Goal: Information Seeking & Learning: Learn about a topic

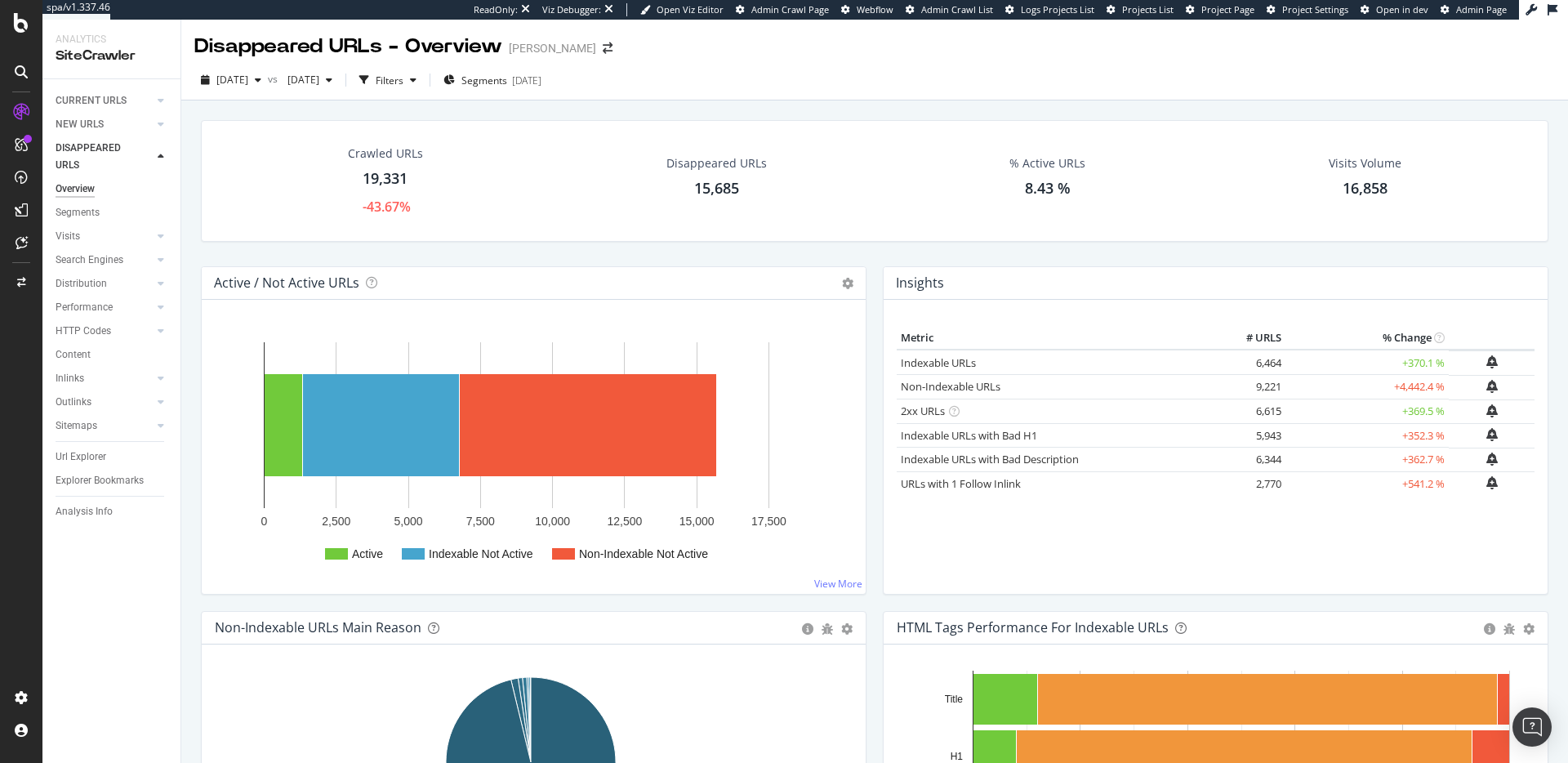
scroll to position [1125, 0]
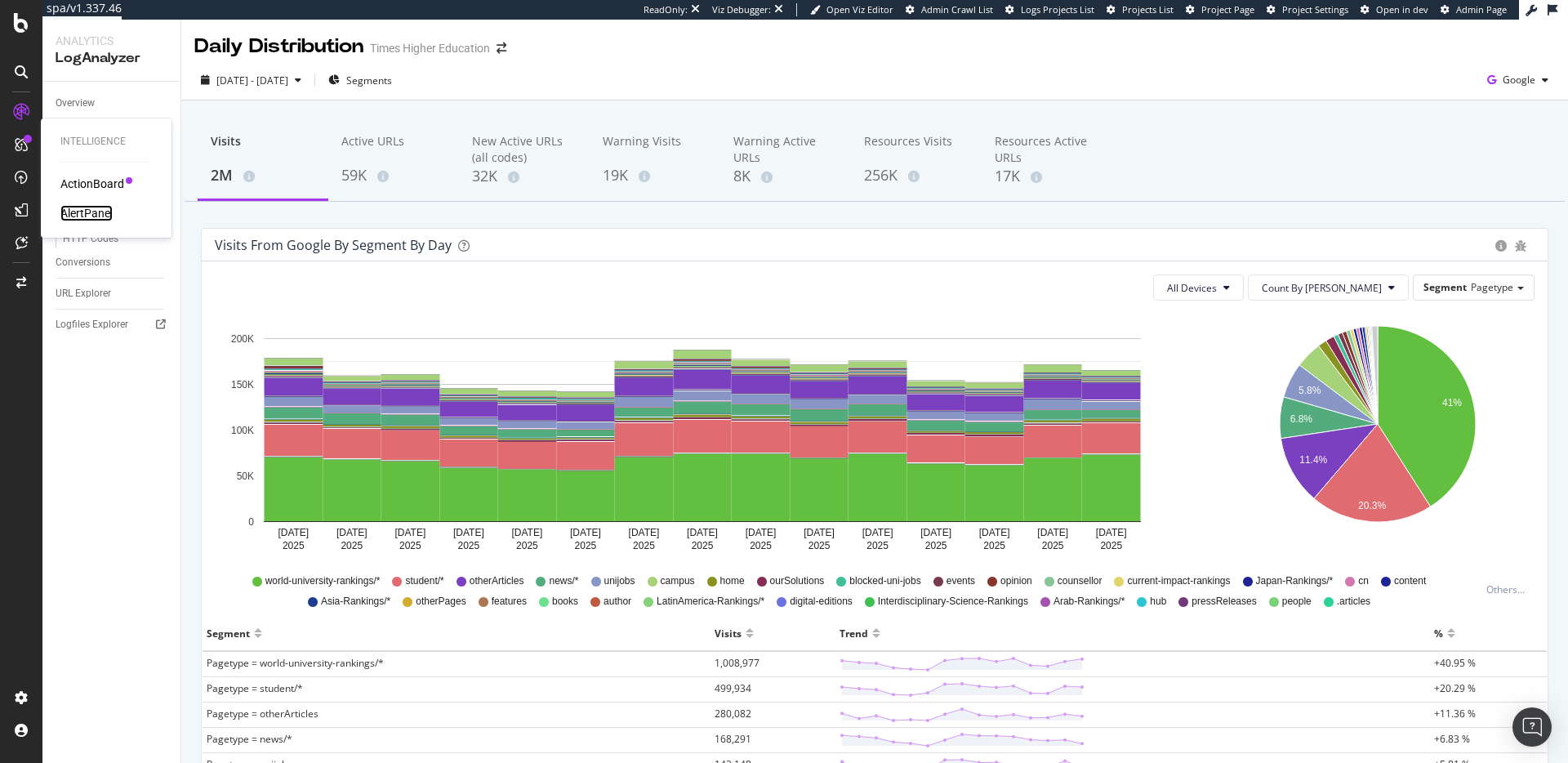
click at [96, 211] on div "AlertPanel" at bounding box center [86, 214] width 53 height 17
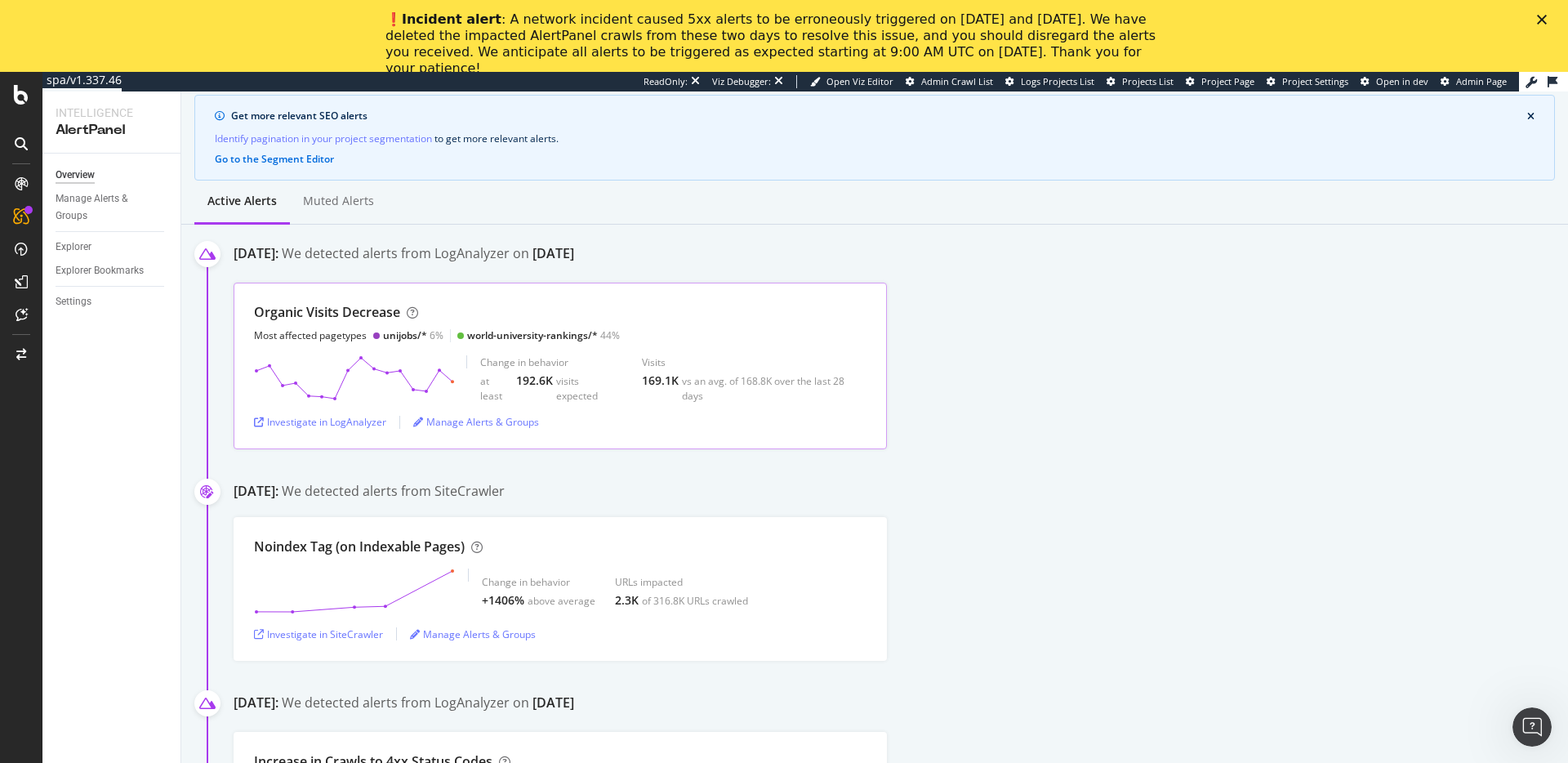
scroll to position [133, 0]
click at [320, 425] on div "Investigate in LogAnalyzer" at bounding box center [320, 421] width 132 height 14
click at [450, 414] on div "Manage Alerts & Groups" at bounding box center [476, 421] width 126 height 14
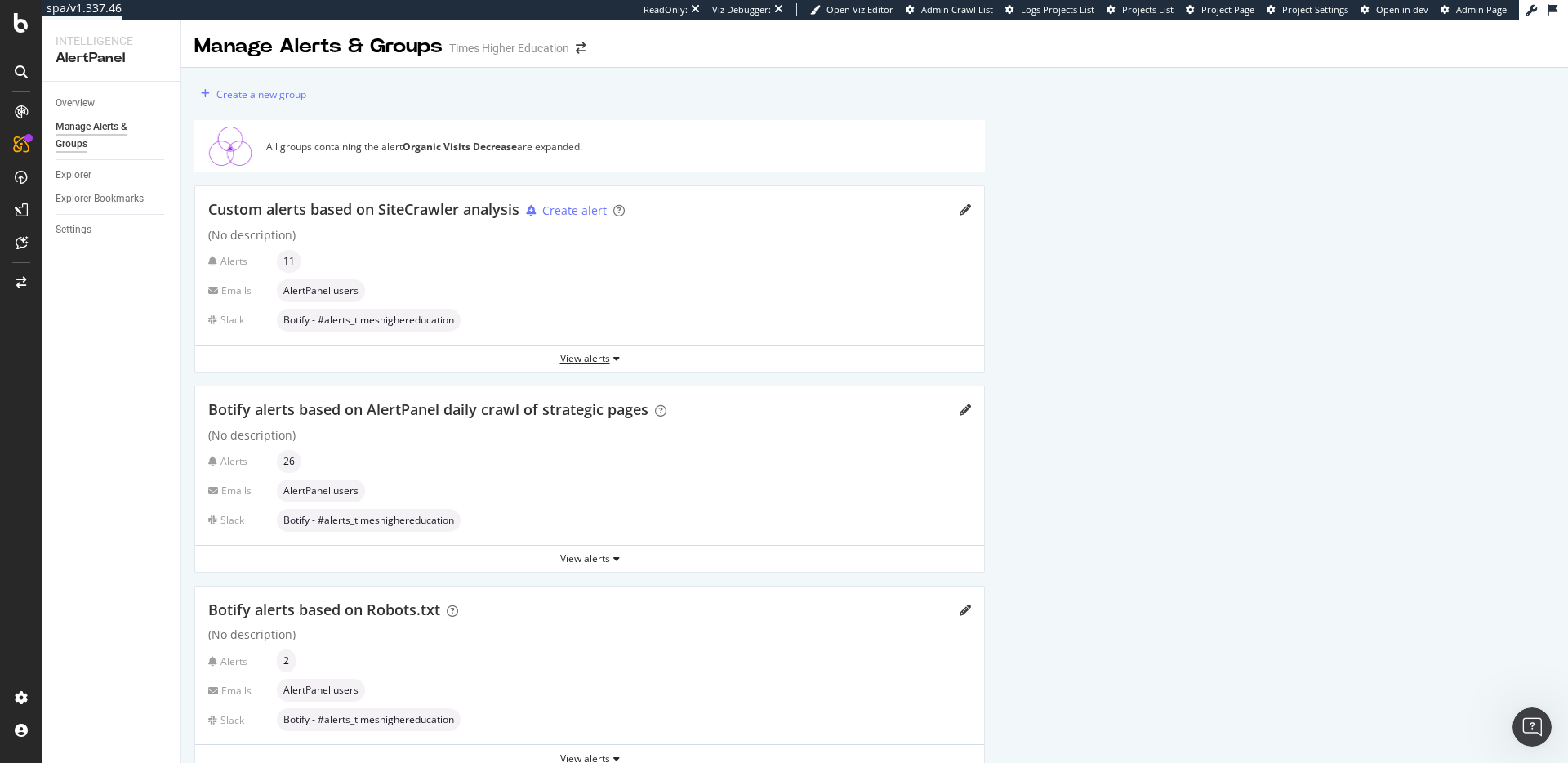
click at [607, 356] on div "View alerts" at bounding box center [589, 358] width 789 height 14
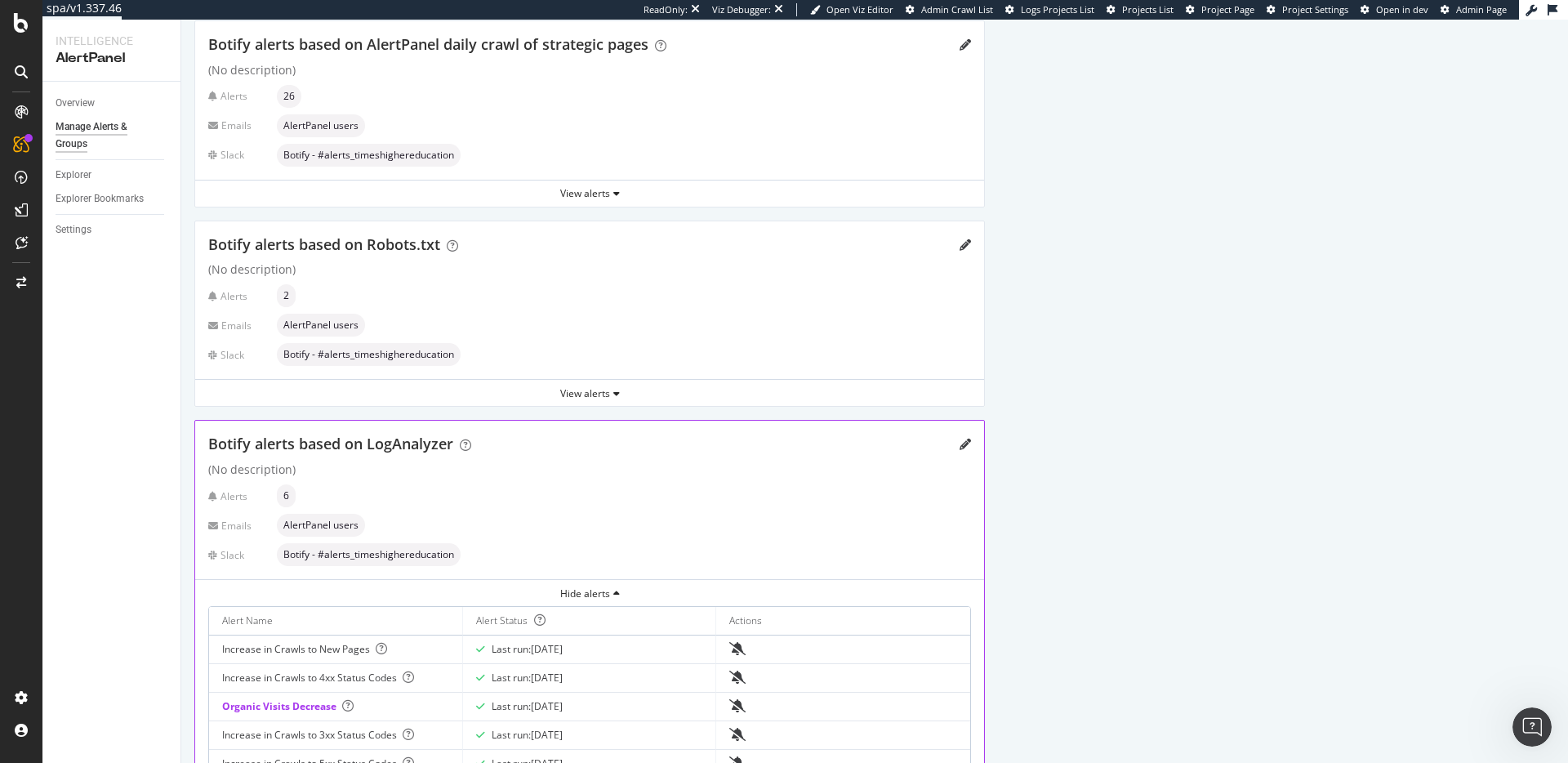
scroll to position [1523, 0]
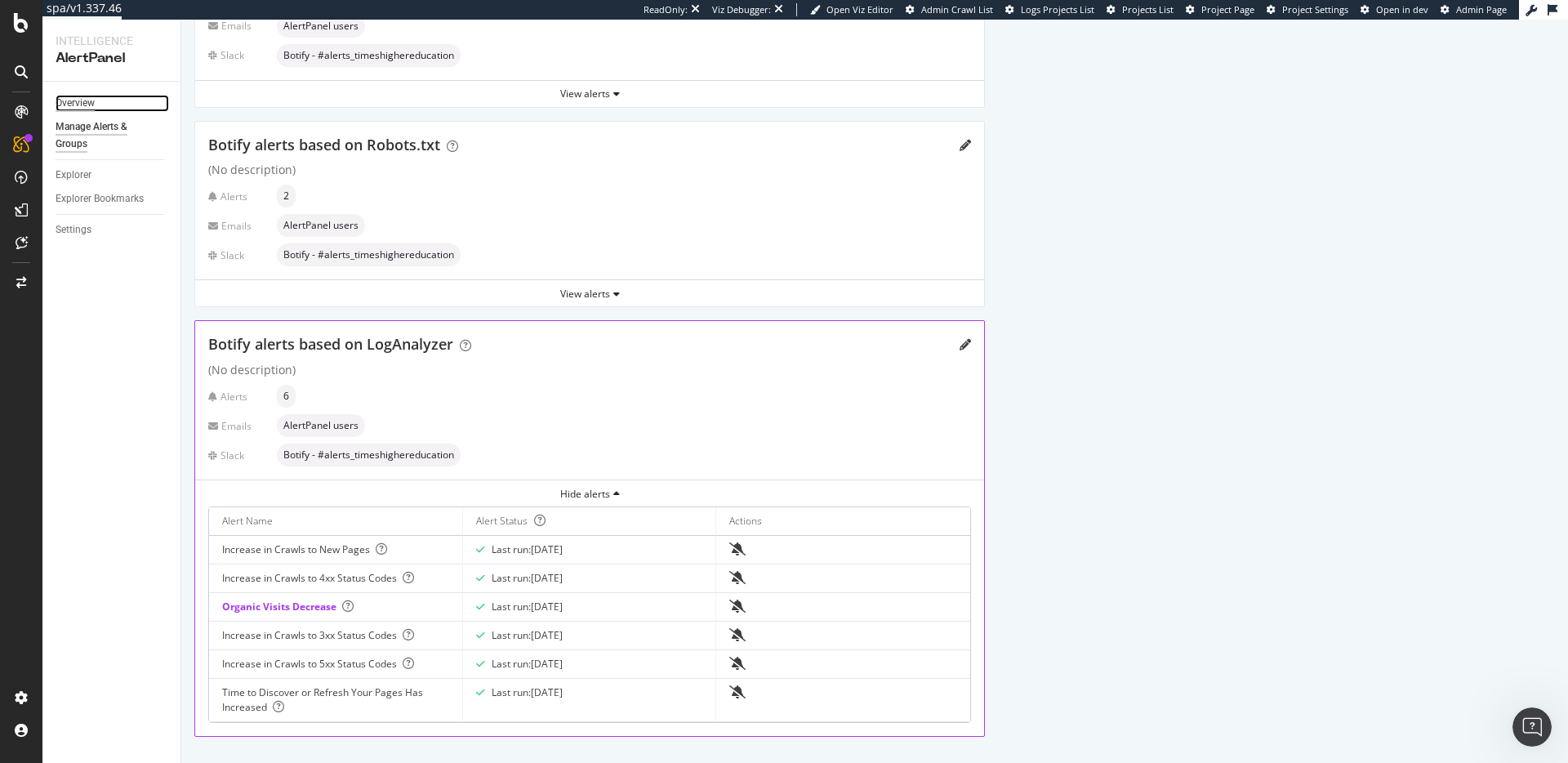
click at [92, 108] on div "Overview" at bounding box center [75, 103] width 39 height 18
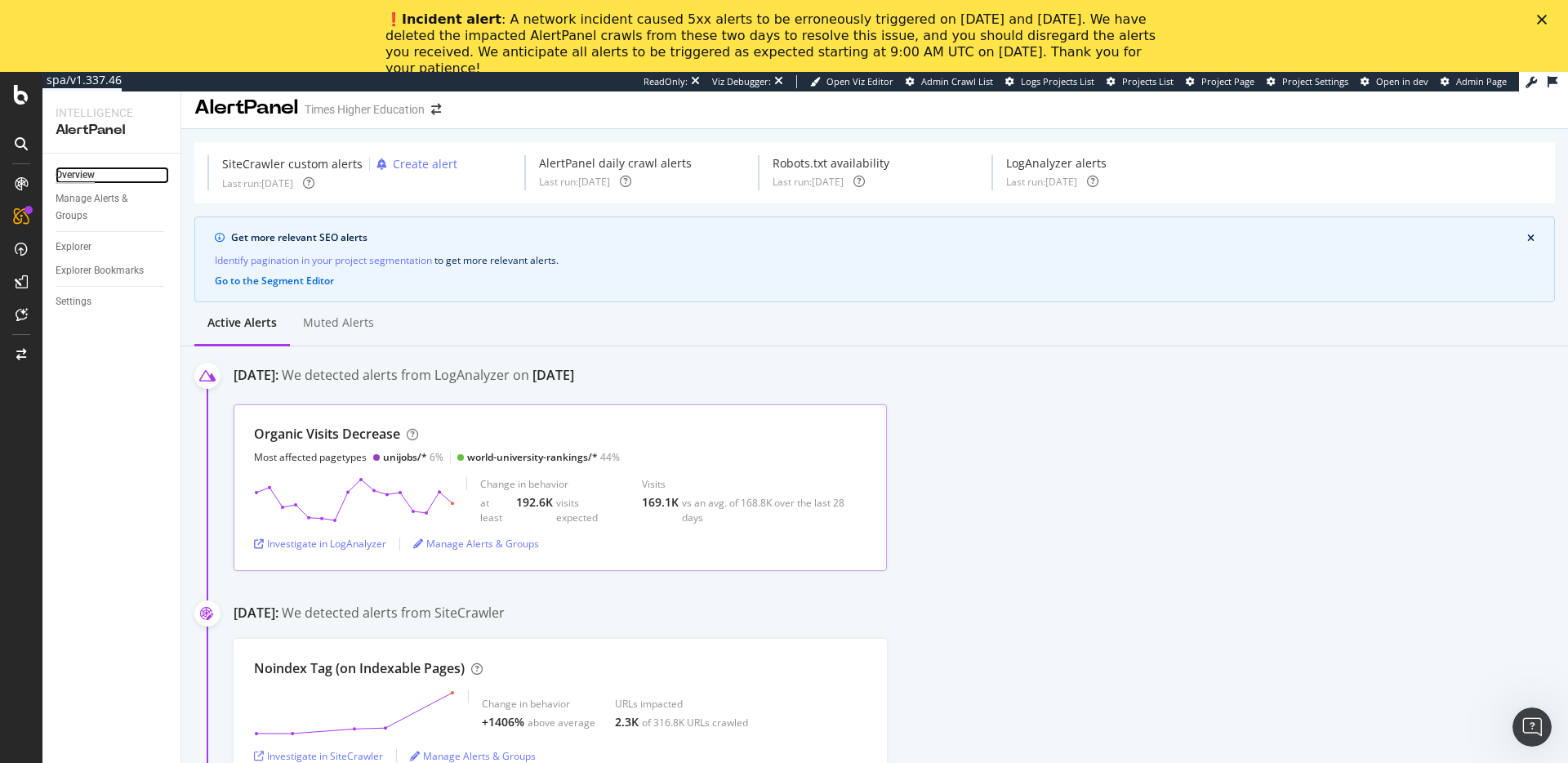
scroll to position [31, 0]
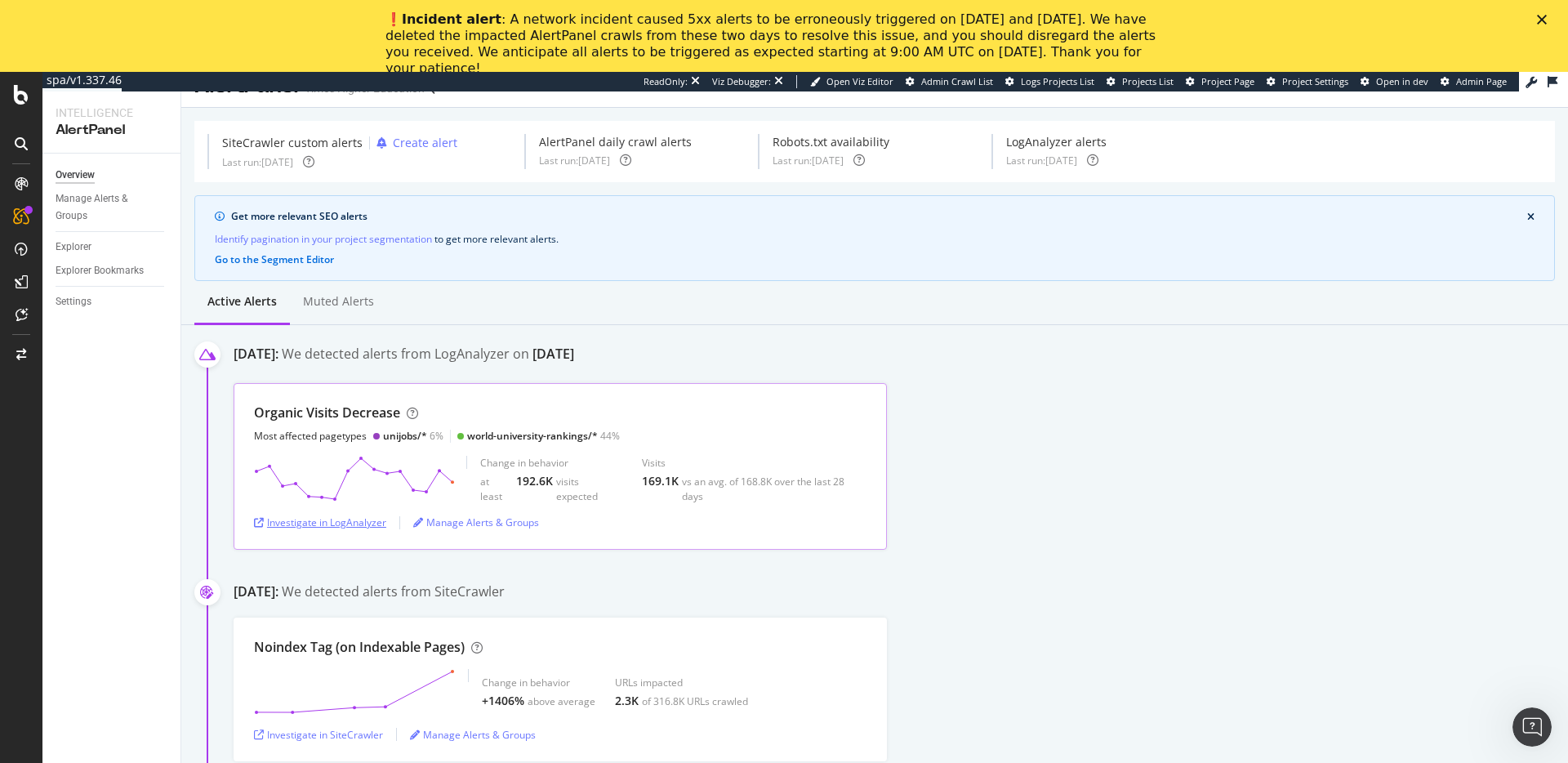
click at [309, 526] on div "Investigate in LogAnalyzer" at bounding box center [320, 522] width 132 height 14
click at [967, 449] on div "Organic Visits Decrease Most affected pagetypes unijobs/* 6% world-university-r…" at bounding box center [900, 465] width 1335 height 166
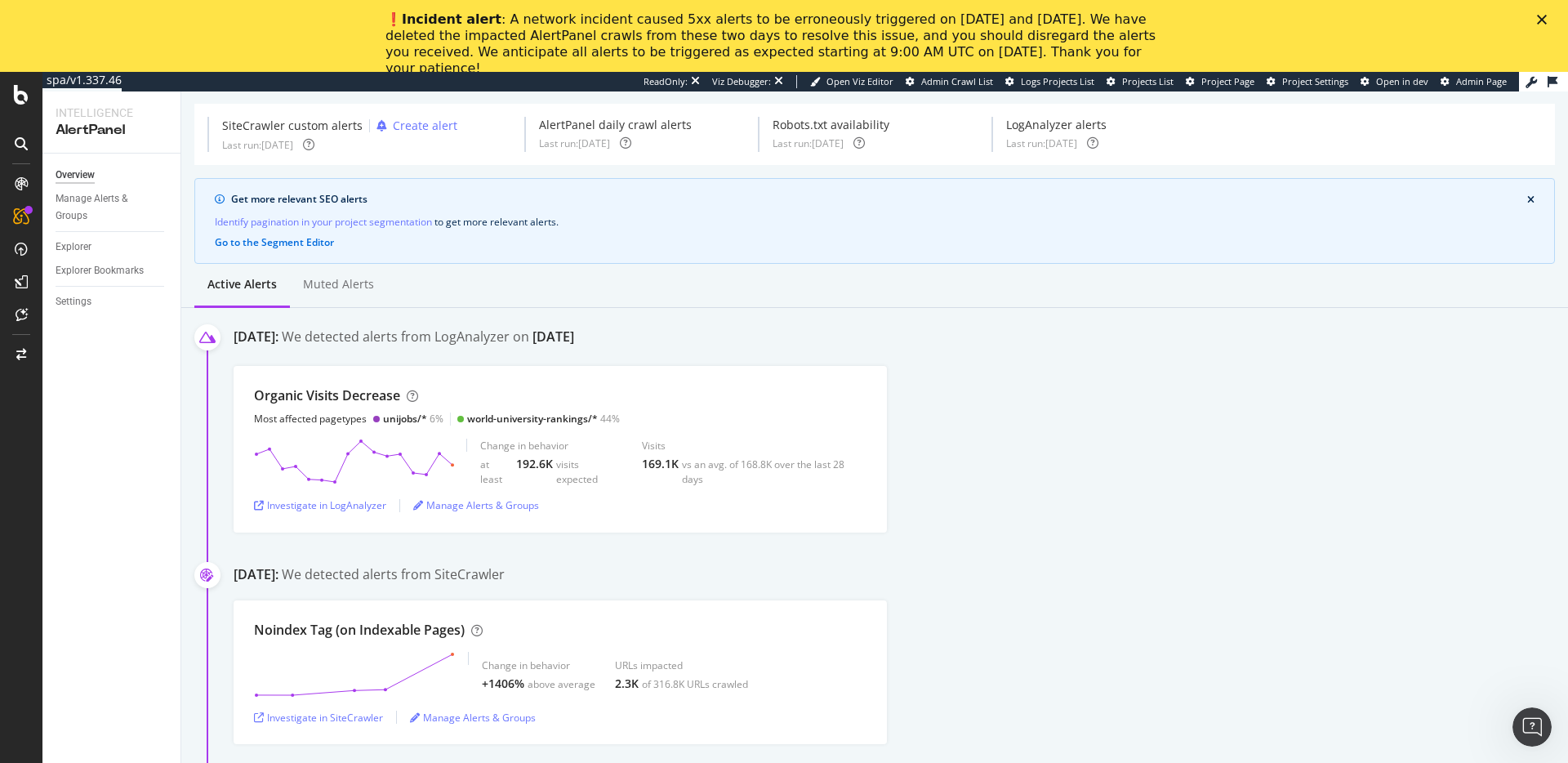
scroll to position [68, 0]
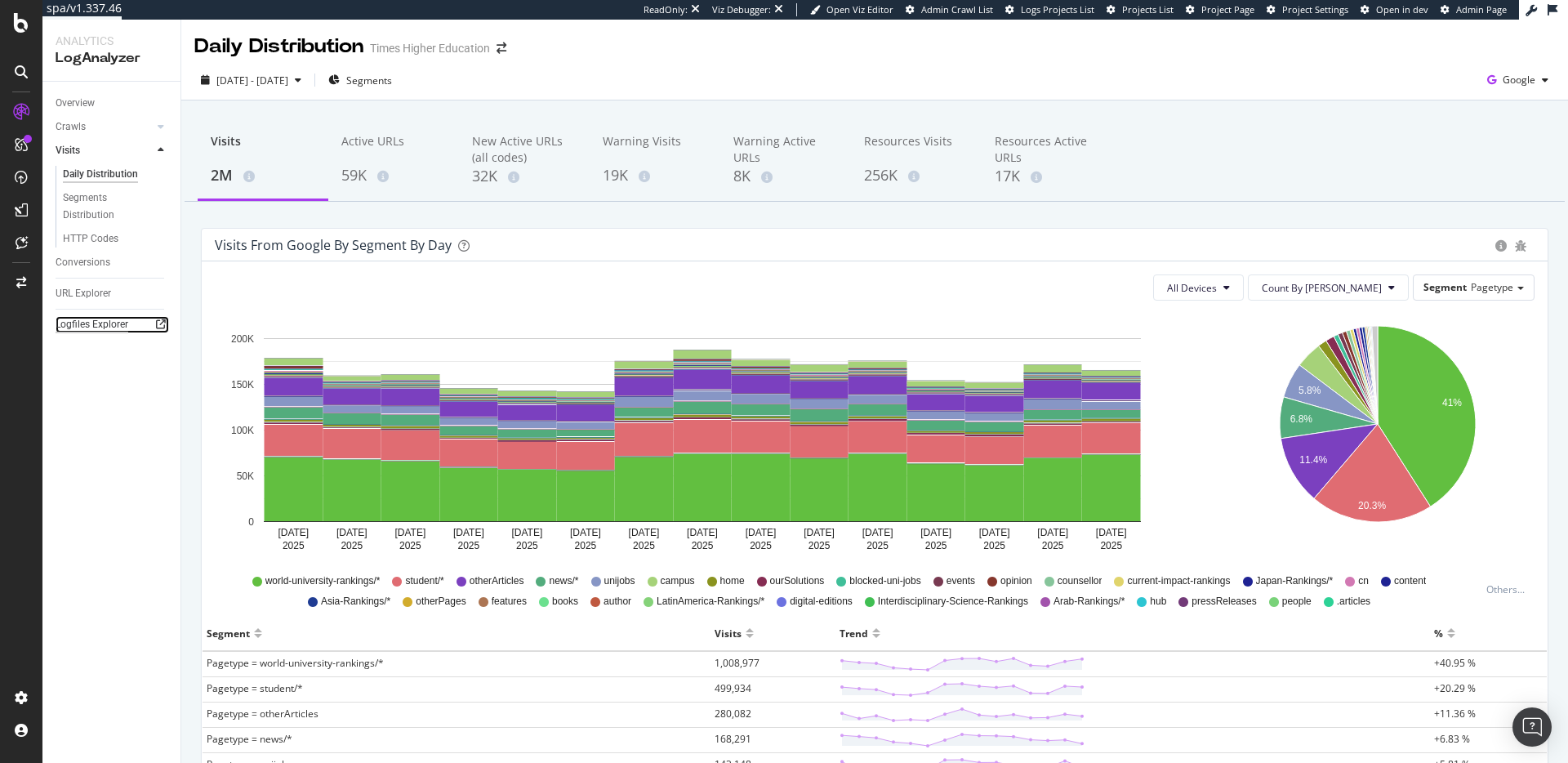
click at [85, 317] on div "Logfiles Explorer" at bounding box center [92, 325] width 73 height 18
click at [409, 152] on div "Active URLs" at bounding box center [393, 149] width 105 height 31
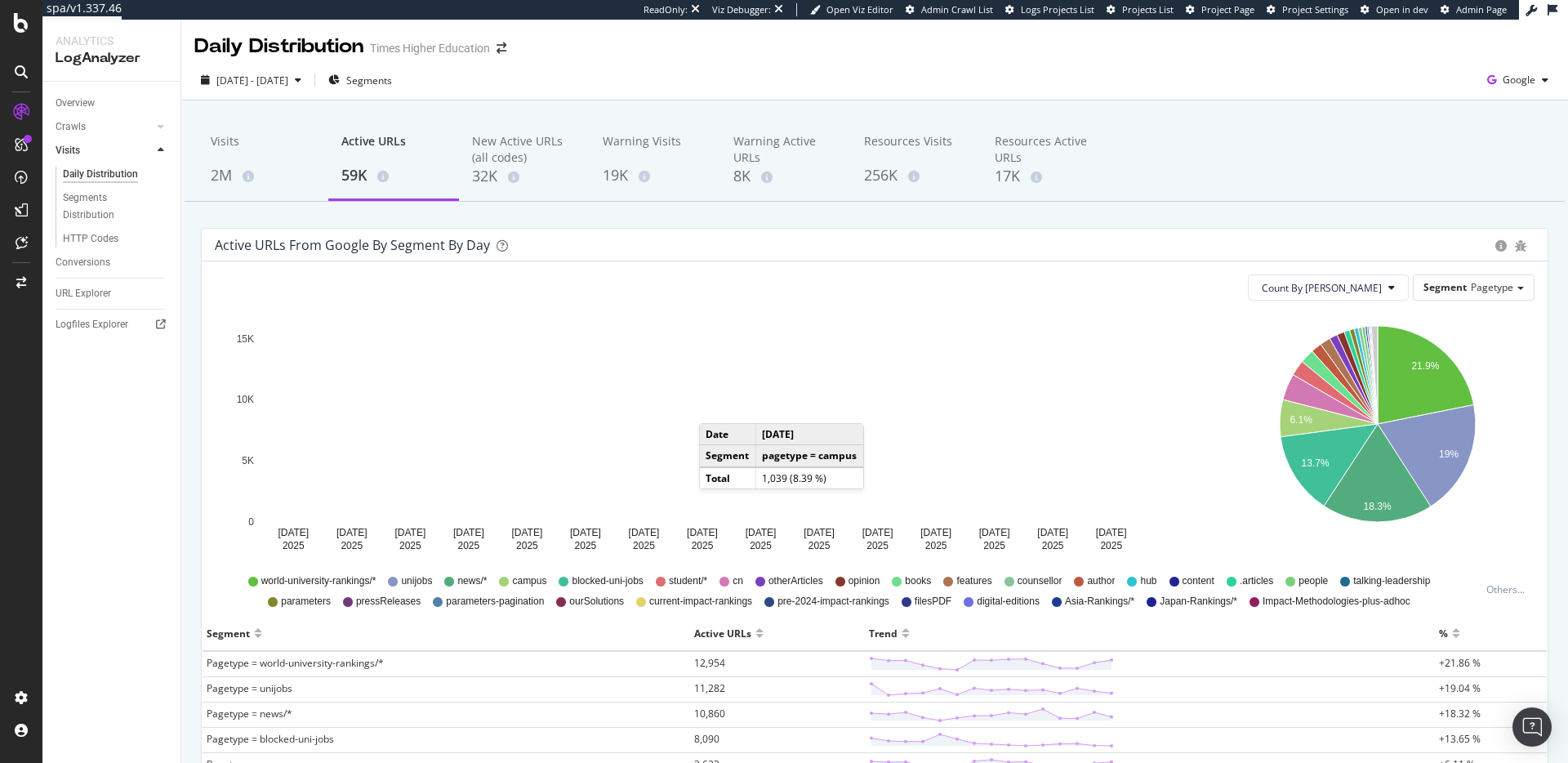
scroll to position [55, 0]
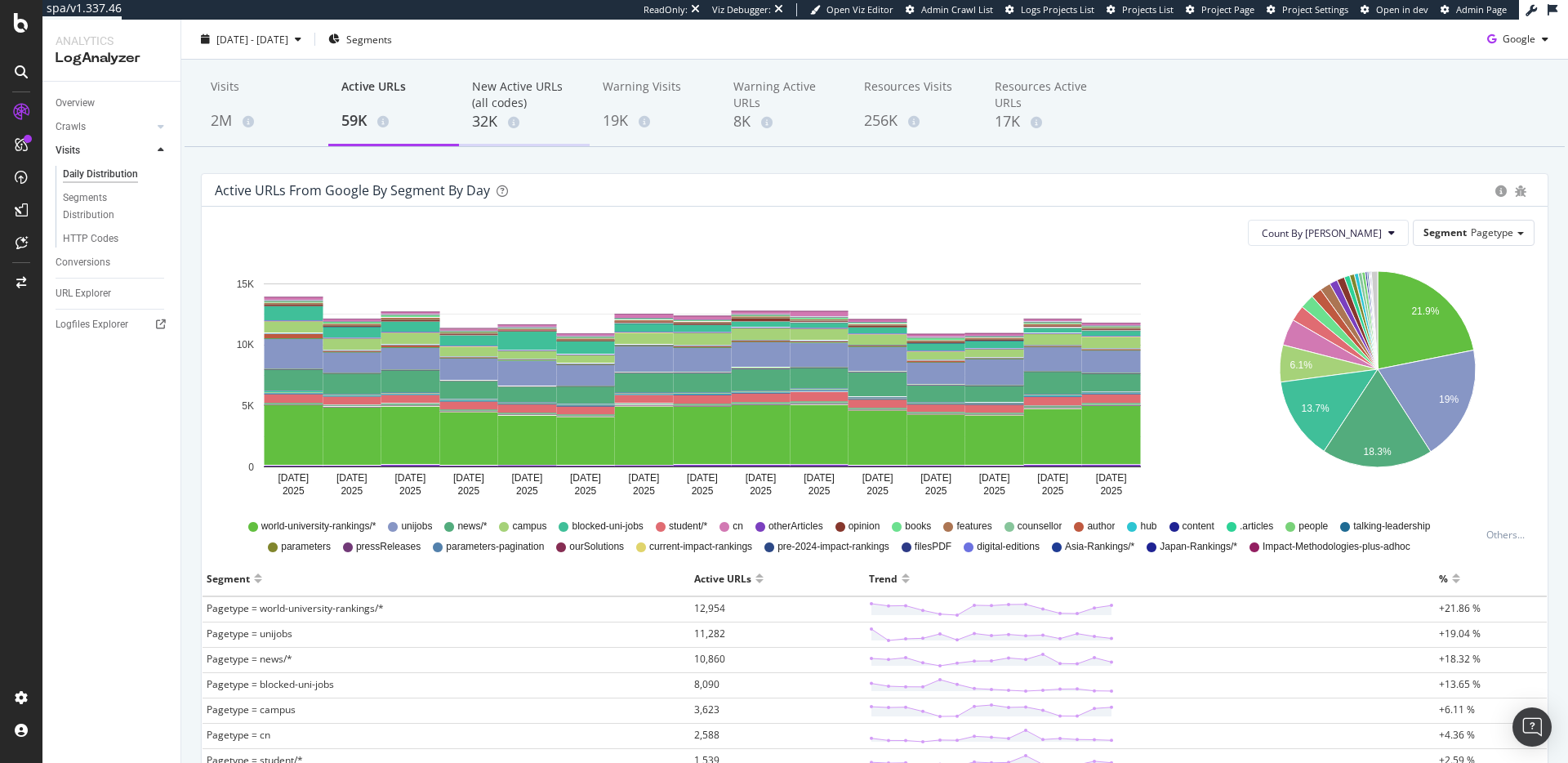
click at [488, 111] on div "32K" at bounding box center [524, 121] width 105 height 21
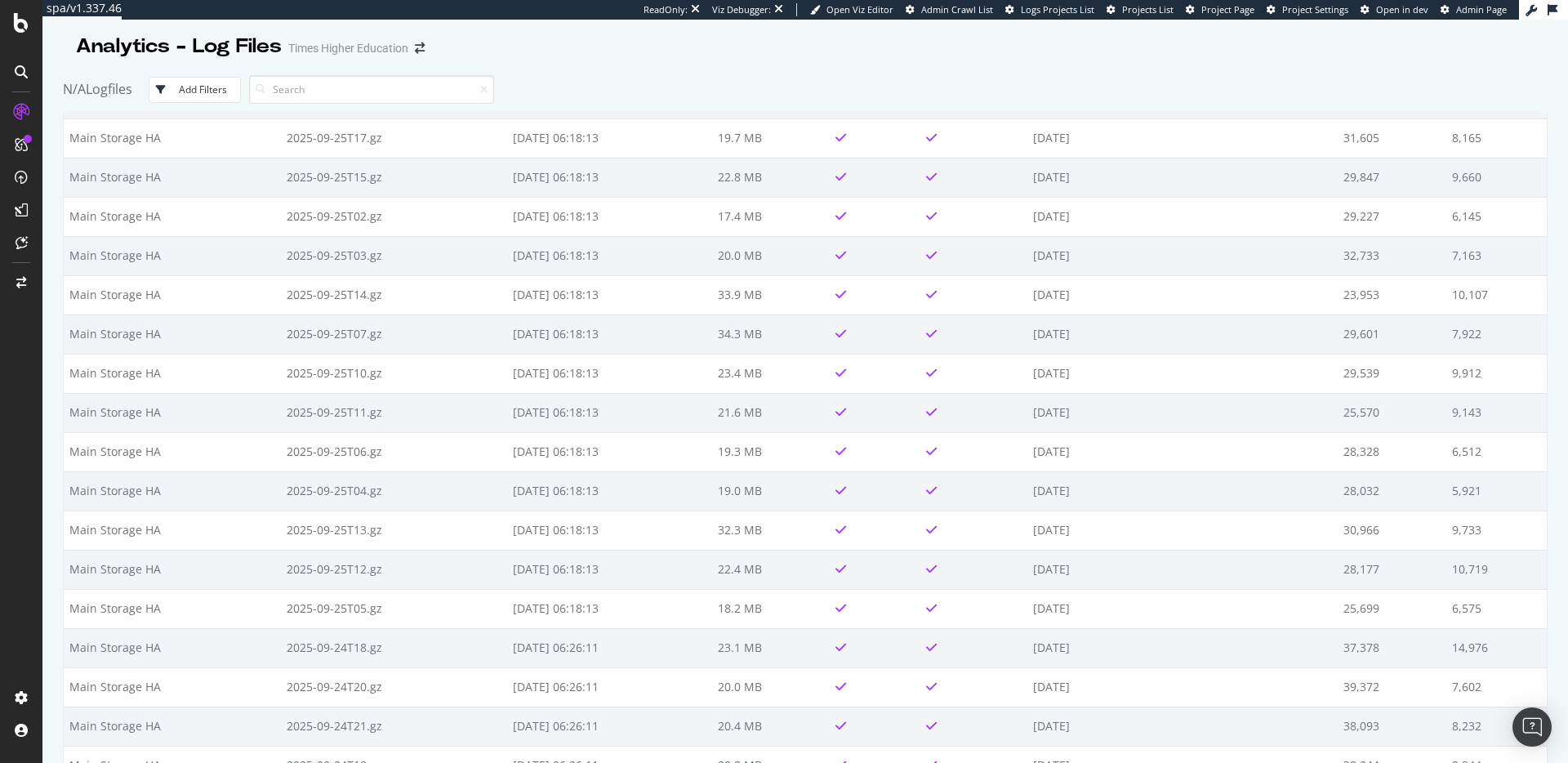
scroll to position [3302, 0]
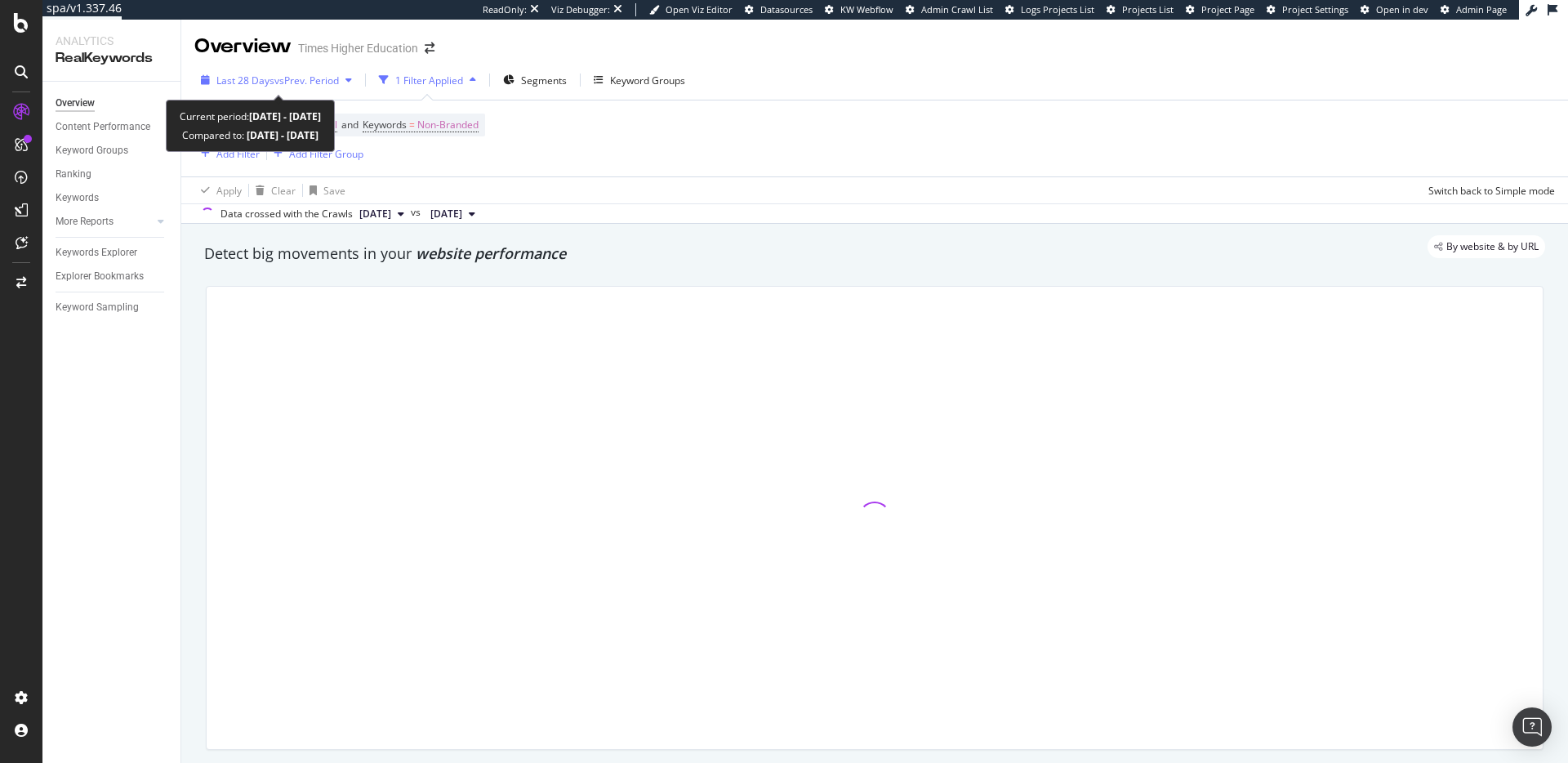
click at [317, 77] on span "vs Prev. Period" at bounding box center [307, 80] width 65 height 14
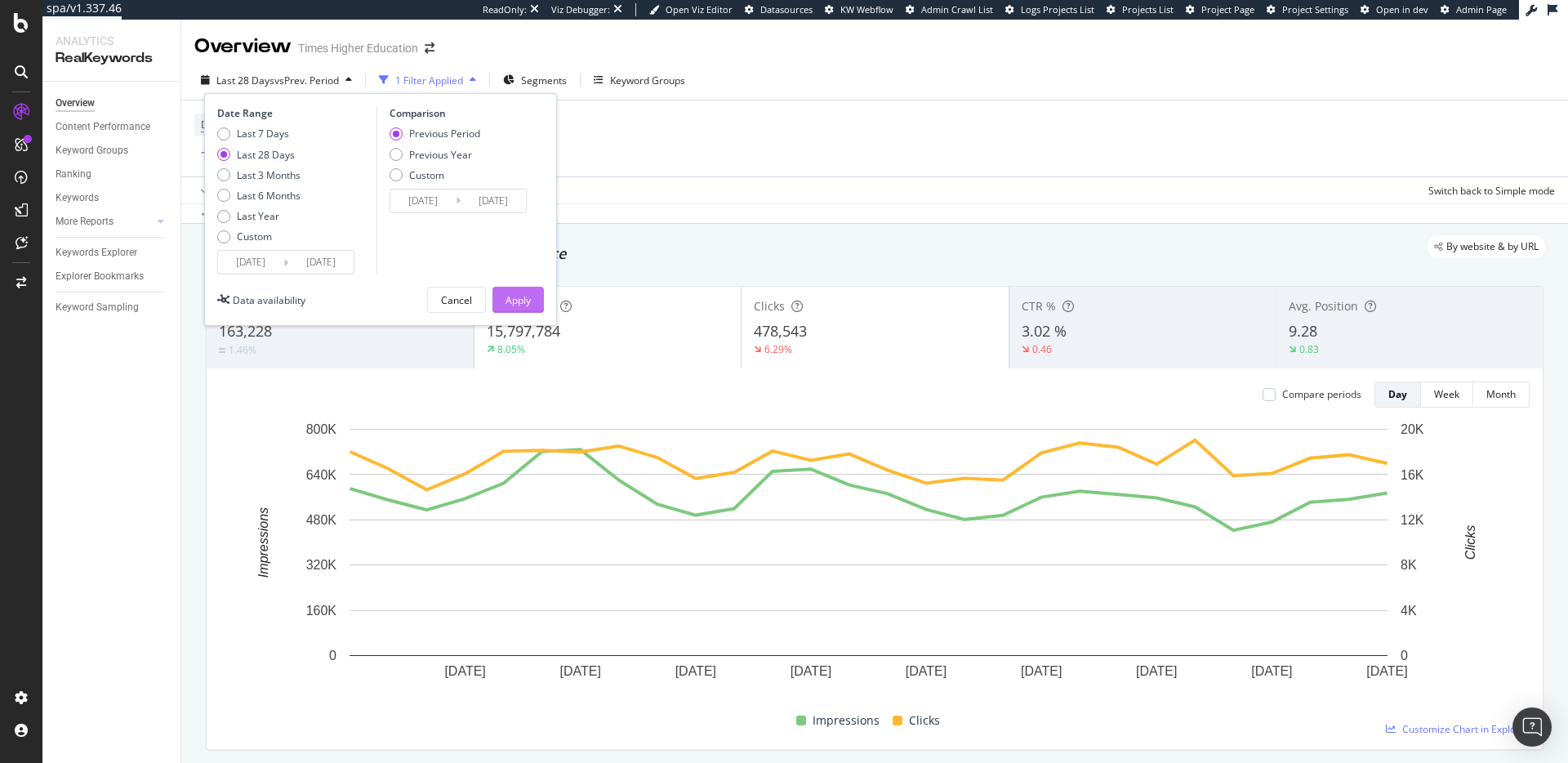
click at [502, 302] on button "Apply" at bounding box center [518, 300] width 52 height 26
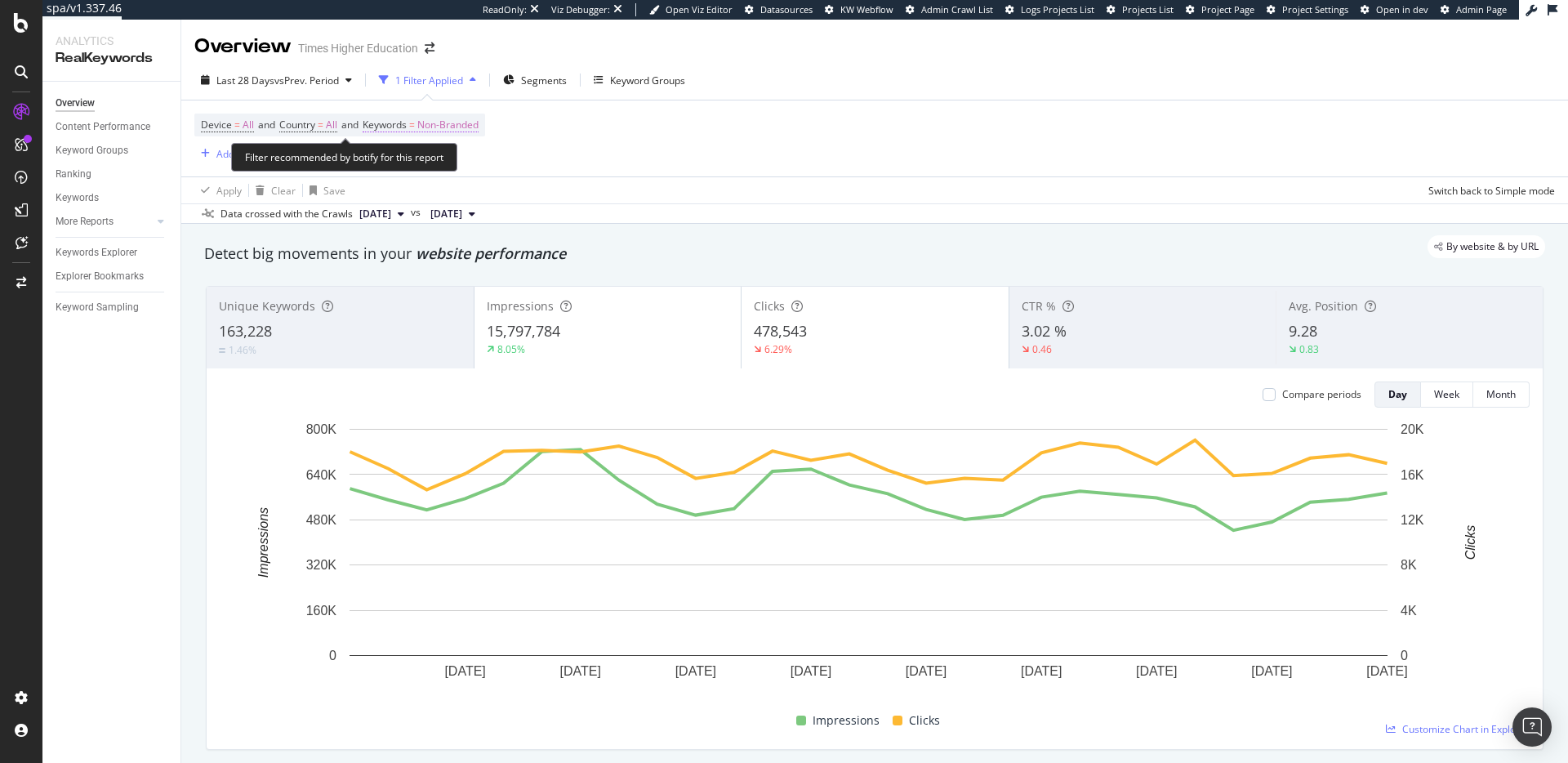
click at [470, 124] on span "Non-Branded" at bounding box center [448, 125] width 61 height 23
click at [426, 166] on span "Non-Branded" at bounding box center [420, 163] width 68 height 14
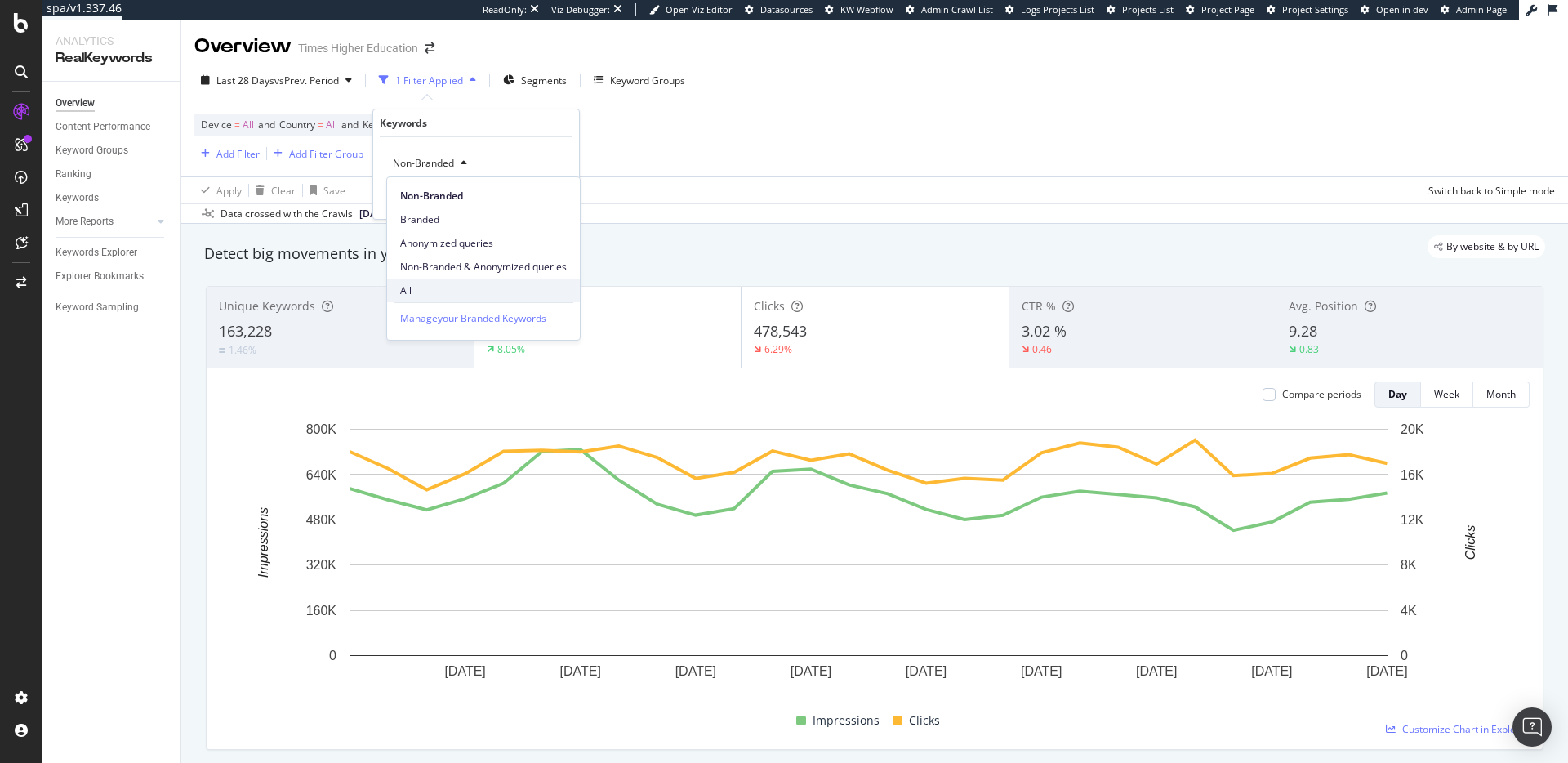
click at [428, 282] on div "All" at bounding box center [483, 290] width 192 height 24
click at [549, 195] on div "Apply" at bounding box center [552, 198] width 25 height 14
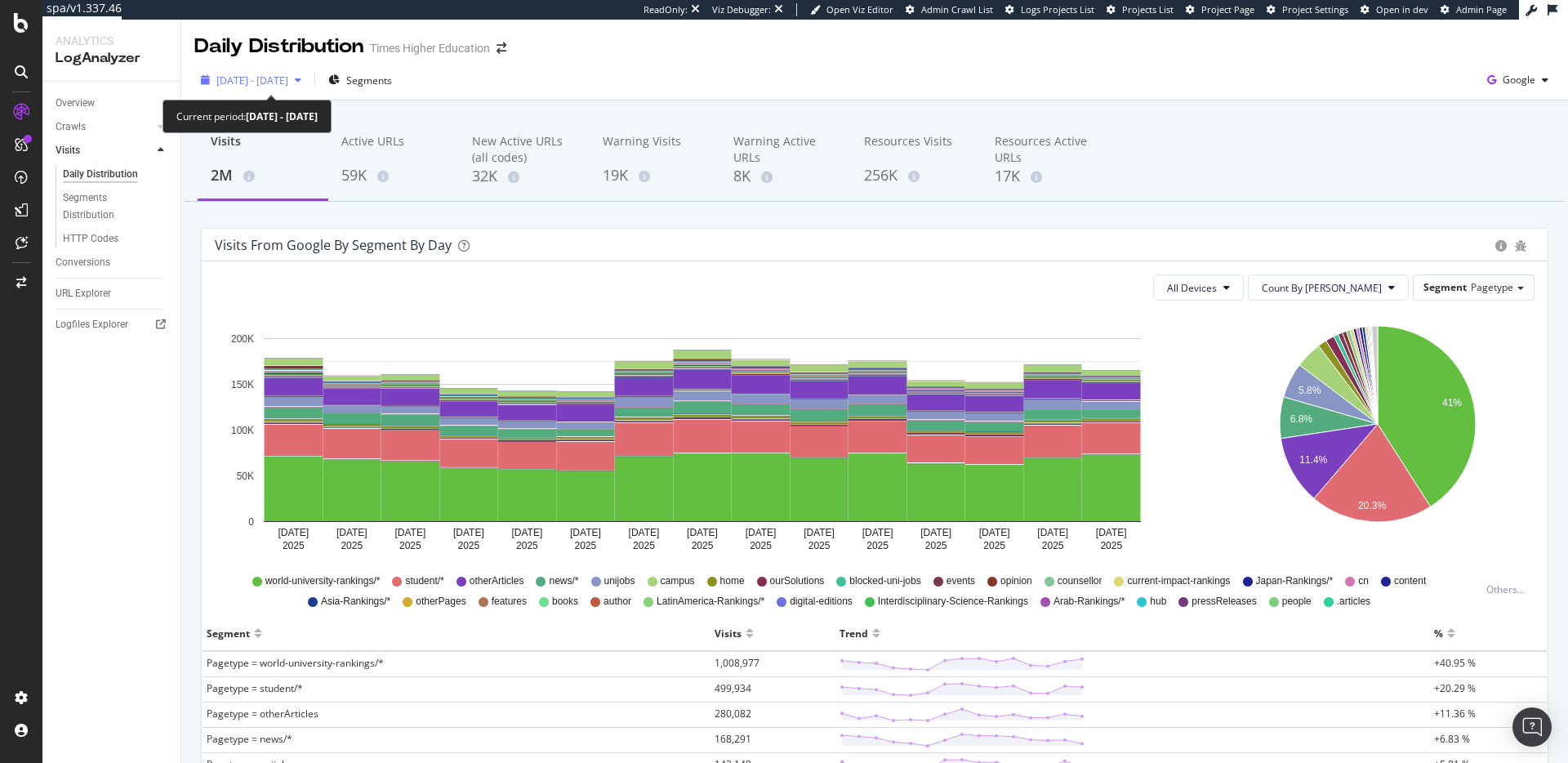
click at [262, 77] on span "[DATE] - [DATE]" at bounding box center [253, 80] width 72 height 14
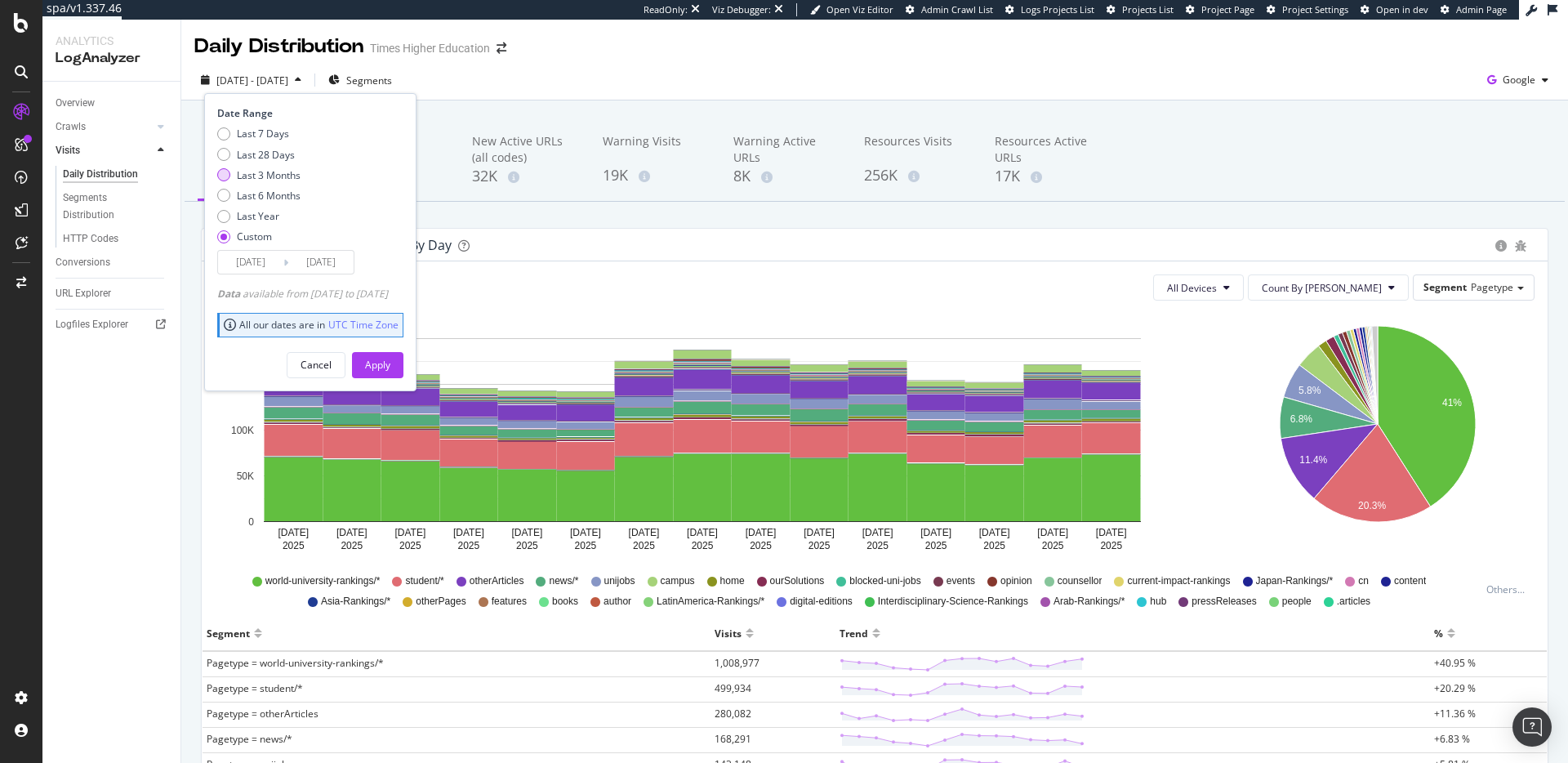
click at [260, 171] on div "Last 3 Months" at bounding box center [268, 175] width 64 height 14
type input "2025/06/29"
type input "2025/09/28"
click at [386, 366] on button "Apply" at bounding box center [378, 365] width 52 height 26
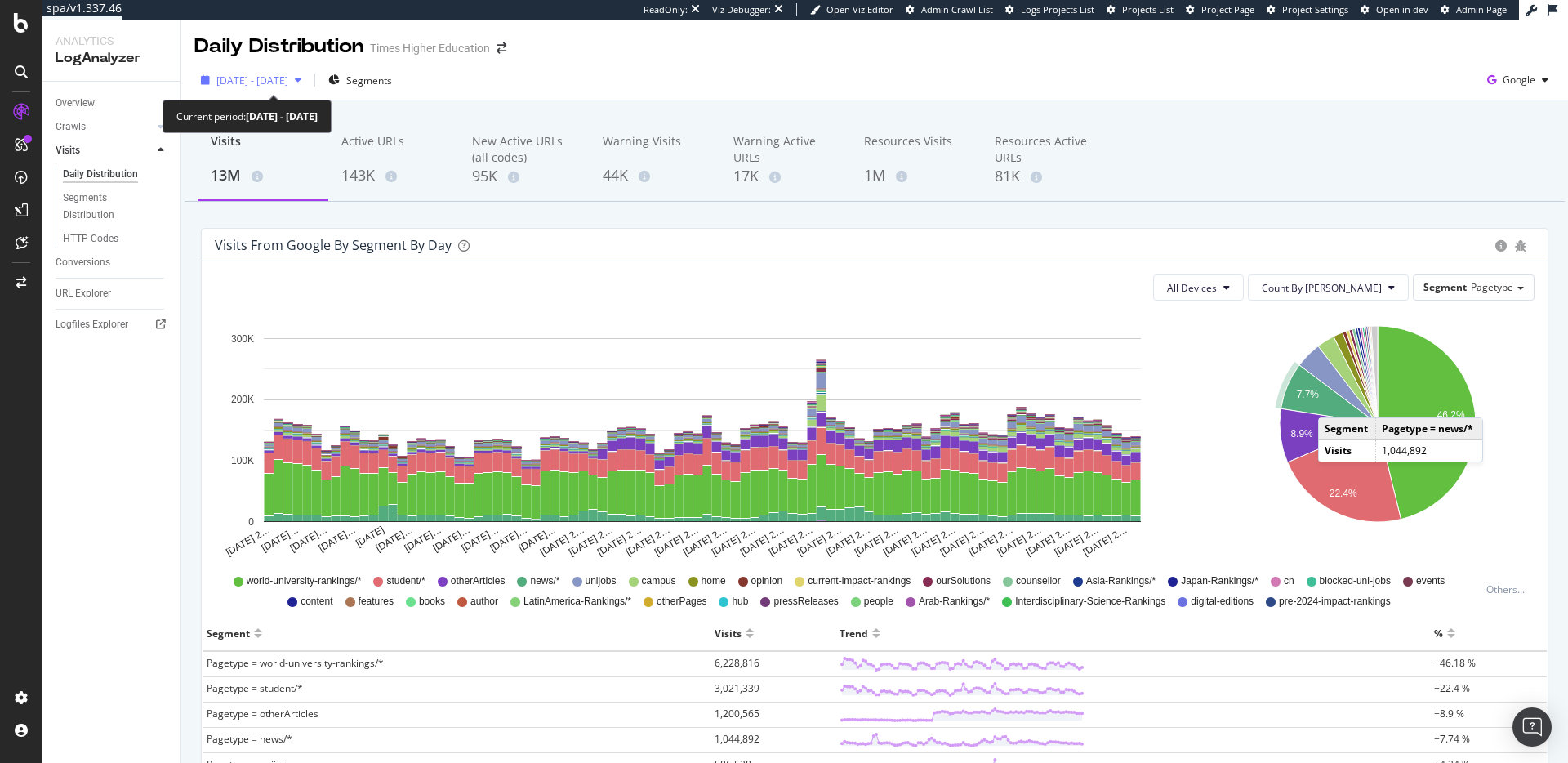
click at [303, 89] on div "2025 Jun. 29th - Sep. 28th" at bounding box center [251, 80] width 114 height 24
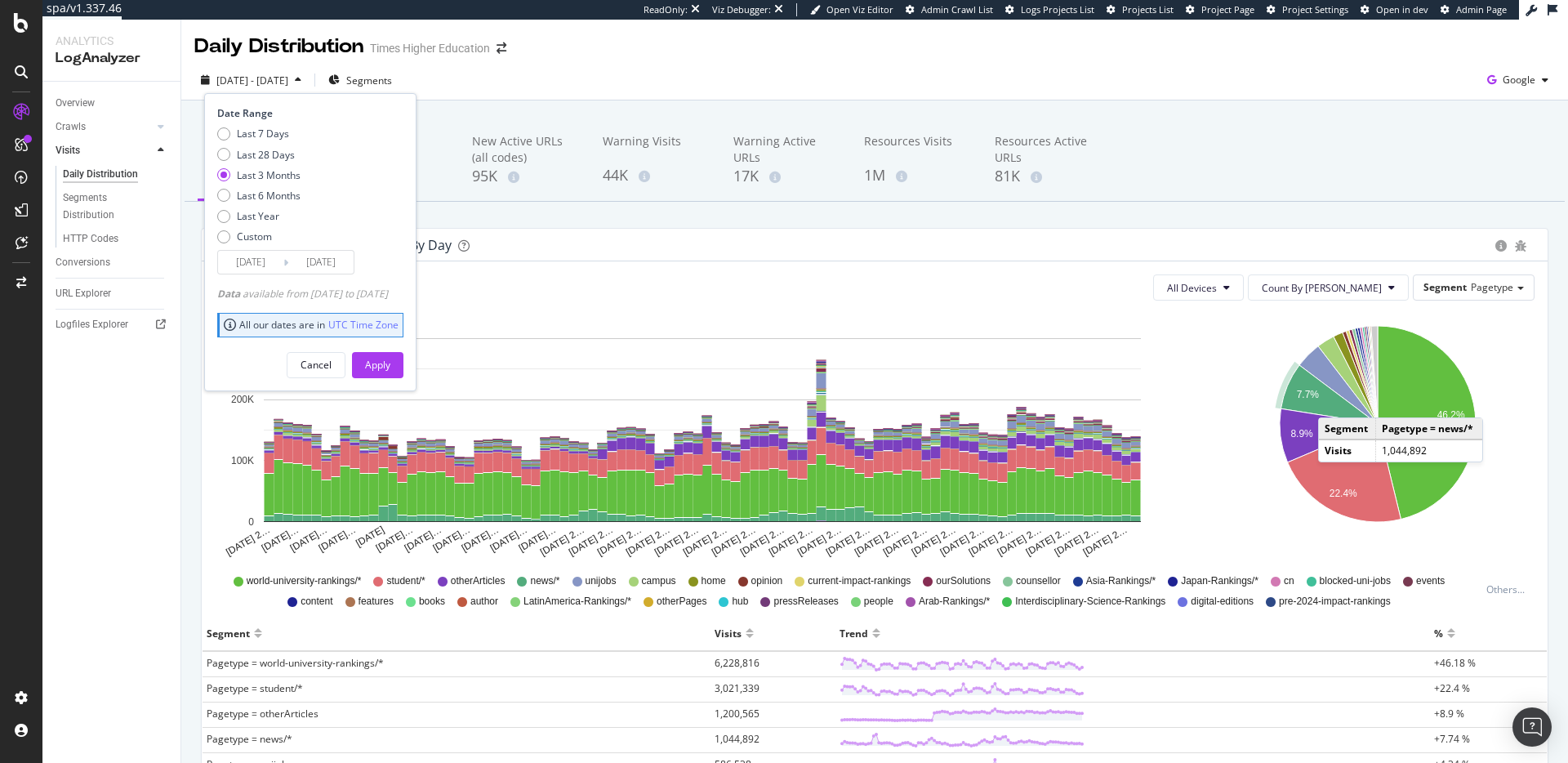
click at [730, 94] on div "2025 Jun. 29th - Sep. 28th Segments Date Range Last 7 Days Last 28 Days Last 3 …" at bounding box center [874, 82] width 1387 height 32
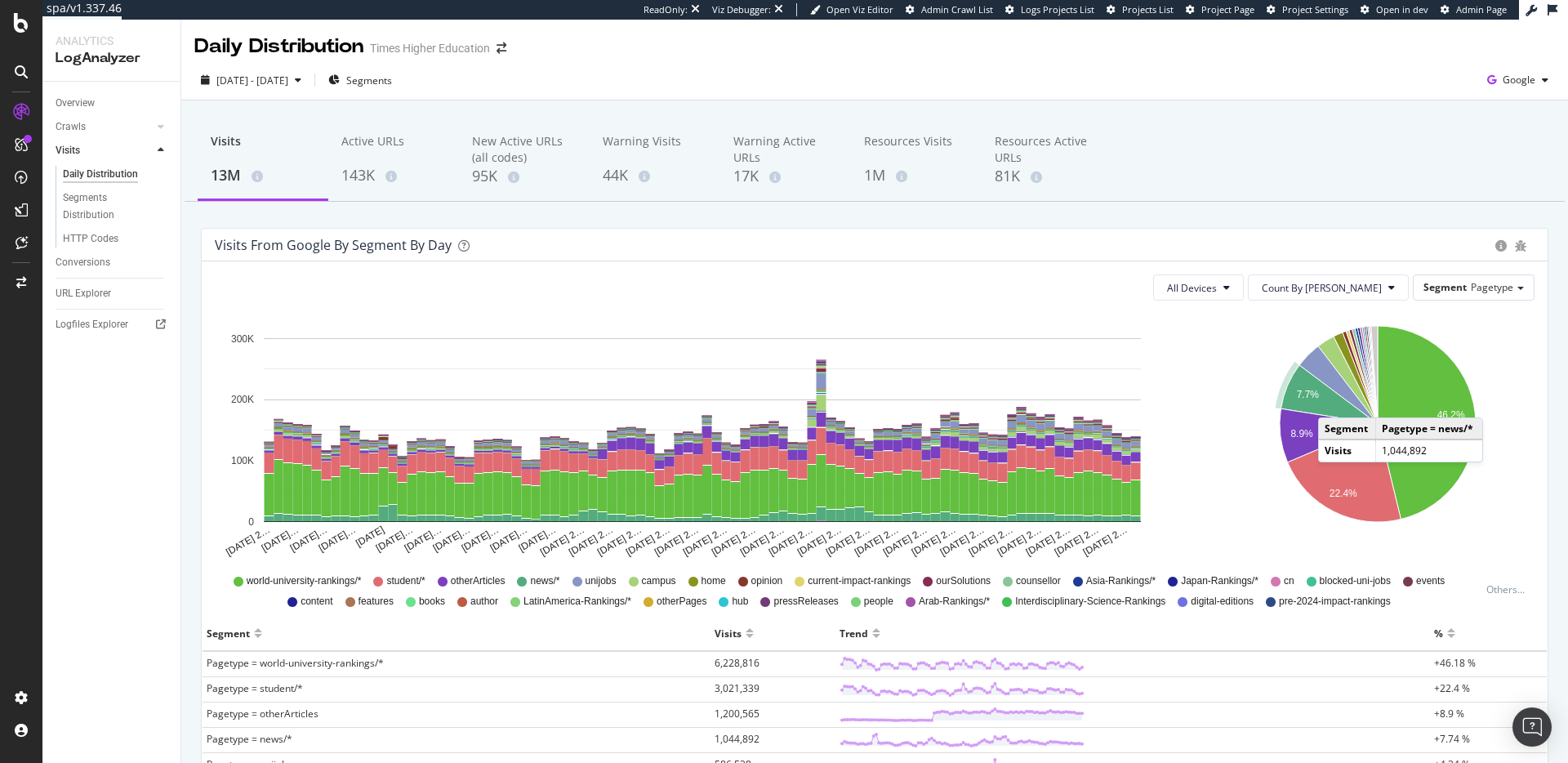
click at [277, 64] on div "2025 Jun. 29th - Sep. 28th Segments Google" at bounding box center [874, 80] width 1387 height 40
click at [276, 79] on span "2025 Jun. 29th - Sep. 28th" at bounding box center [253, 80] width 72 height 14
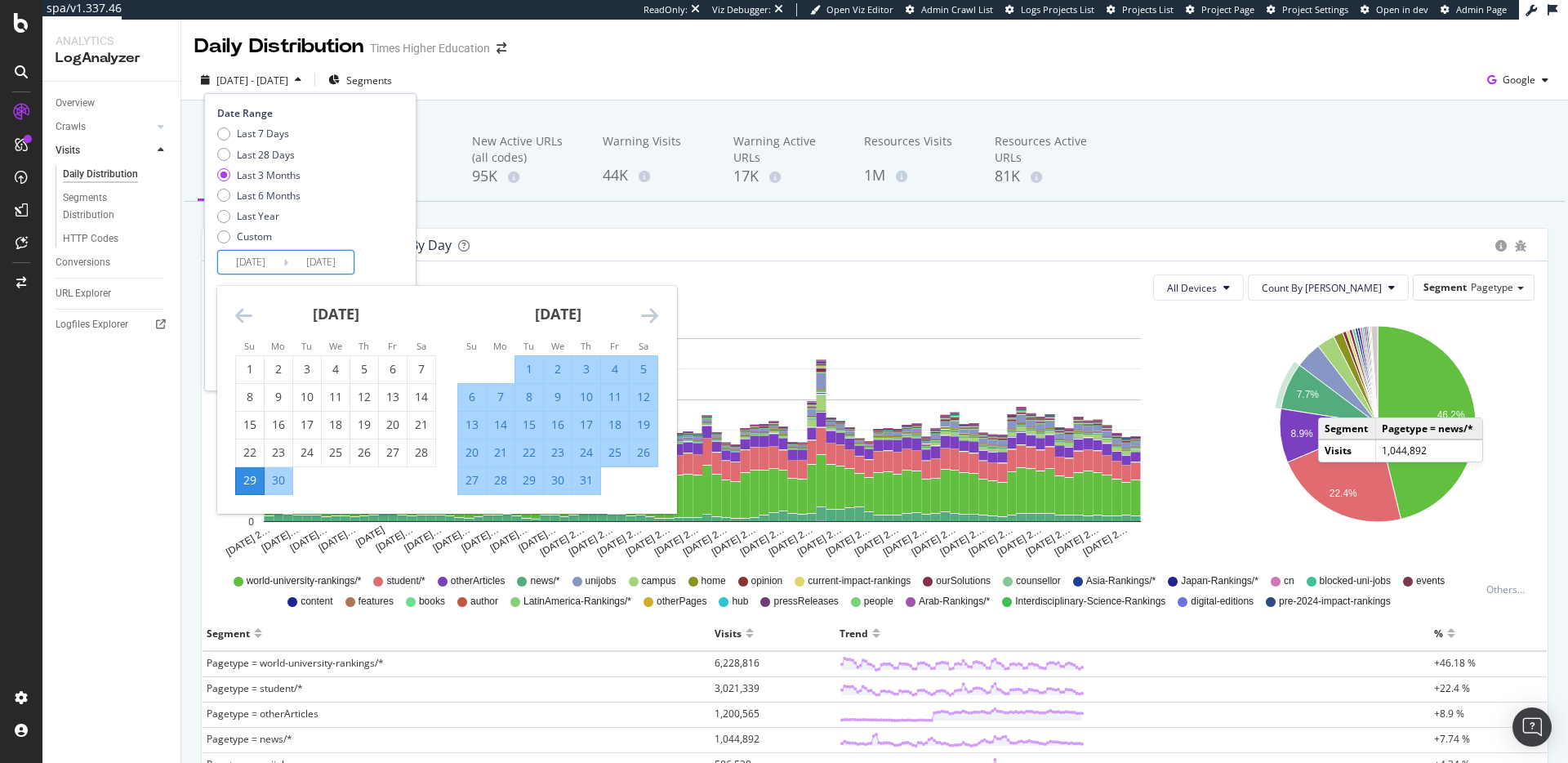
click at [246, 261] on input "2025/06/29" at bounding box center [251, 262] width 66 height 23
click at [652, 314] on icon "Move forward to switch to the next month." at bounding box center [649, 314] width 18 height 19
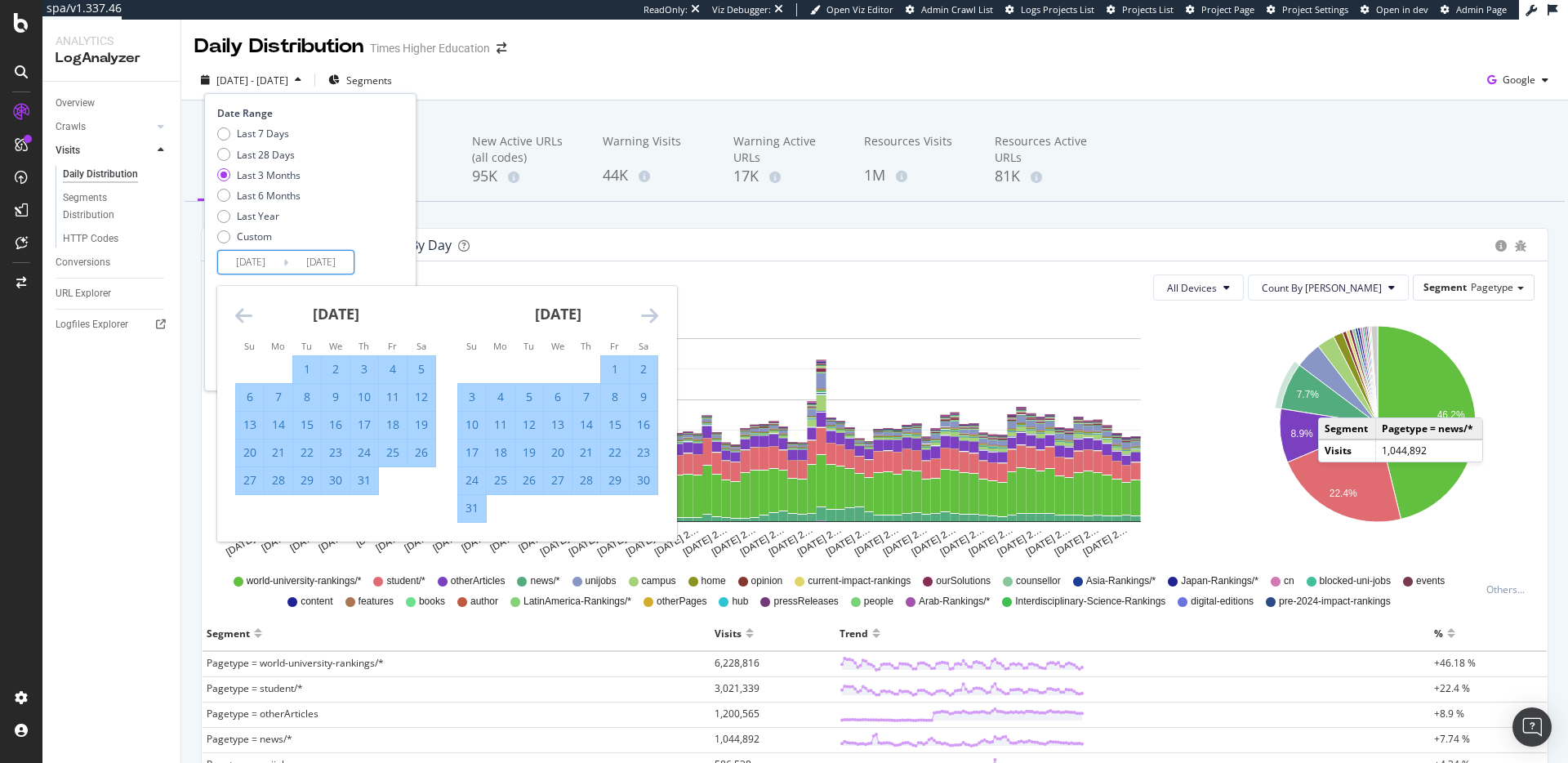
click at [652, 314] on icon "Move forward to switch to the next month." at bounding box center [649, 314] width 18 height 19
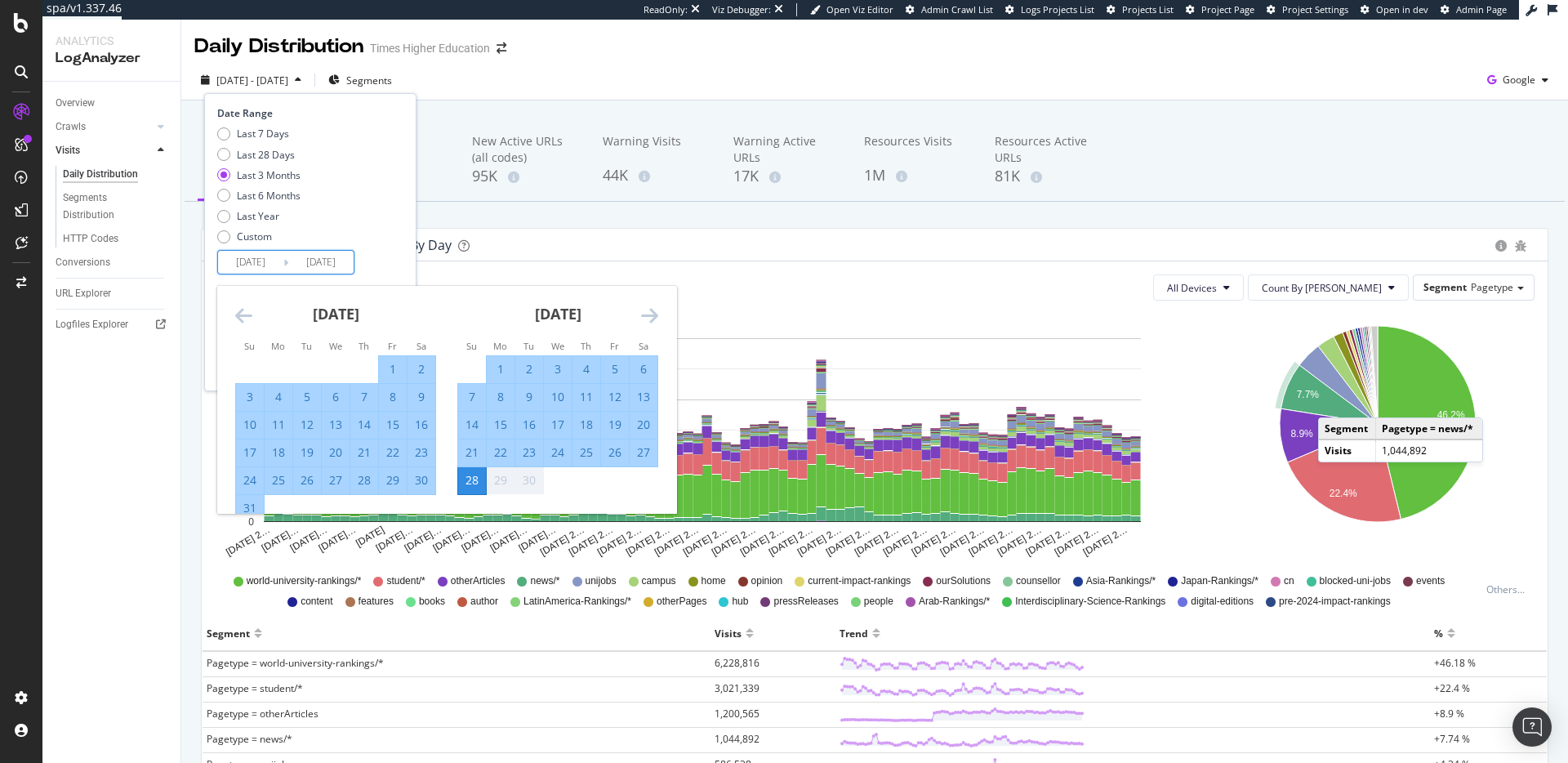
click at [498, 375] on div "1" at bounding box center [500, 369] width 28 height 17
type input "2025/09/01"
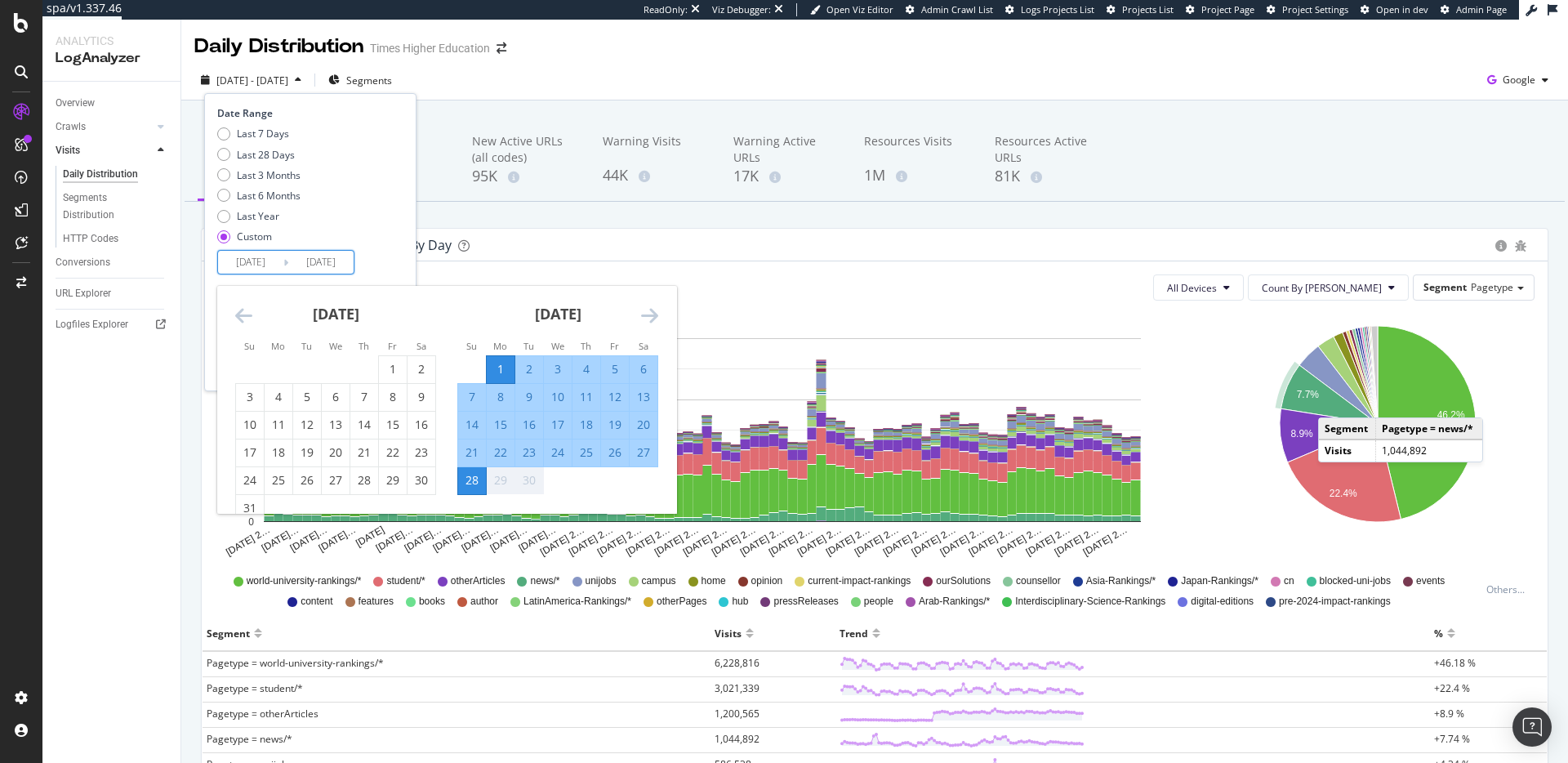
click at [468, 492] on div "28" at bounding box center [472, 480] width 28 height 27
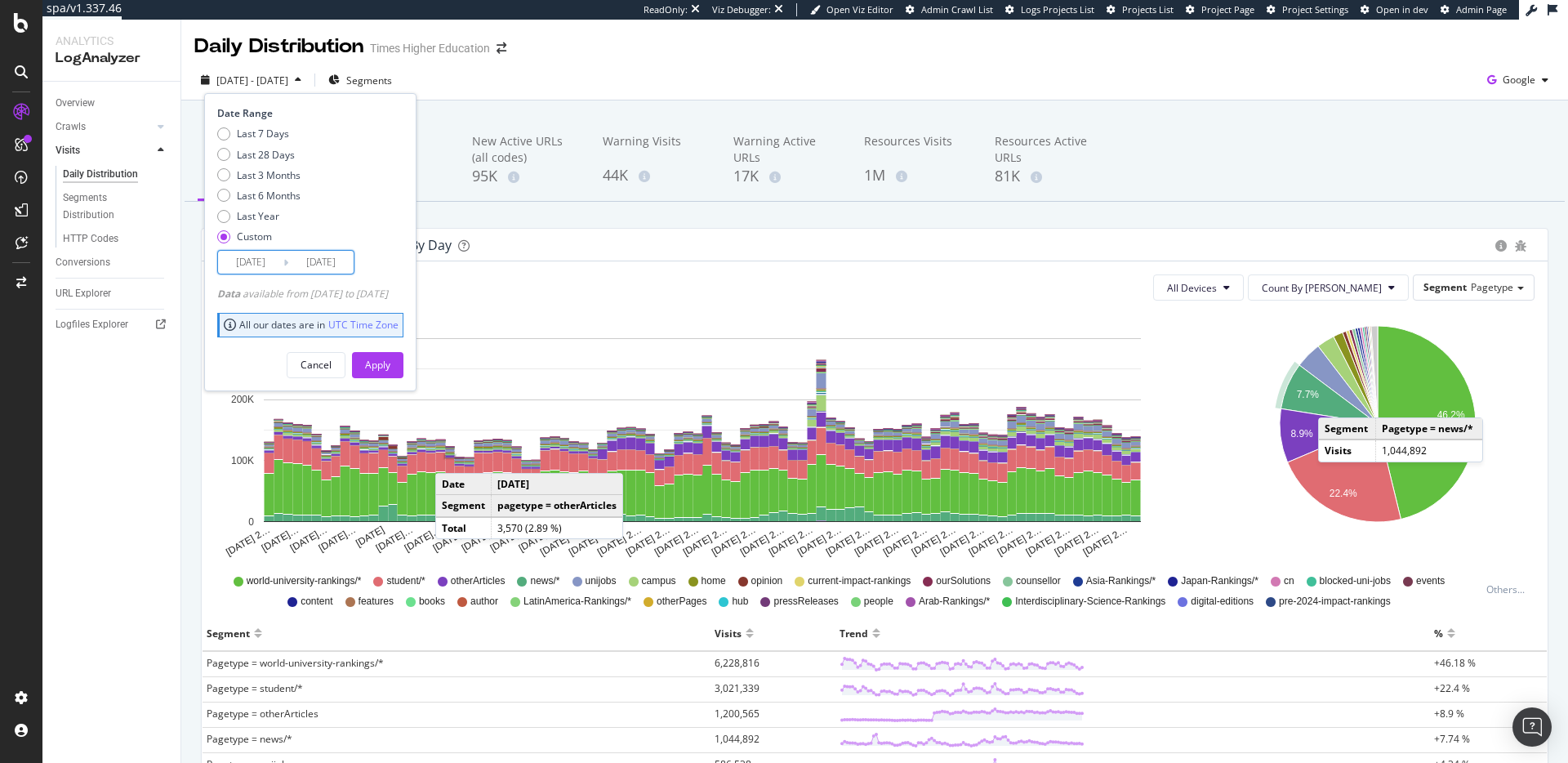
click at [298, 261] on input "2025/09/28" at bounding box center [321, 262] width 66 height 23
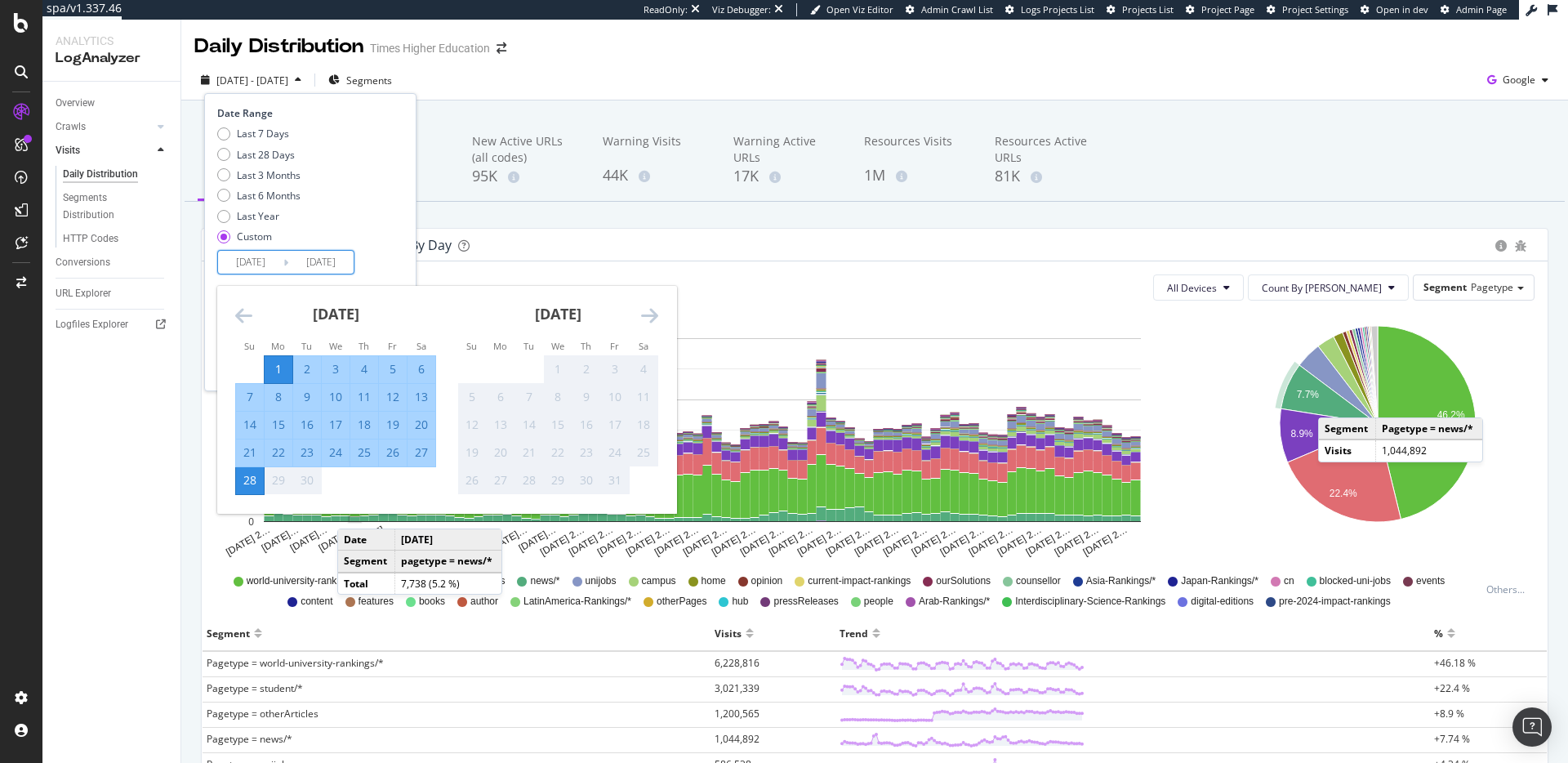
click at [309, 457] on div "23" at bounding box center [307, 452] width 28 height 17
type input "2025/09/23"
click at [228, 264] on input "2025/09/01" at bounding box center [251, 262] width 66 height 23
click at [303, 451] on div "23" at bounding box center [307, 452] width 28 height 17
type input "2025/09/23"
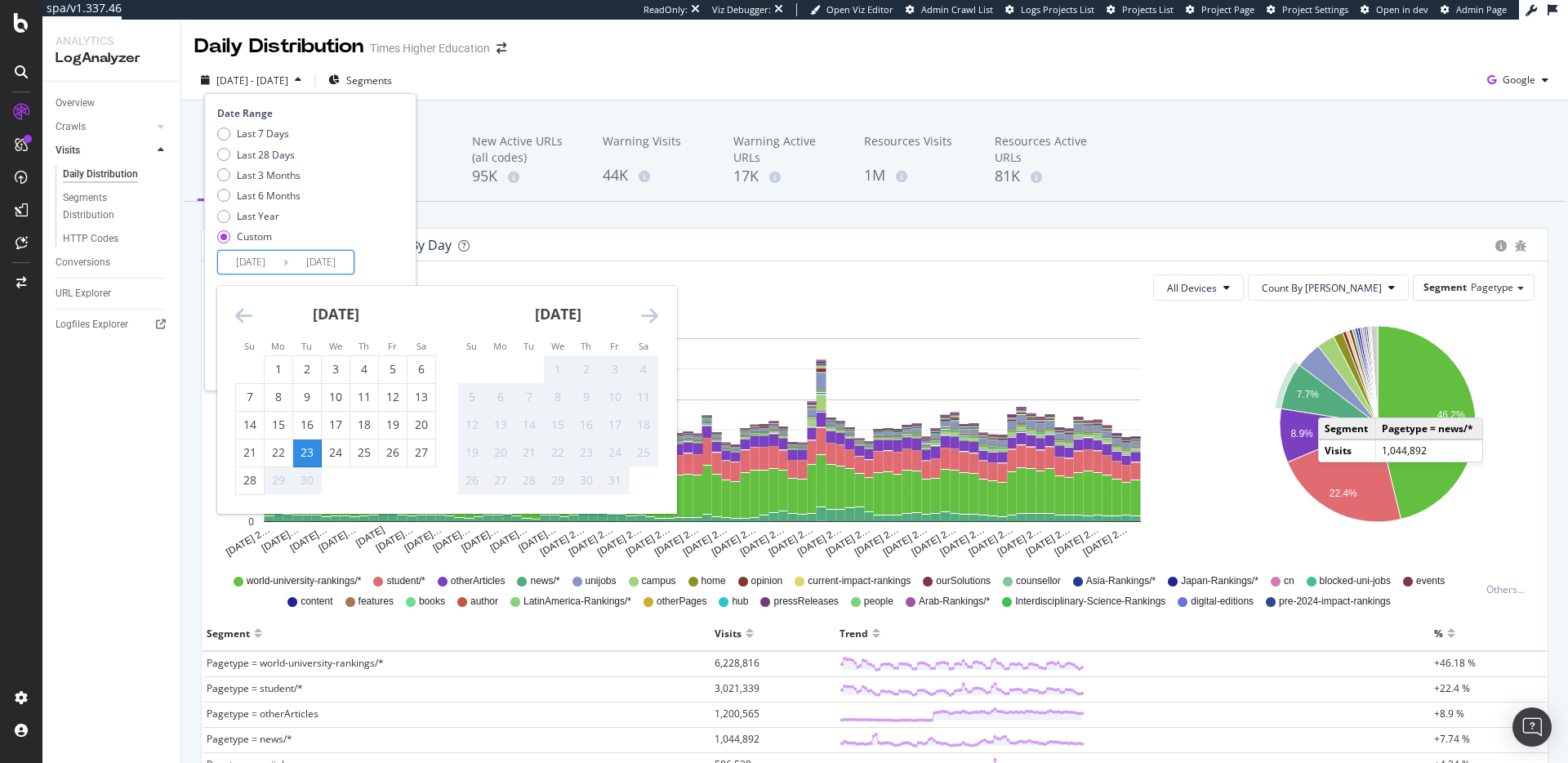
click at [400, 270] on div "Date Range Last 7 Days Last 28 Days Last 3 Months Last 6 Months Last Year Custo…" at bounding box center [308, 191] width 182 height 168
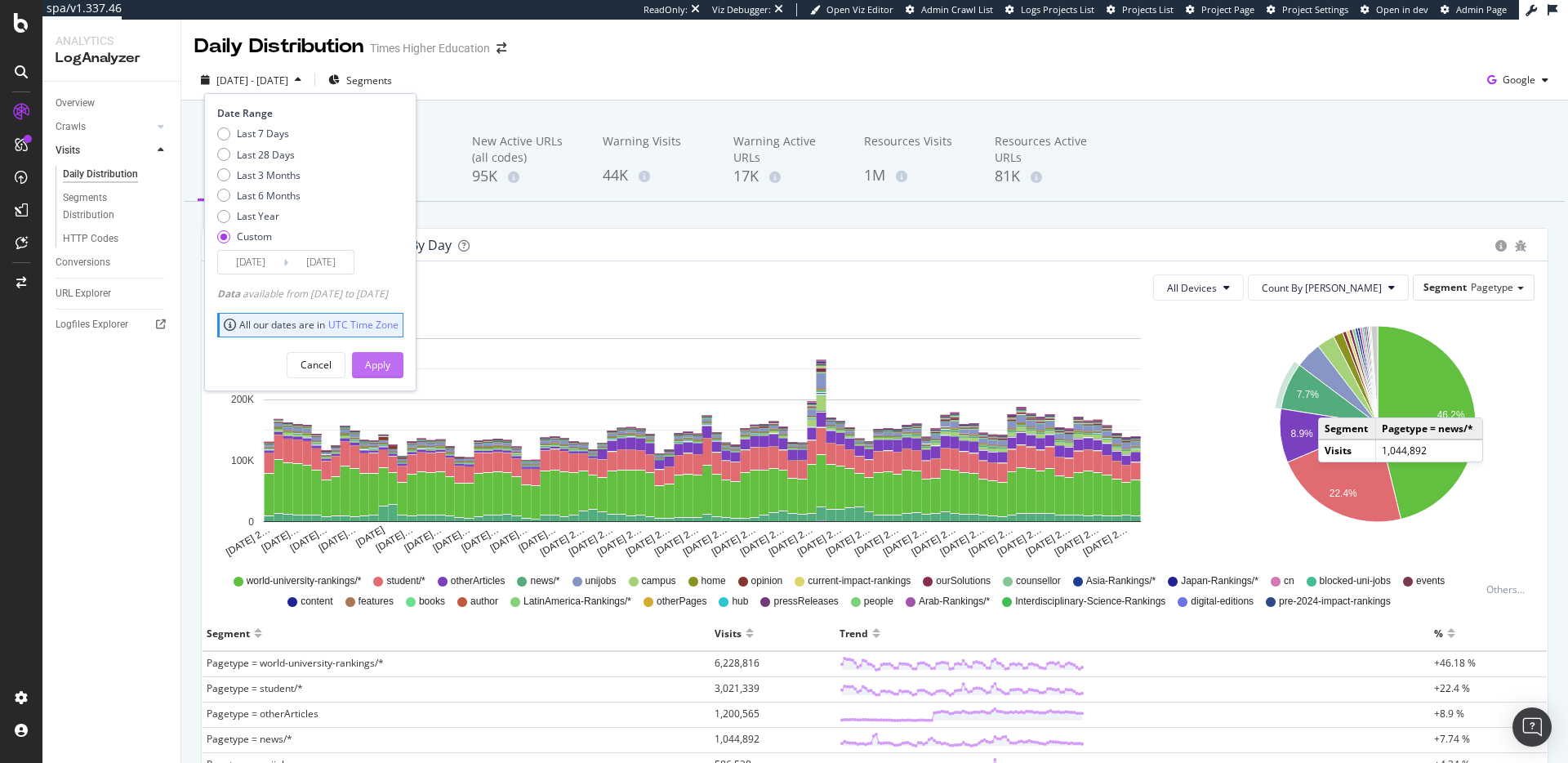
click at [390, 363] on div "Apply" at bounding box center [377, 364] width 25 height 14
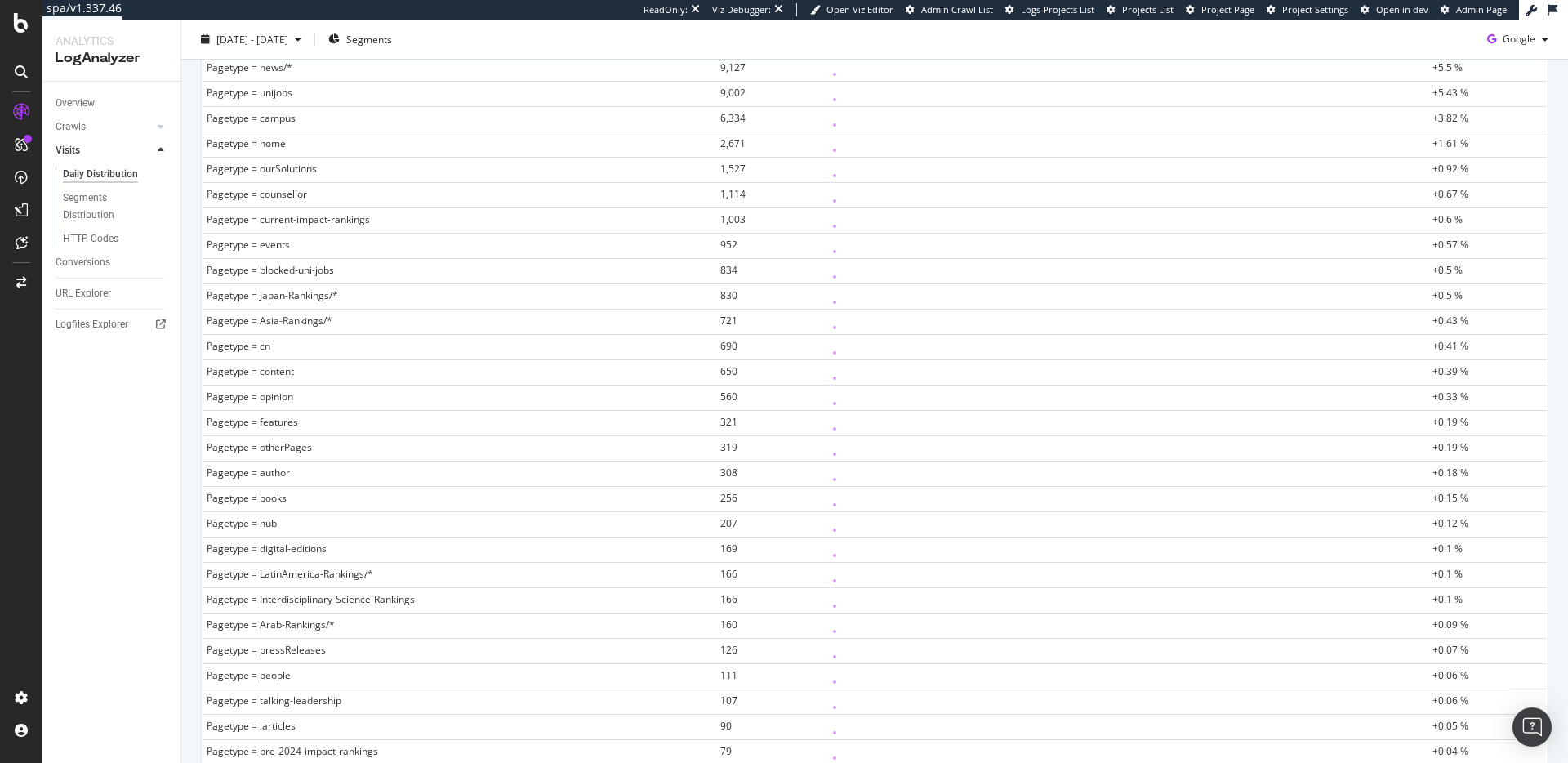
scroll to position [404, 0]
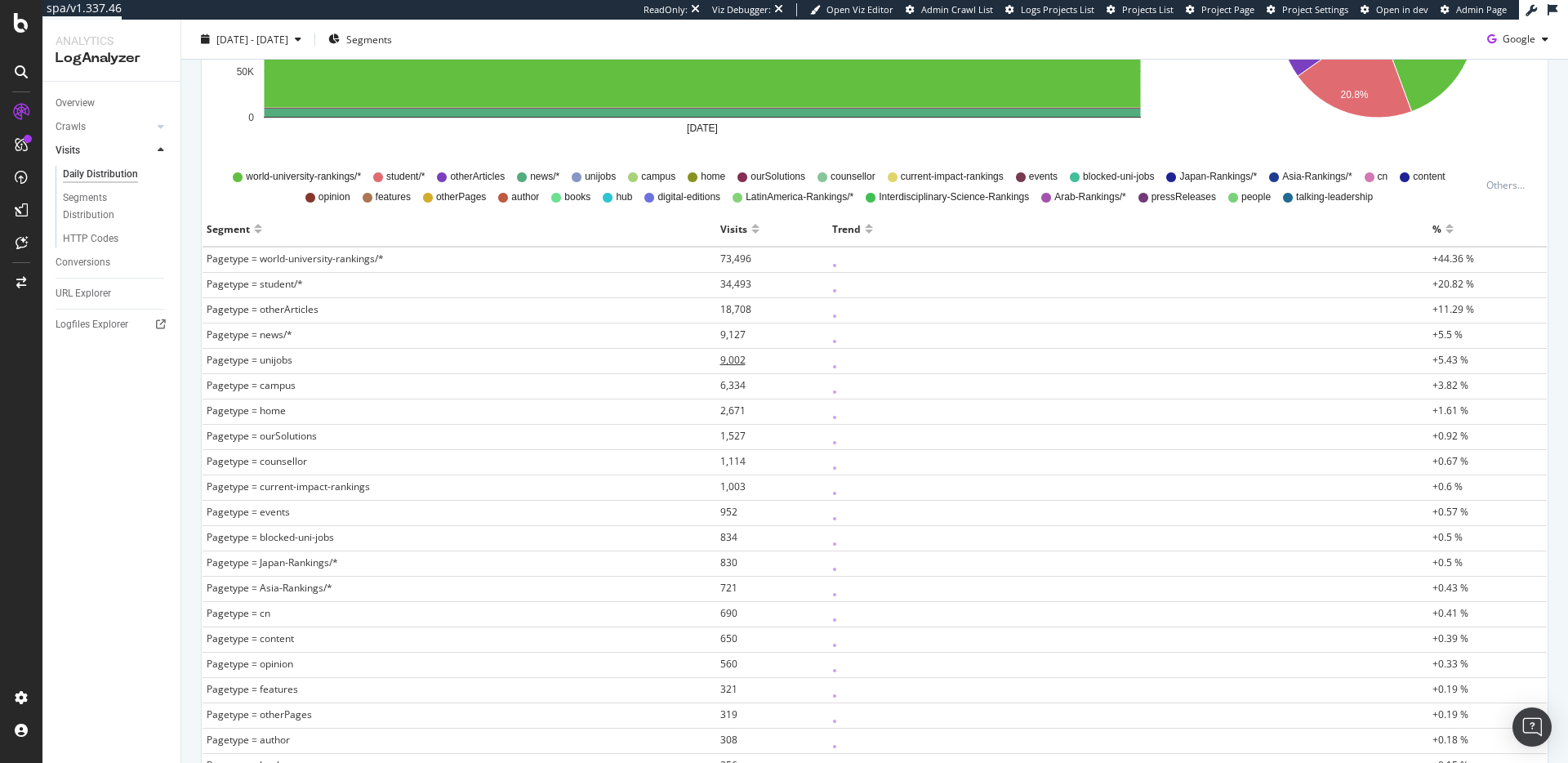
click at [721, 357] on span "9,002" at bounding box center [733, 359] width 25 height 14
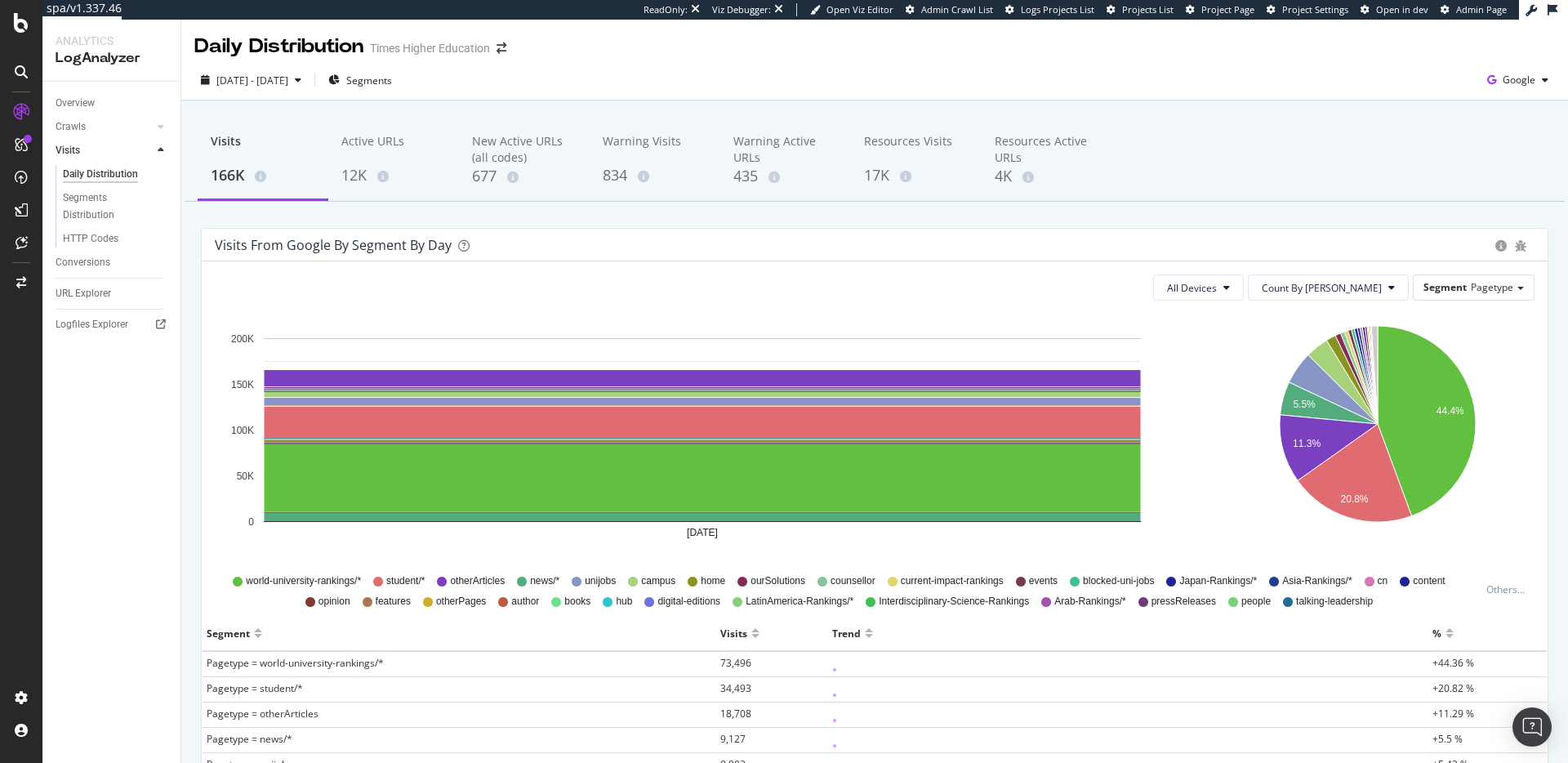
click at [231, 98] on div "2025 Sep. 23rd - Sep. 23rd Segments Google" at bounding box center [874, 82] width 1387 height 32
click at [236, 79] on span "2025 Sep. 23rd - Sep. 23rd" at bounding box center [253, 80] width 72 height 14
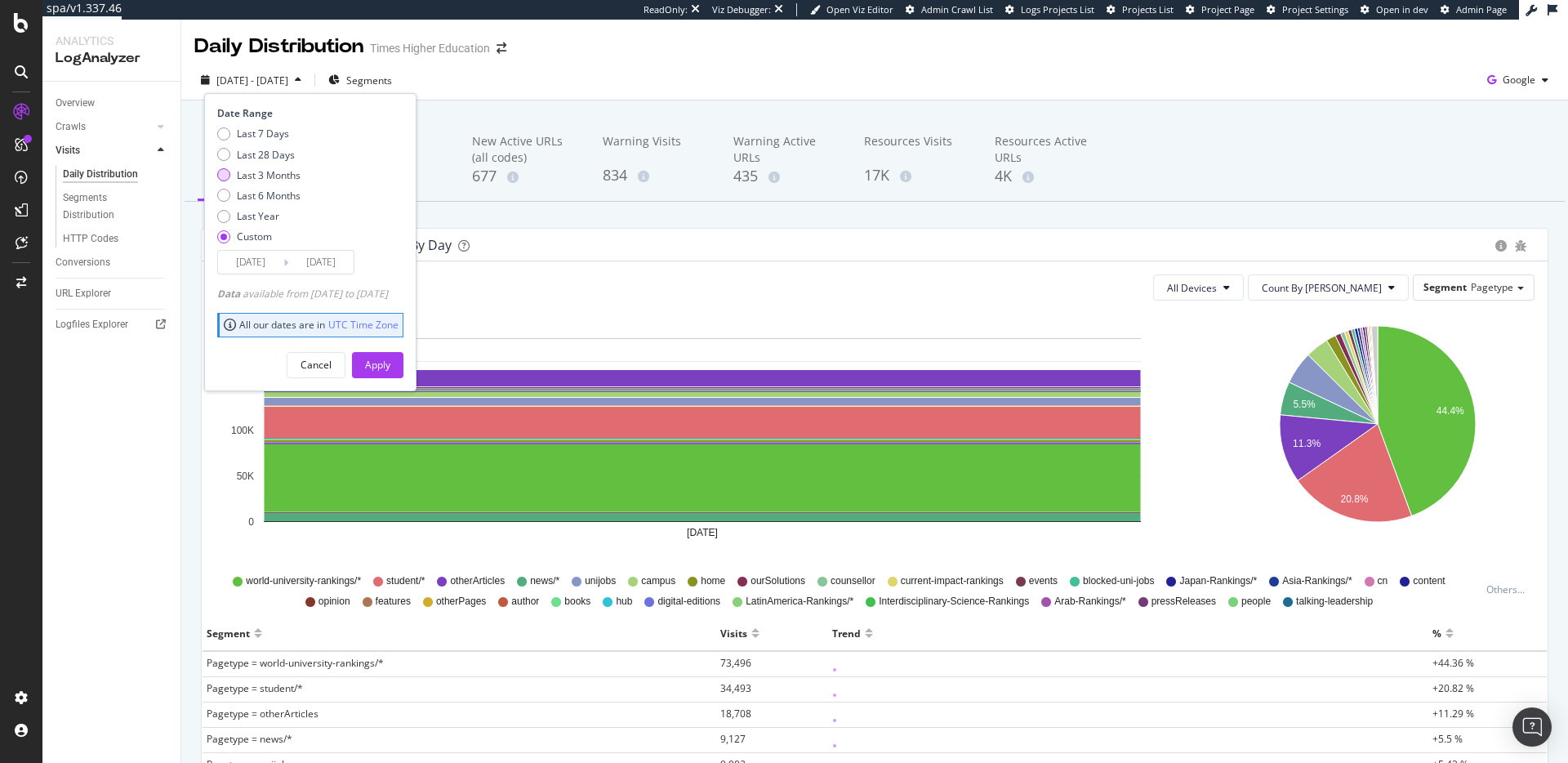
click at [253, 178] on div "Last 3 Months" at bounding box center [268, 175] width 64 height 14
type input "2025/06/29"
type input "2025/09/28"
click at [390, 362] on div "Apply" at bounding box center [377, 364] width 25 height 14
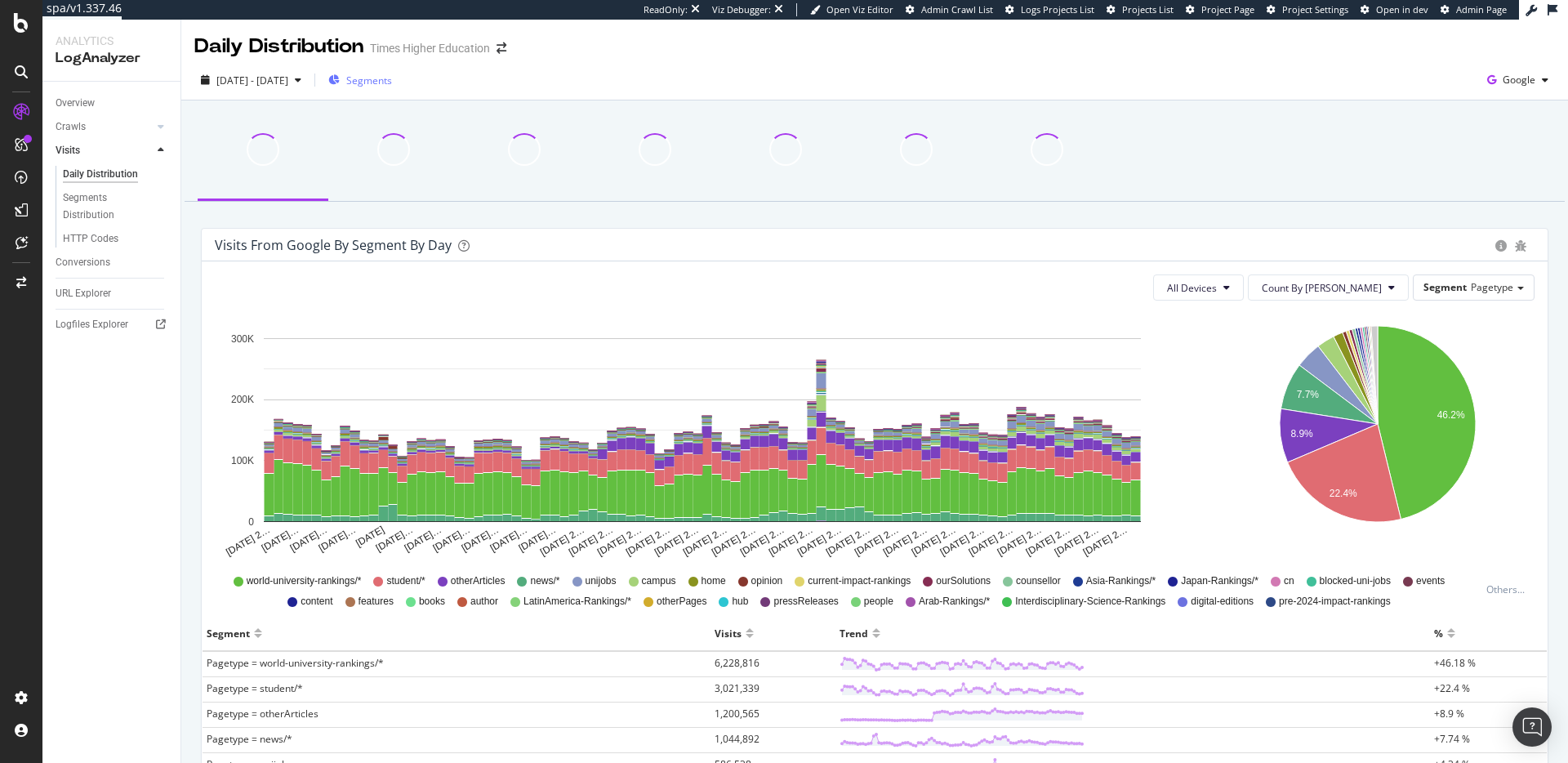
click at [392, 87] on span "Segments" at bounding box center [368, 80] width 45 height 14
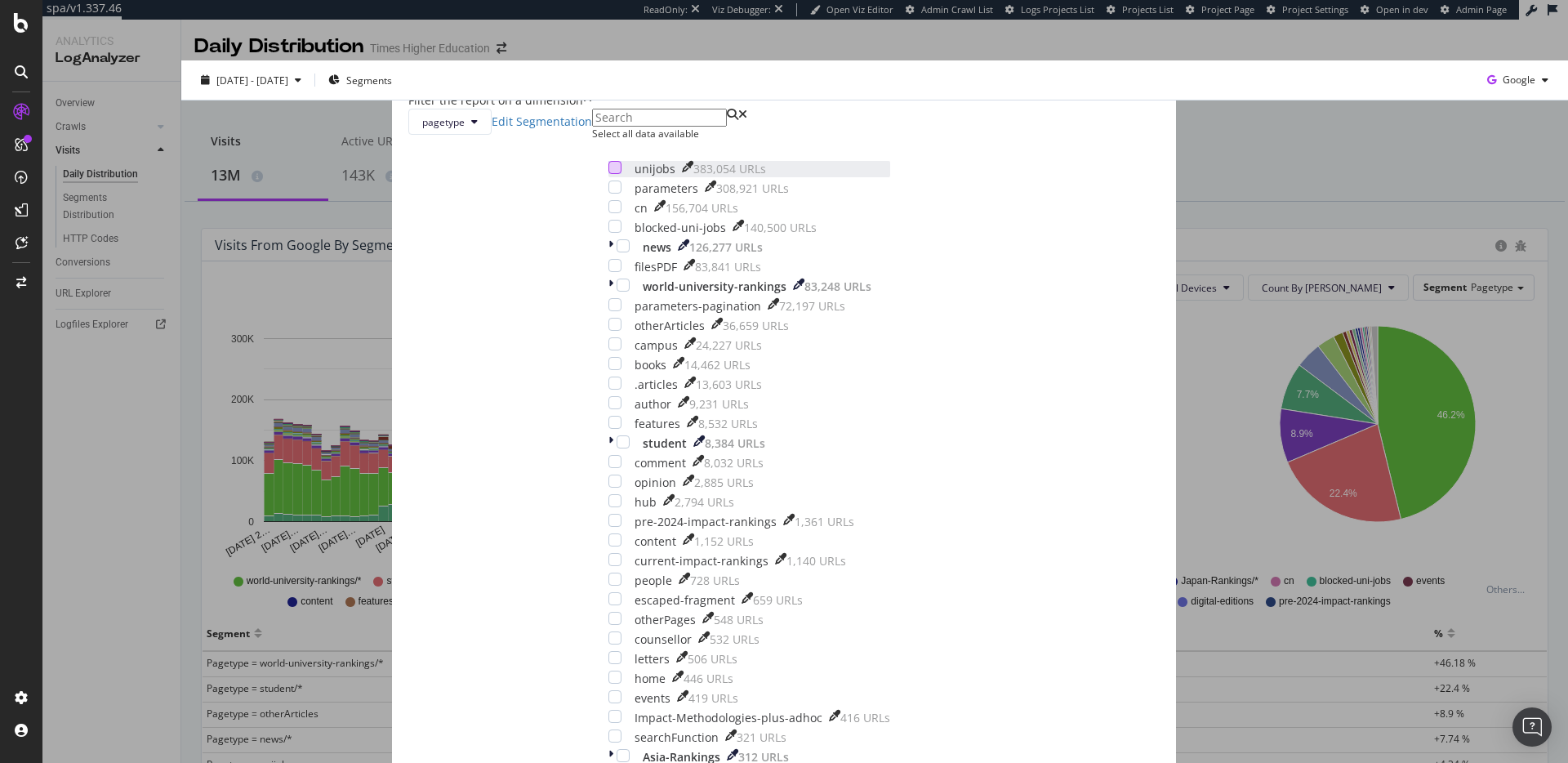
click at [622, 174] on div "modal" at bounding box center [615, 167] width 13 height 13
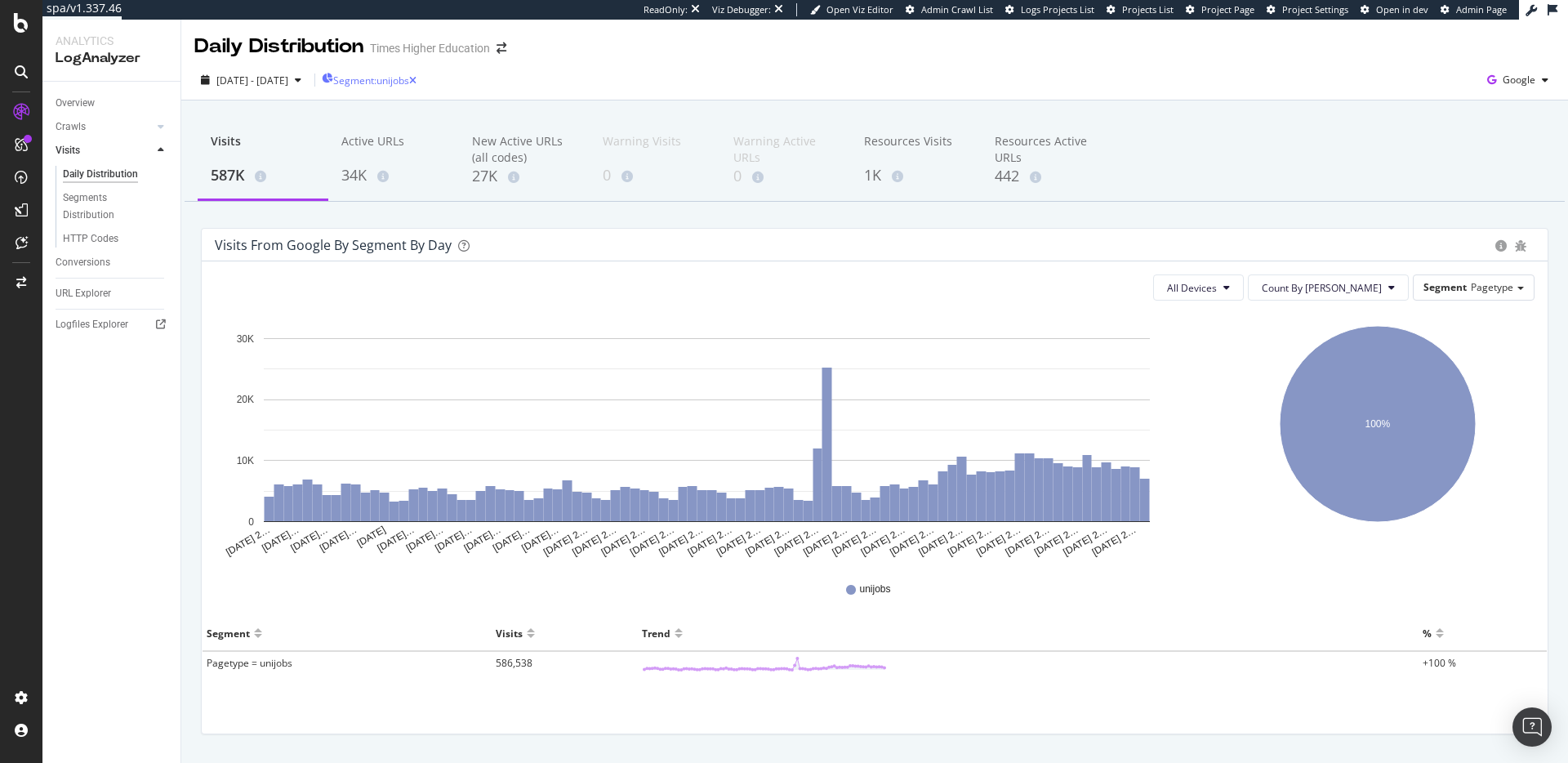
click at [416, 87] on div "Segment: unijobs" at bounding box center [369, 80] width 94 height 14
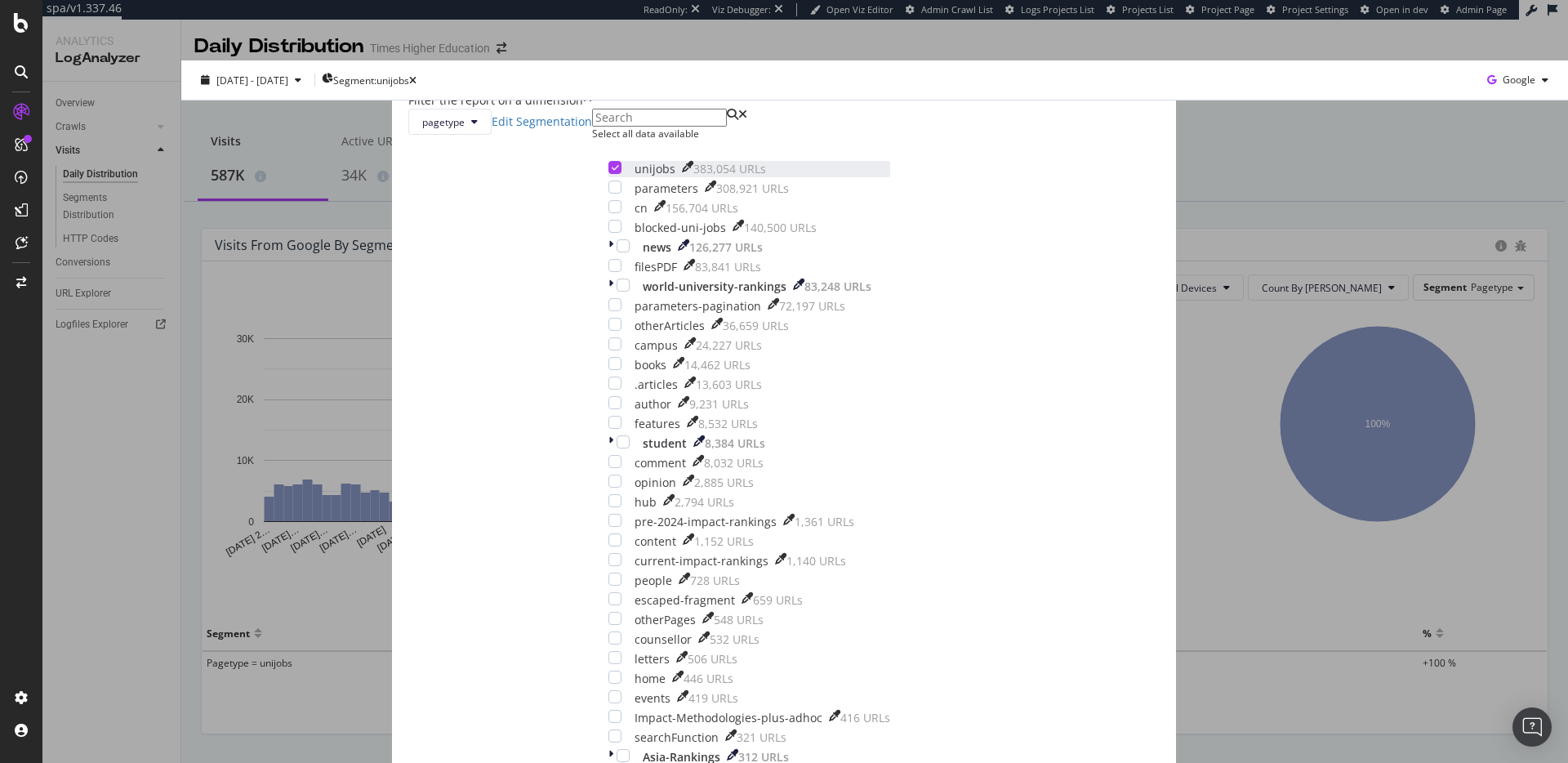
click at [619, 171] on icon "modal" at bounding box center [615, 167] width 7 height 8
click at [630, 291] on div "modal" at bounding box center [623, 285] width 13 height 13
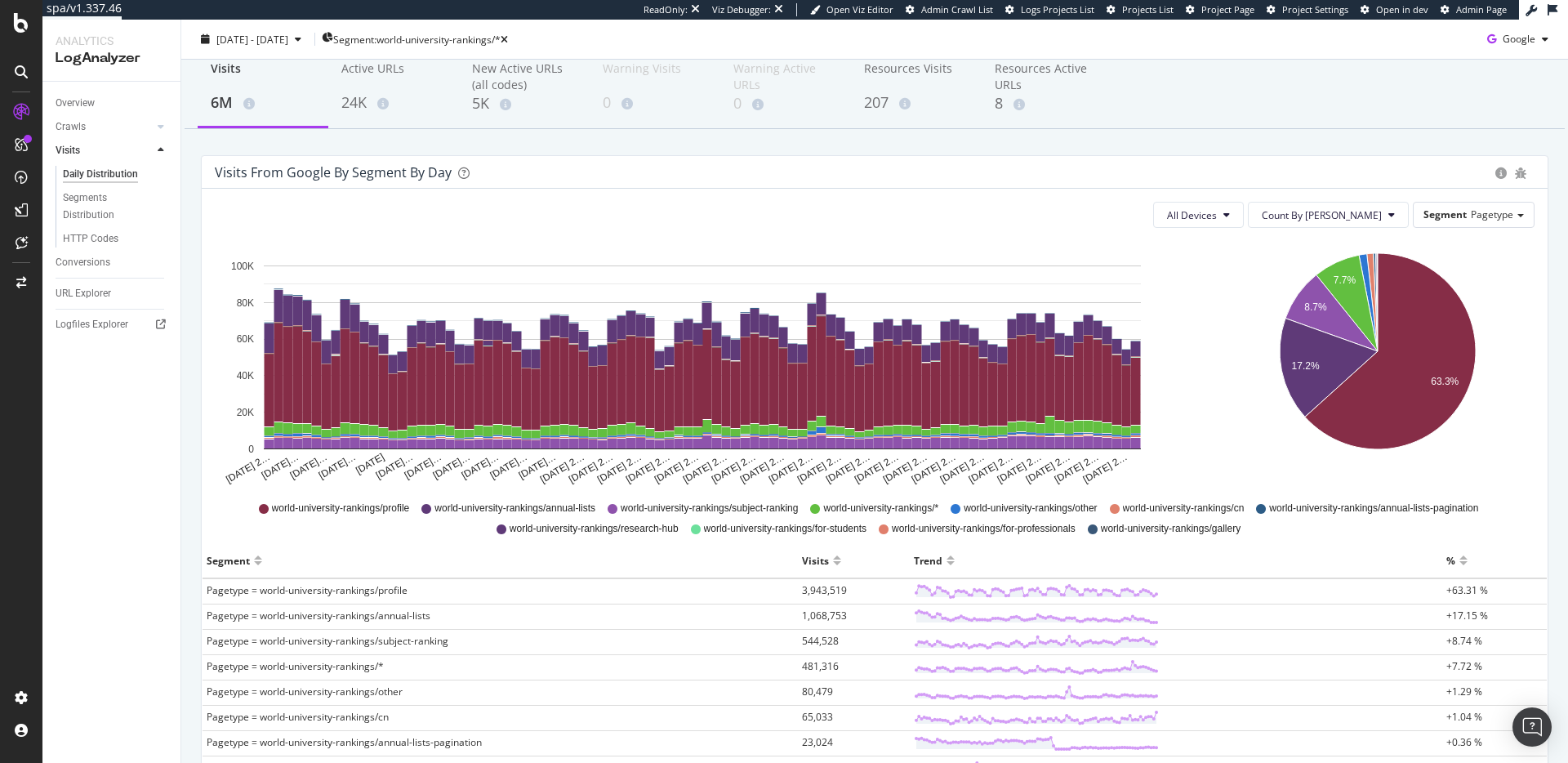
scroll to position [72, 0]
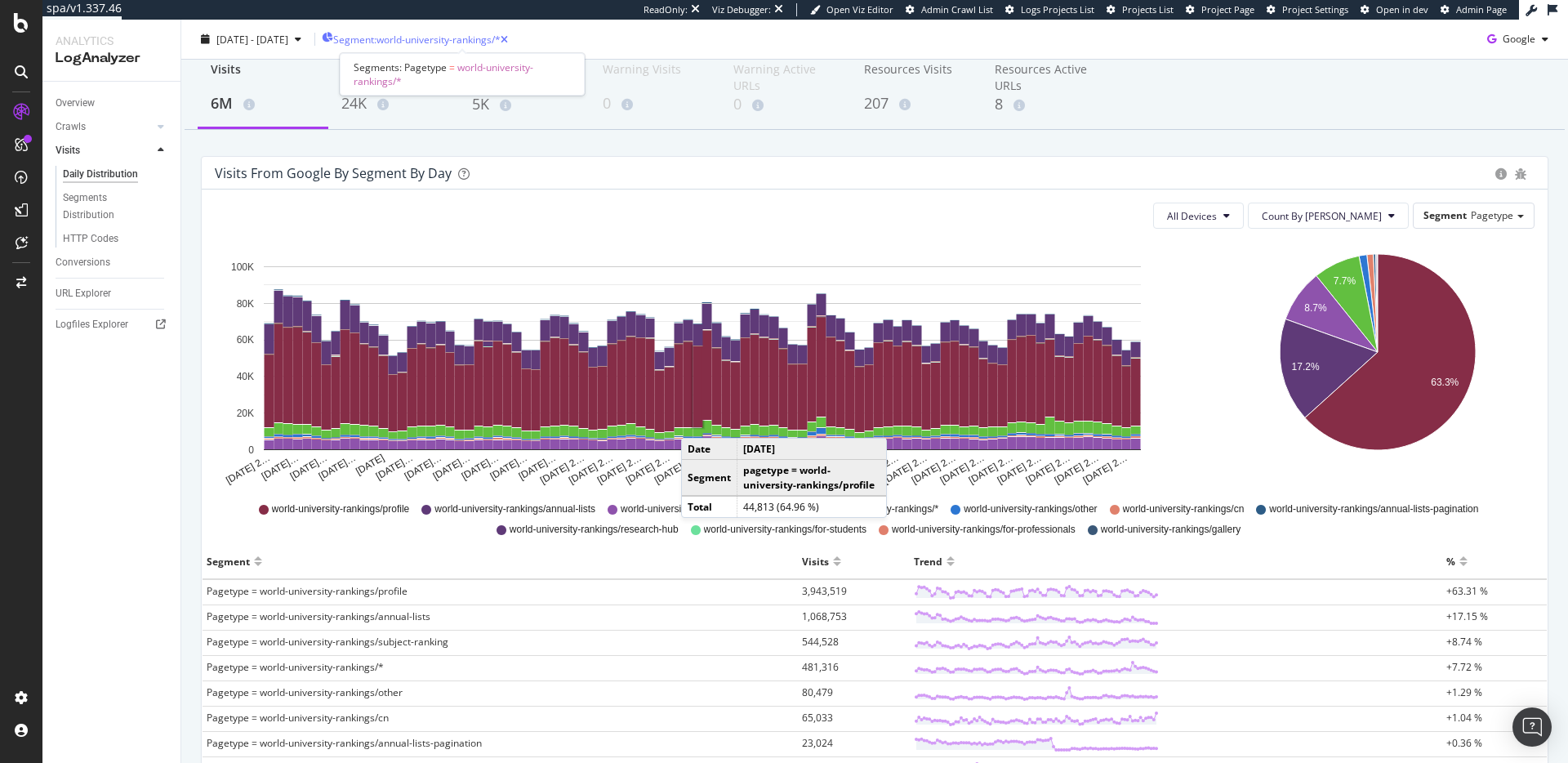
click at [477, 34] on span "Segment: world-university-rankings/*" at bounding box center [416, 38] width 167 height 14
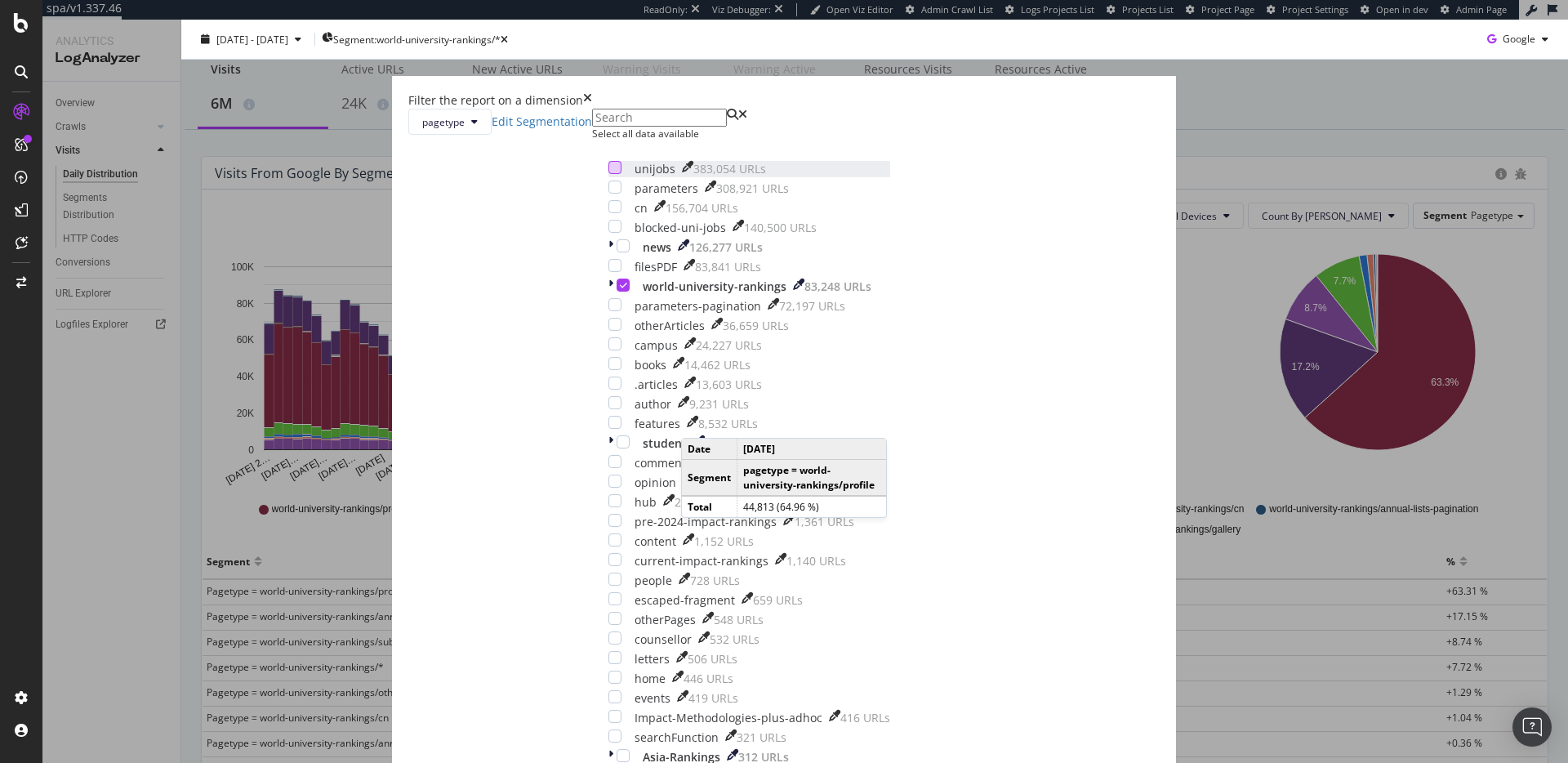
click at [622, 174] on div "modal" at bounding box center [615, 167] width 13 height 13
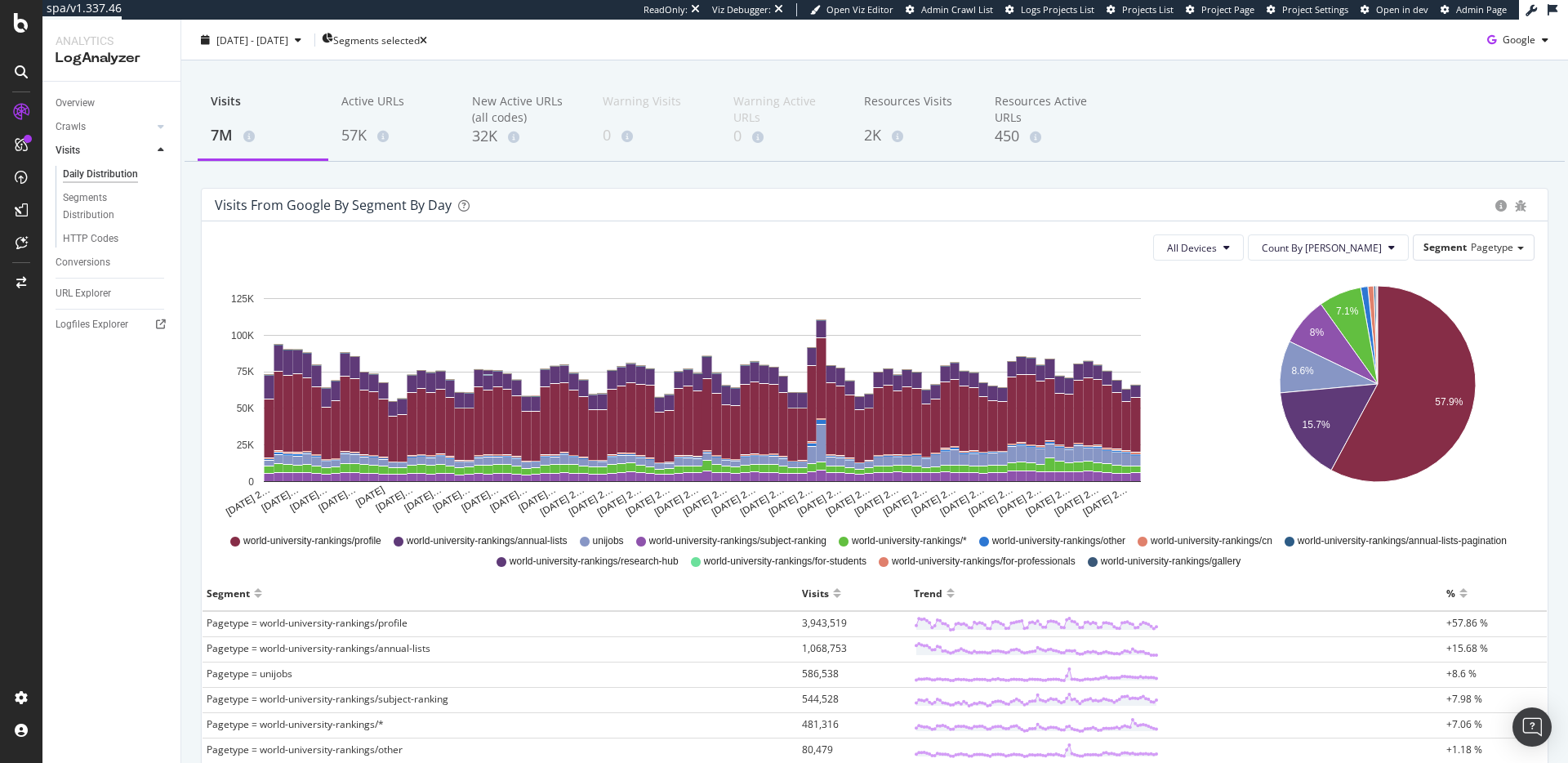
scroll to position [53, 0]
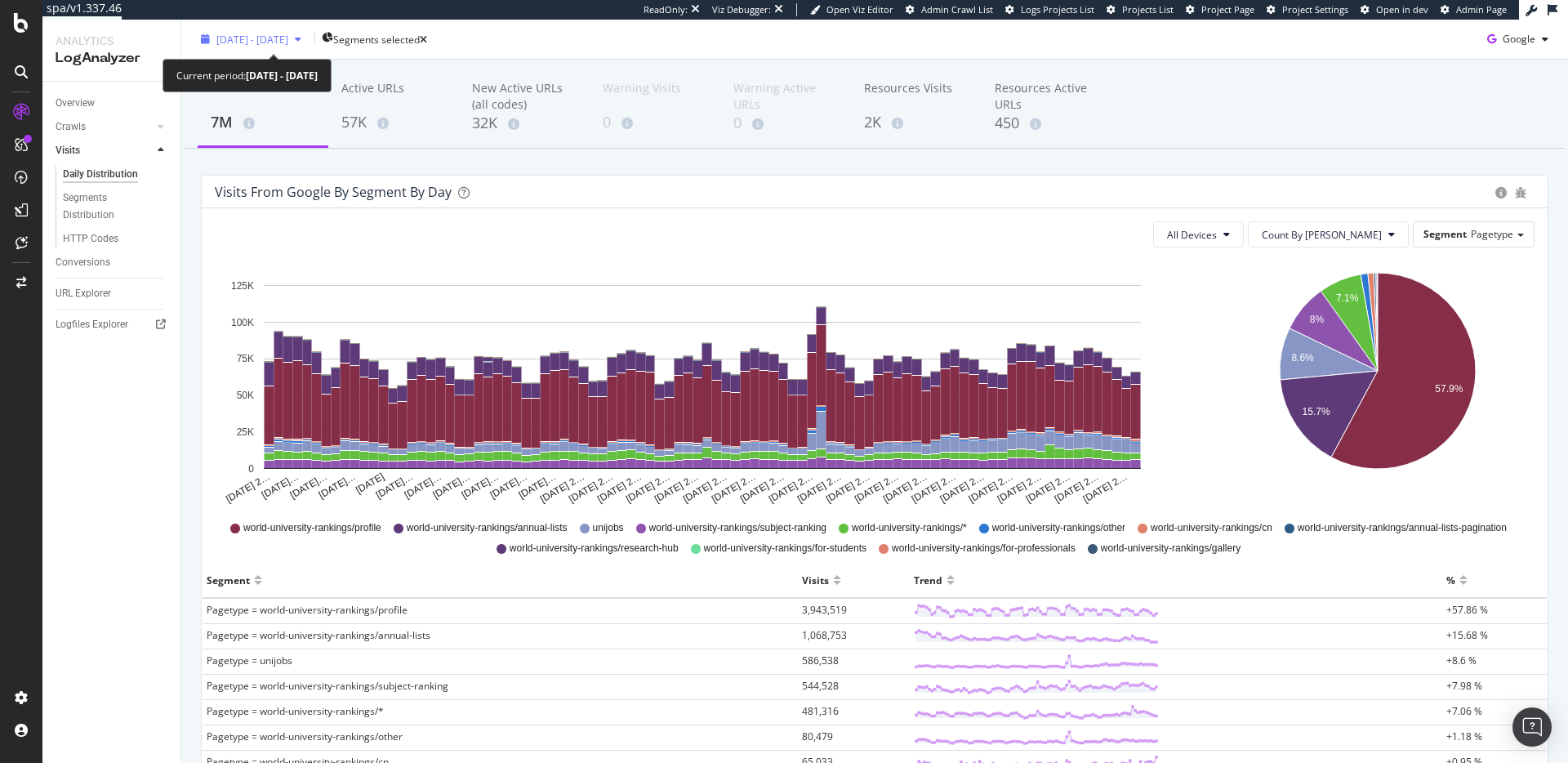
click at [254, 50] on div "2025 Jun. 29th - Sep. 28th" at bounding box center [251, 39] width 114 height 24
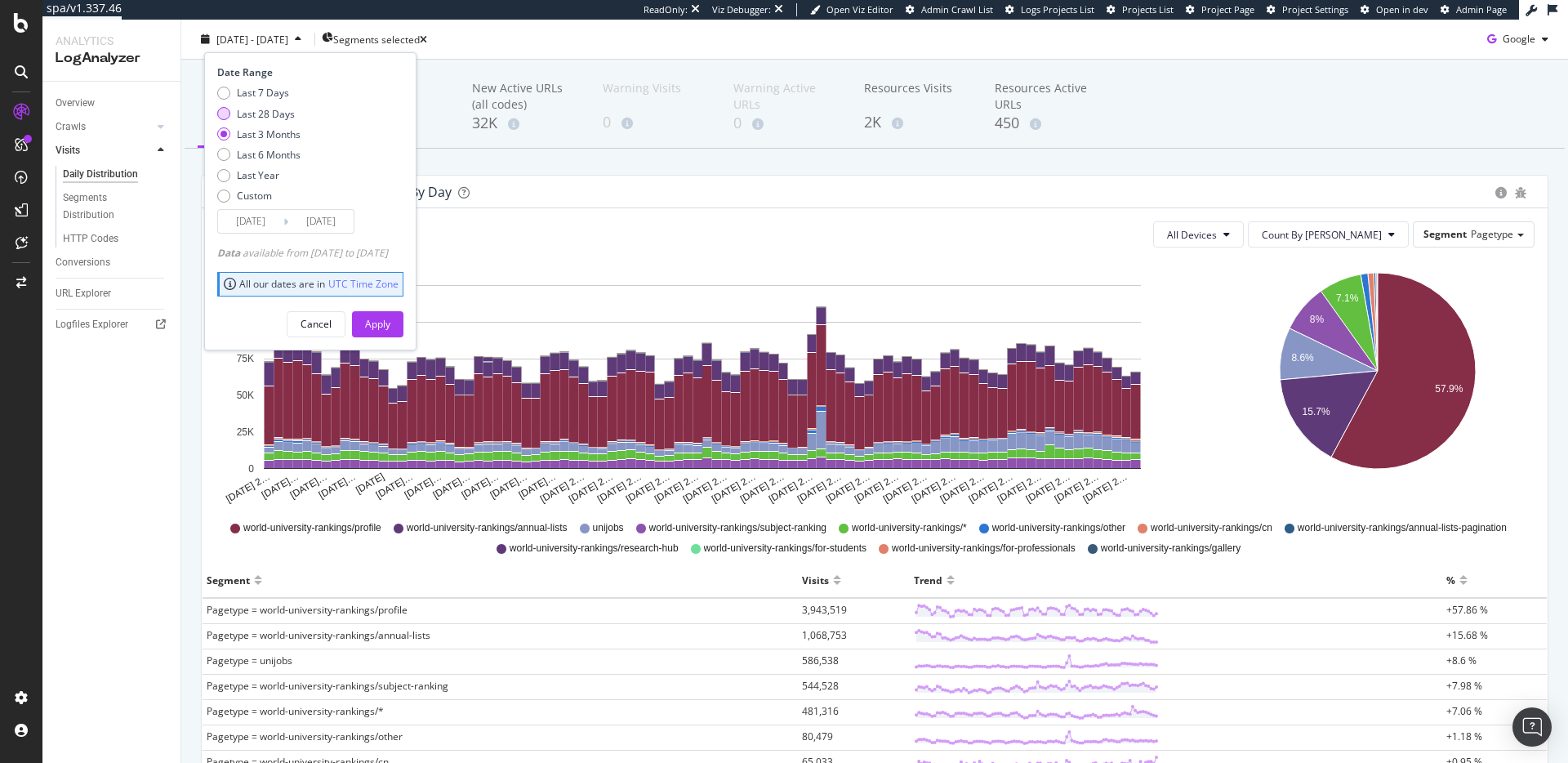
click at [262, 113] on div "Last 28 Days" at bounding box center [265, 113] width 58 height 14
type input "2025/09/01"
click at [384, 324] on button "Apply" at bounding box center [378, 323] width 52 height 26
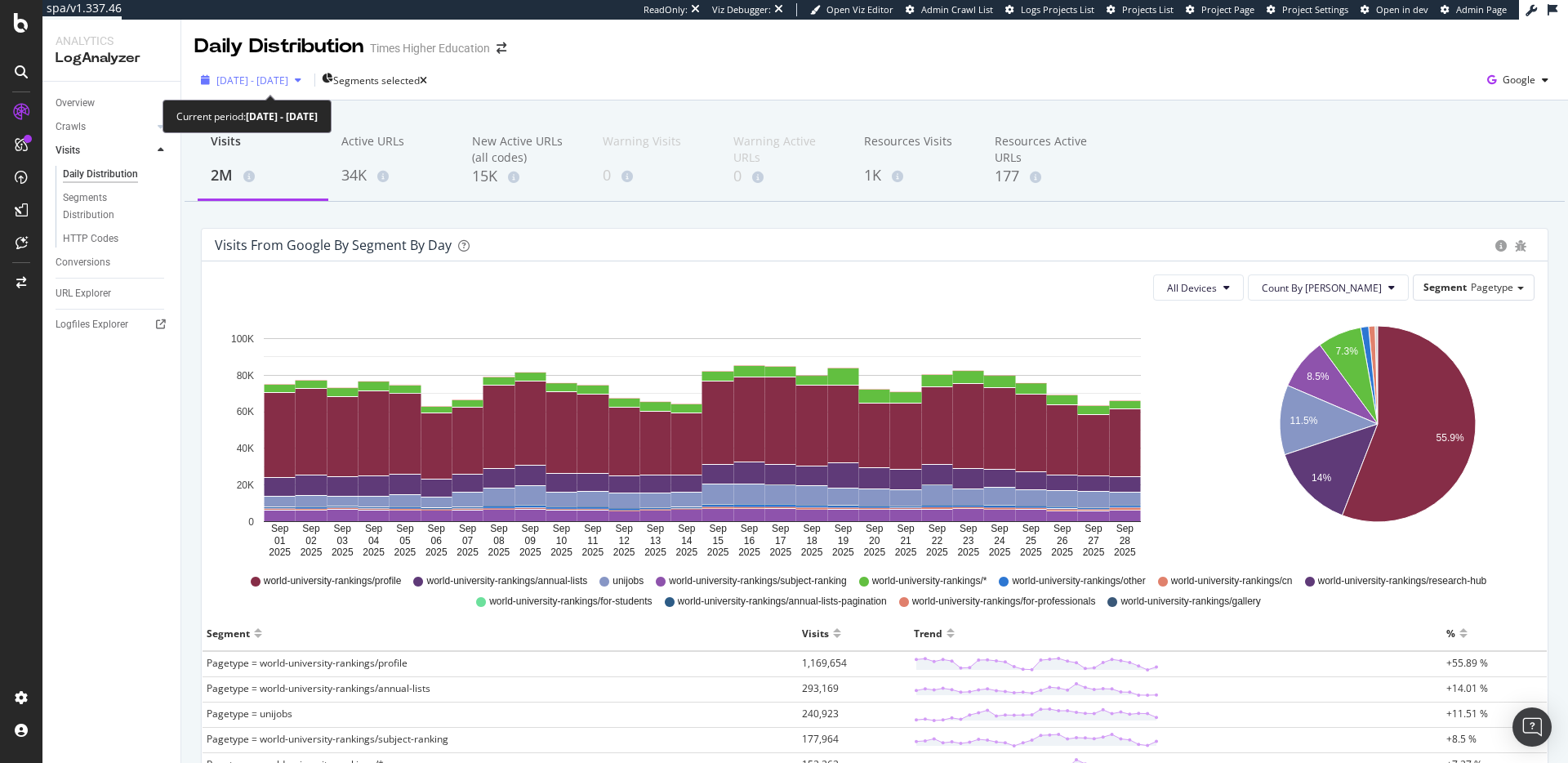
click at [274, 81] on span "2025 Sep. 1st - Sep. 28th" at bounding box center [253, 80] width 72 height 14
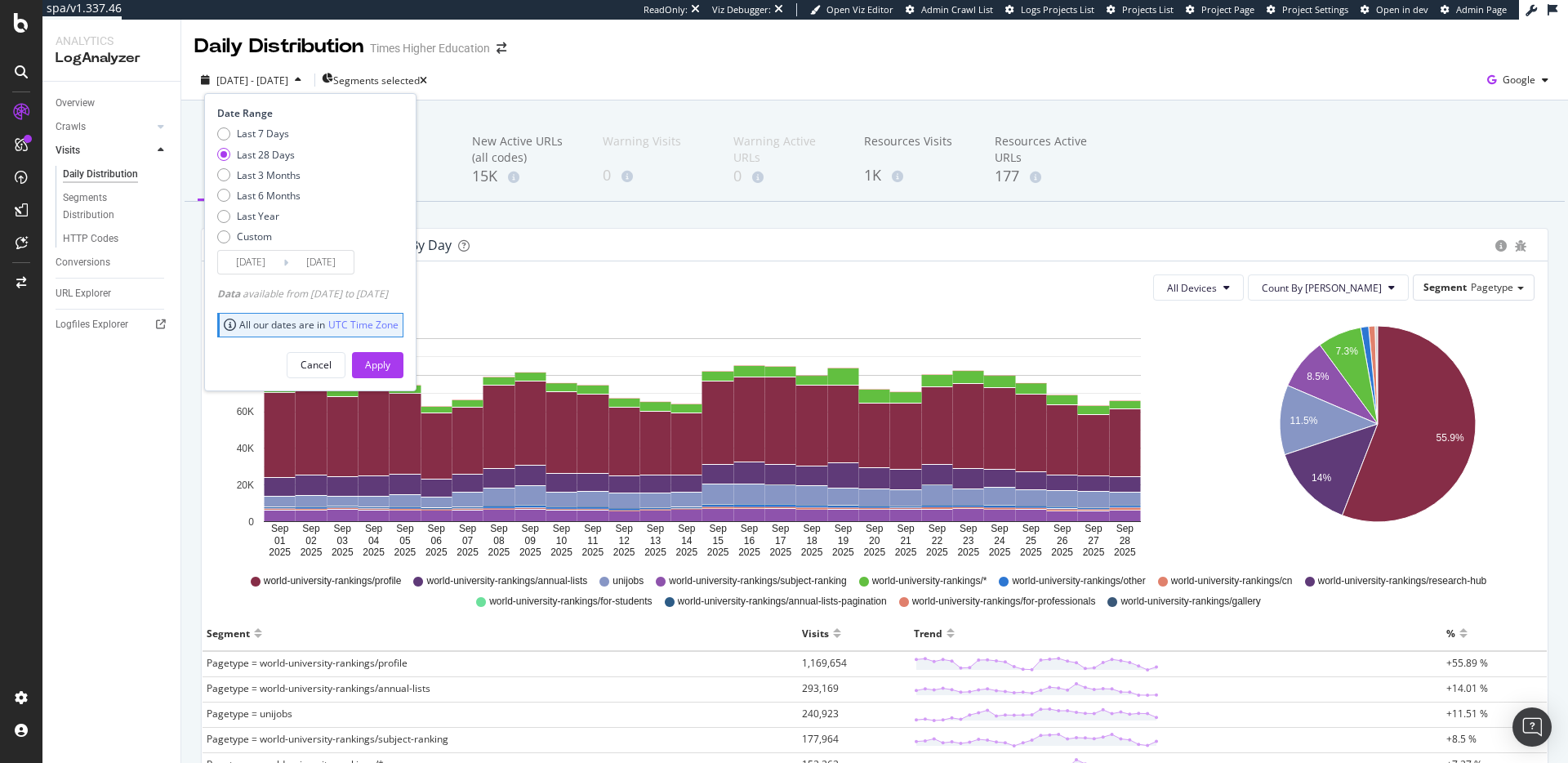
click at [244, 265] on input "2025/09/01" at bounding box center [251, 262] width 66 height 23
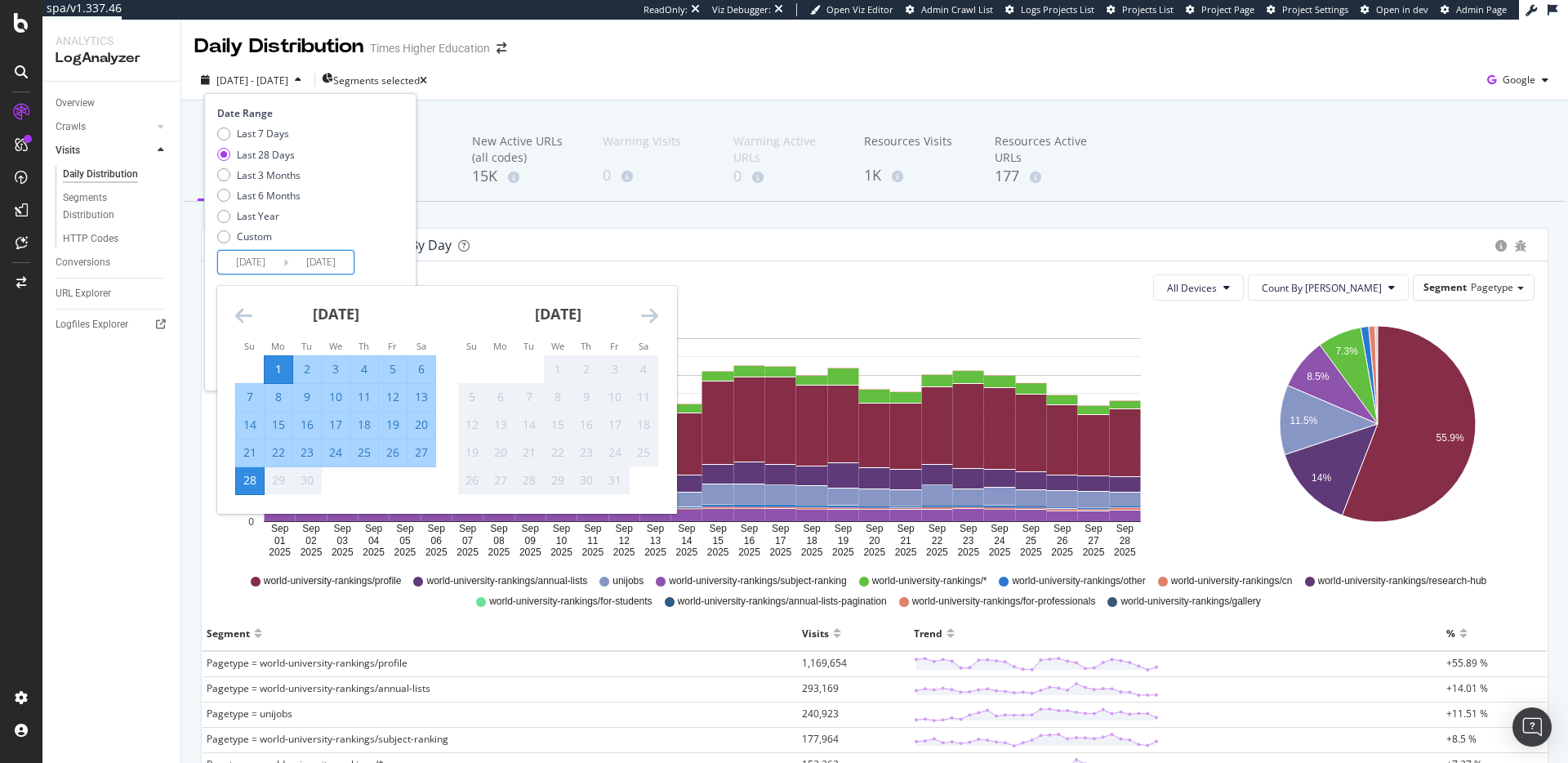
click at [244, 314] on icon "Move backward to switch to the previous month." at bounding box center [243, 314] width 18 height 19
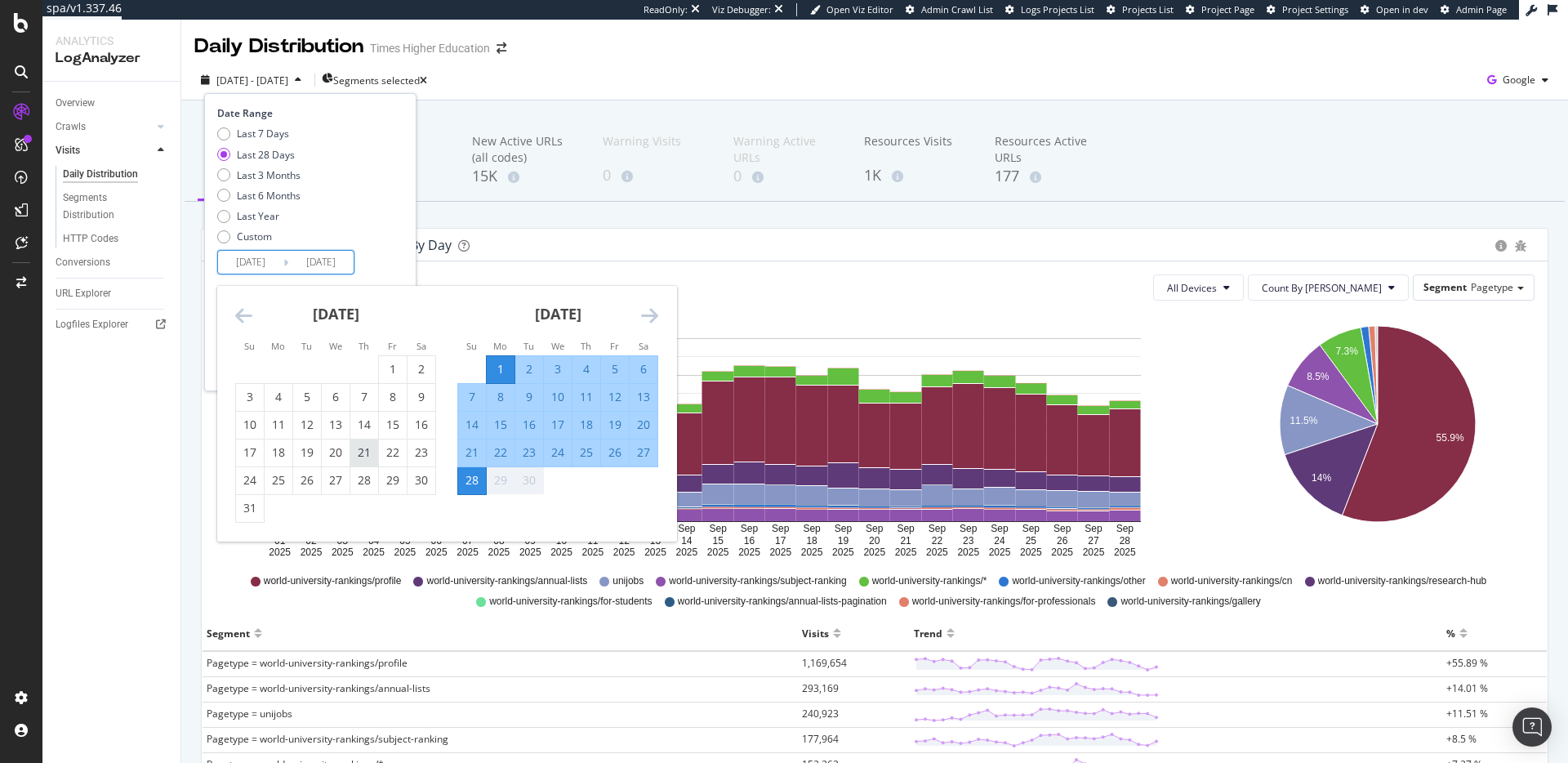
click at [368, 453] on div "21" at bounding box center [364, 452] width 28 height 17
type input "2025/08/21"
click at [467, 478] on div "28" at bounding box center [472, 480] width 28 height 17
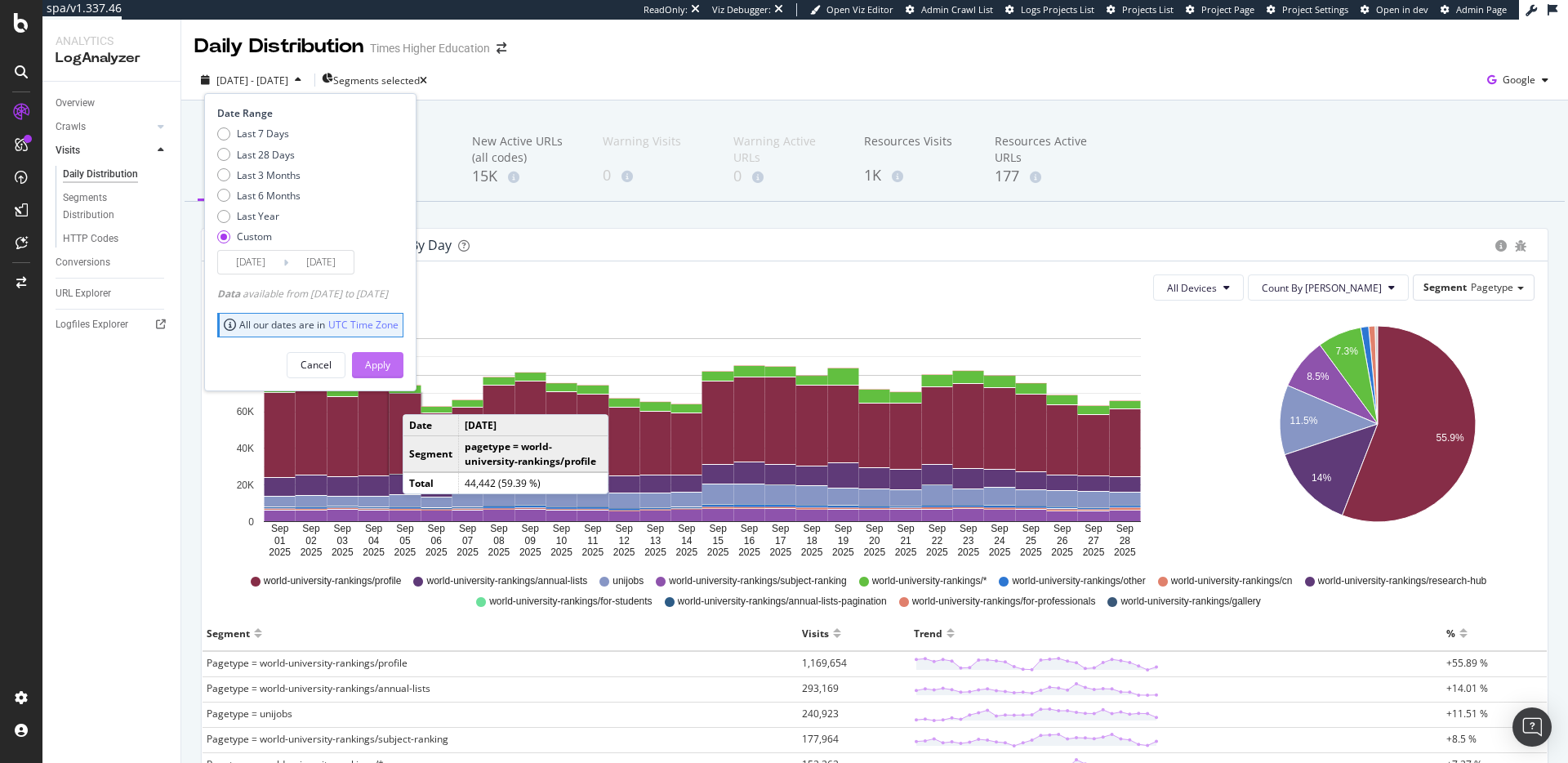
click at [390, 371] on div "Apply" at bounding box center [377, 364] width 25 height 14
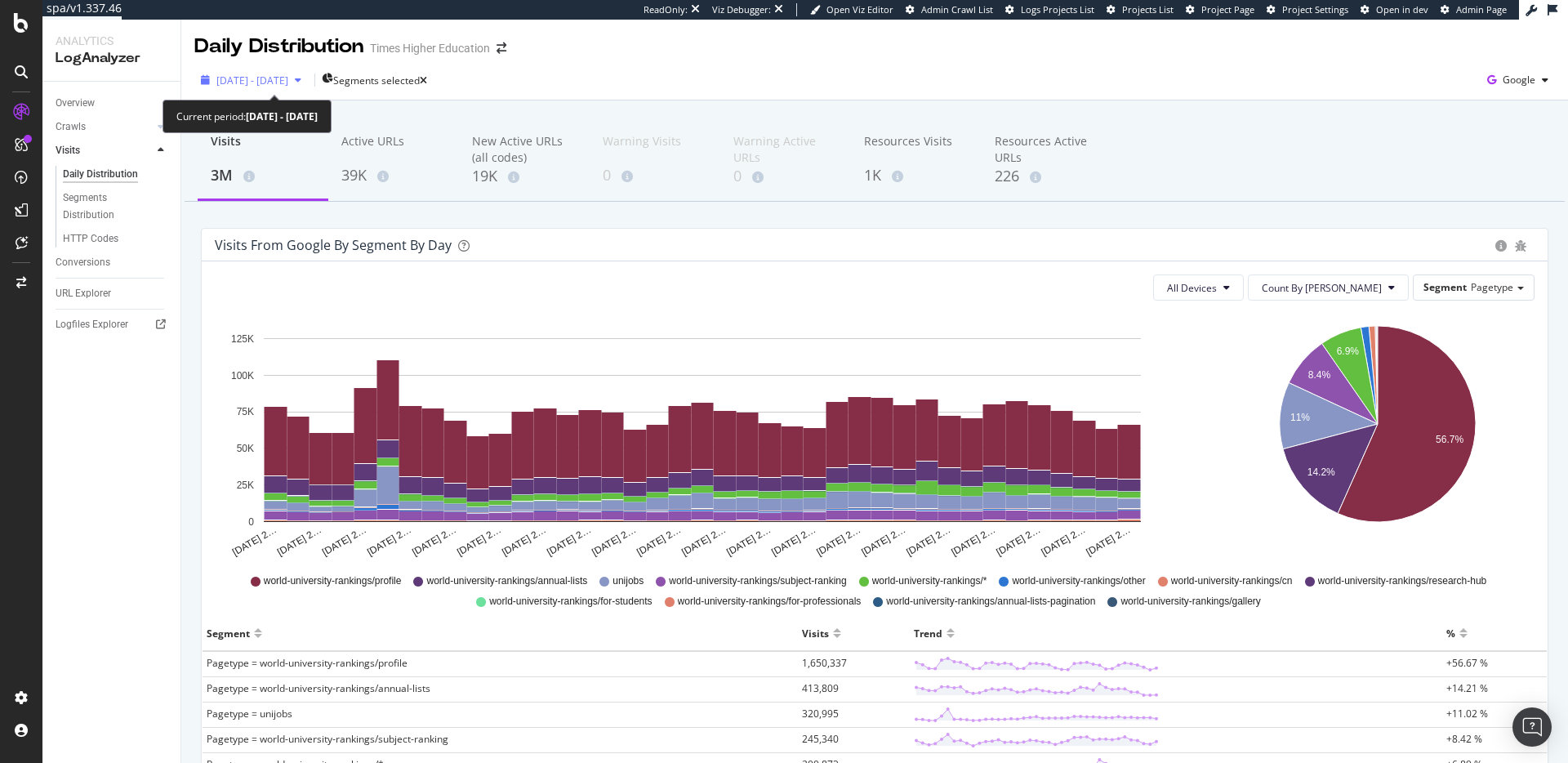
click at [276, 74] on span "2025 Aug. 21st - Sep. 28th" at bounding box center [253, 80] width 72 height 14
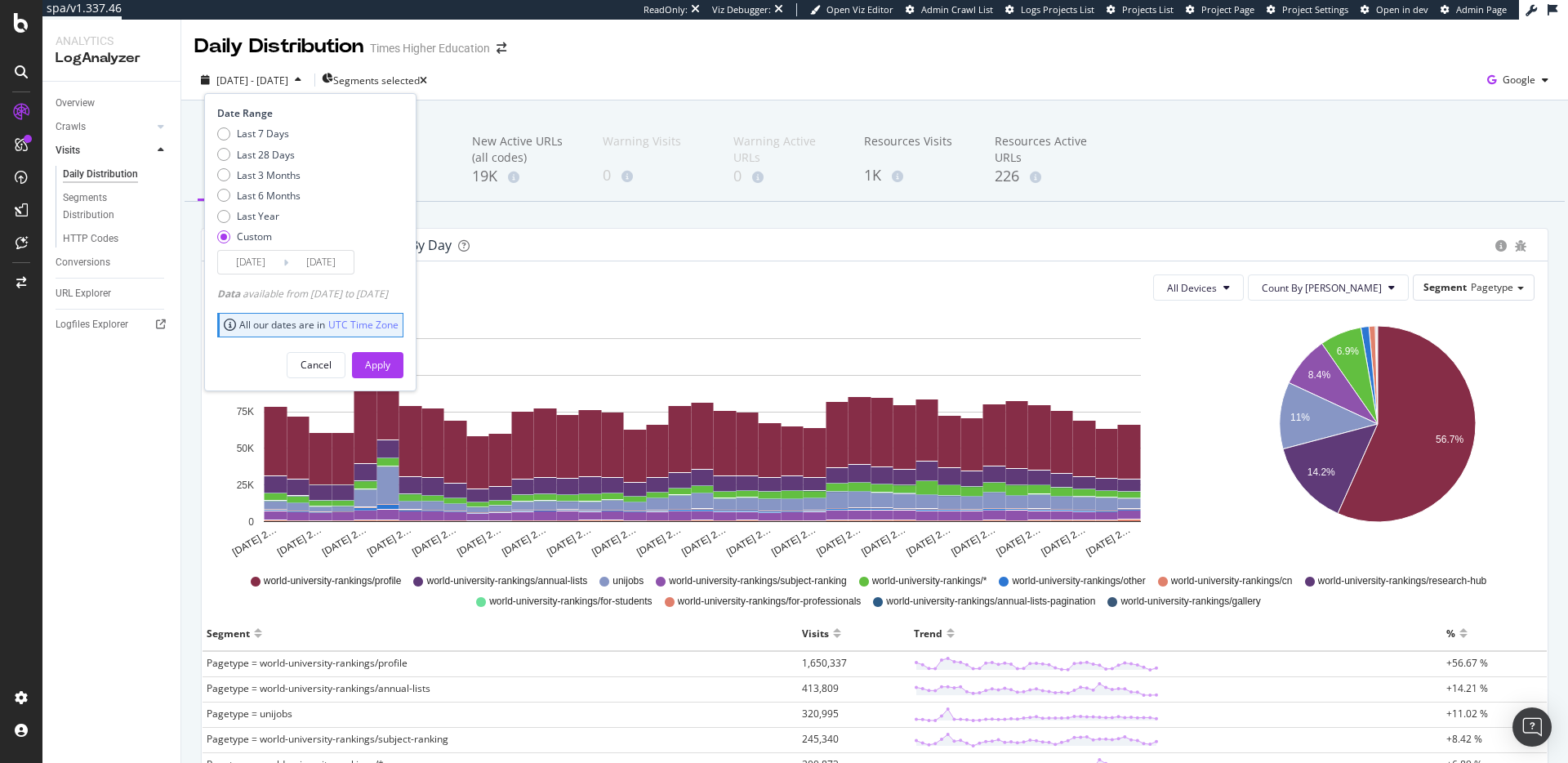
click at [240, 260] on input "2025/08/21" at bounding box center [251, 262] width 66 height 23
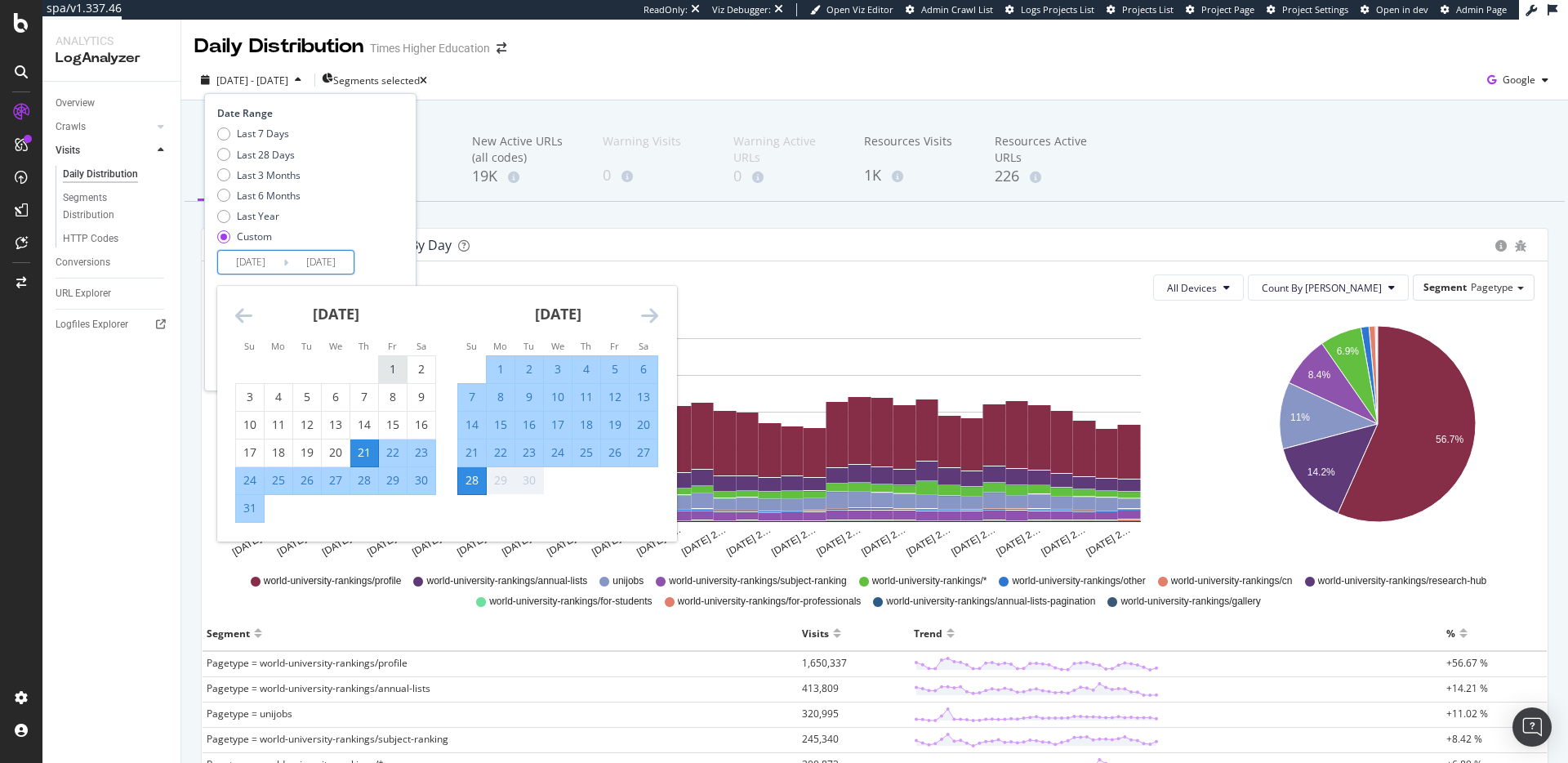
click at [390, 368] on div "1" at bounding box center [393, 369] width 28 height 17
type input "2025/08/01"
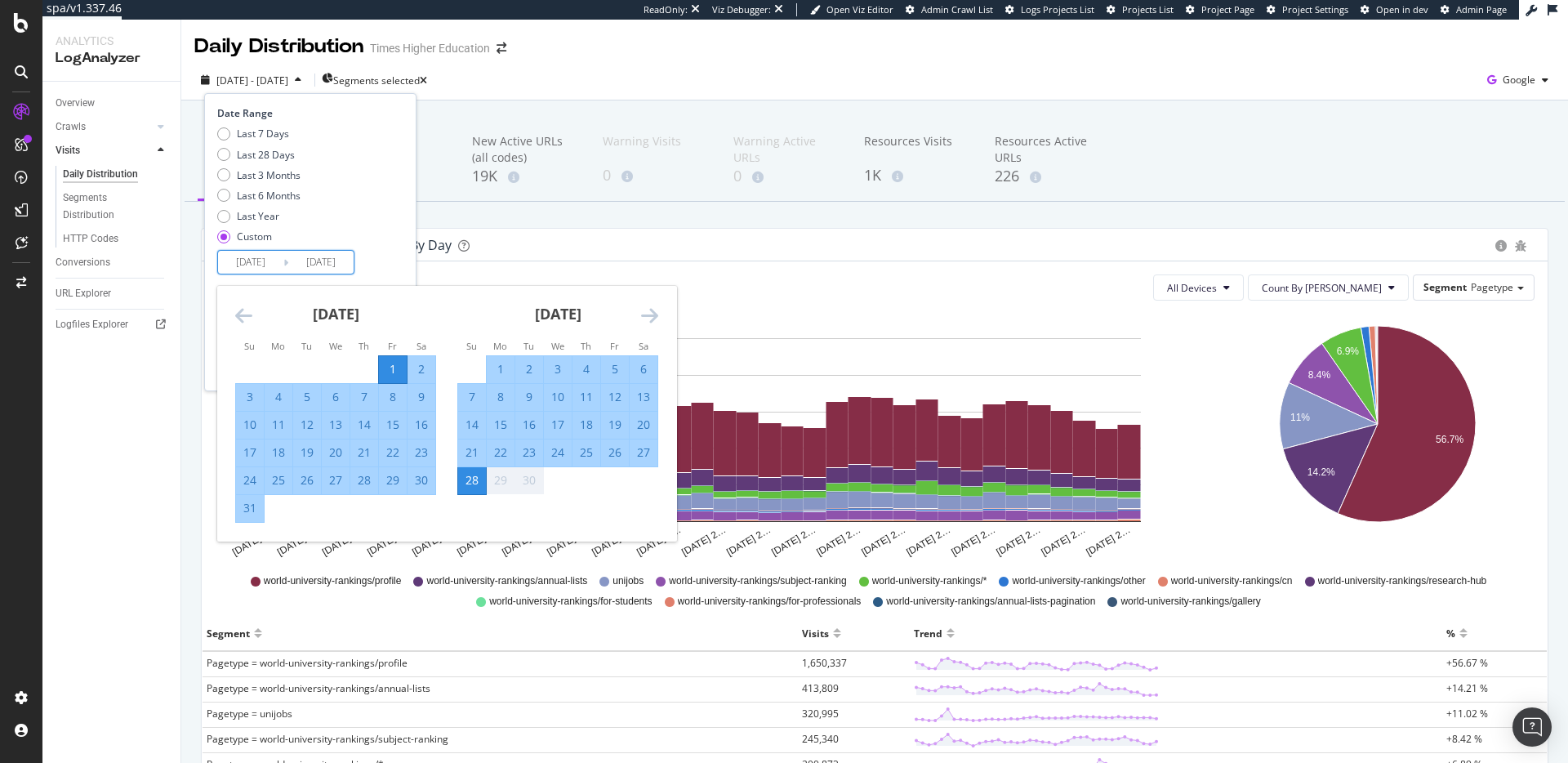
click at [393, 240] on div "Last 7 Days Last 28 Days Last 3 Months Last 6 Months Last Year Custom" at bounding box center [308, 188] width 182 height 123
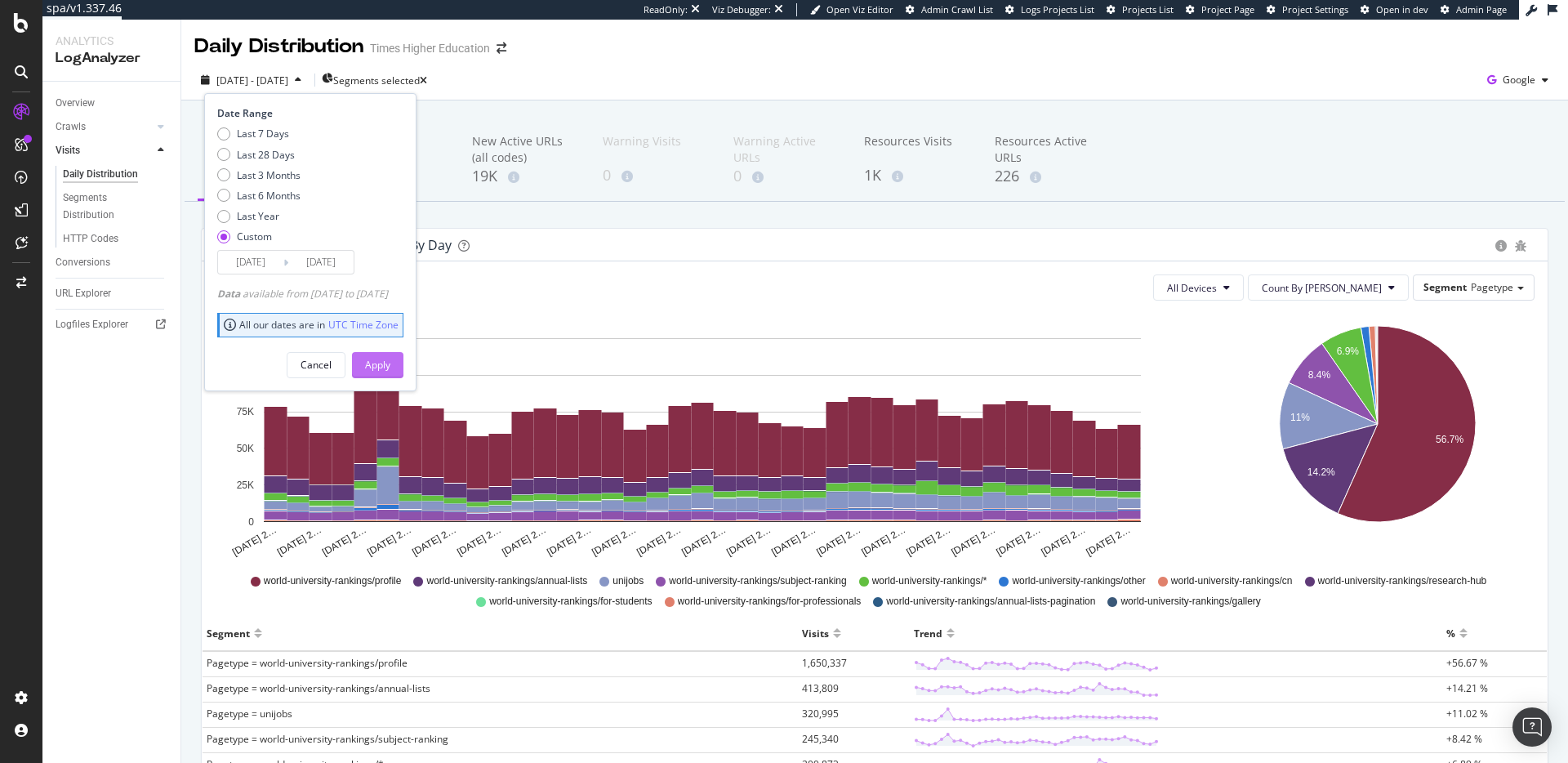
click at [390, 373] on div "Apply" at bounding box center [377, 364] width 25 height 24
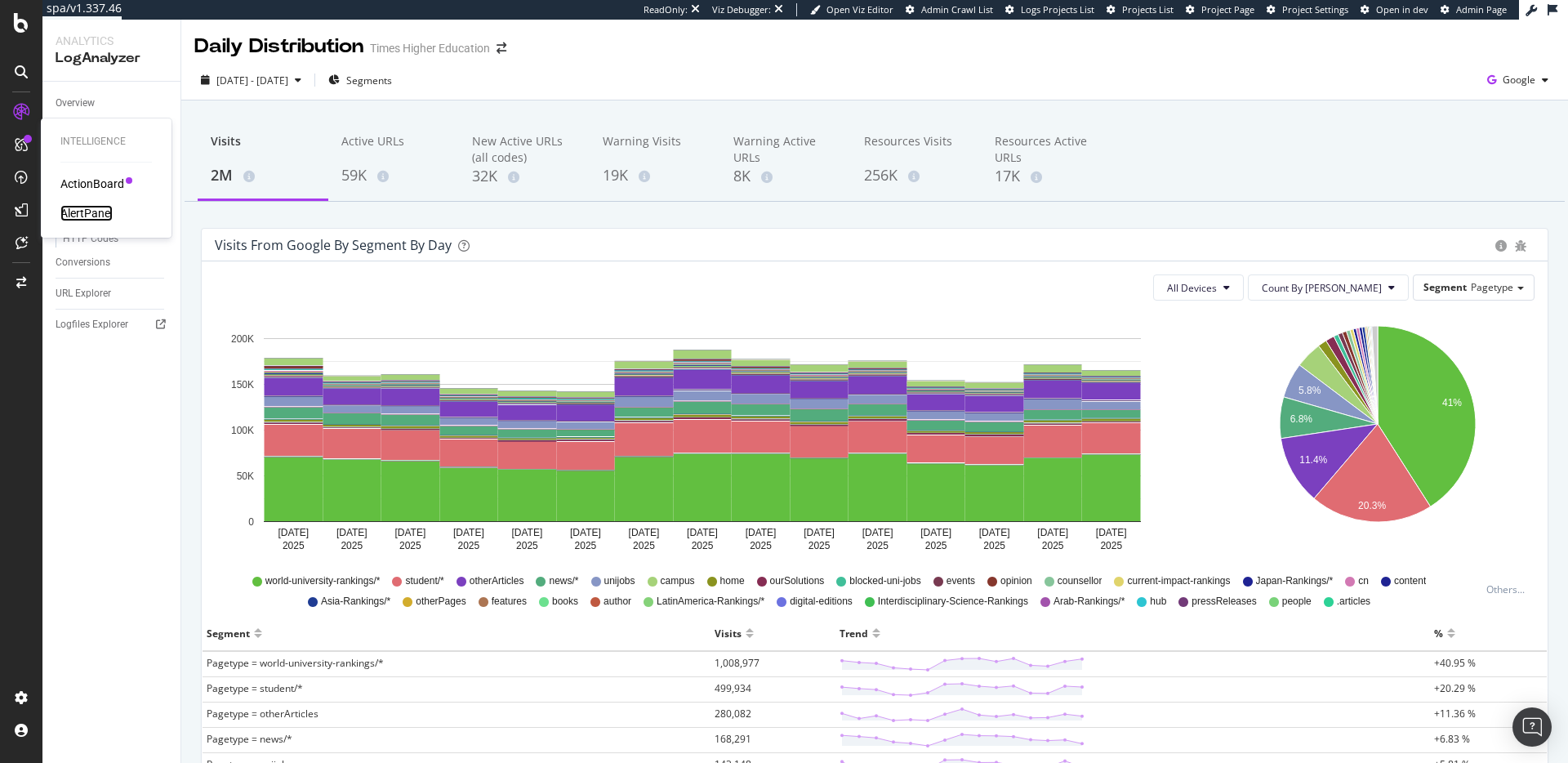
click at [83, 216] on div "AlertPanel" at bounding box center [86, 214] width 53 height 17
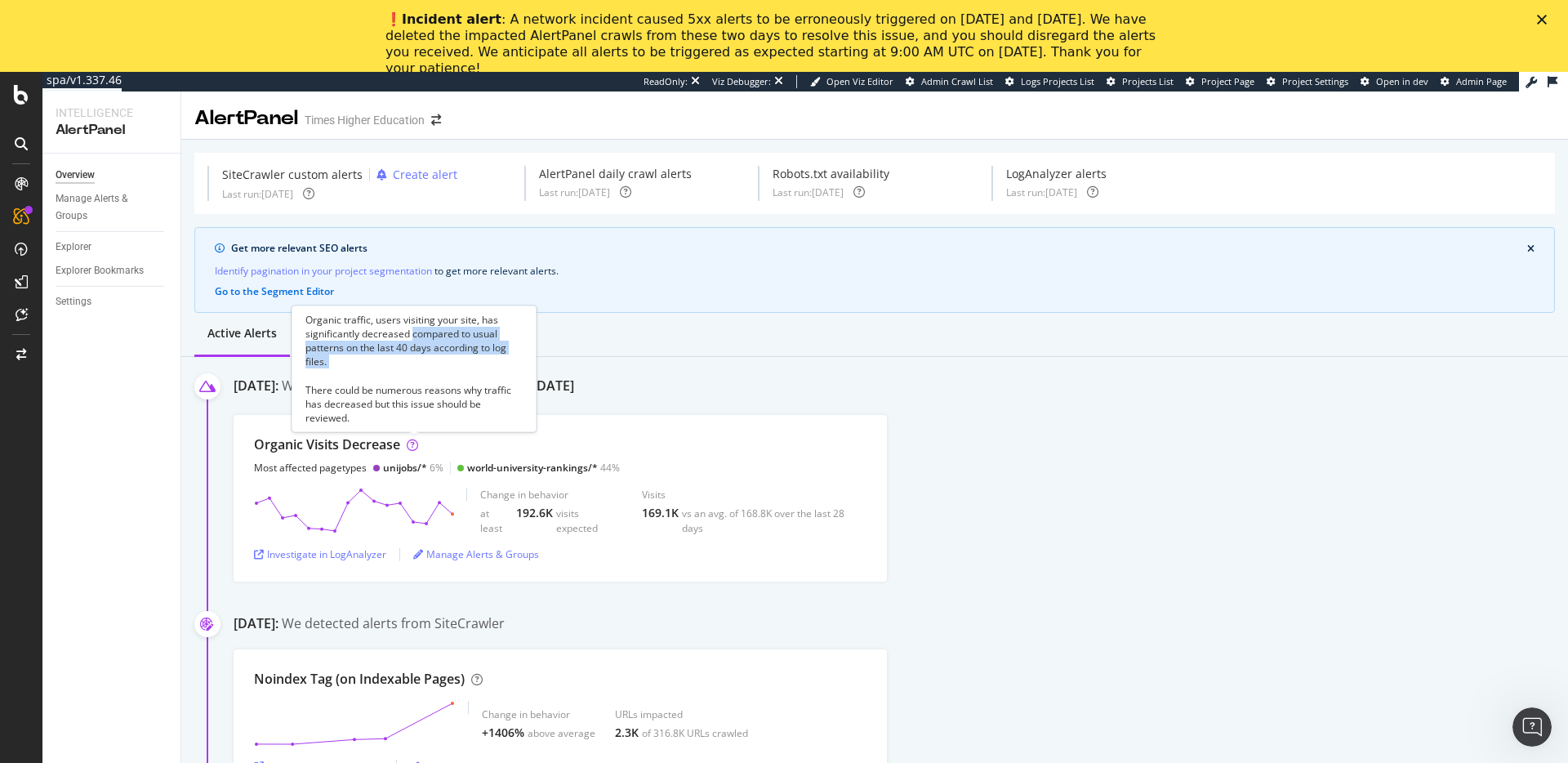
drag, startPoint x: 412, startPoint y: 333, endPoint x: 422, endPoint y: 368, distance: 36.4
click at [422, 368] on div "Organic traffic, users visiting your site, has significantly decreased compared…" at bounding box center [414, 368] width 217 height 112
copy div "compared to usual patterns on the last 40 days according to log files."
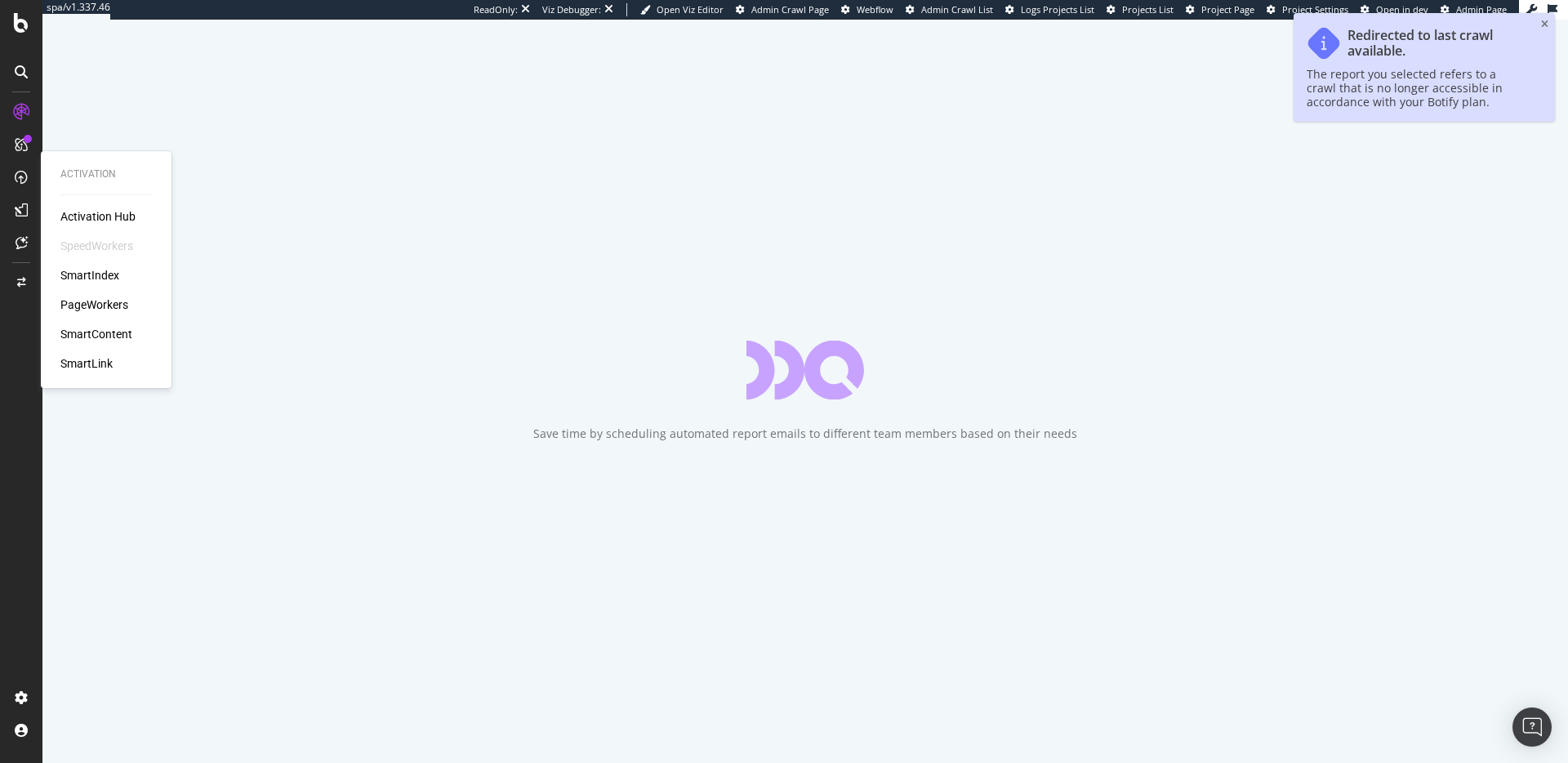
click at [101, 276] on div "SmartIndex" at bounding box center [90, 276] width 59 height 17
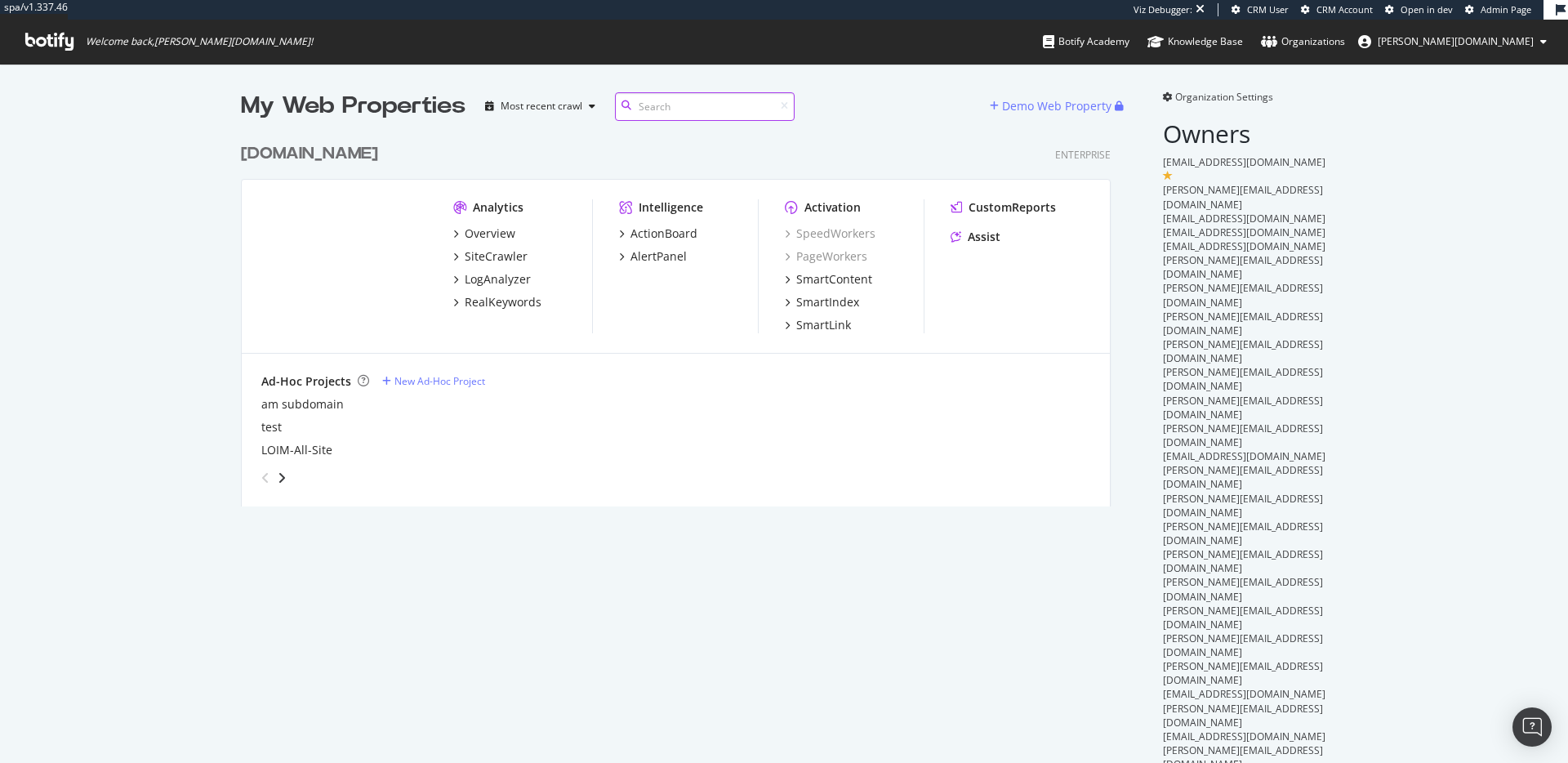
scroll to position [372, 870]
click at [826, 305] on div "SmartIndex" at bounding box center [828, 302] width 63 height 17
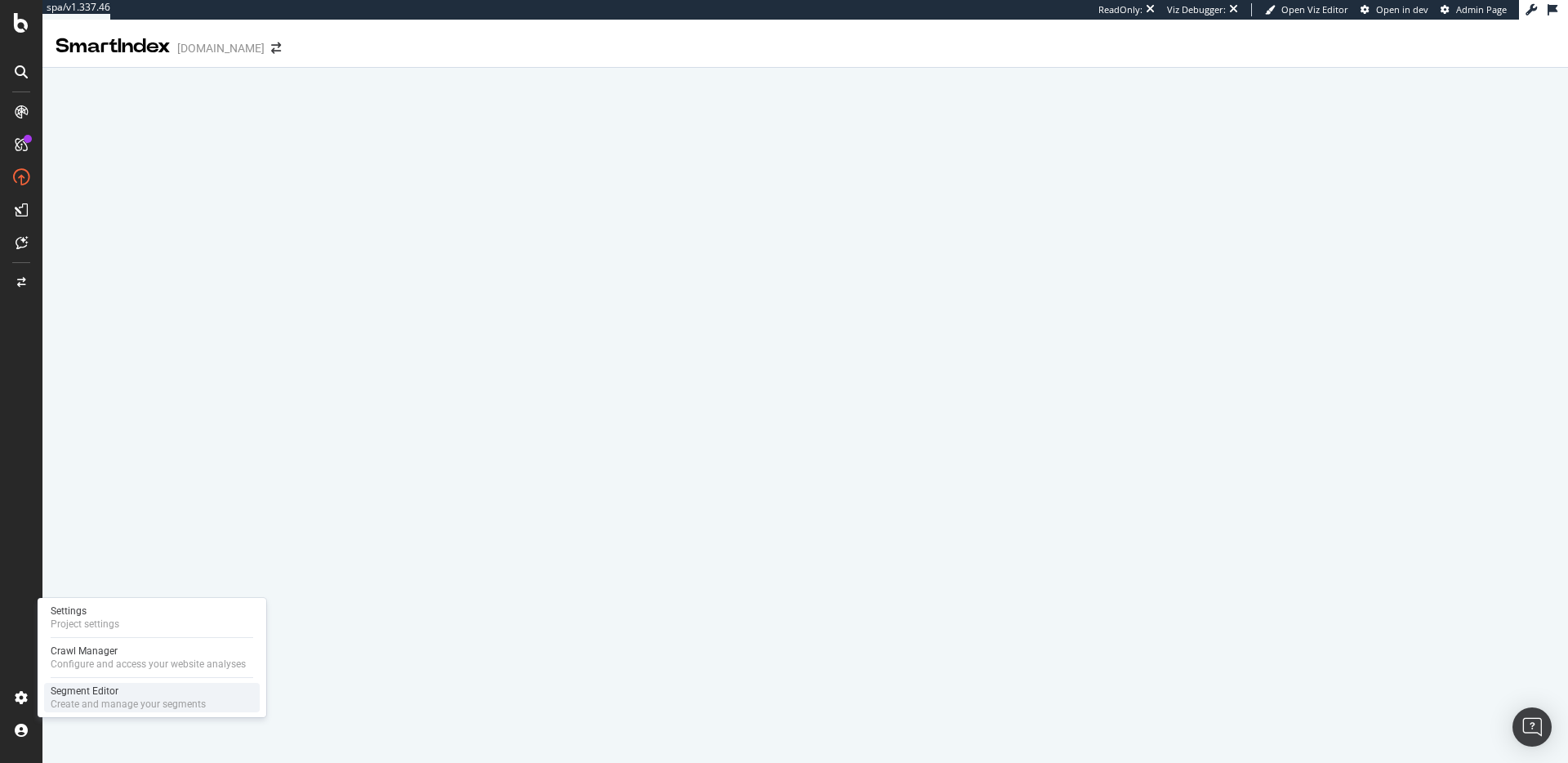
click at [125, 694] on div "Segment Editor" at bounding box center [129, 691] width 155 height 13
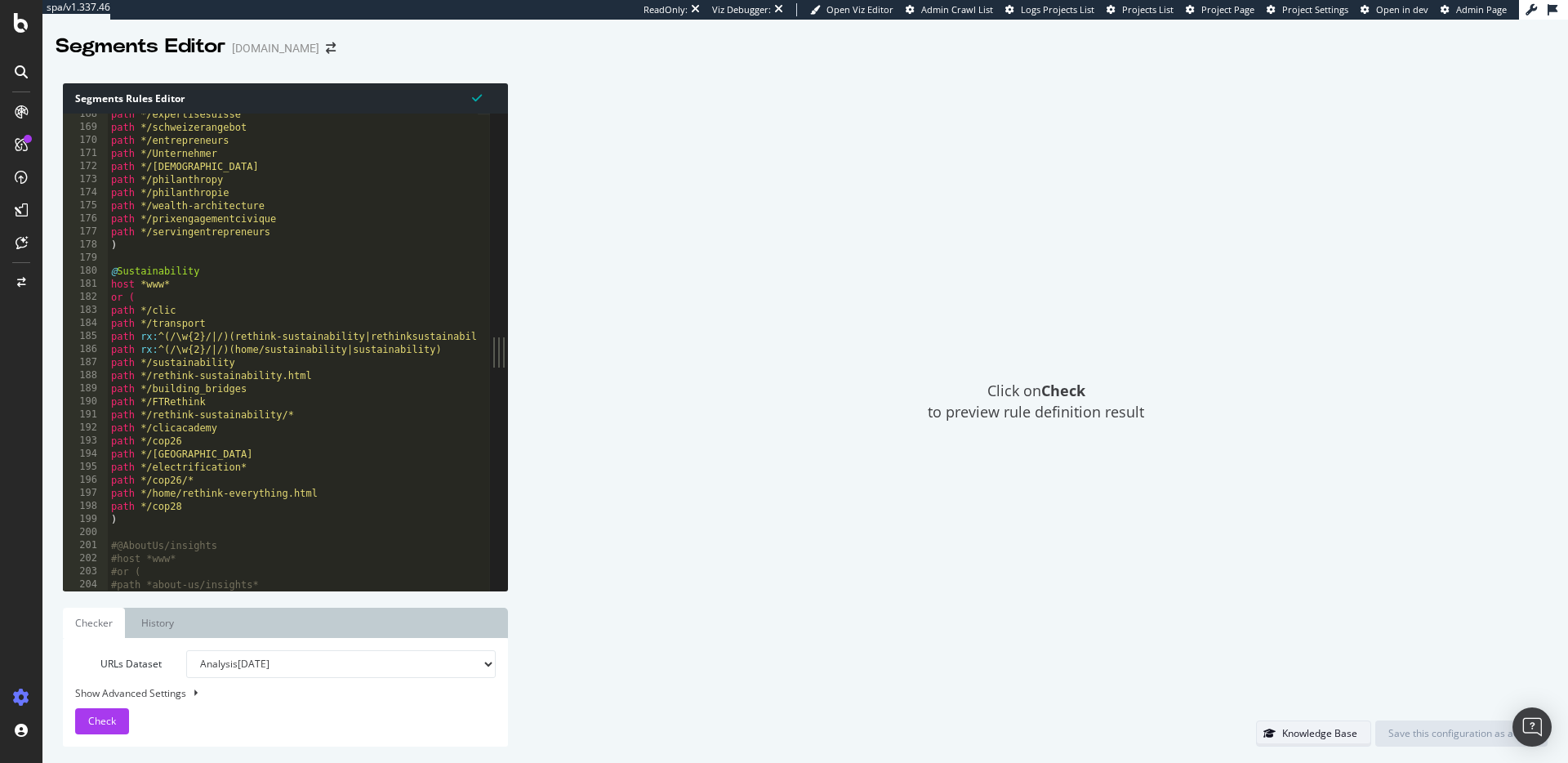
scroll to position [2947, 0]
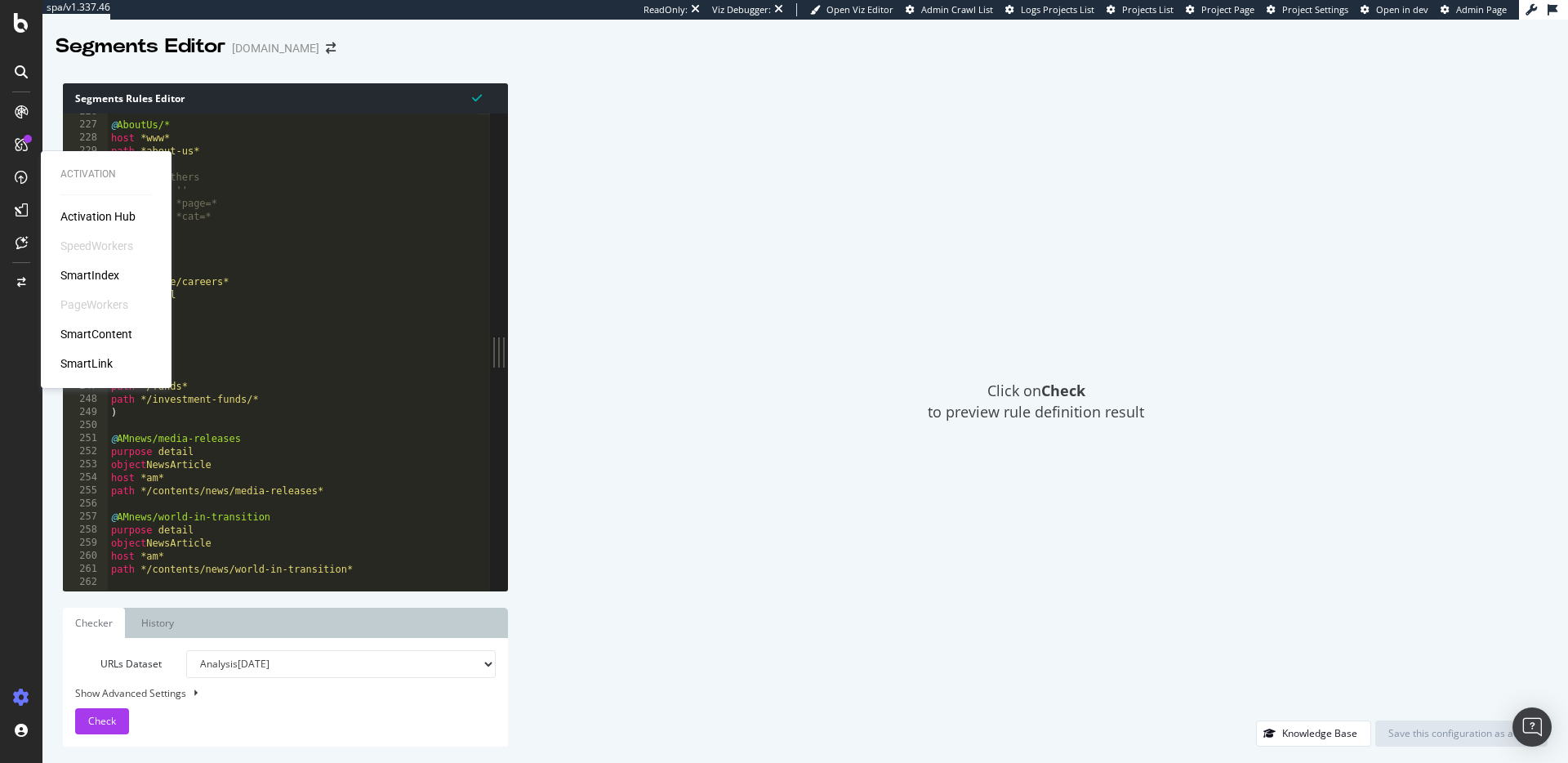
click at [100, 278] on div "SmartIndex" at bounding box center [90, 276] width 59 height 17
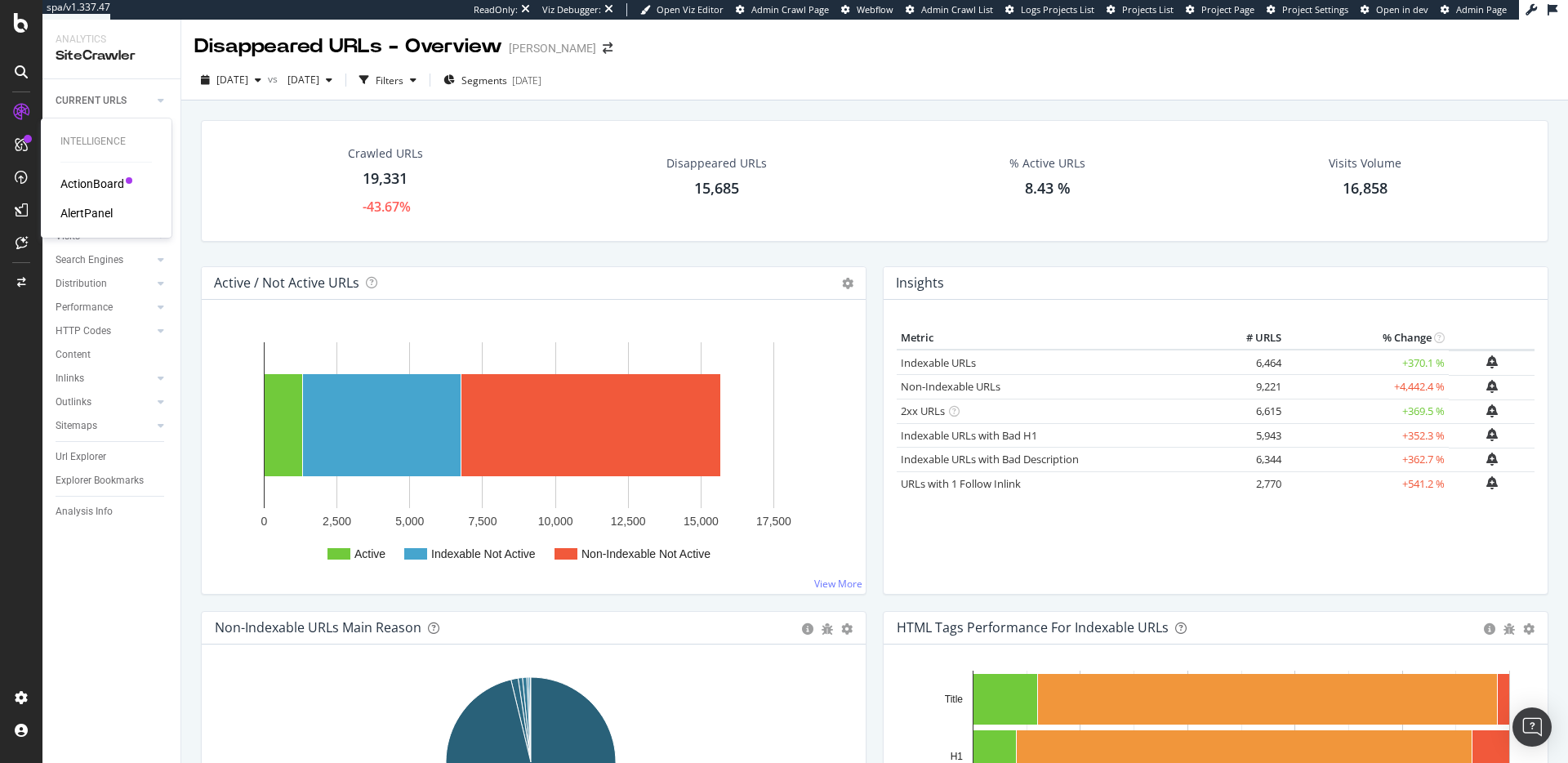
click at [74, 182] on div "ActionBoard" at bounding box center [92, 184] width 64 height 17
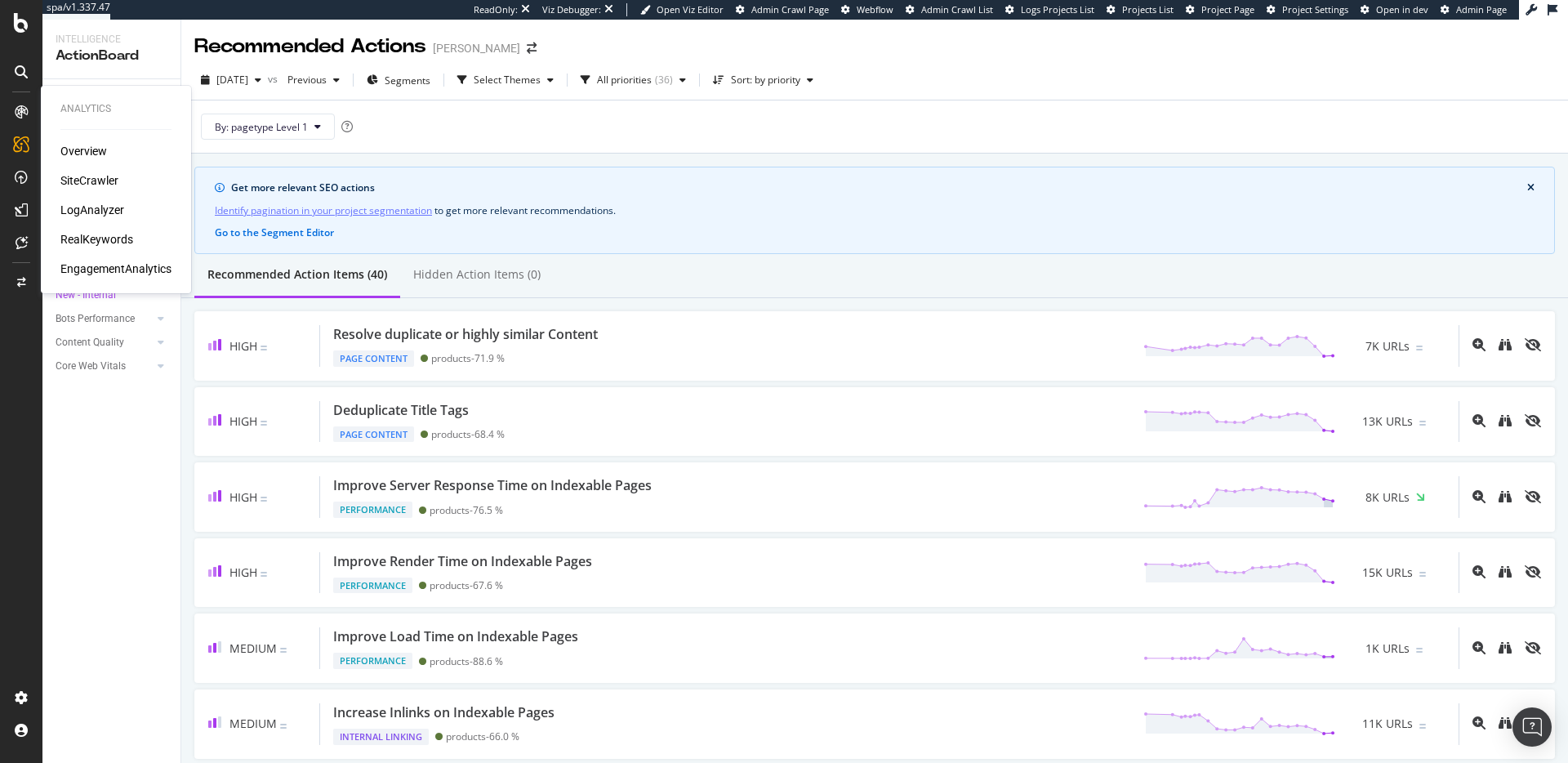
click at [88, 178] on div "SiteCrawler" at bounding box center [89, 180] width 58 height 17
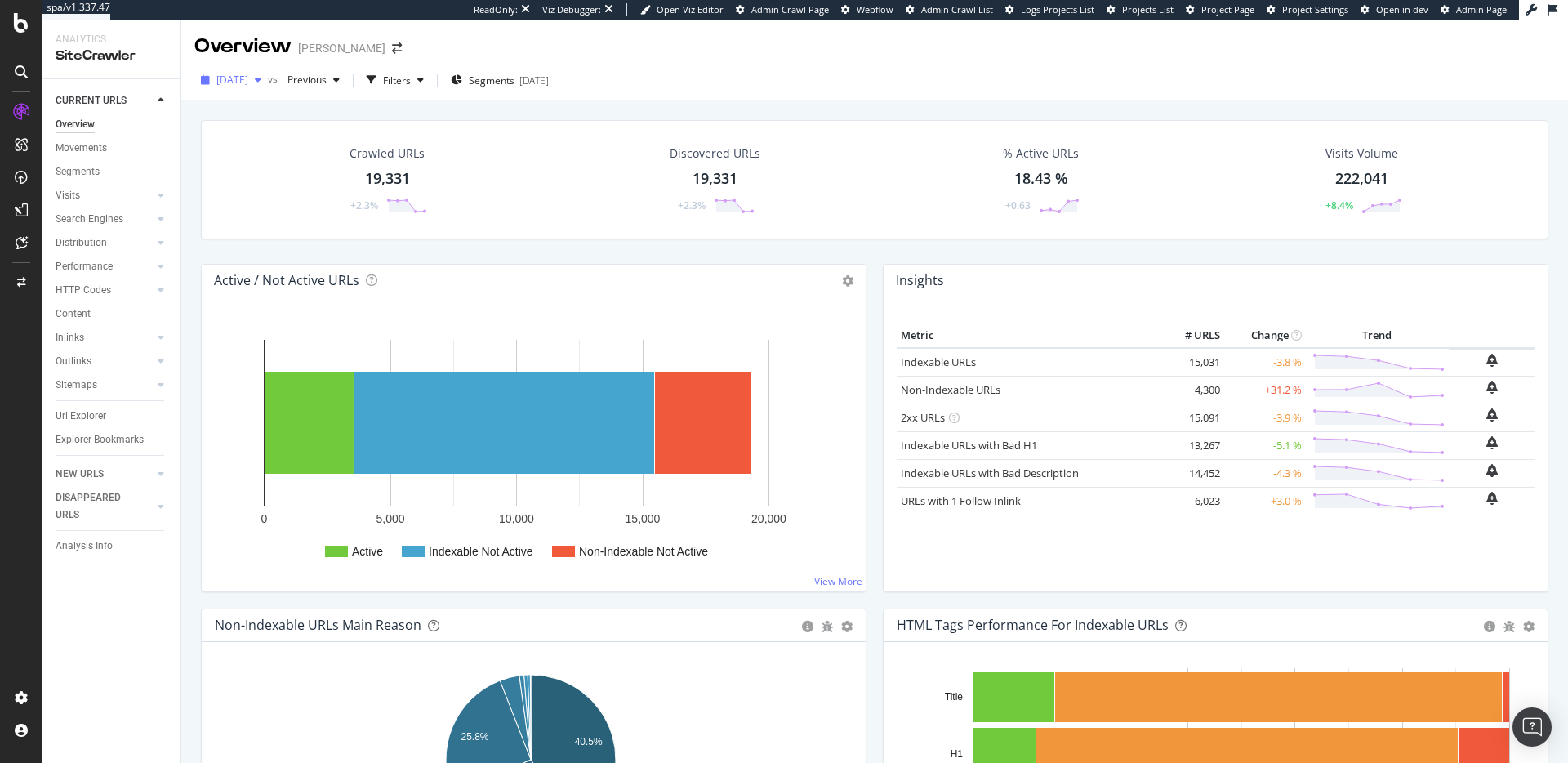
click at [254, 87] on div "[DATE]" at bounding box center [230, 80] width 73 height 24
click at [313, 182] on div "34.3K URLs" at bounding box center [338, 181] width 51 height 15
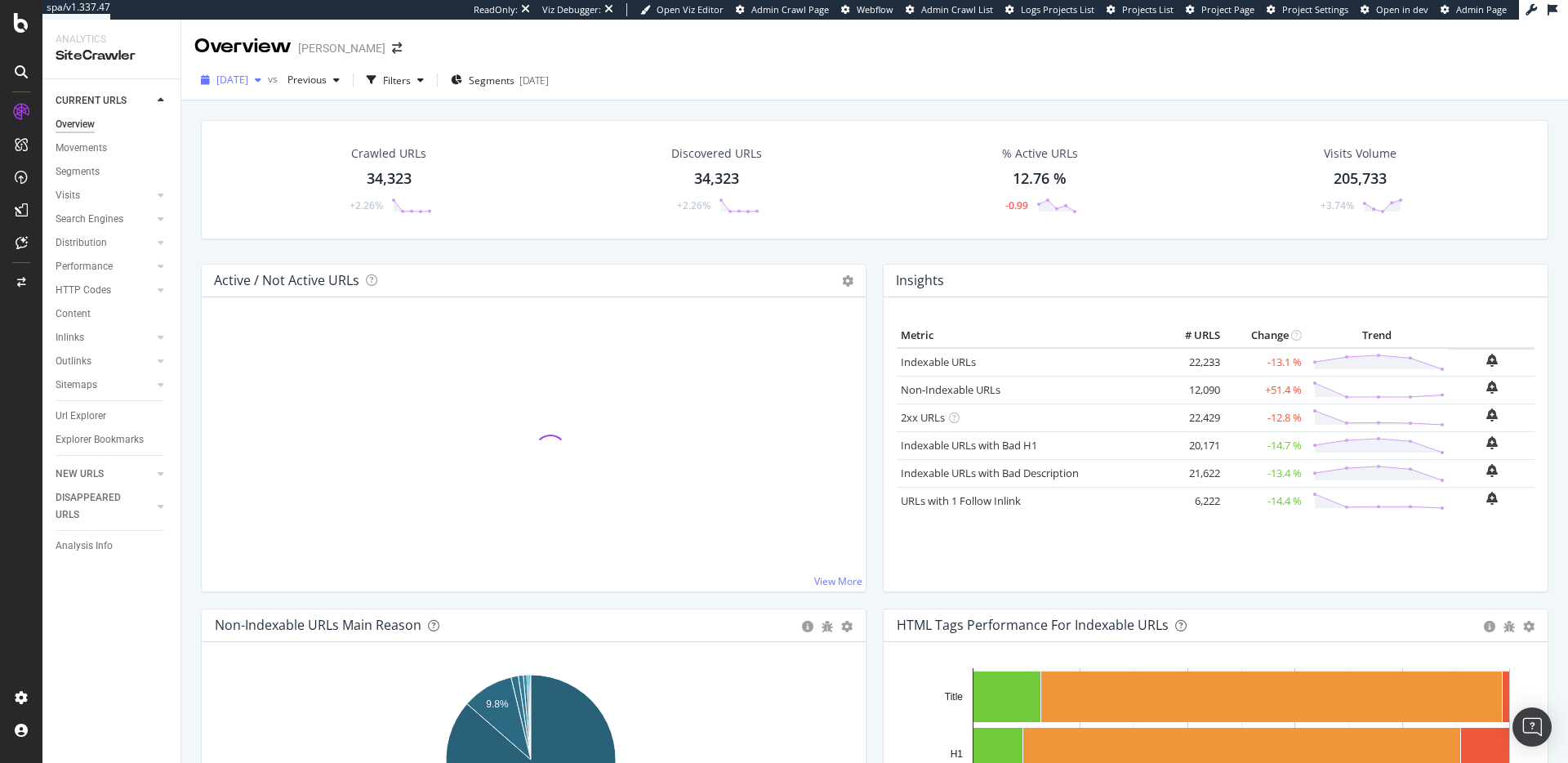
click at [248, 80] on span "[DATE]" at bounding box center [232, 80] width 31 height 14
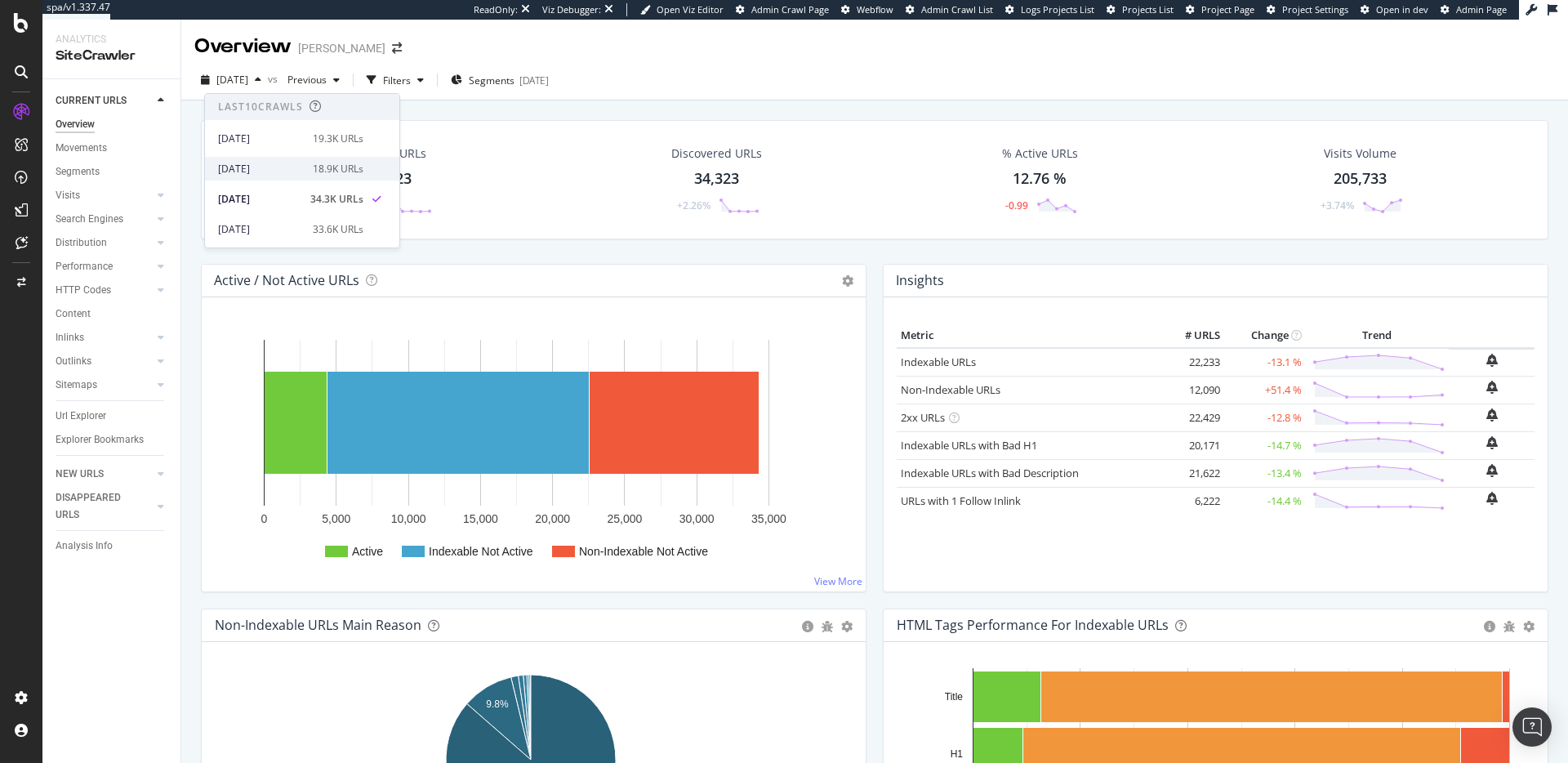
click at [293, 170] on div "2025 Sep. 15th" at bounding box center [261, 169] width 85 height 15
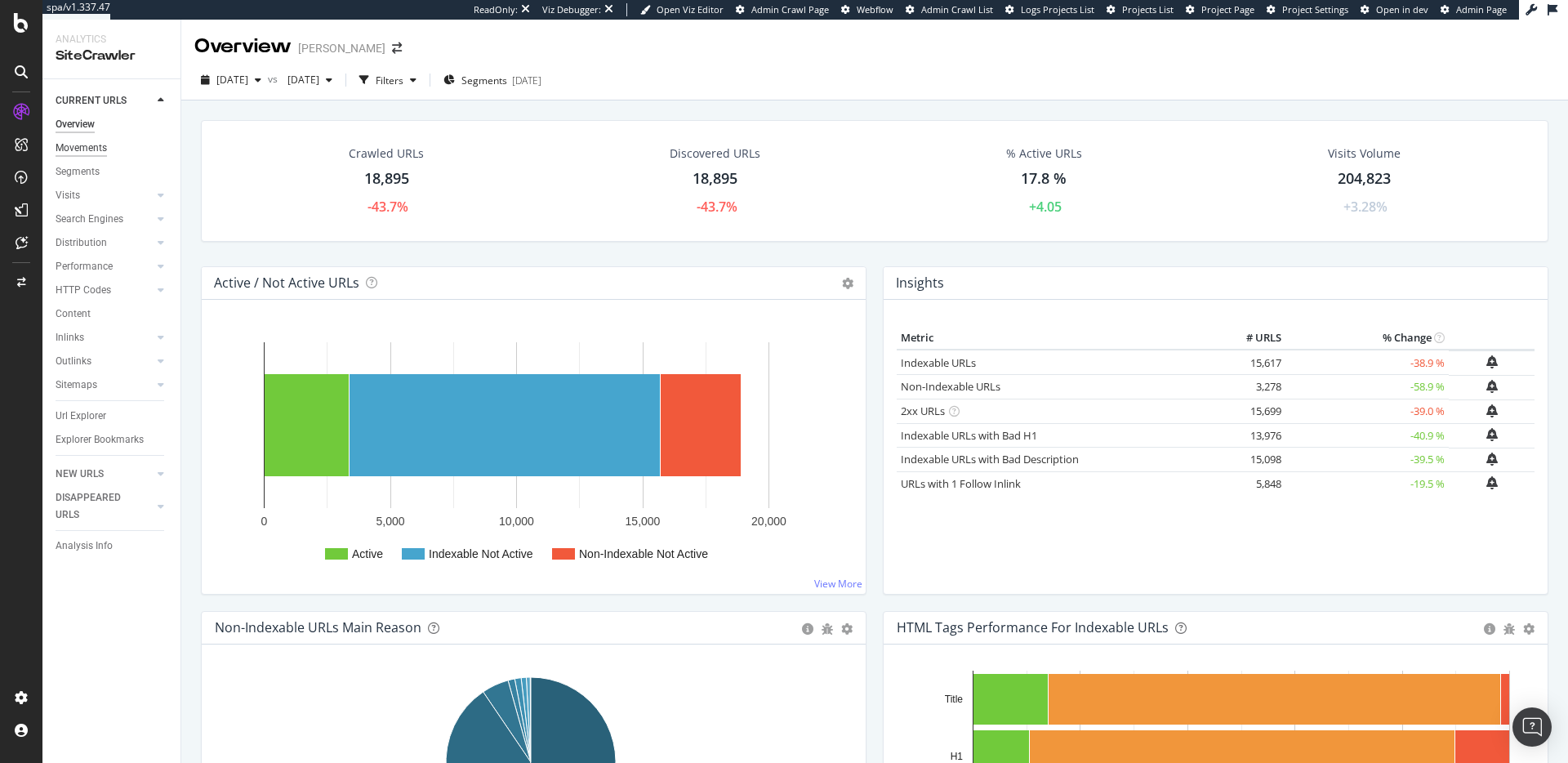
click at [84, 152] on div "Movements" at bounding box center [81, 148] width 52 height 18
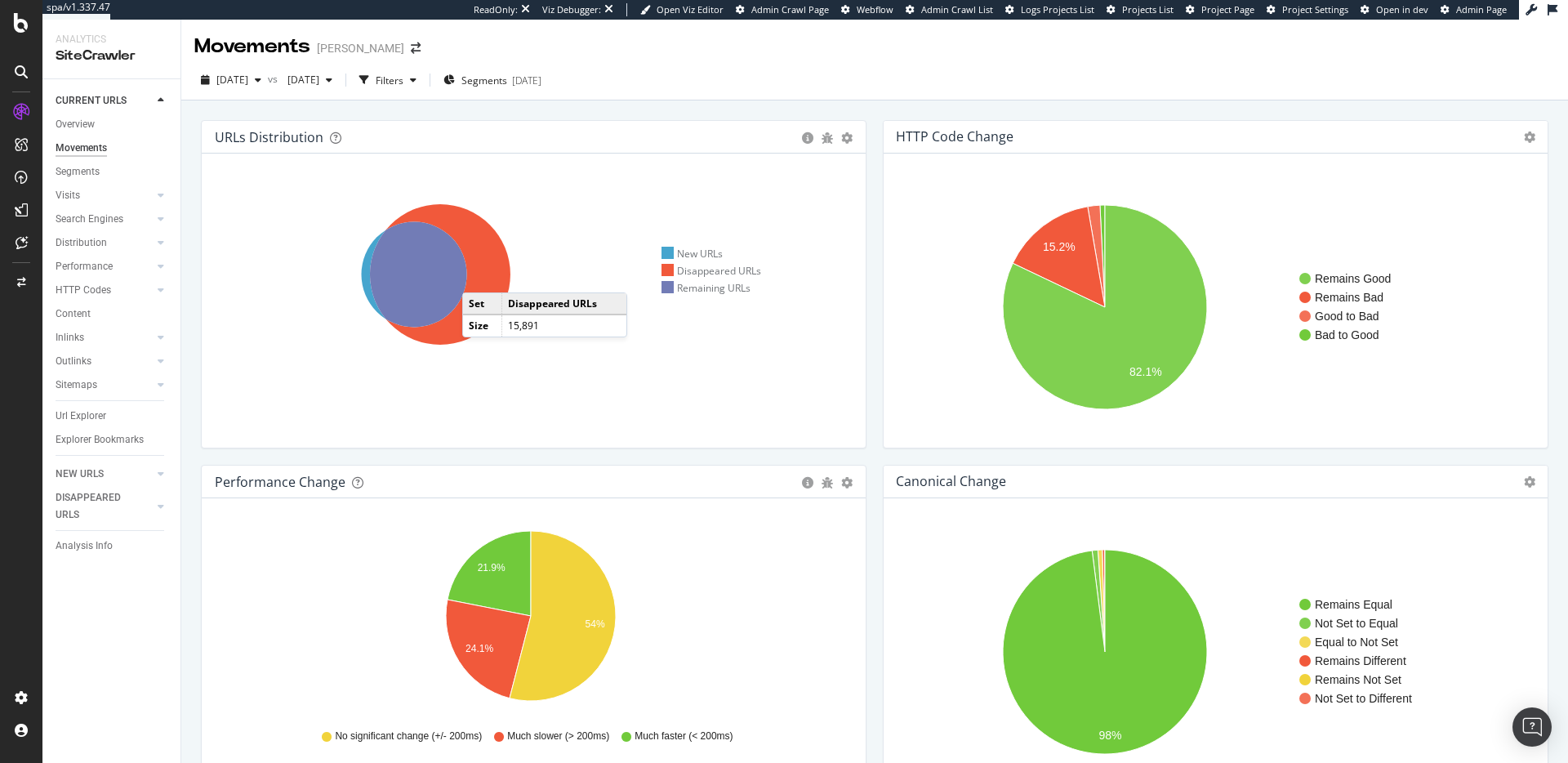
click at [478, 276] on icon at bounding box center [440, 275] width 141 height 141
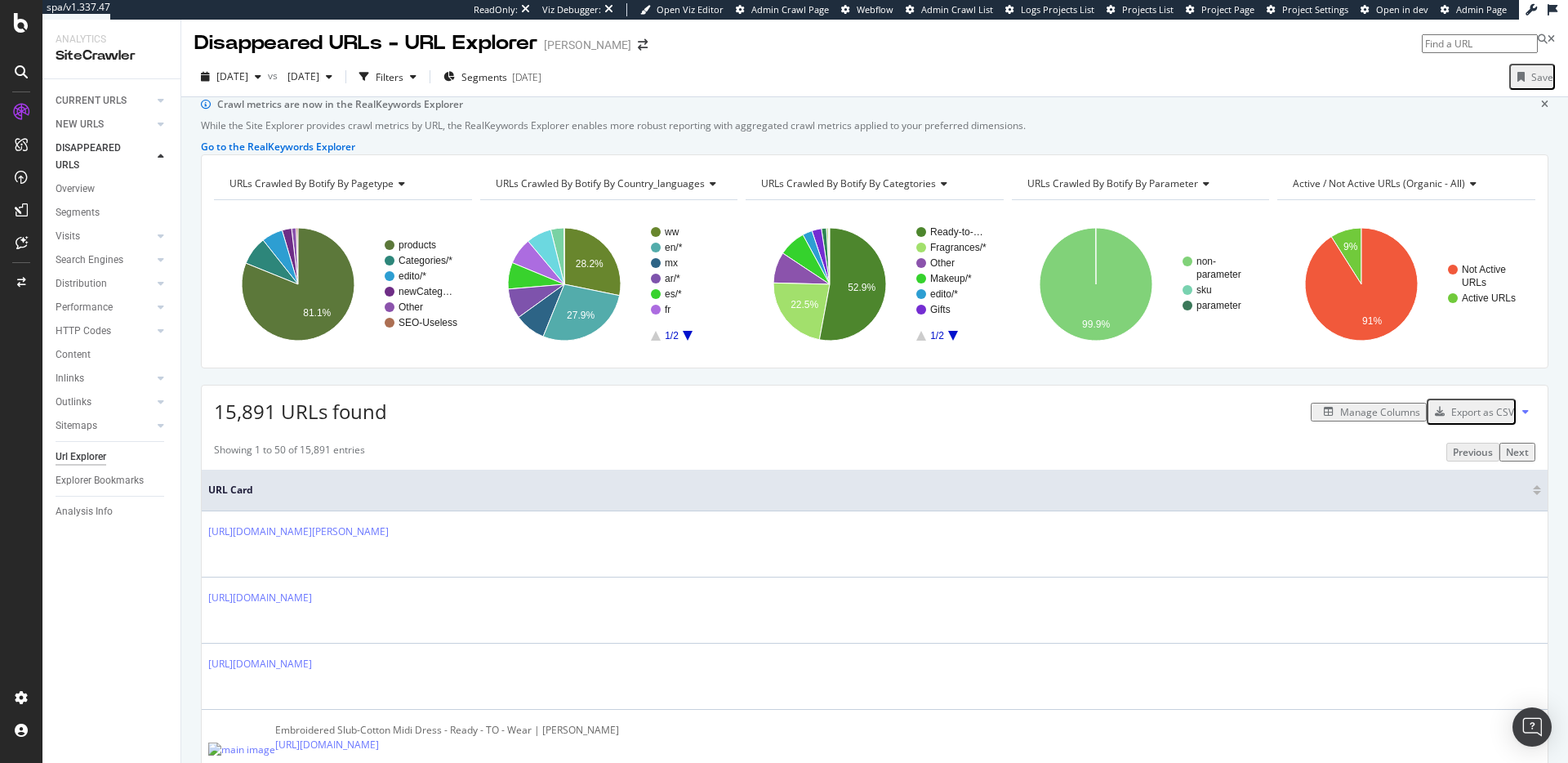
scroll to position [6, 0]
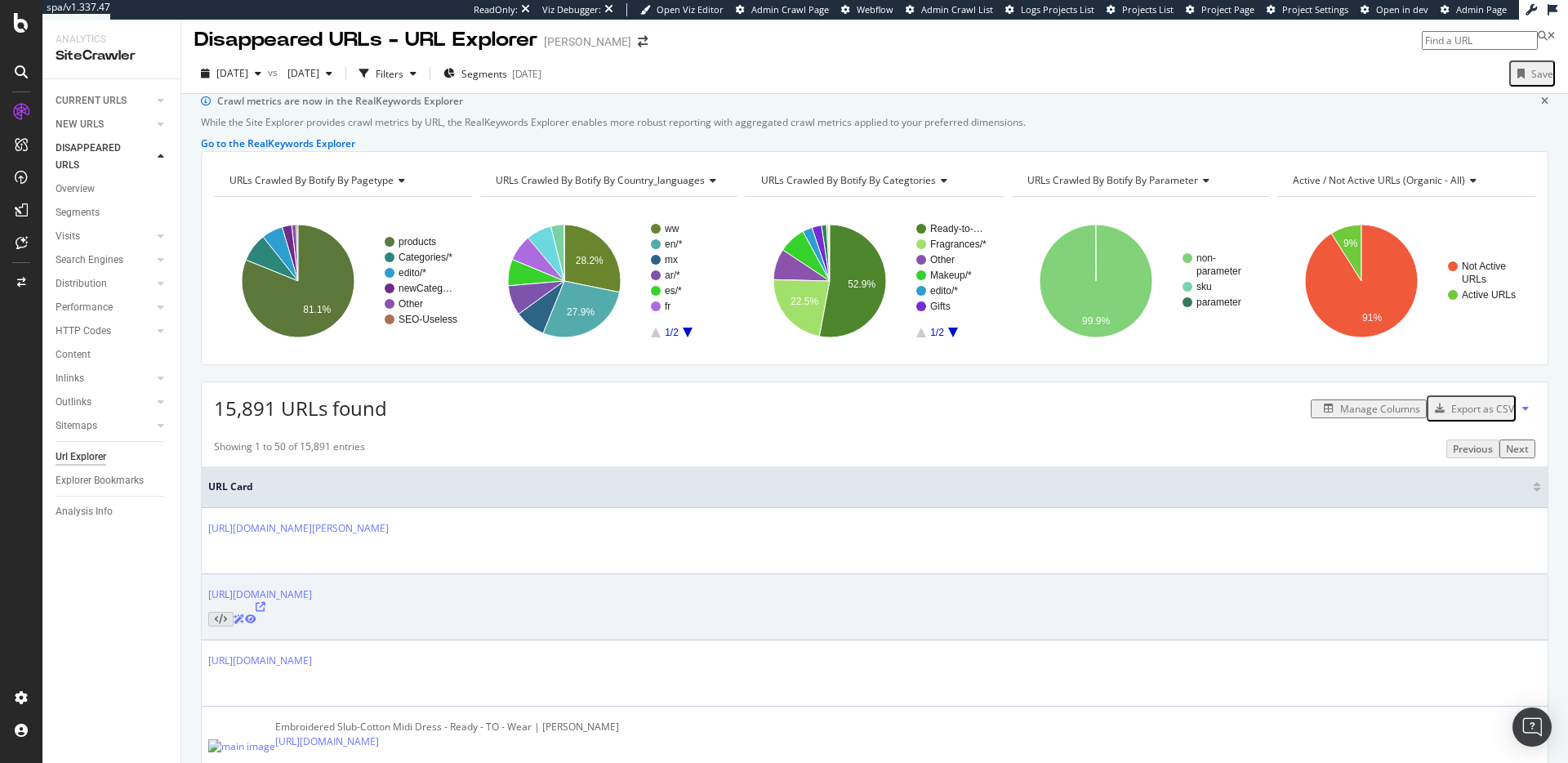
click at [265, 611] on icon at bounding box center [260, 607] width 10 height 10
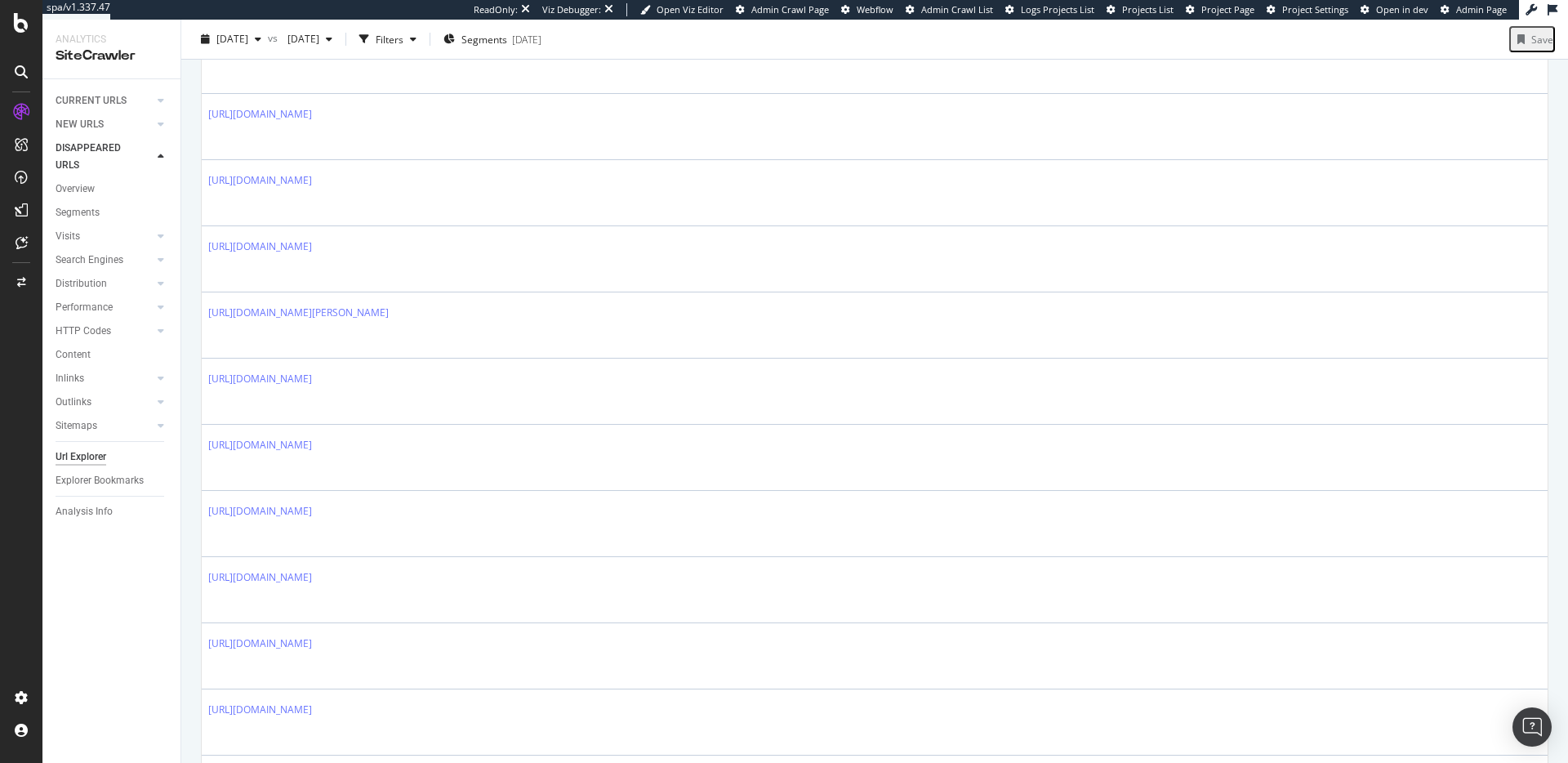
scroll to position [2135, 0]
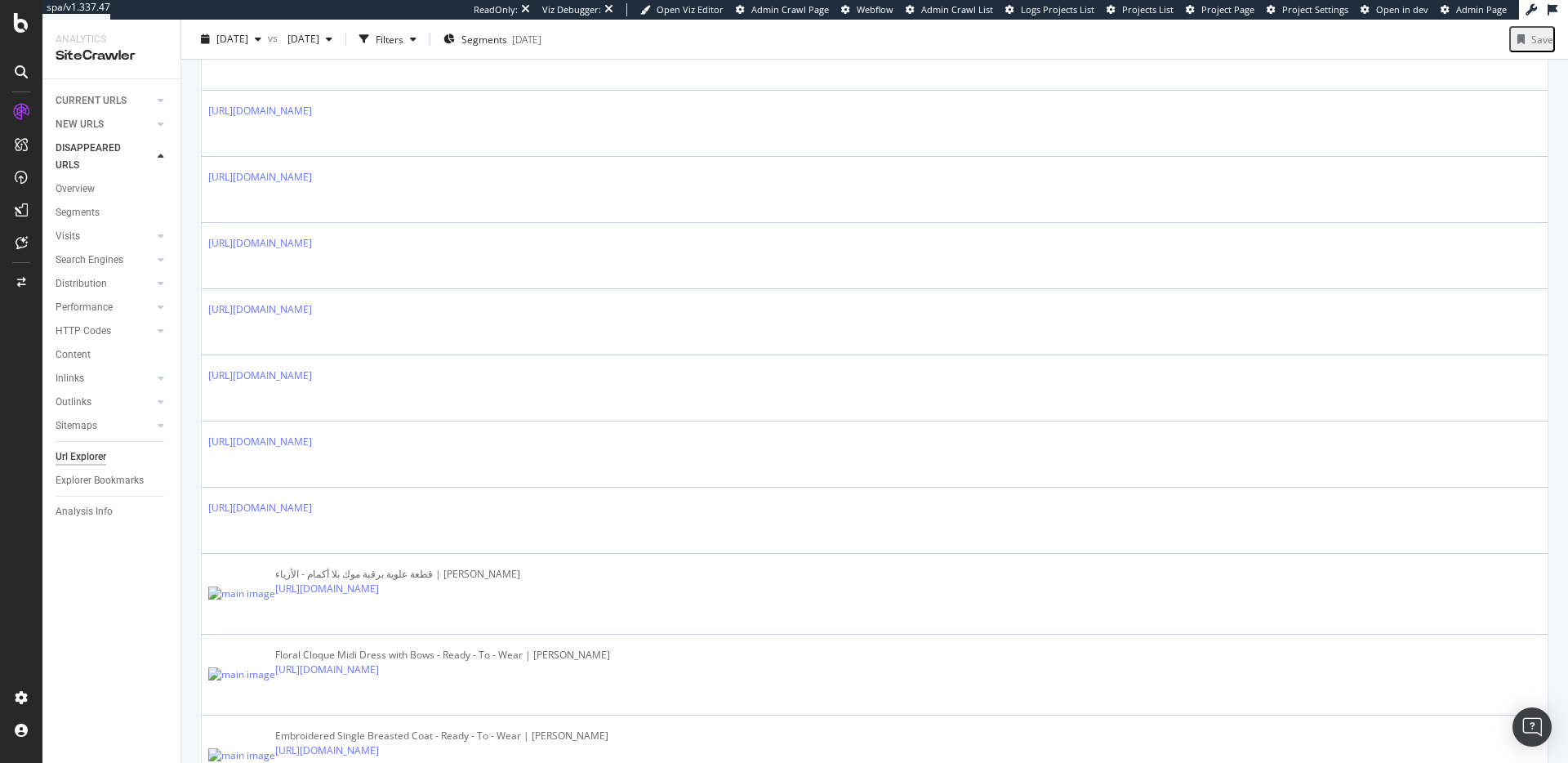
click at [87, 183] on div "SiteCrawler" at bounding box center [89, 180] width 58 height 17
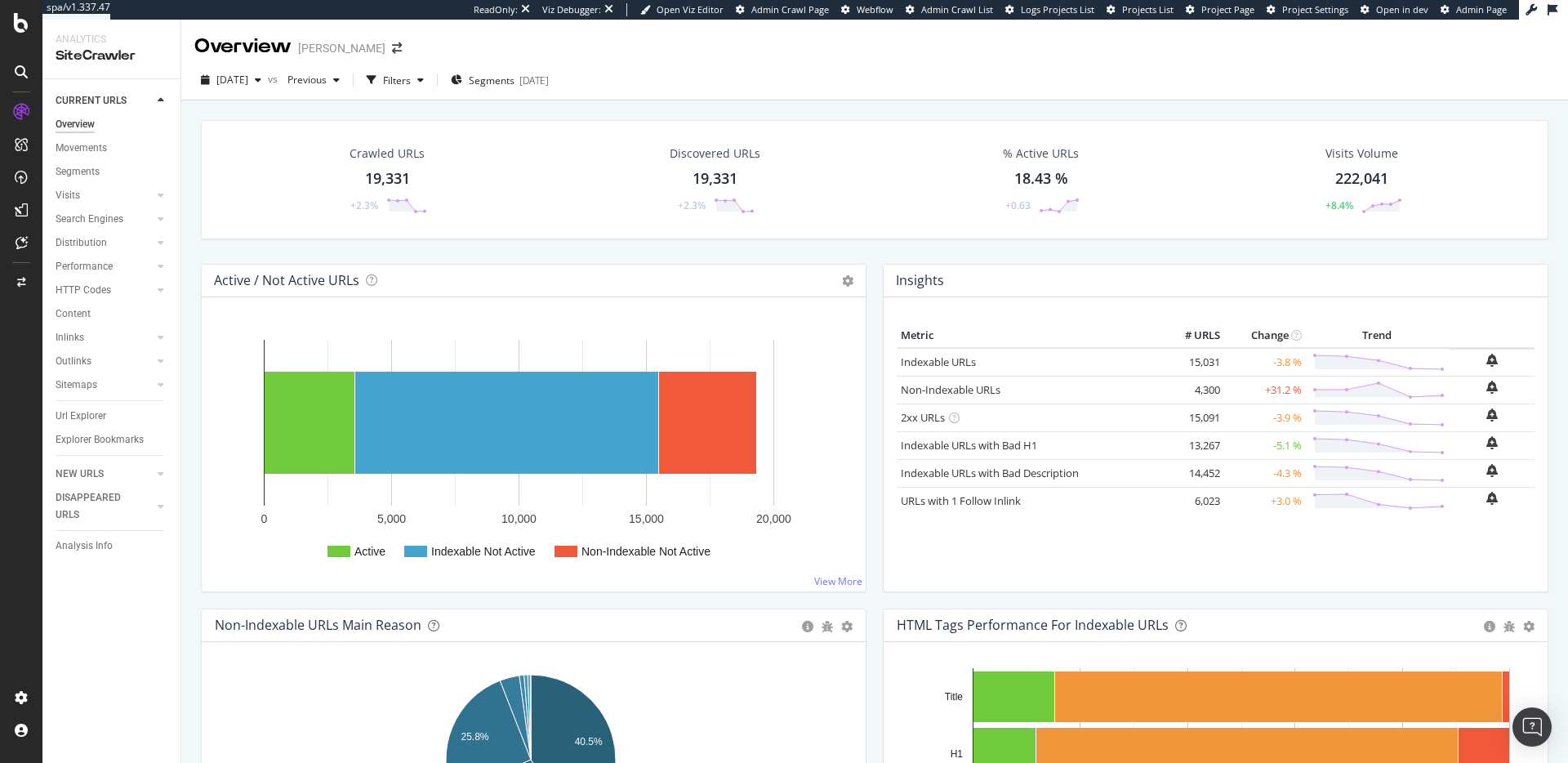
click at [266, 66] on div "2025 Sep. 29th vs Previous Filters Segments 2025-03-28" at bounding box center [874, 80] width 1387 height 40
click at [248, 78] on span "[DATE]" at bounding box center [232, 80] width 31 height 14
click at [684, 71] on div "2025 Sep. 29th vs Previous Filters Segments 2025-03-28" at bounding box center [874, 82] width 1387 height 32
click at [248, 75] on span "[DATE]" at bounding box center [232, 80] width 31 height 14
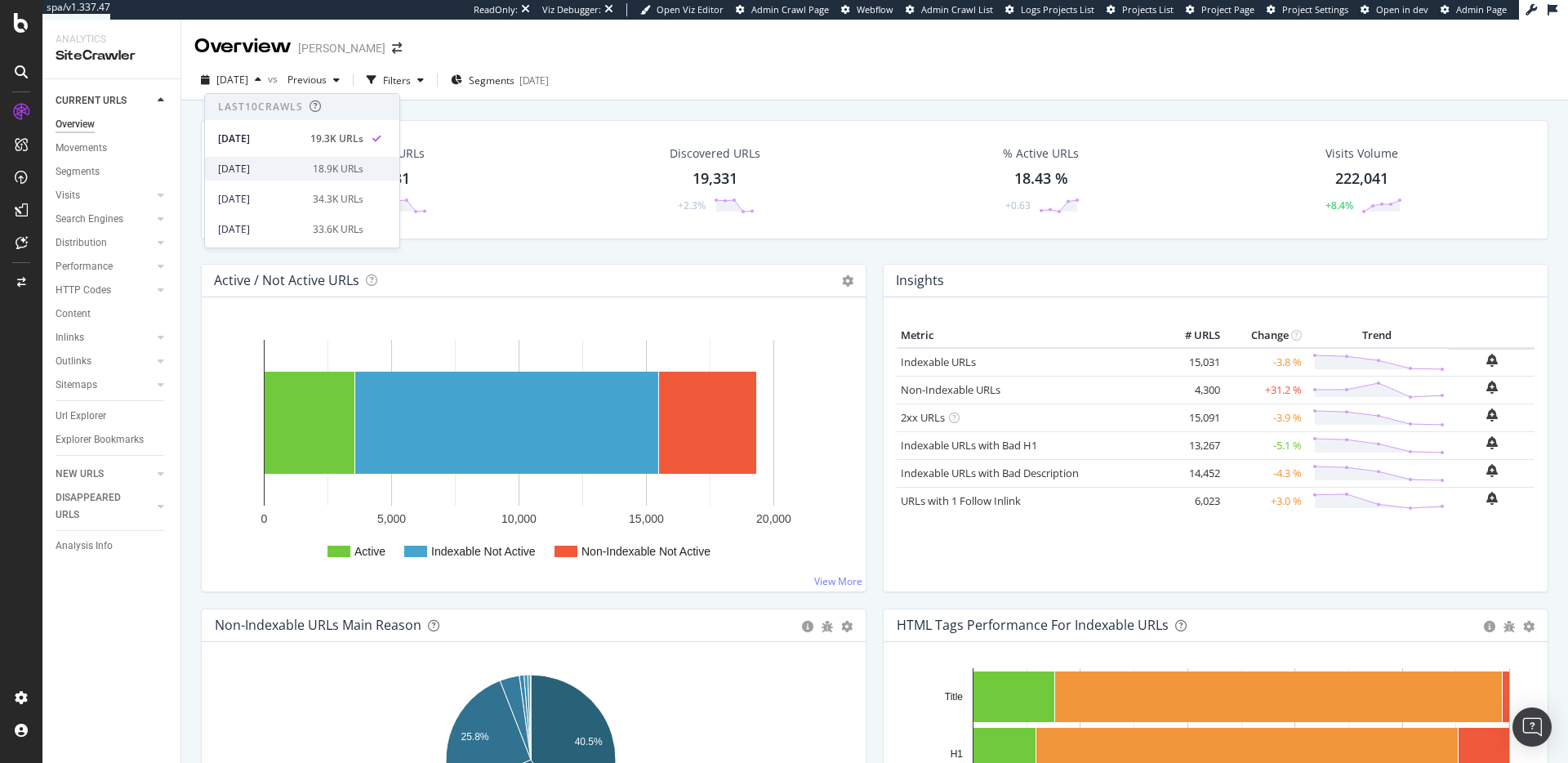
click at [289, 166] on div "[DATE]" at bounding box center [261, 169] width 85 height 15
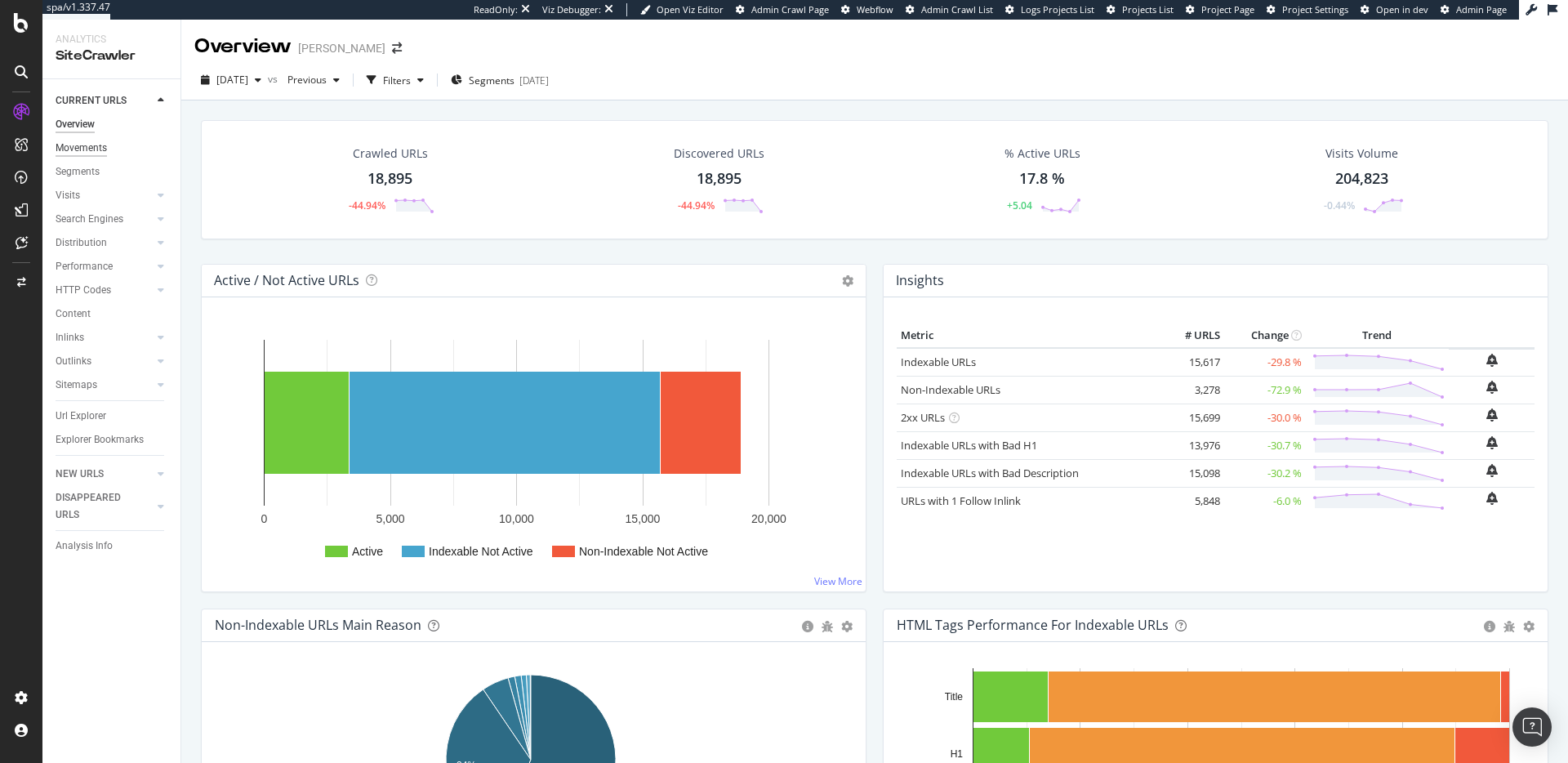
click at [81, 150] on div "Movements" at bounding box center [81, 148] width 52 height 18
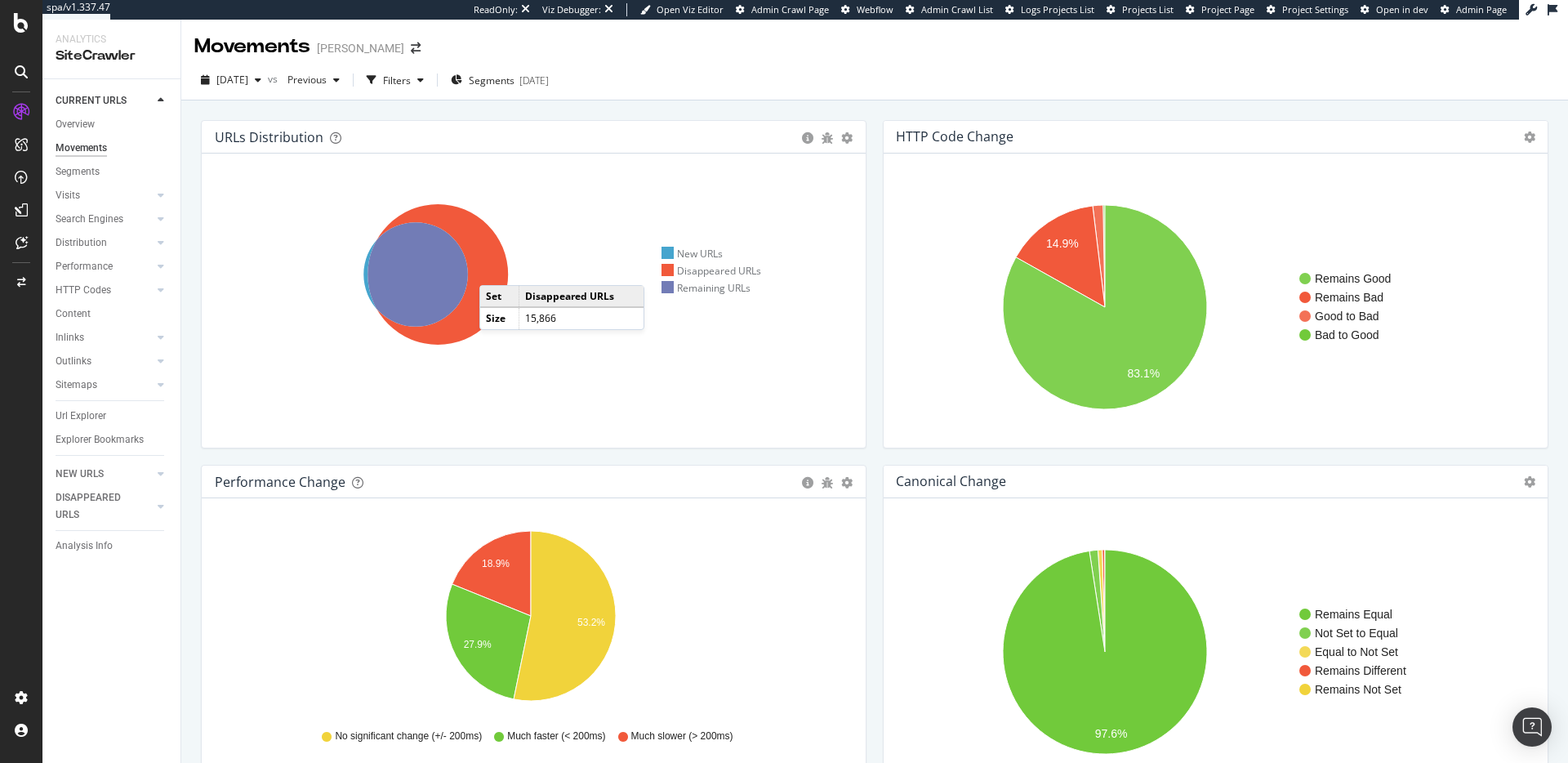
click at [496, 268] on icon at bounding box center [438, 275] width 141 height 141
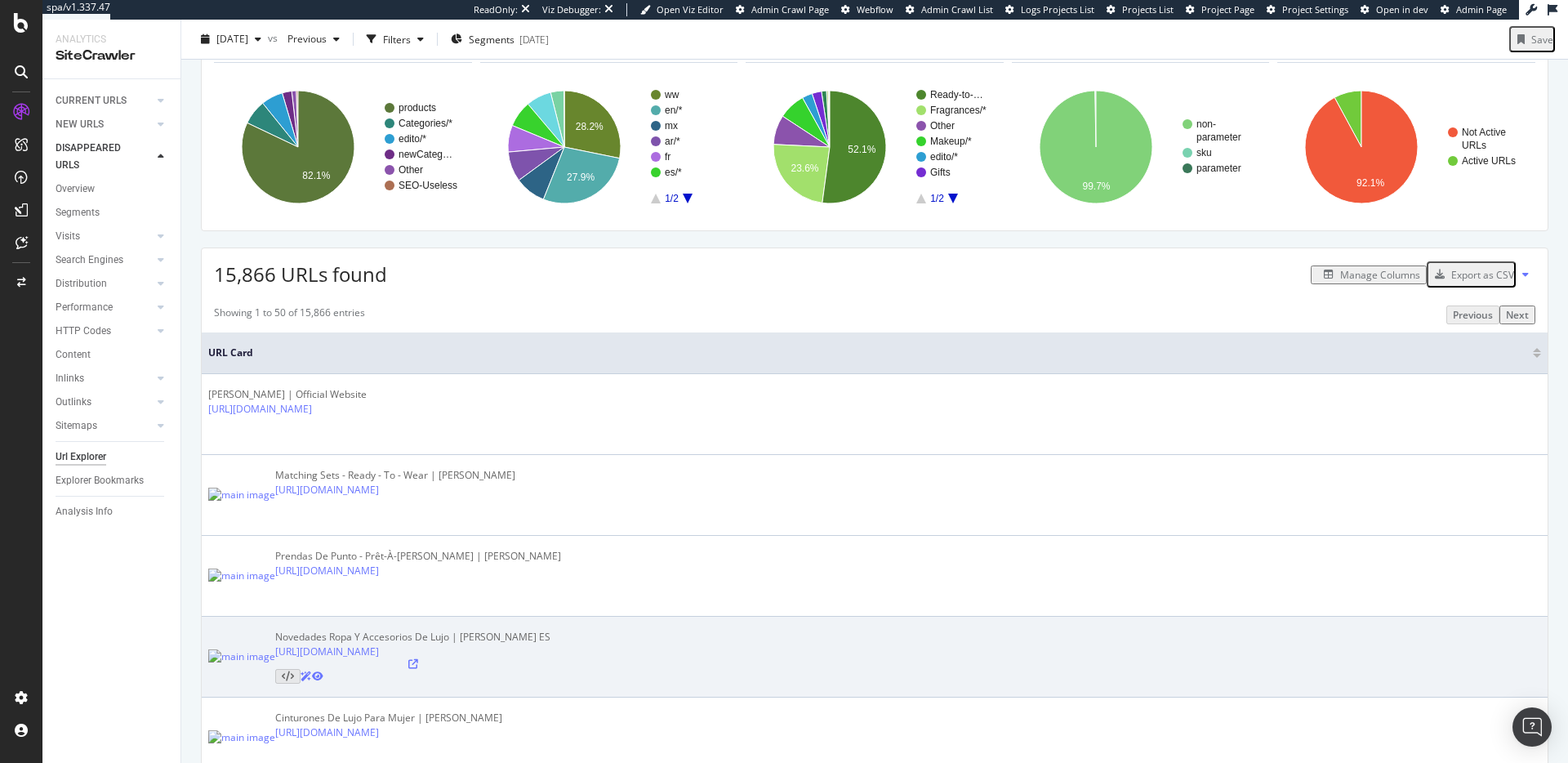
scroll to position [273, 0]
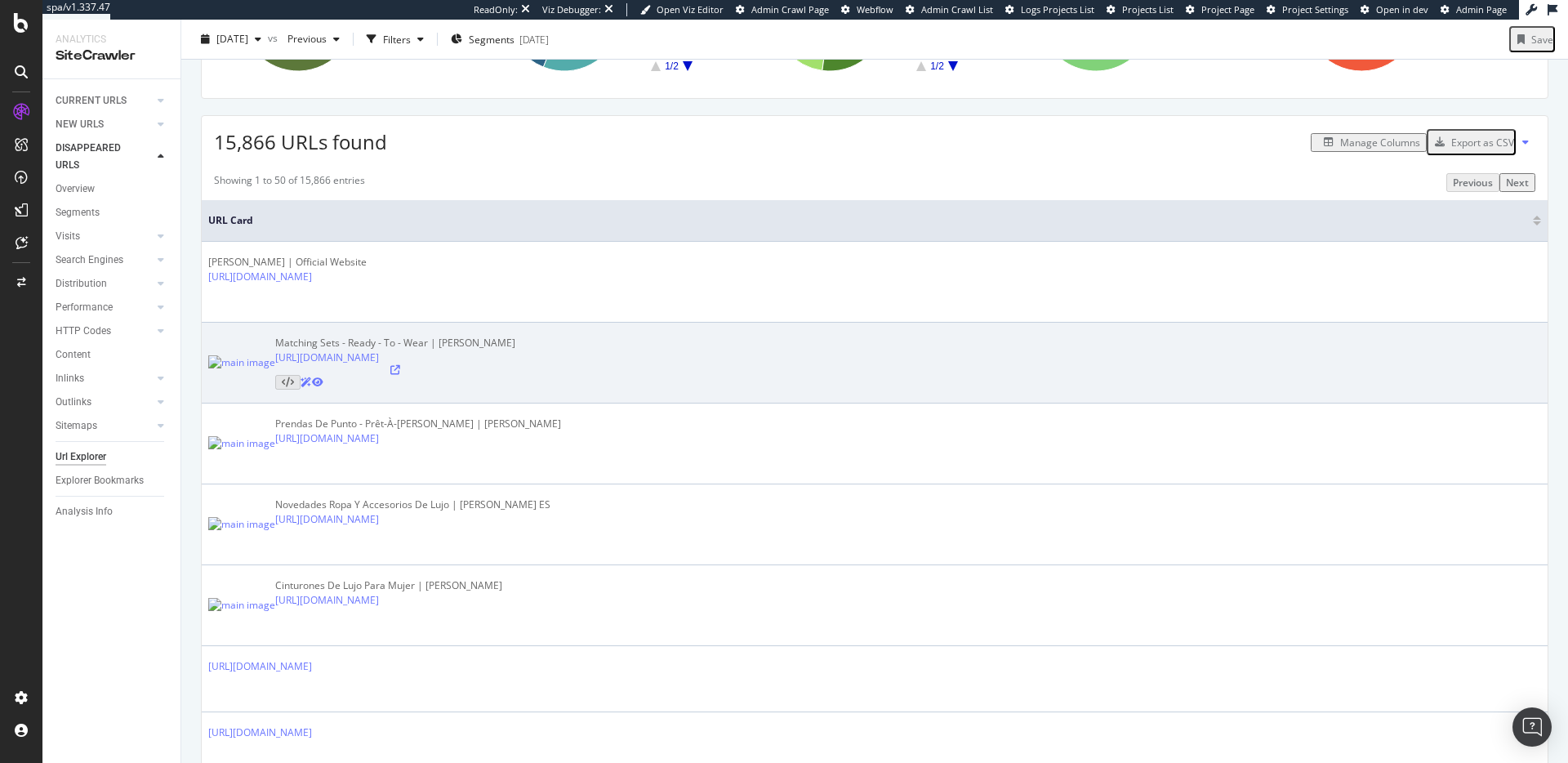
click at [401, 375] on icon at bounding box center [395, 370] width 10 height 10
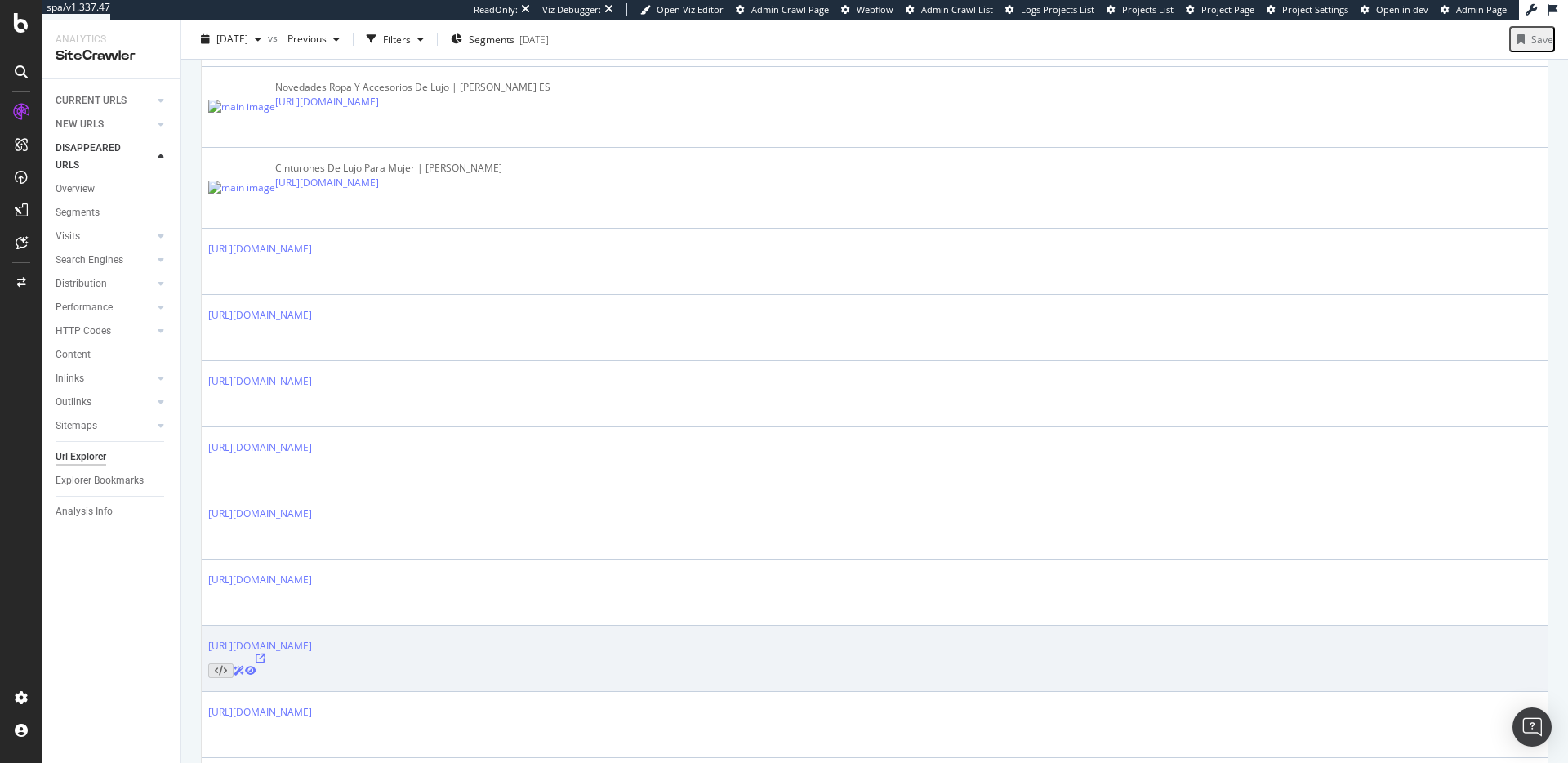
scroll to position [722, 0]
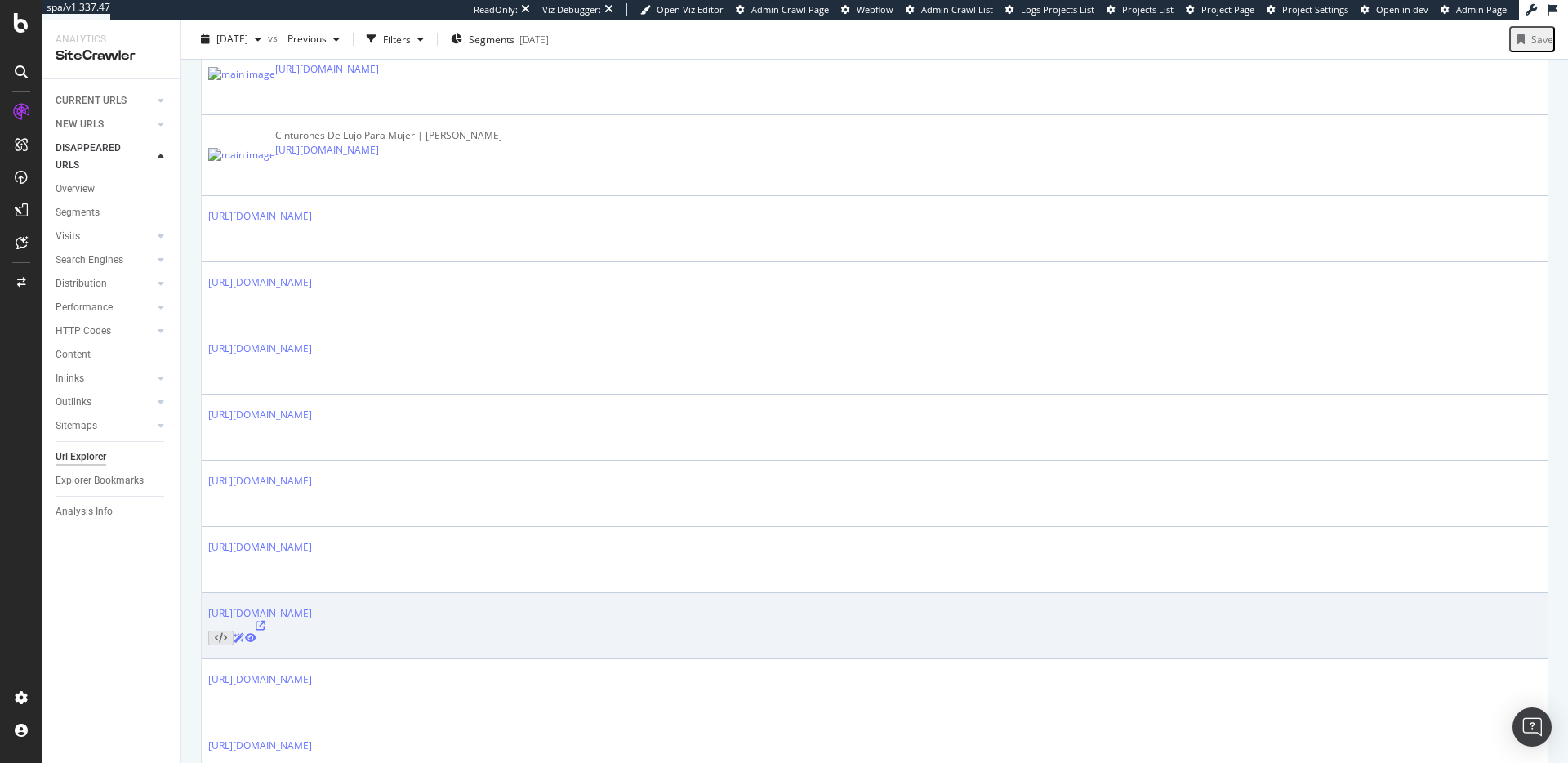
click at [265, 621] on icon at bounding box center [260, 625] width 10 height 10
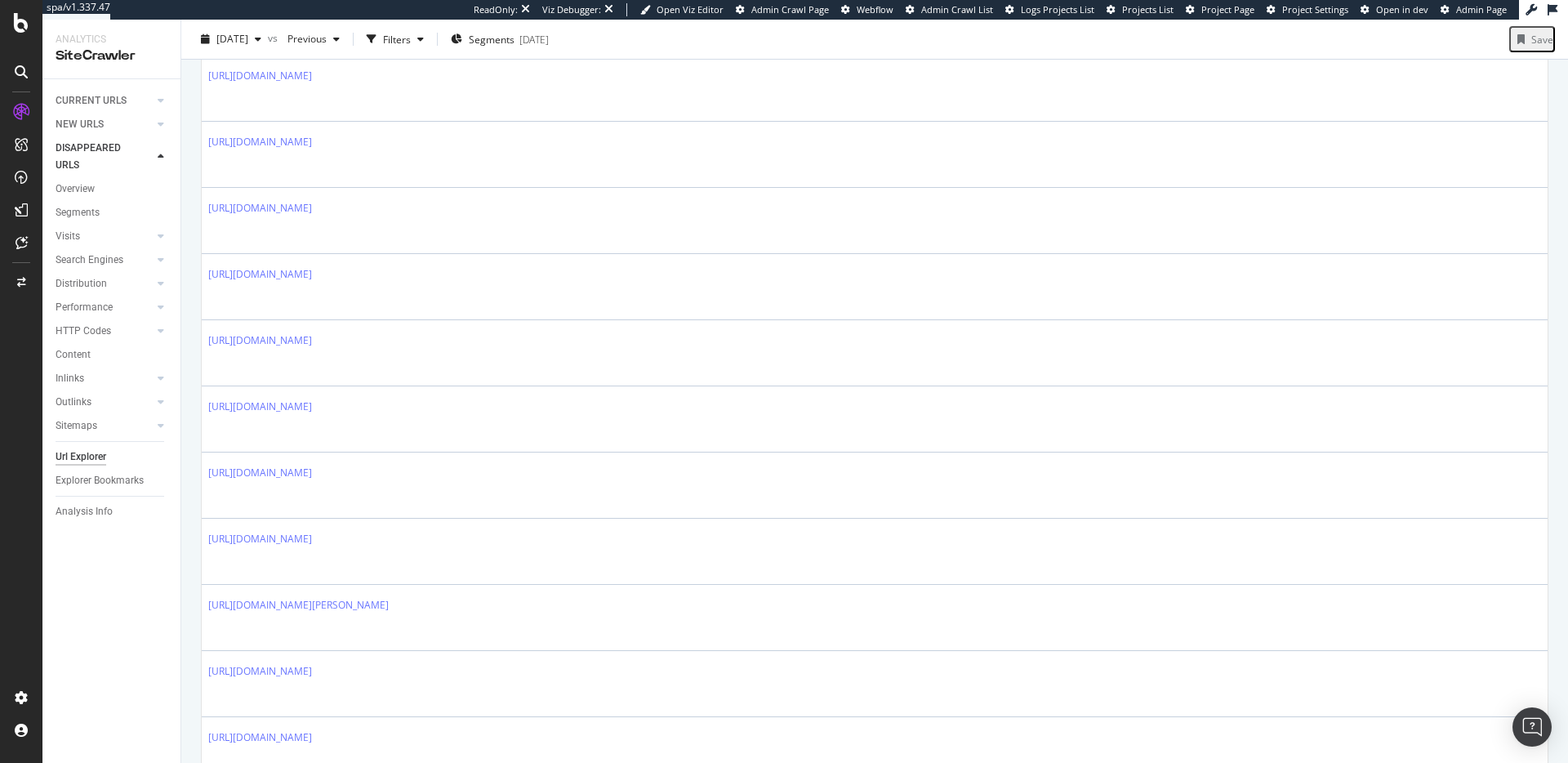
scroll to position [1056, 0]
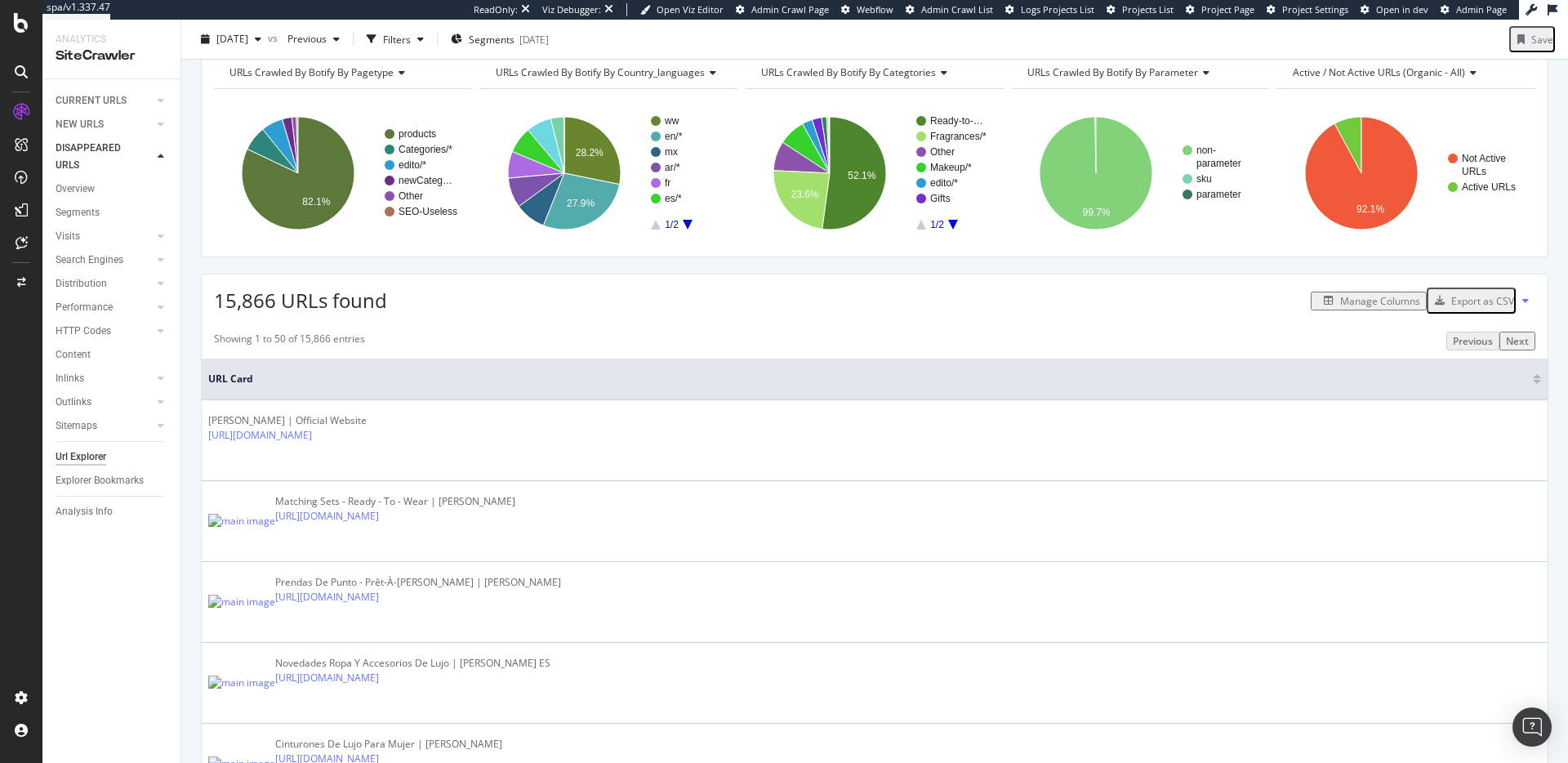
scroll to position [0, 0]
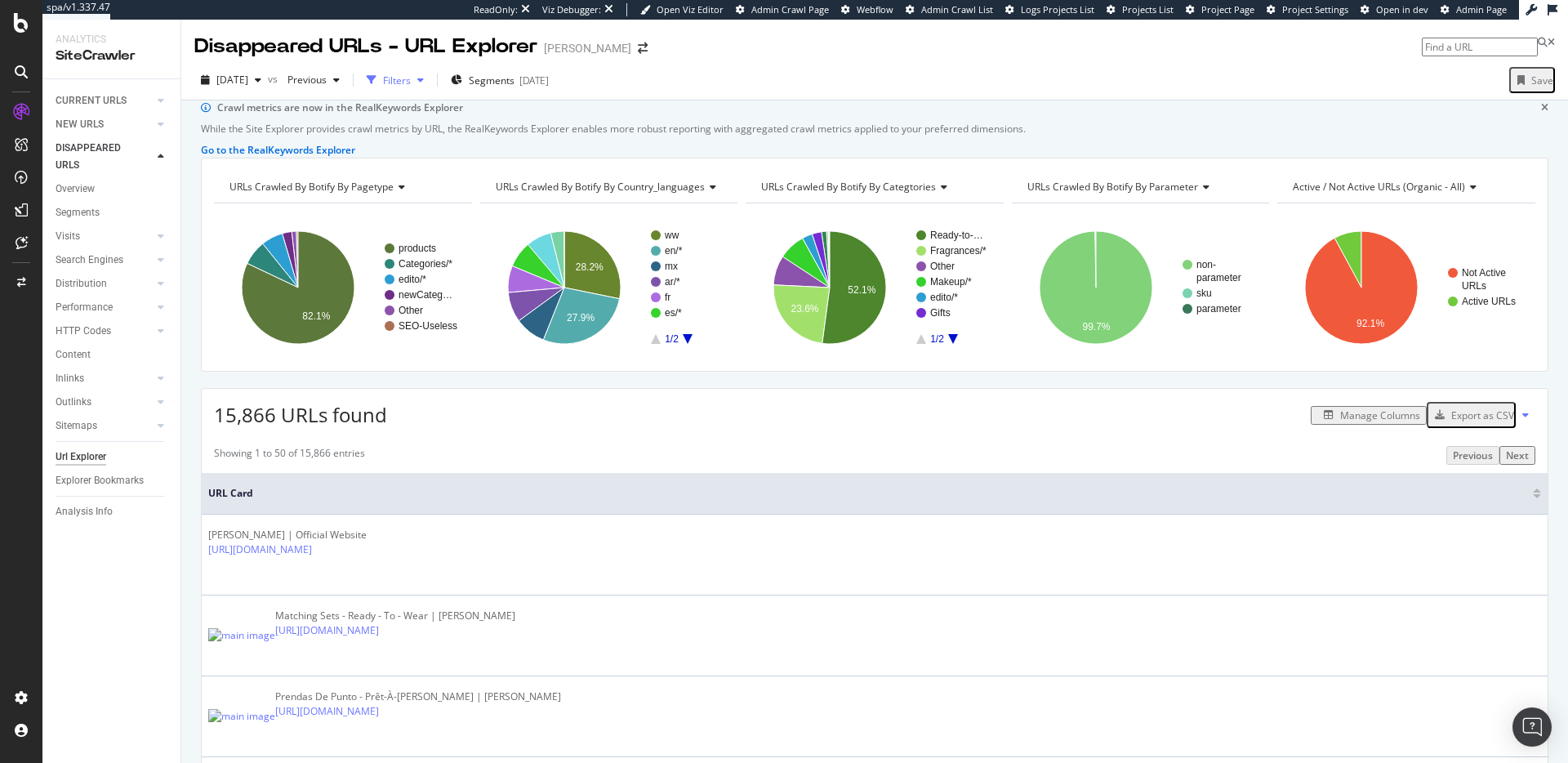
click at [383, 71] on div "button" at bounding box center [371, 80] width 23 height 23
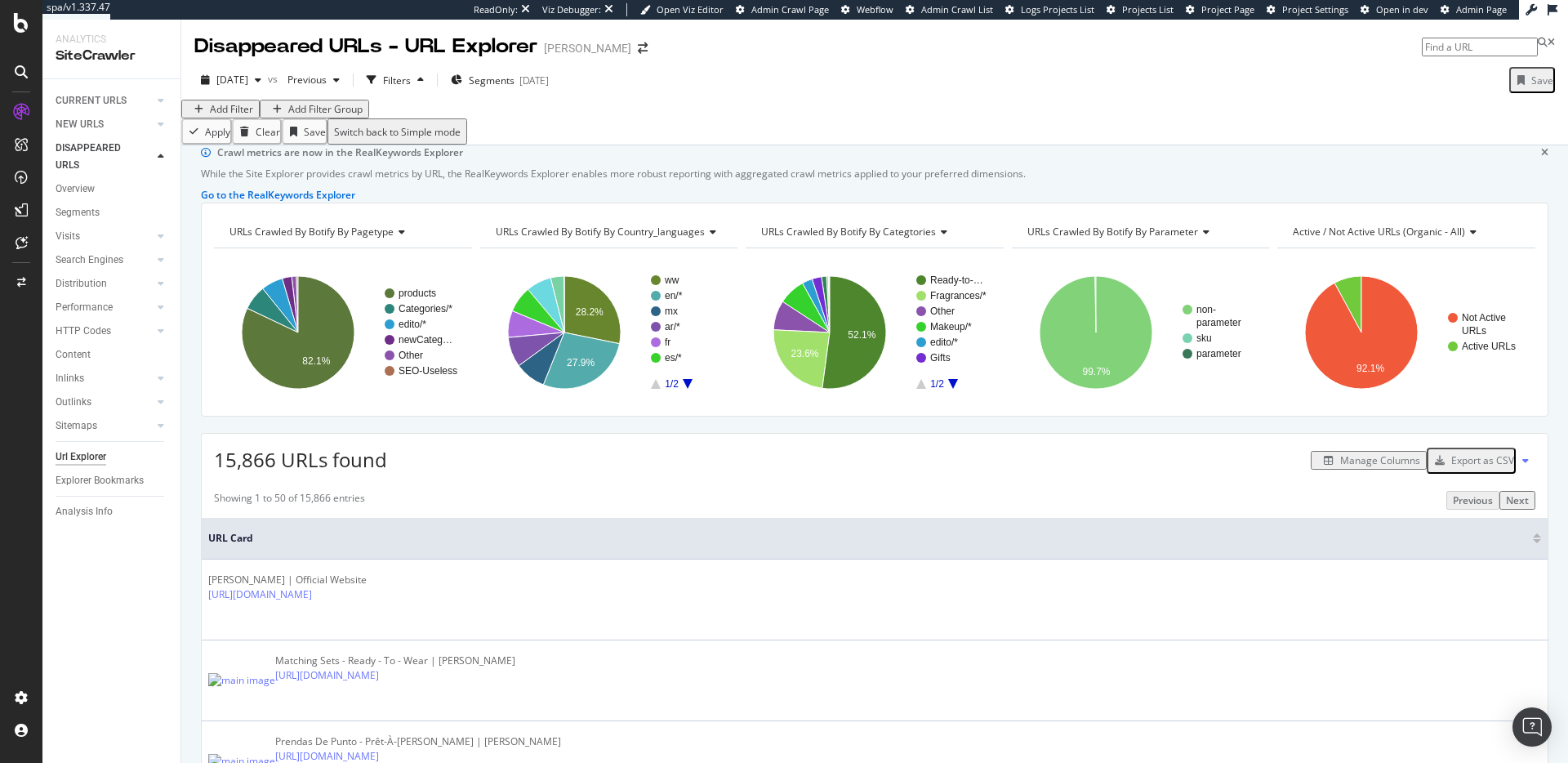
click at [234, 116] on div "Add Filter" at bounding box center [231, 108] width 43 height 14
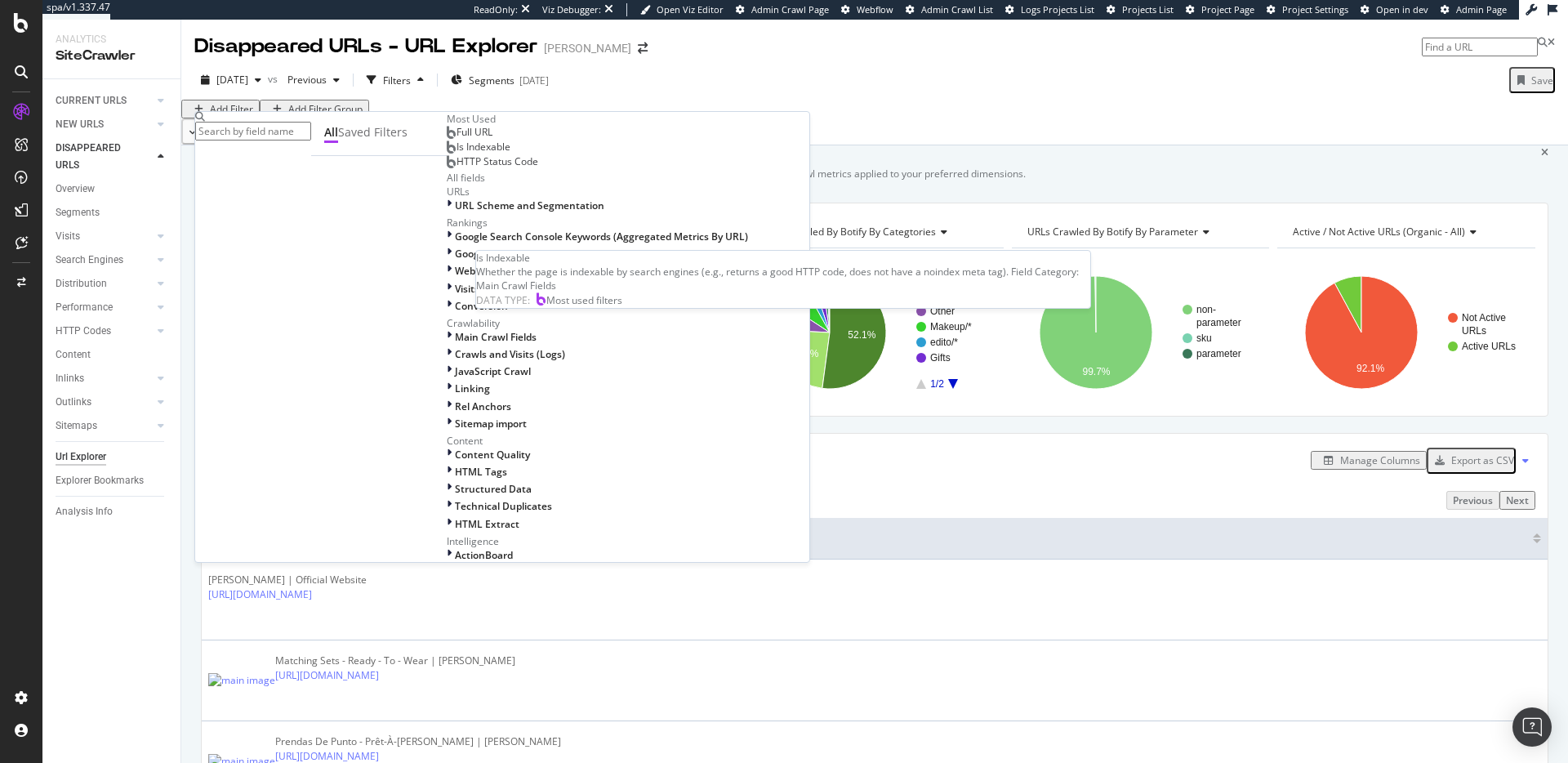
click at [457, 154] on span "Is Indexable" at bounding box center [484, 146] width 54 height 14
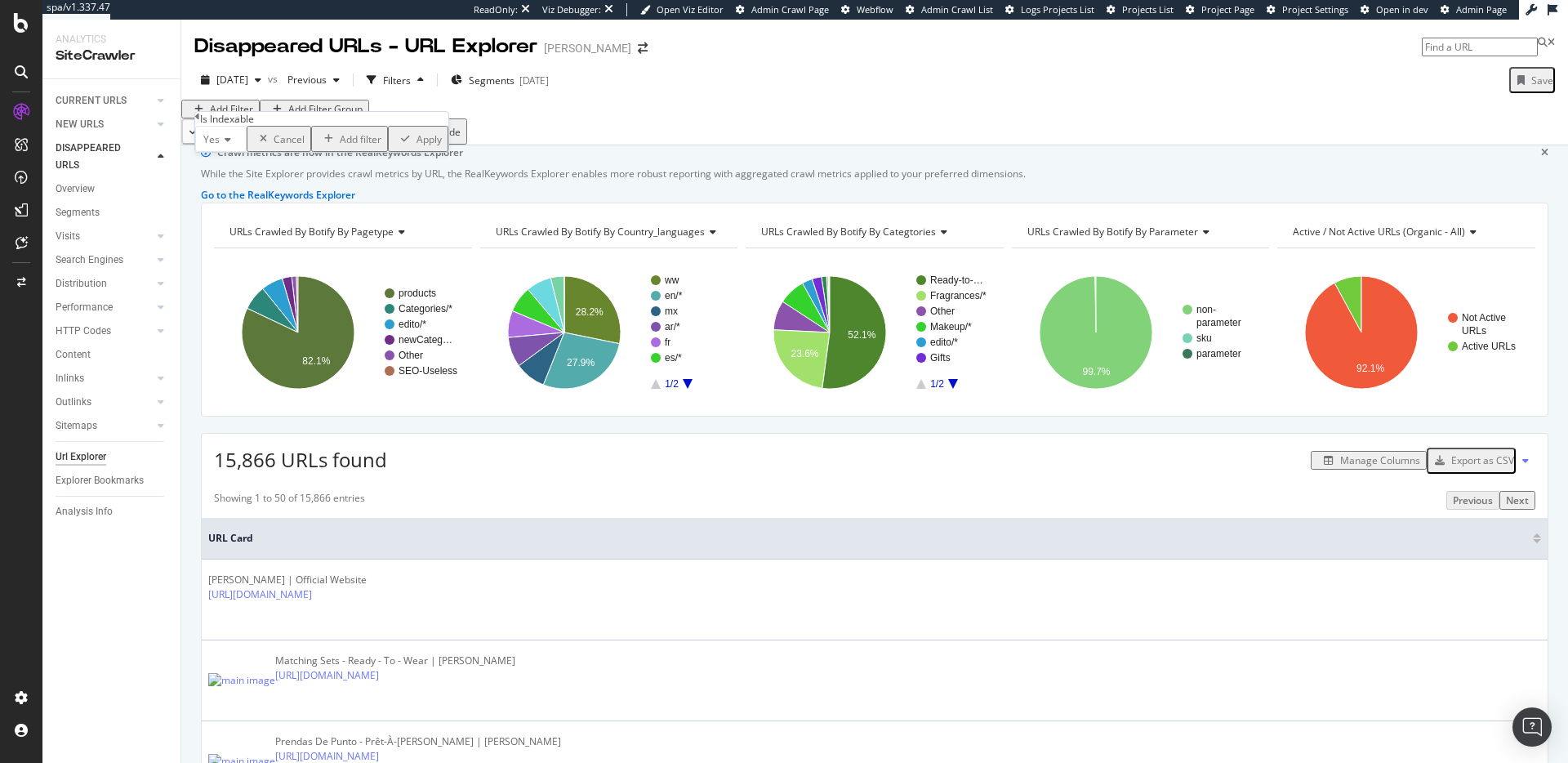
click at [416, 146] on div "Apply" at bounding box center [428, 139] width 25 height 14
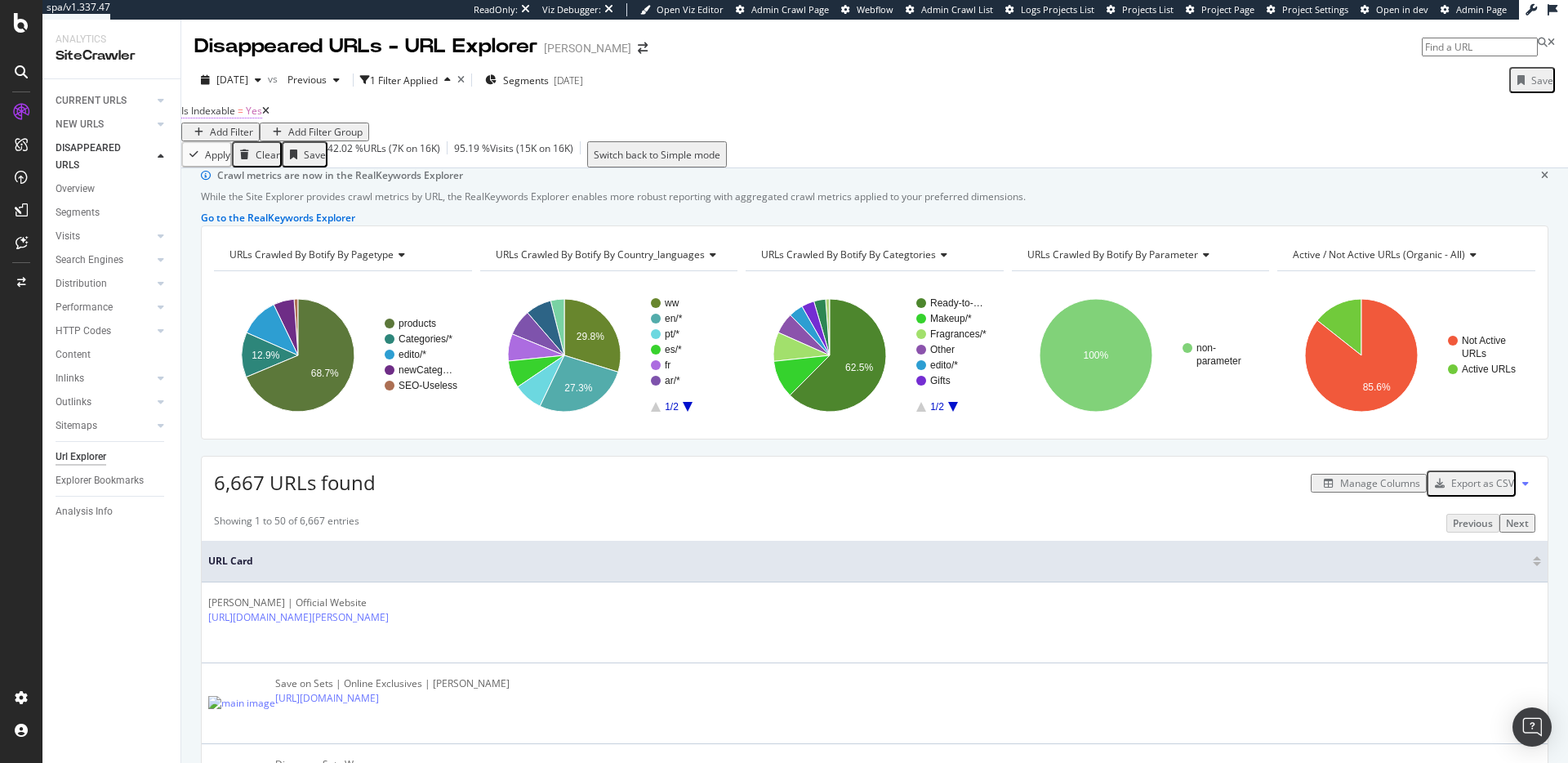
click at [261, 117] on span "Yes" at bounding box center [254, 110] width 17 height 14
click at [243, 150] on div "Yes" at bounding box center [221, 137] width 52 height 26
click at [246, 185] on div "No" at bounding box center [221, 176] width 50 height 18
click at [414, 144] on div "Apply" at bounding box center [426, 137] width 25 height 14
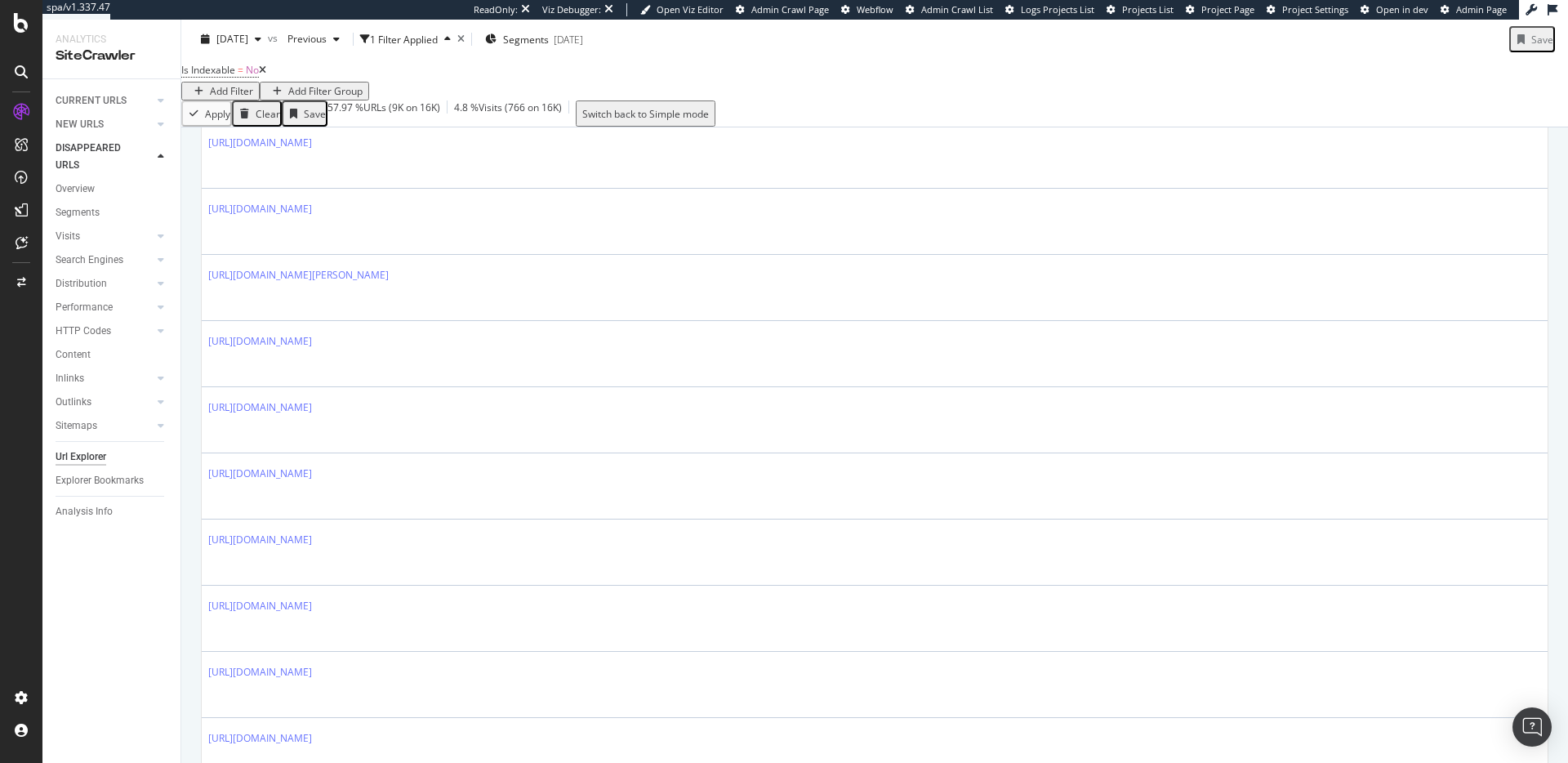
scroll to position [2195, 0]
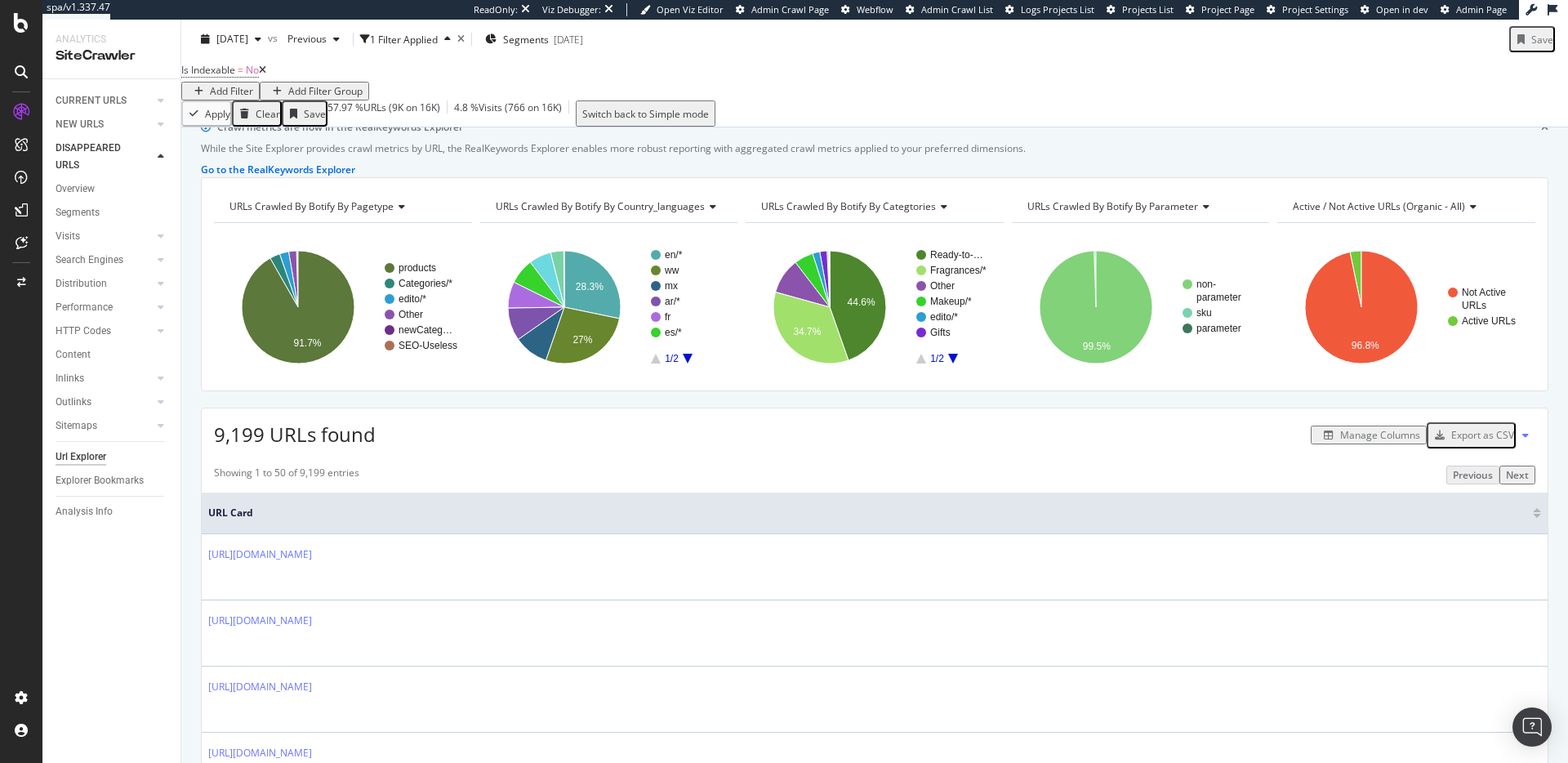
scroll to position [0, 0]
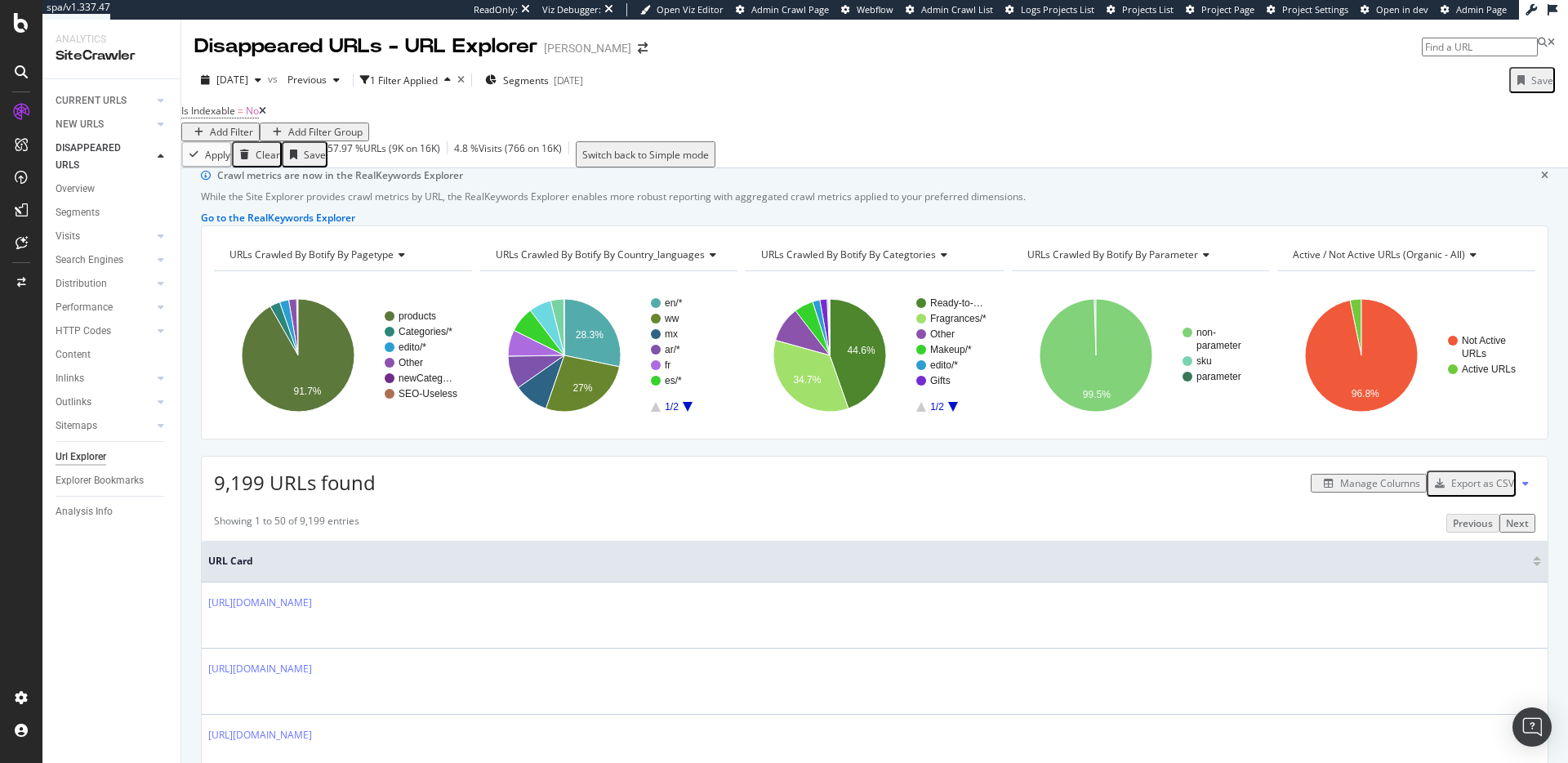
click at [1359, 490] on div "Manage Columns" at bounding box center [1380, 483] width 80 height 14
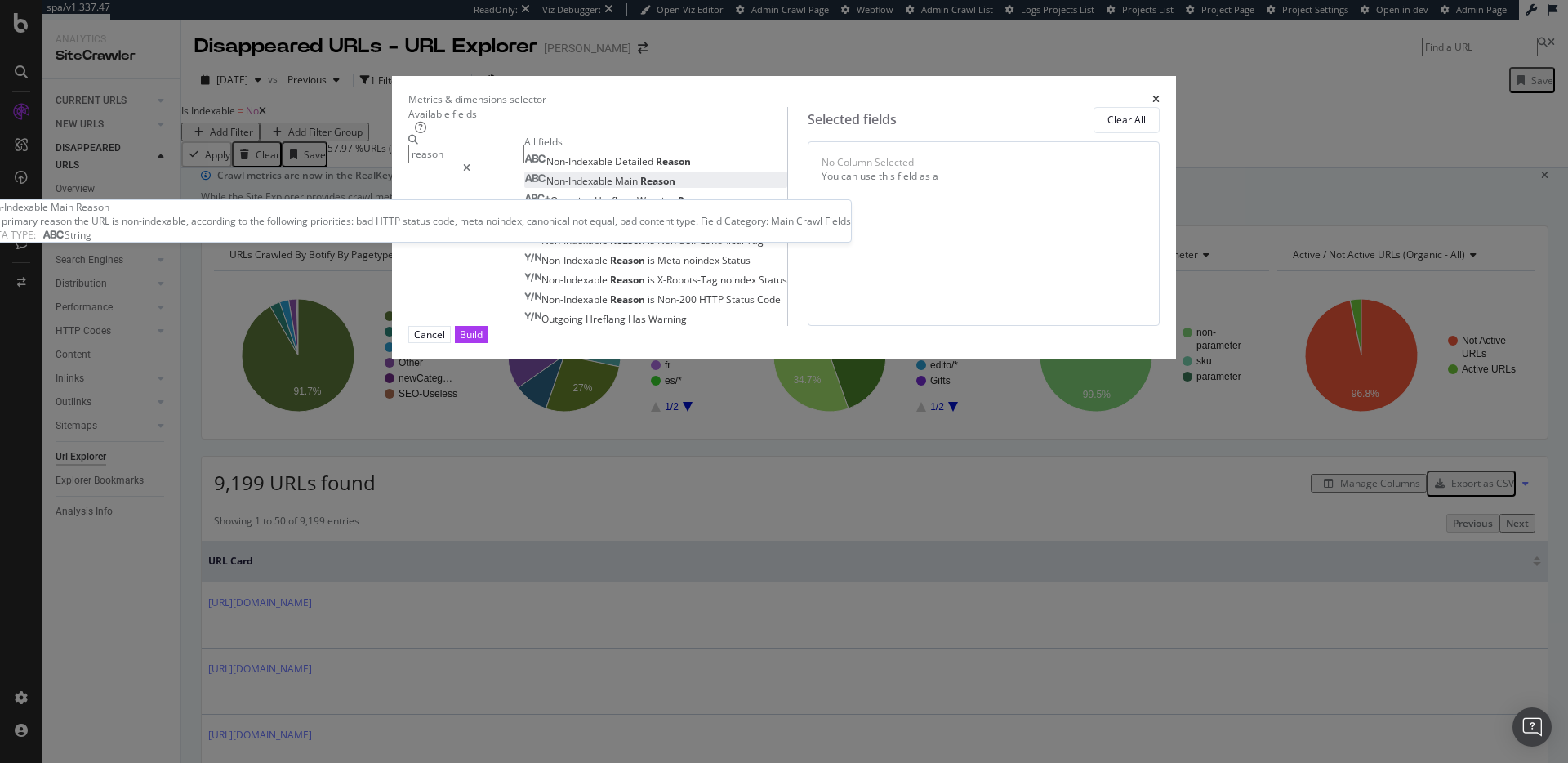
type input "reason"
click at [631, 188] on div "Non-Indexable Main Reason" at bounding box center [599, 180] width 151 height 14
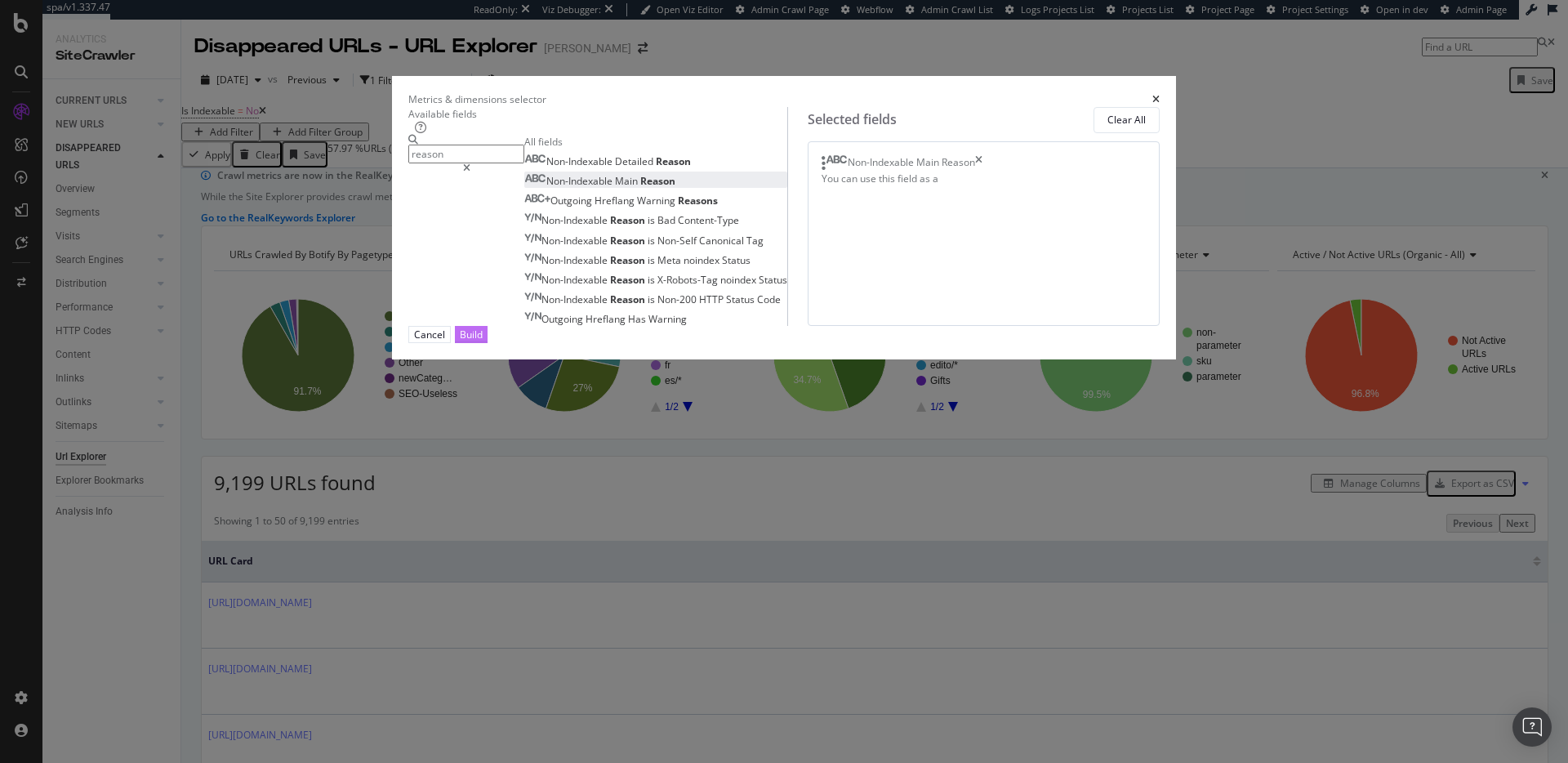
click at [483, 341] on div "Build" at bounding box center [471, 334] width 23 height 14
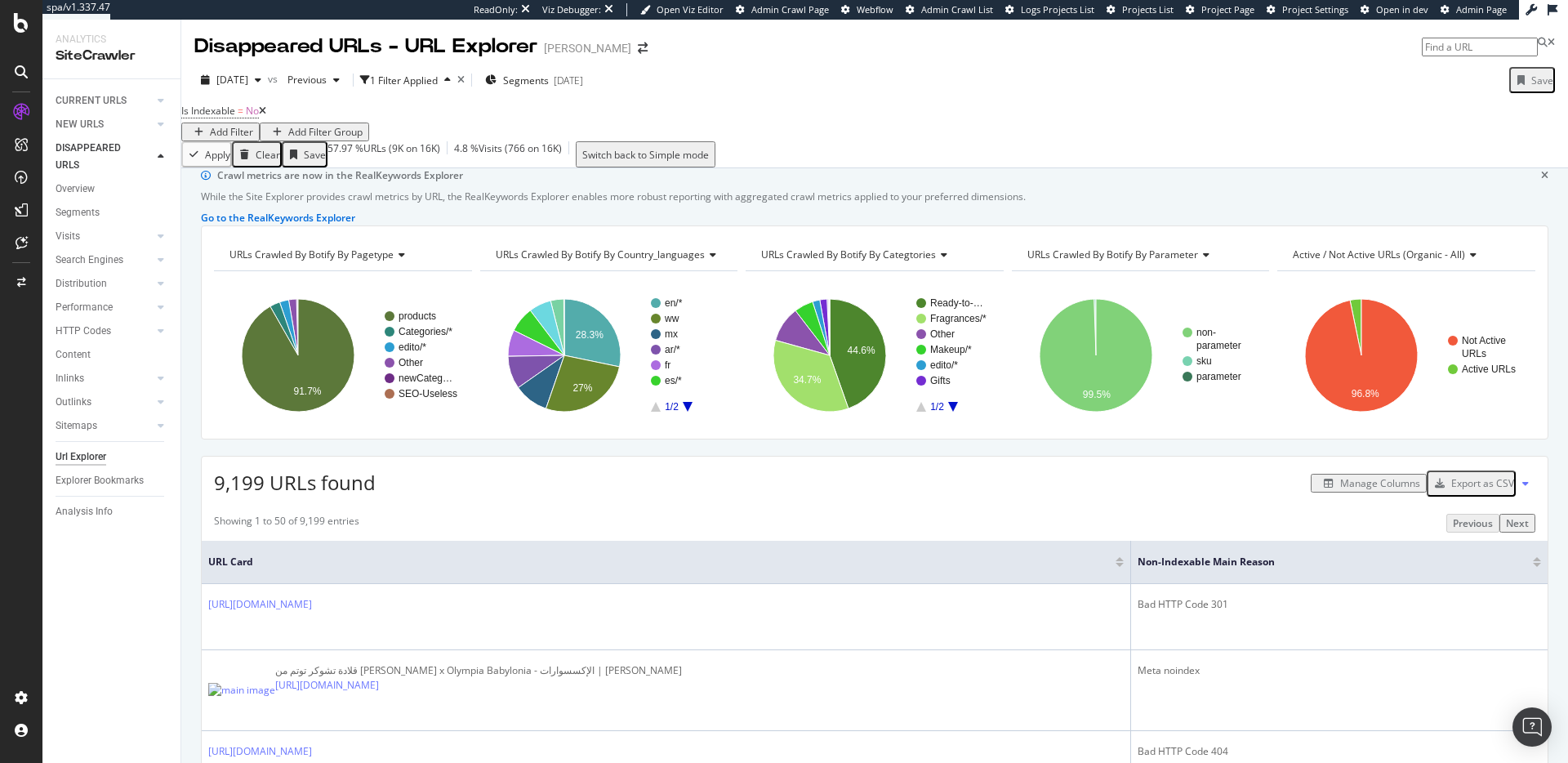
click at [1108, 262] on span "URLs Crawled By Botify By parameter" at bounding box center [1113, 254] width 171 height 14
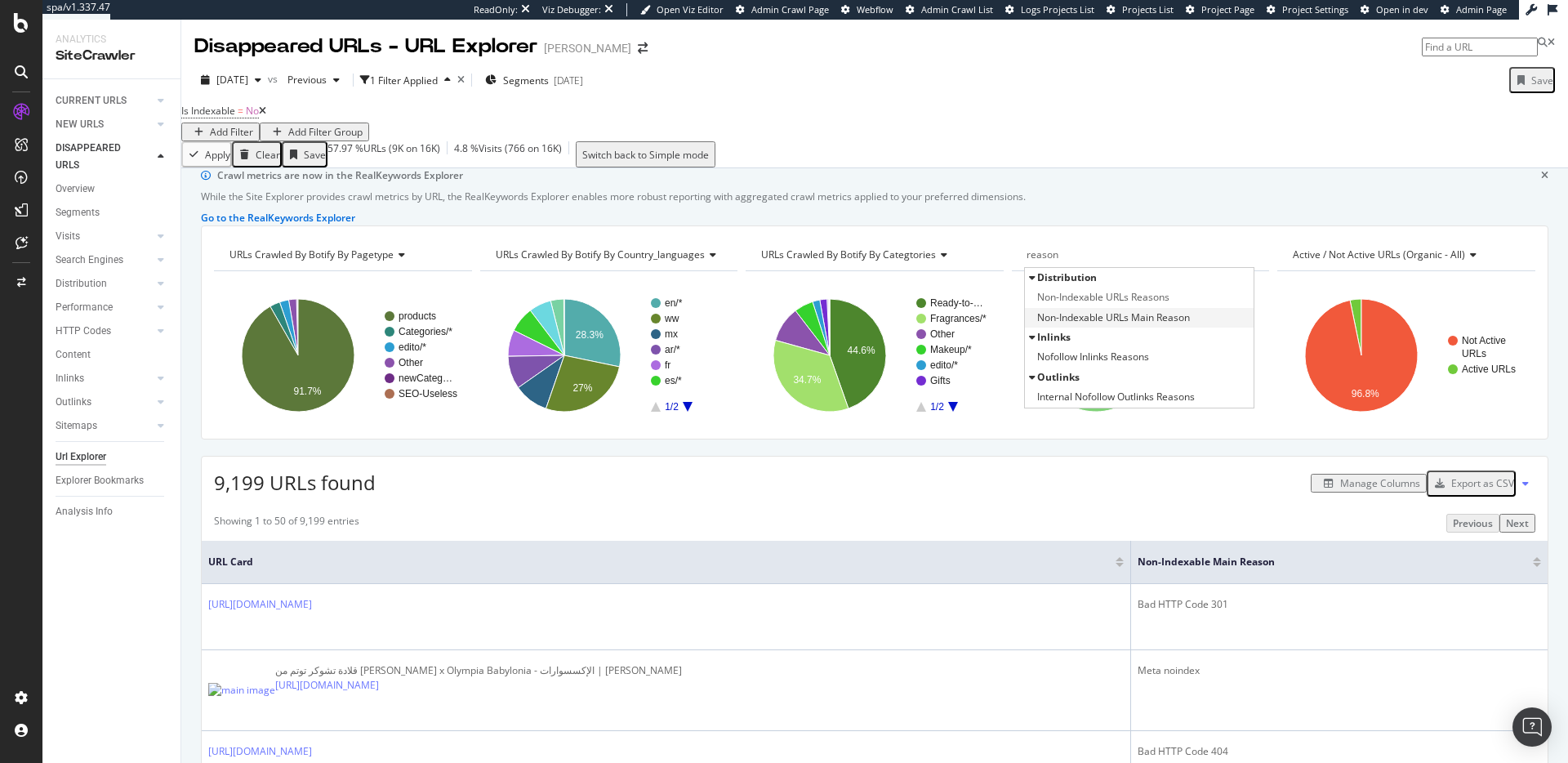
type input "reason"
click at [1130, 326] on span "Non-Indexable URLs Main Reason" at bounding box center [1113, 318] width 153 height 17
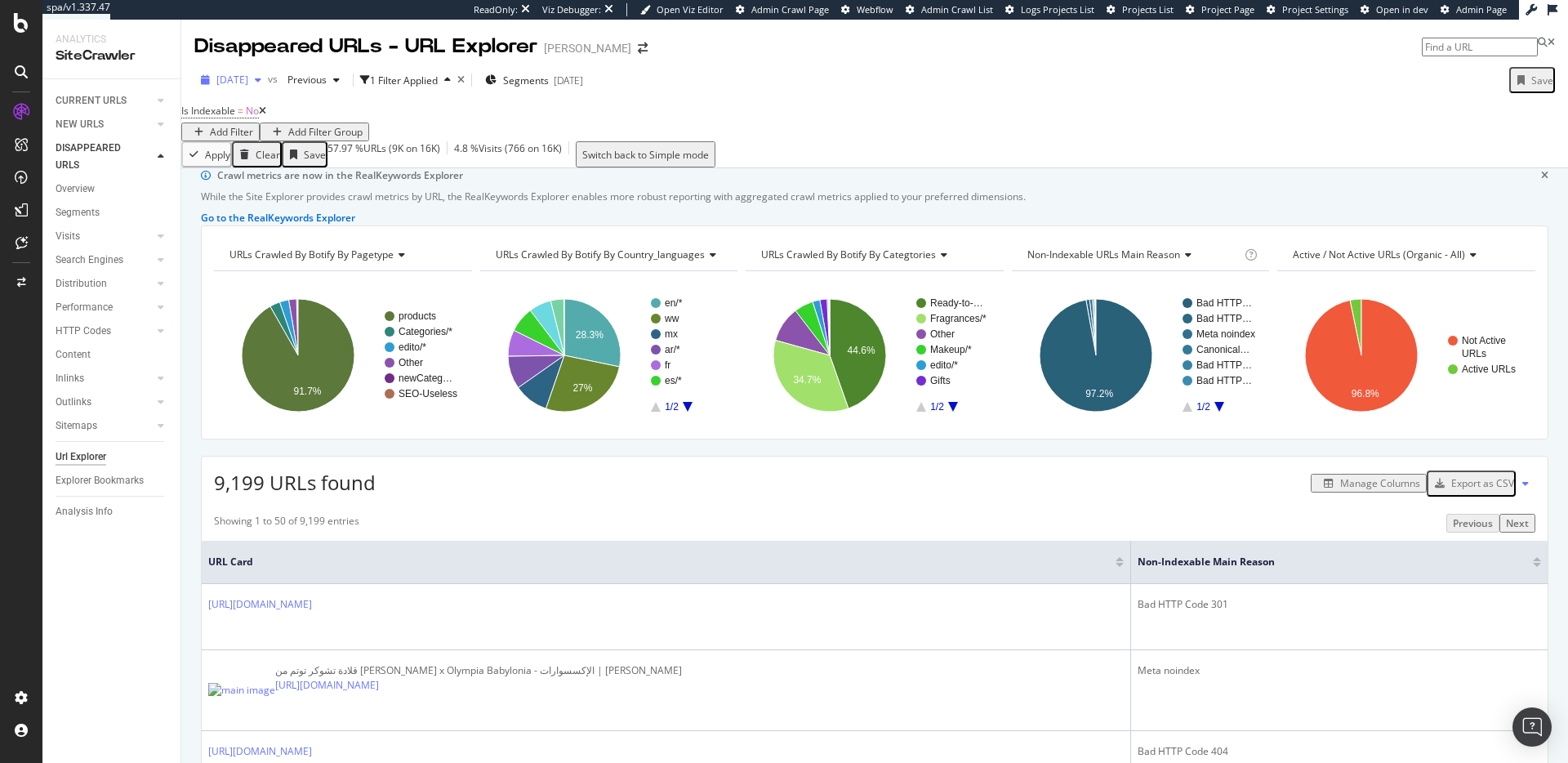
click at [268, 72] on div "[DATE]" at bounding box center [230, 80] width 73 height 24
click at [608, 163] on div "Apply Clear Save 57.97 % URLs ( 9K on 16K ) 4.8 % Visits ( 766 on 16K ) Switch …" at bounding box center [874, 154] width 1387 height 26
click at [264, 89] on div "[DATE]" at bounding box center [230, 80] width 73 height 24
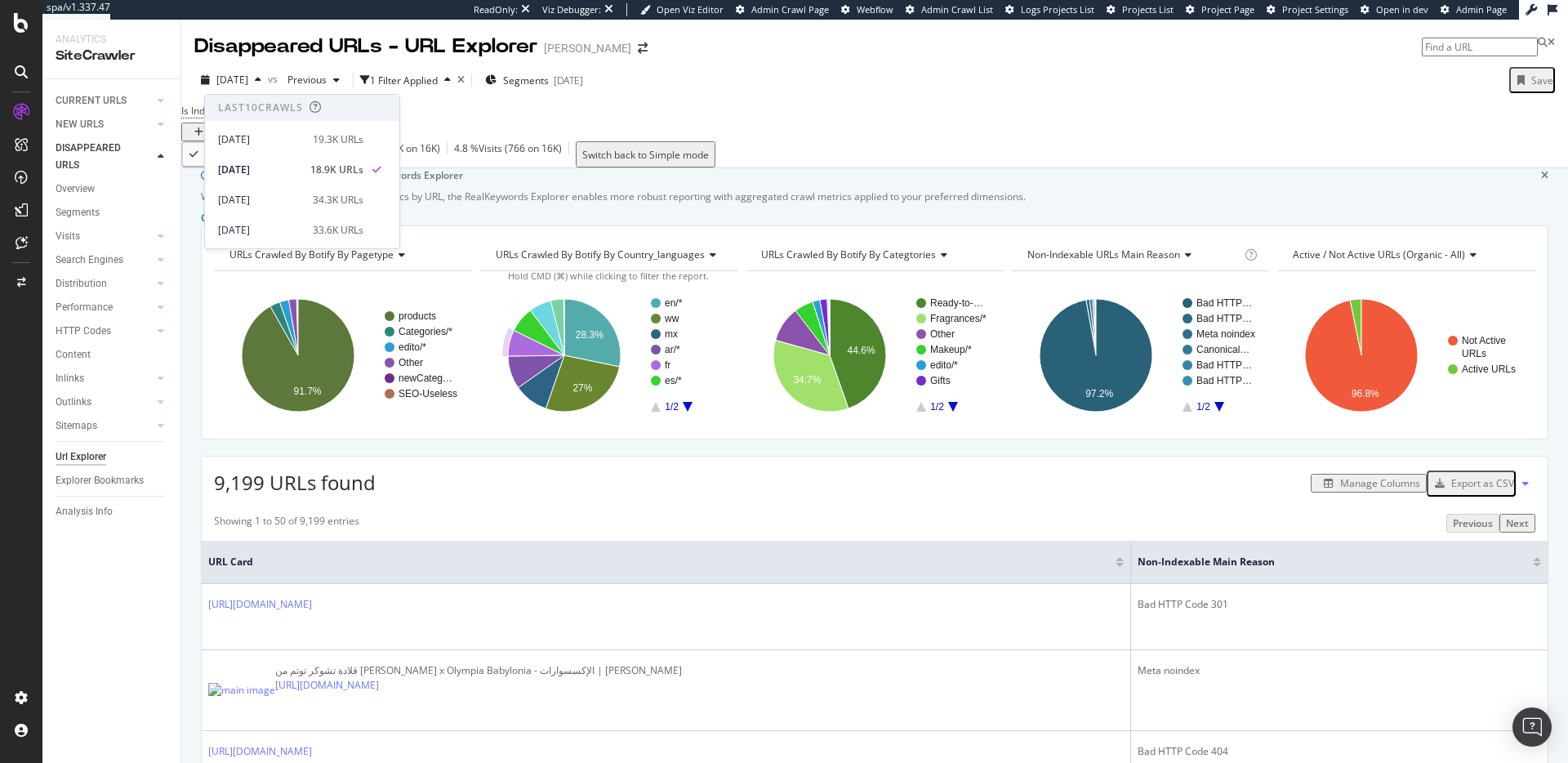
click at [738, 129] on div "Is Indexable = No Add Filter Add Filter Group" at bounding box center [874, 120] width 1387 height 42
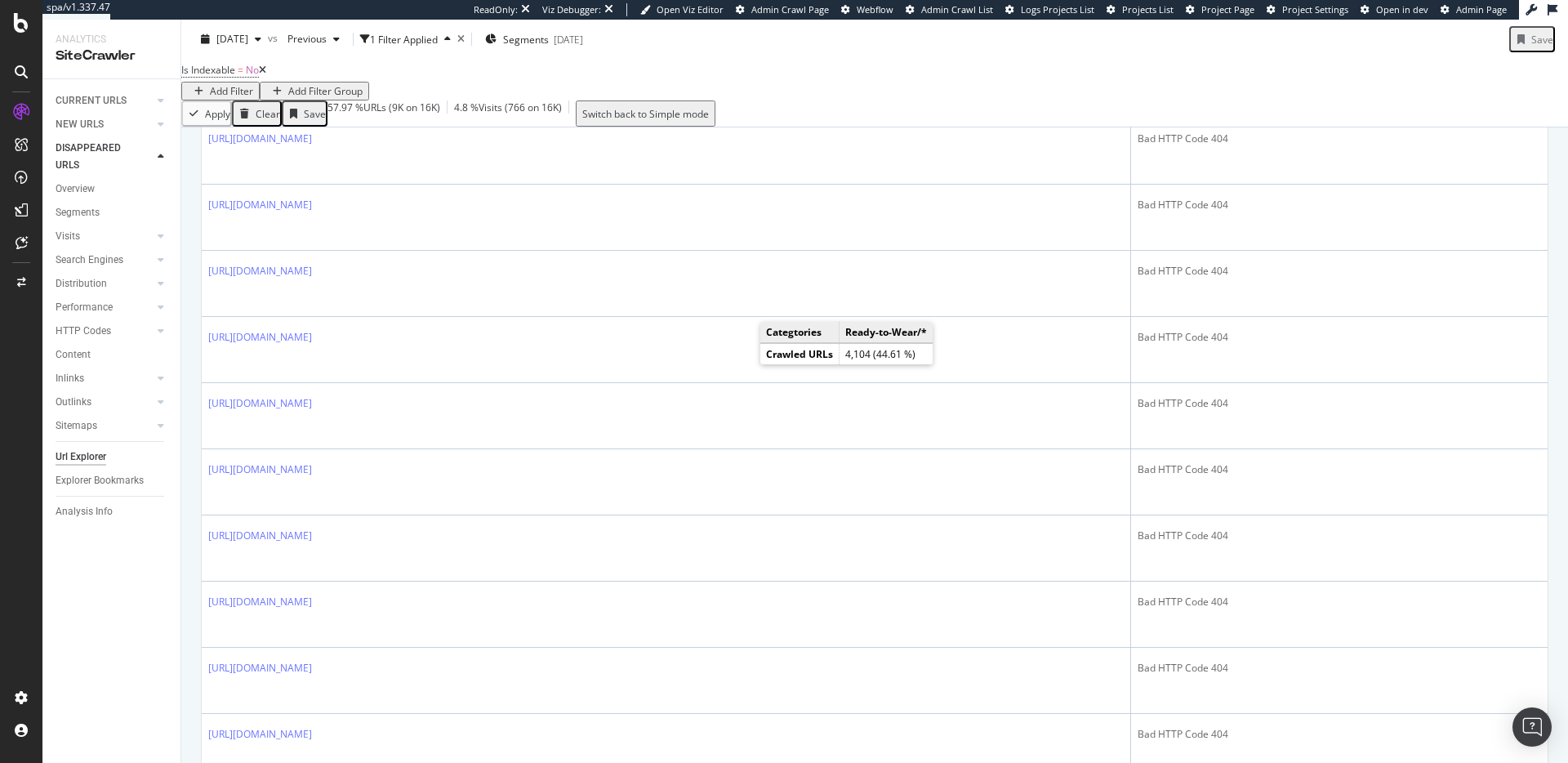
scroll to position [2220, 0]
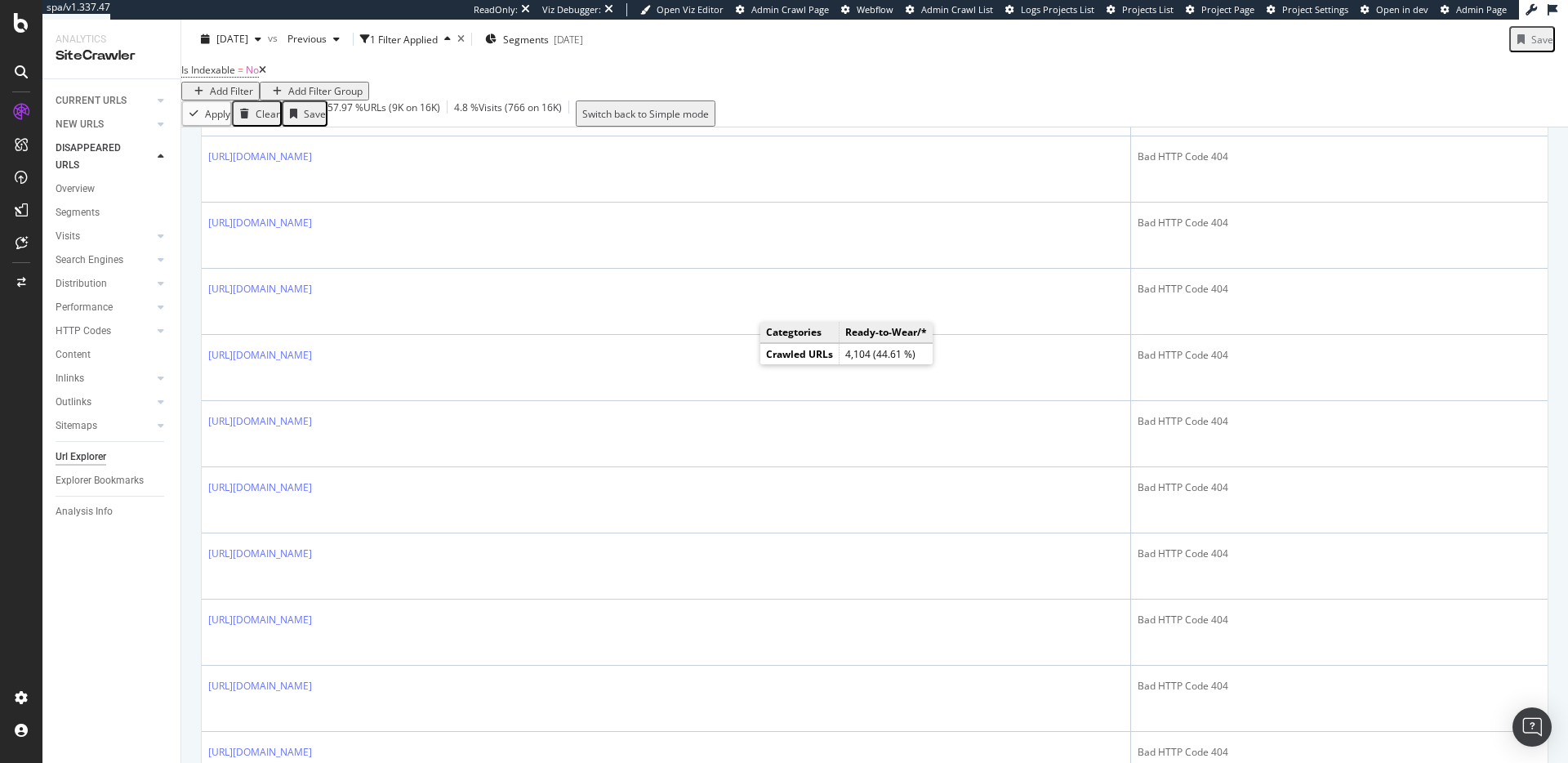
scroll to position [0, 0]
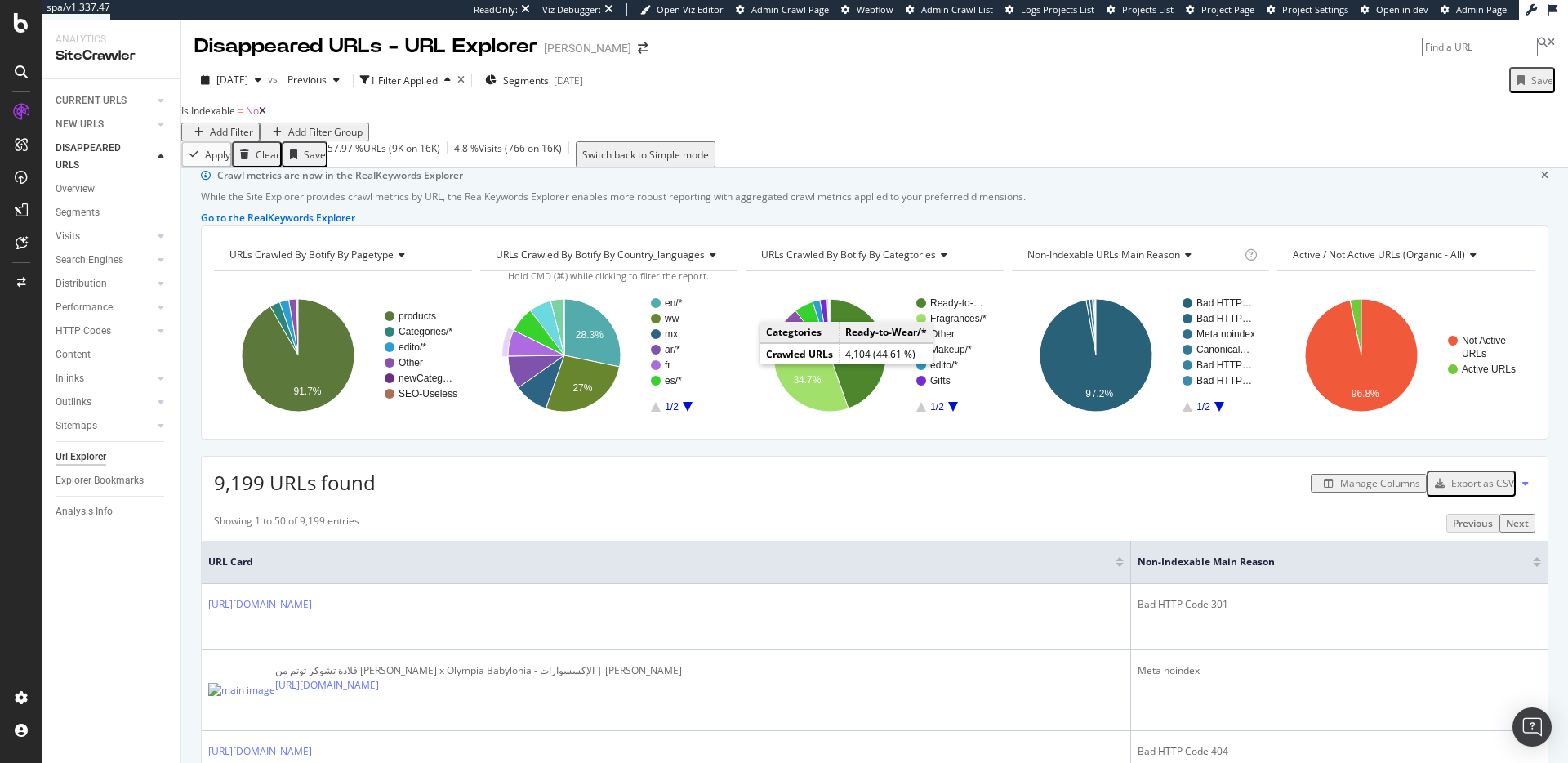
click at [978, 80] on div "2025 Sep. 15th vs Previous 1 Filter Applied Segments 2025-03-28 Save" at bounding box center [874, 82] width 1387 height 32
click at [265, 58] on div "Disappeared URLs - URL Explorer" at bounding box center [365, 46] width 343 height 28
click at [248, 83] on span "[DATE]" at bounding box center [232, 80] width 31 height 14
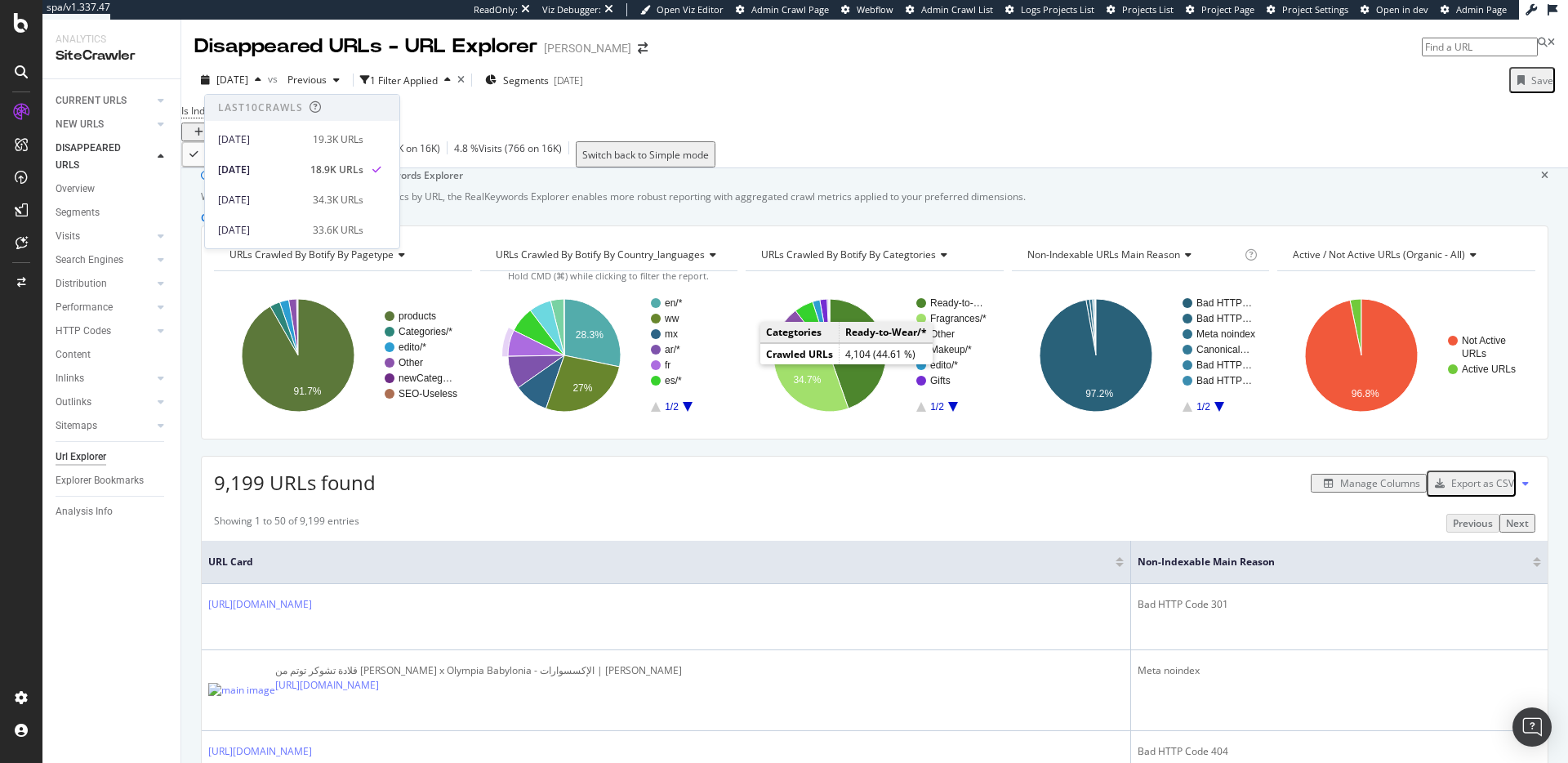
click at [776, 126] on div "Is Indexable = No Add Filter Add Filter Group" at bounding box center [874, 120] width 1387 height 42
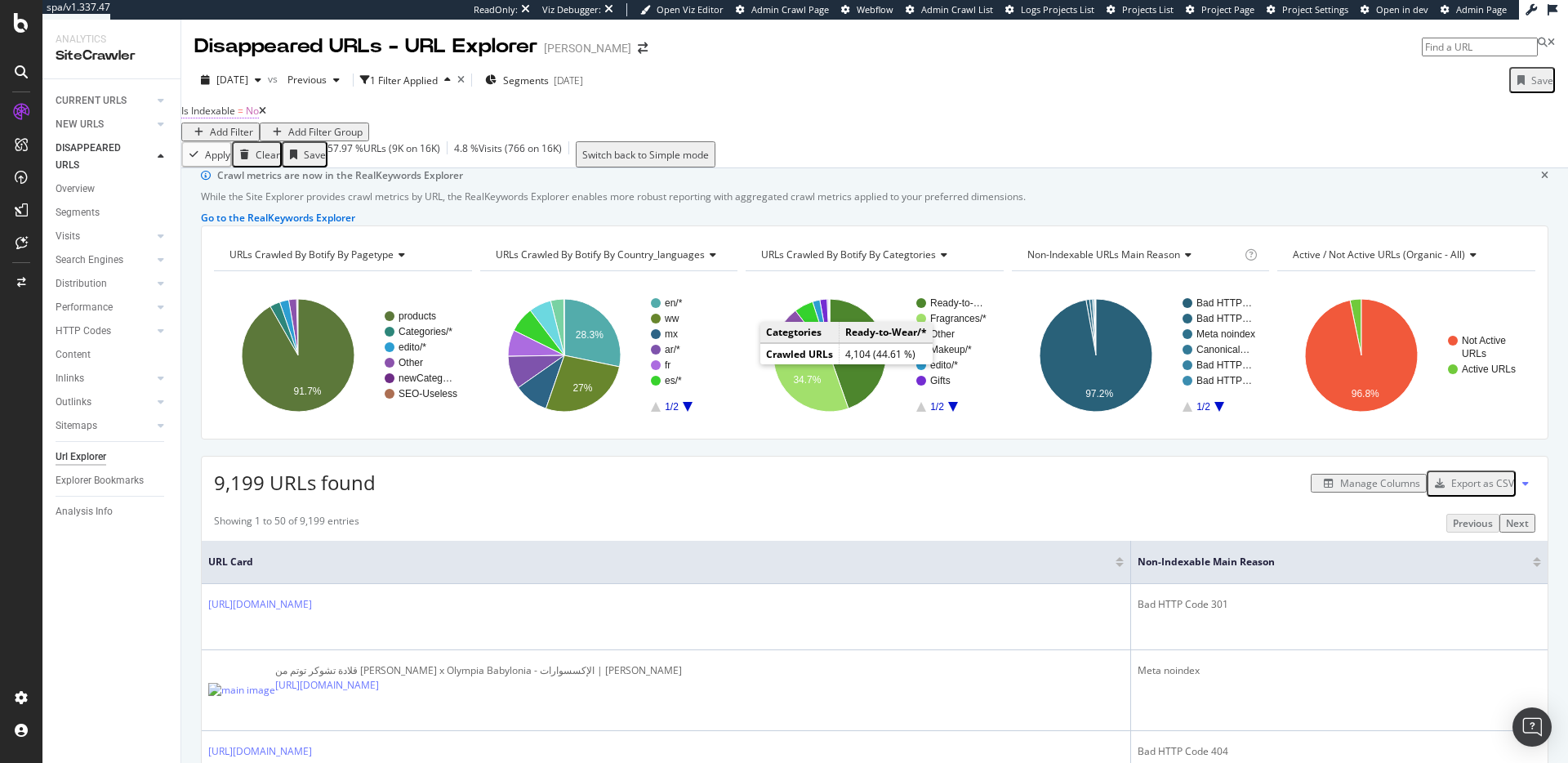
click at [233, 117] on span "Is Indexable" at bounding box center [208, 110] width 54 height 14
click at [228, 142] on icon at bounding box center [222, 138] width 11 height 10
click at [236, 167] on div "Yes" at bounding box center [219, 158] width 46 height 18
click at [416, 144] on div "Apply" at bounding box center [428, 137] width 25 height 14
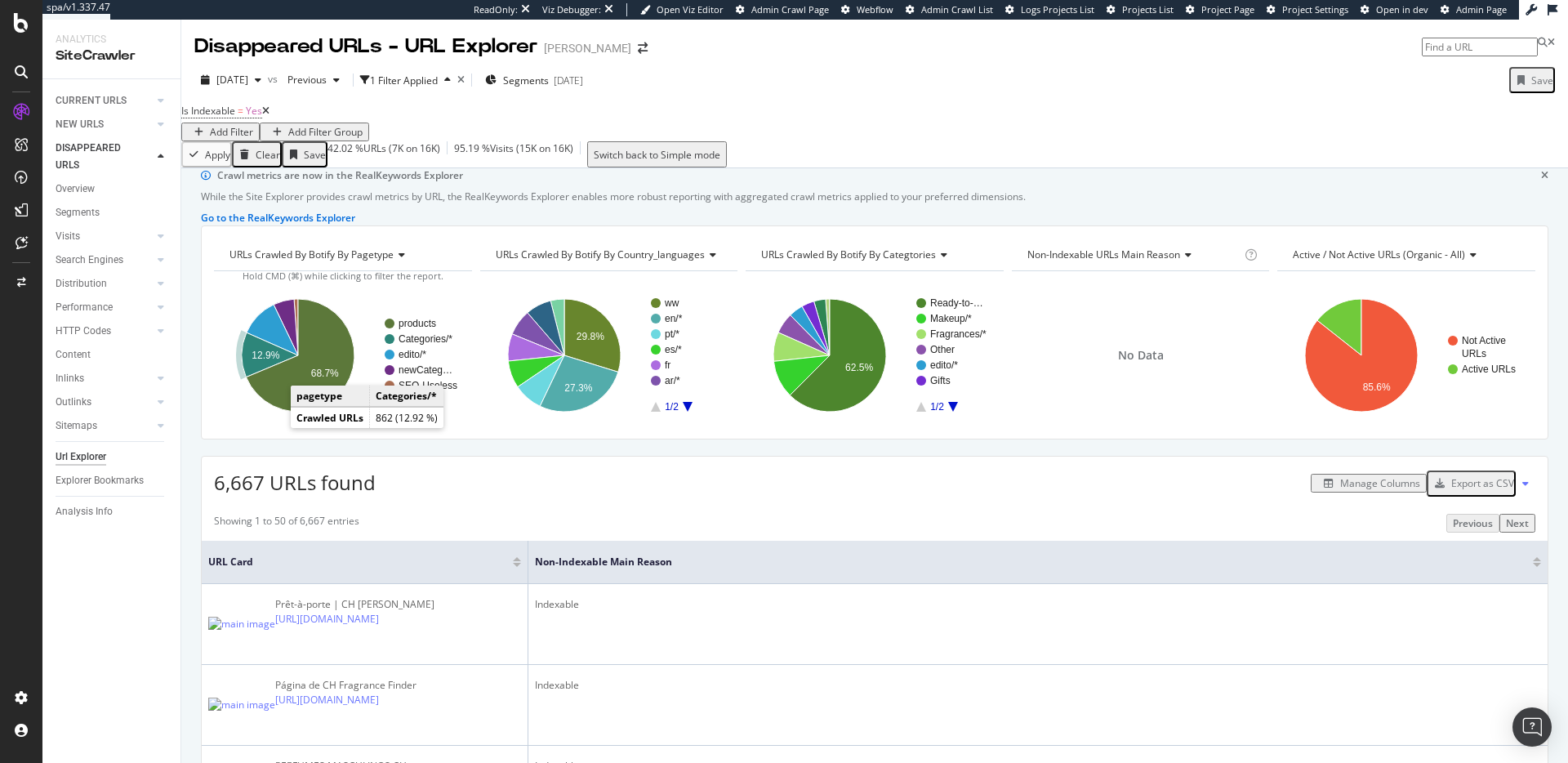
click at [275, 361] on text "12.9%" at bounding box center [265, 355] width 28 height 11
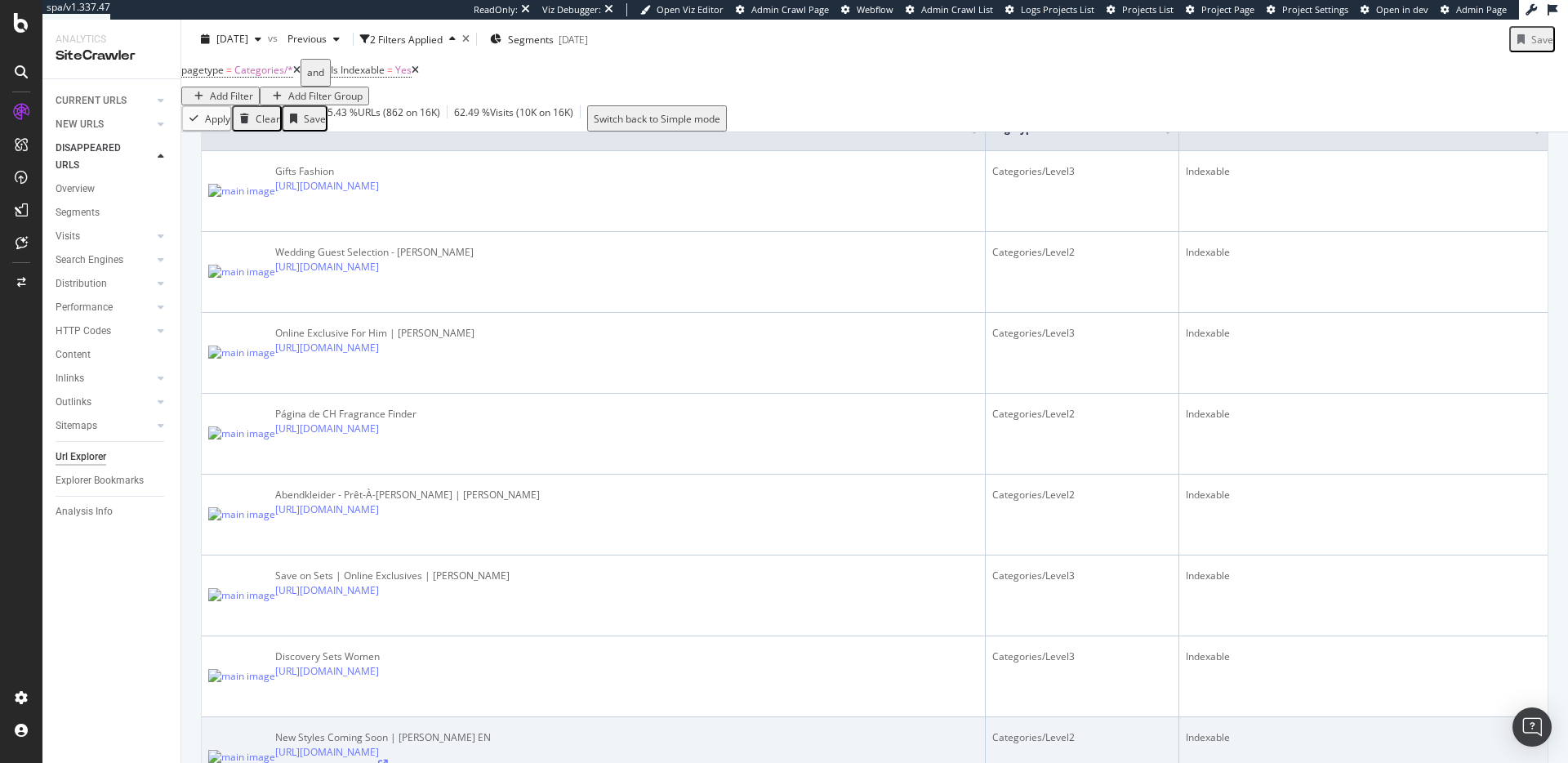
scroll to position [574, 0]
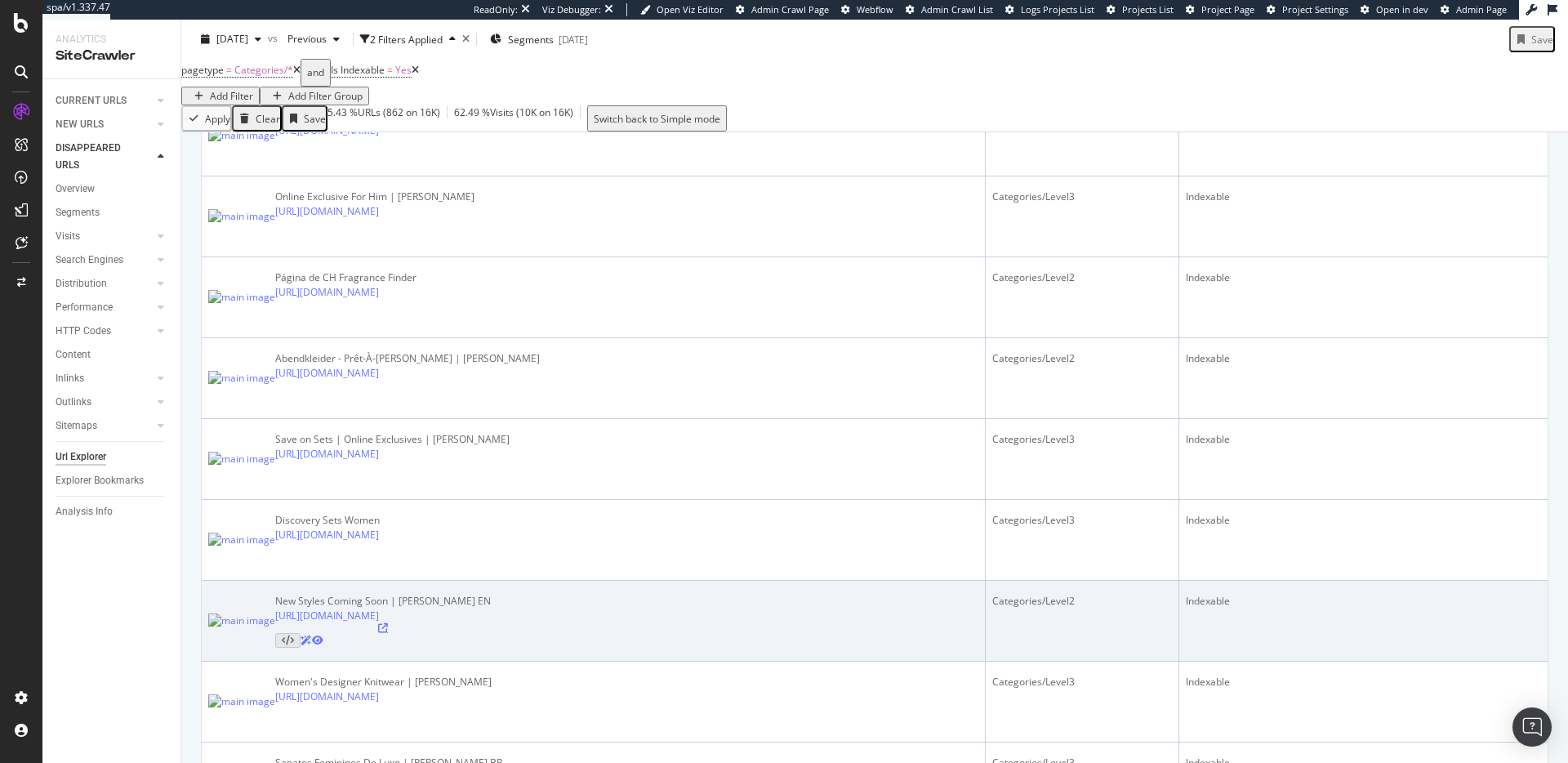
click at [388, 623] on icon at bounding box center [383, 628] width 10 height 10
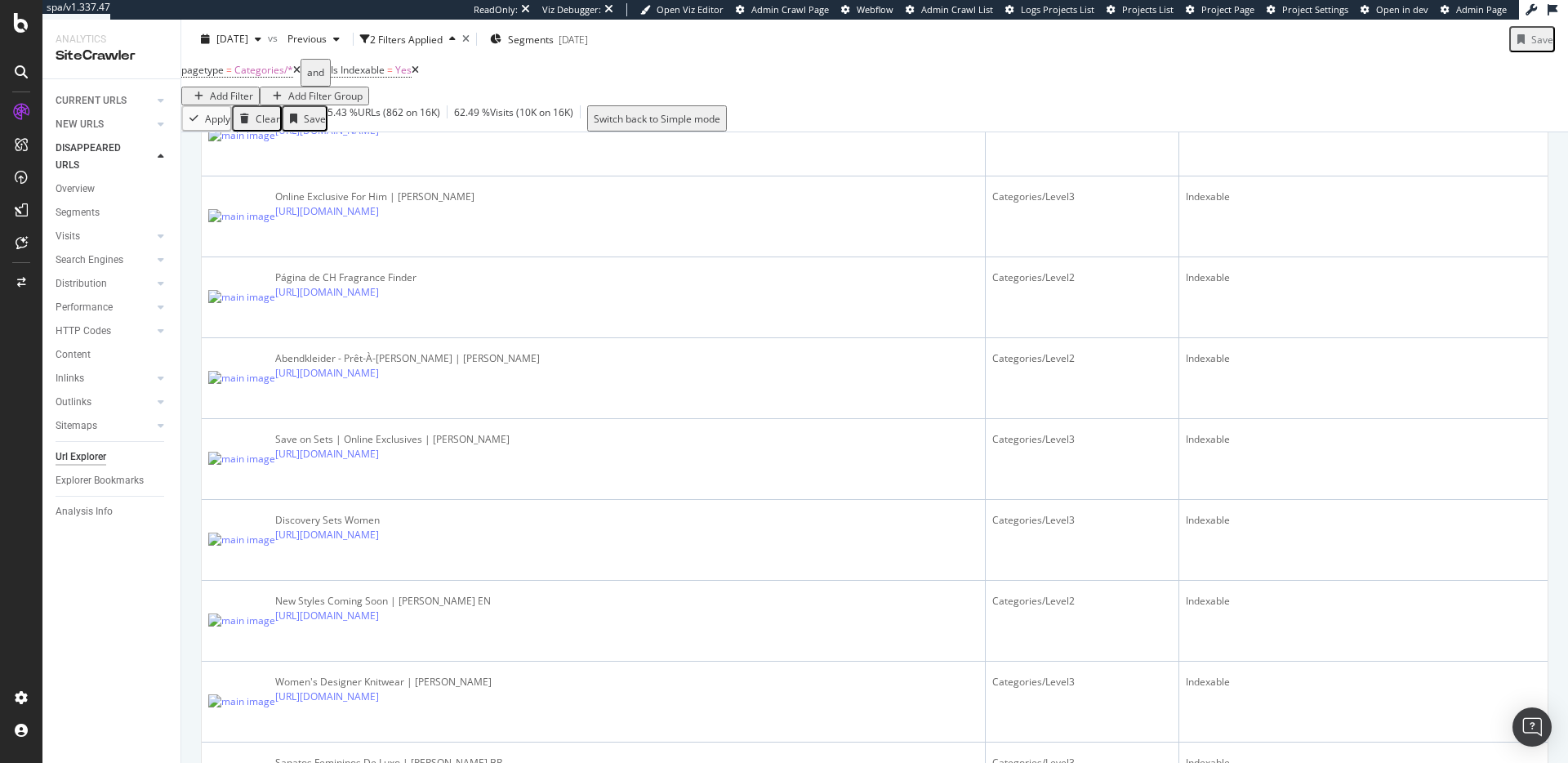
click at [253, 89] on div "Add Filter" at bounding box center [231, 95] width 43 height 14
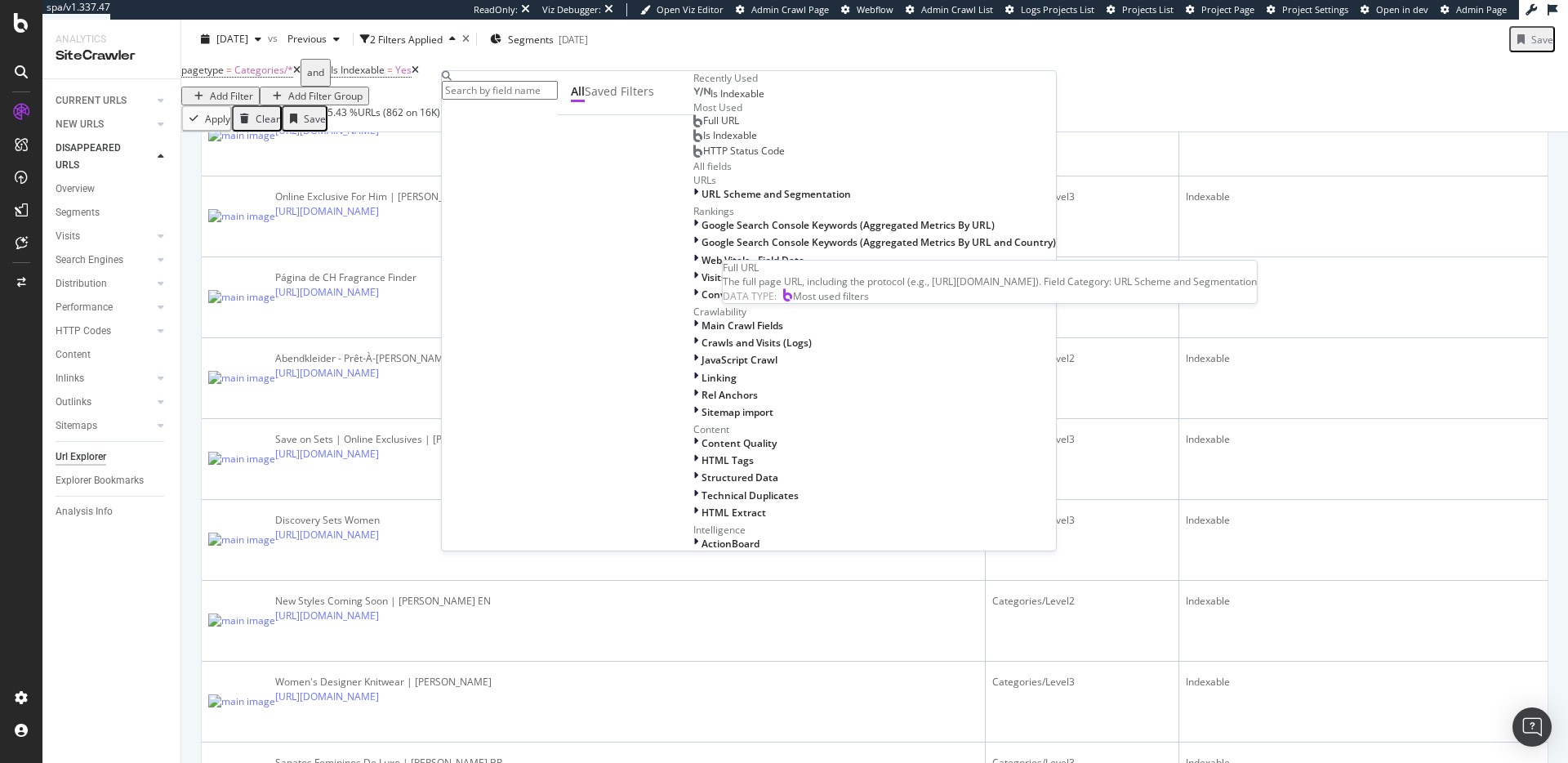
click at [703, 128] on span "Full URL" at bounding box center [721, 120] width 36 height 14
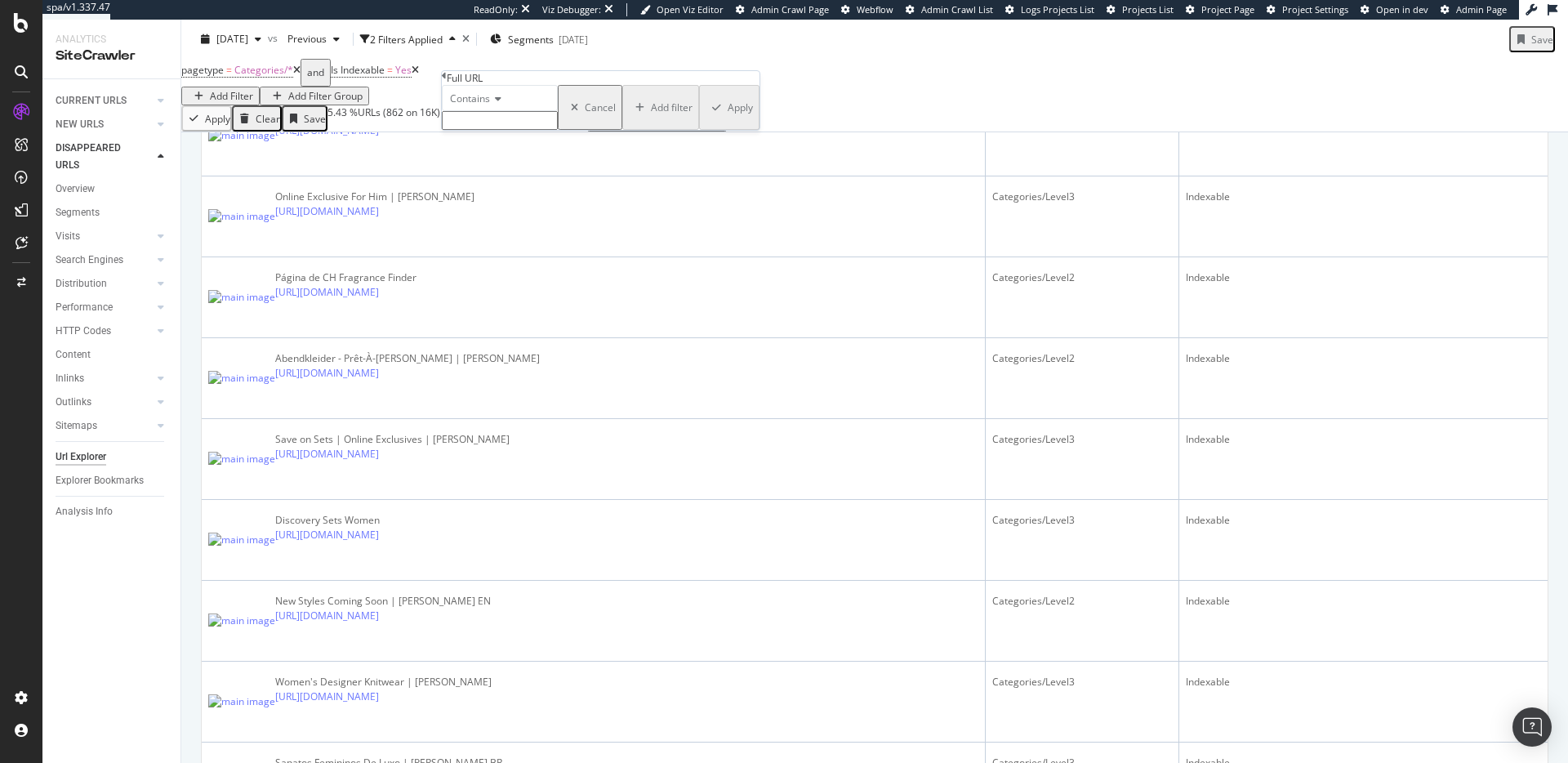
click at [477, 129] on input "text" at bounding box center [500, 120] width 116 height 18
paste input "matching-sets"
type input "matching-sets"
click at [728, 119] on div "Apply" at bounding box center [740, 112] width 25 height 14
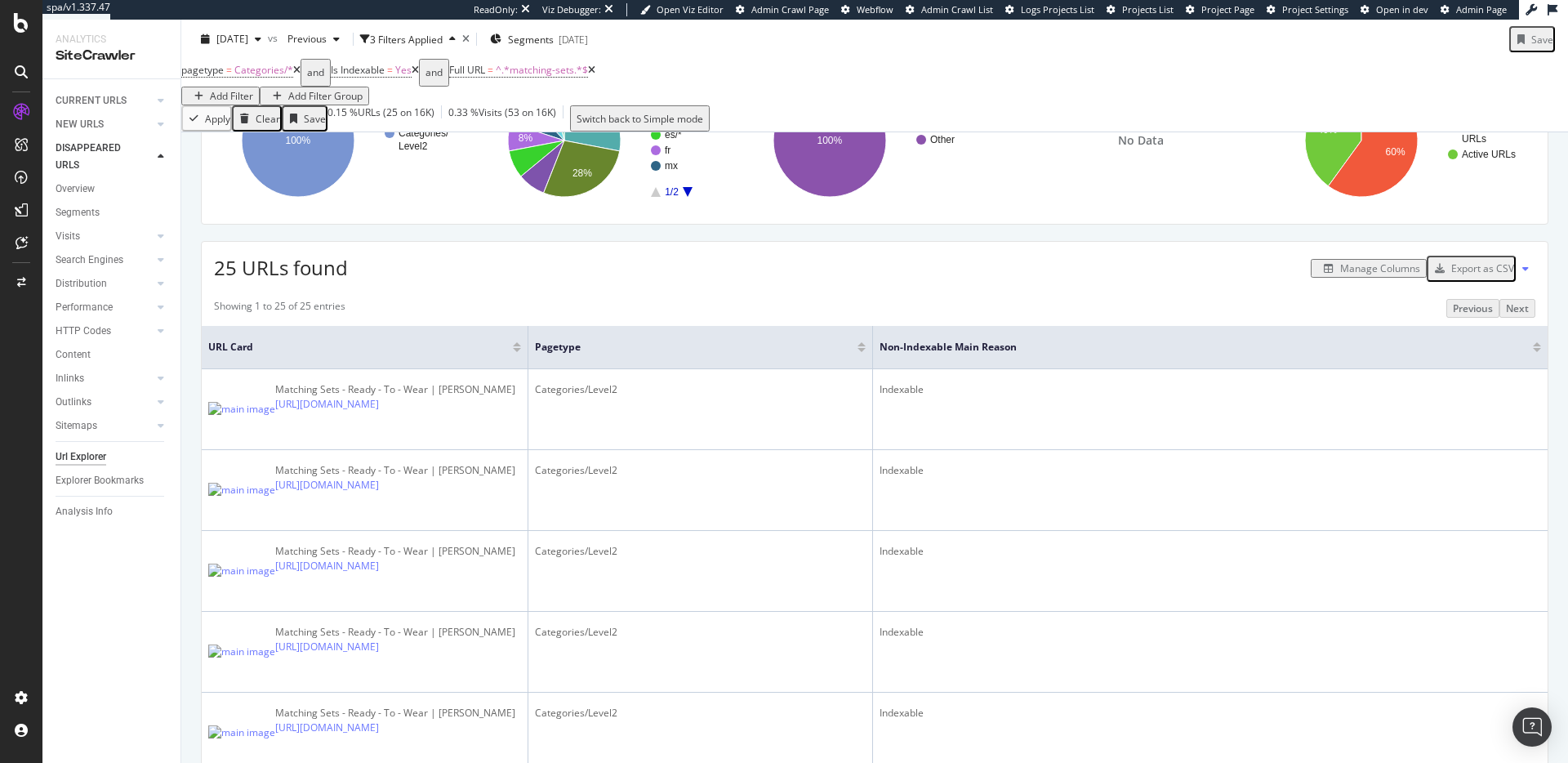
scroll to position [341, 0]
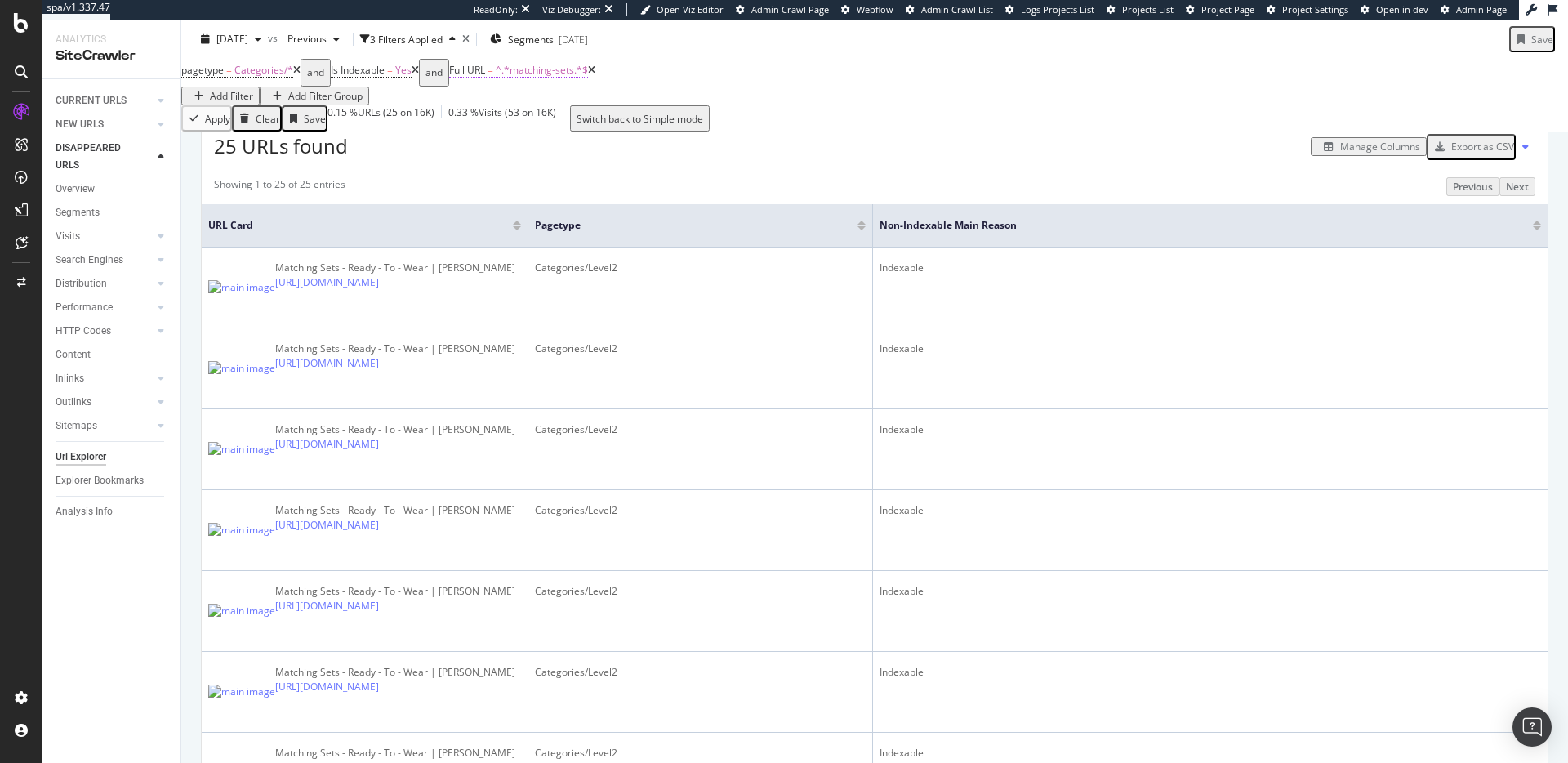
click at [570, 77] on span "^.*matching-sets.*$" at bounding box center [542, 69] width 93 height 14
click at [547, 128] on input "matching-sets" at bounding box center [526, 117] width 116 height 18
paste input "/ww/en/c/"
type input "/ww/en/c/matching-sets"
click at [755, 117] on div "Apply" at bounding box center [767, 109] width 25 height 14
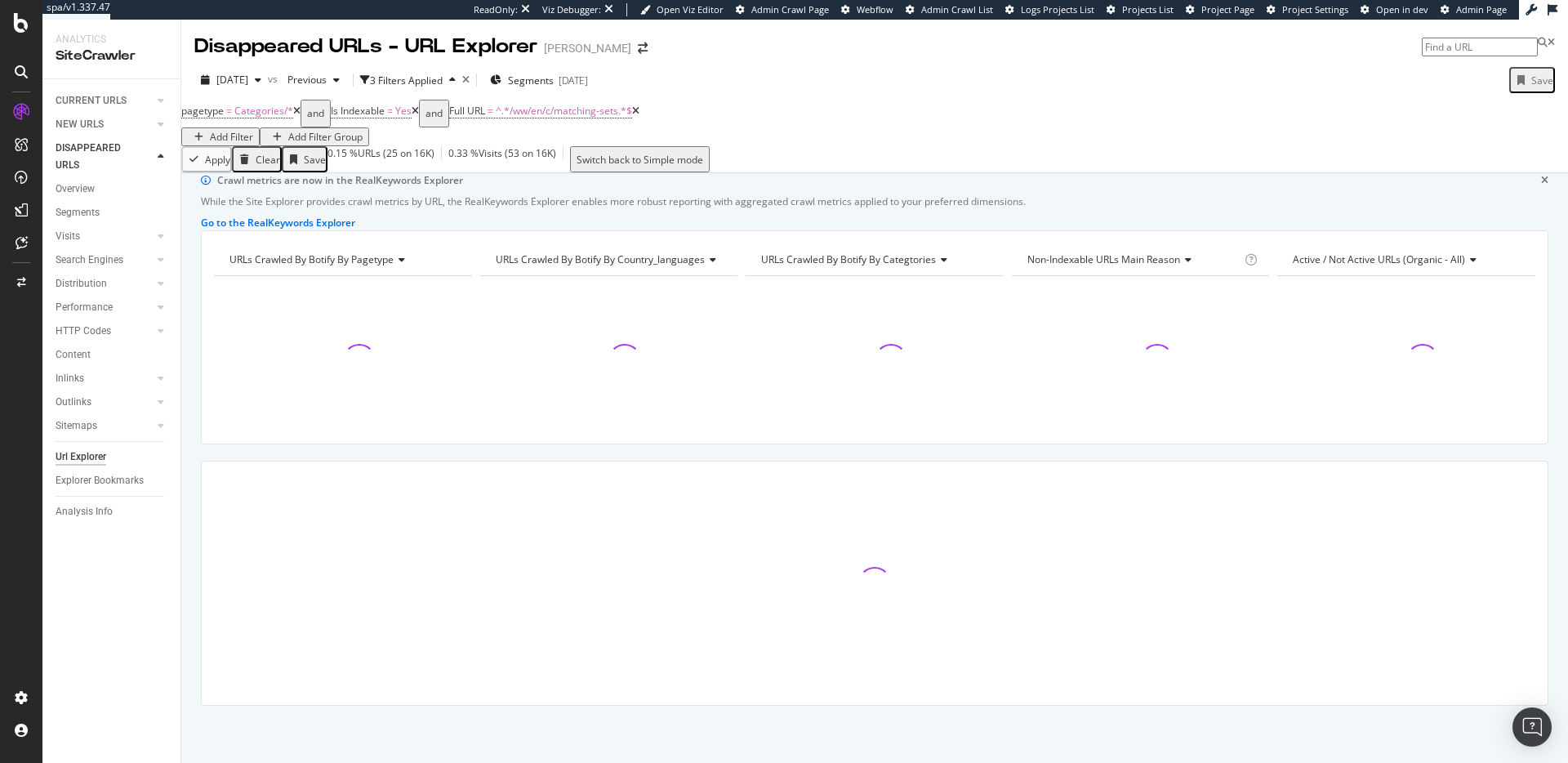
scroll to position [72, 0]
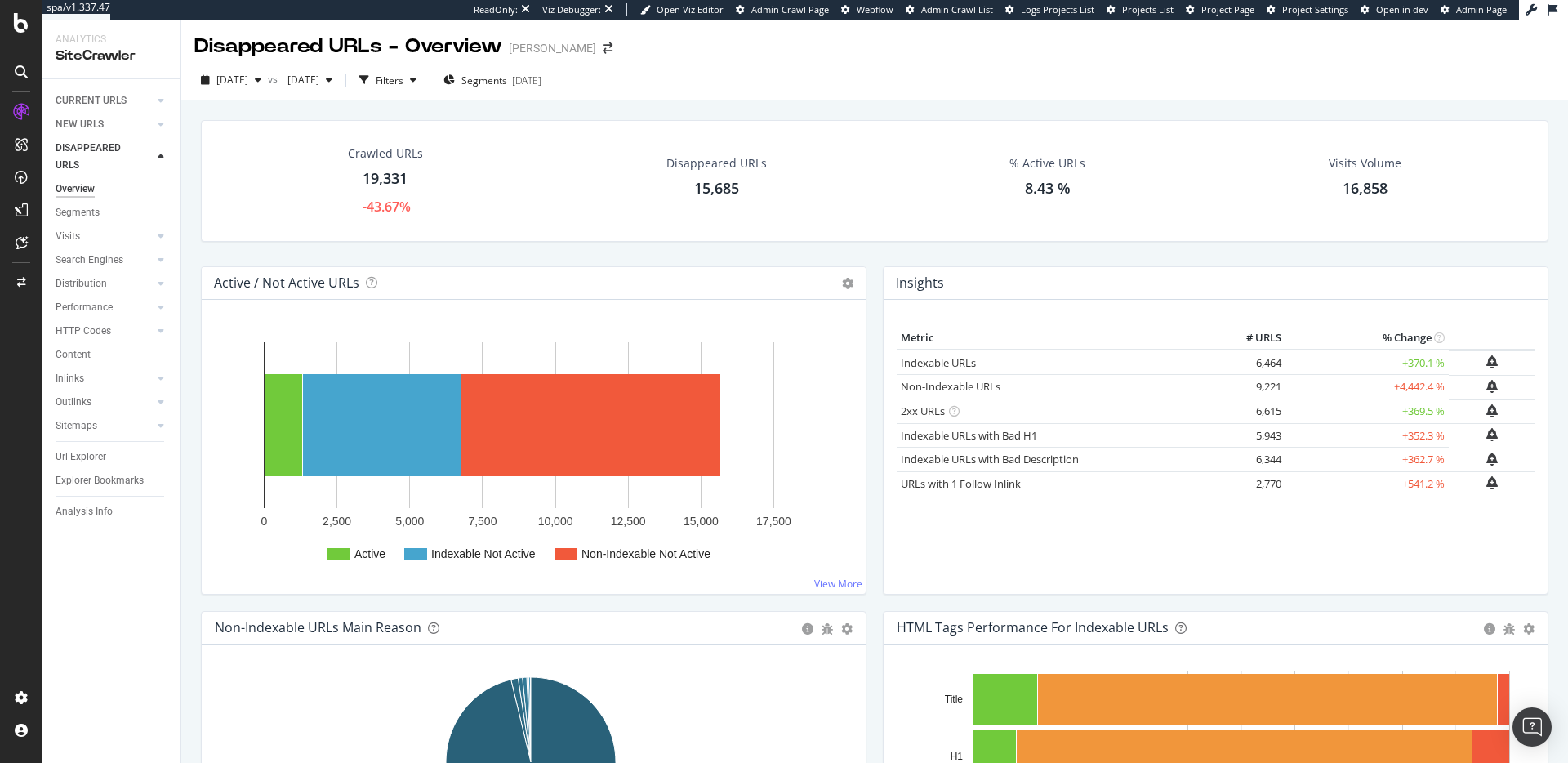
click at [863, 484] on div "Active / Not Active URLs Chart (by Value) Chart (by Percentage) Table Expand Ex…" at bounding box center [533, 438] width 682 height 345
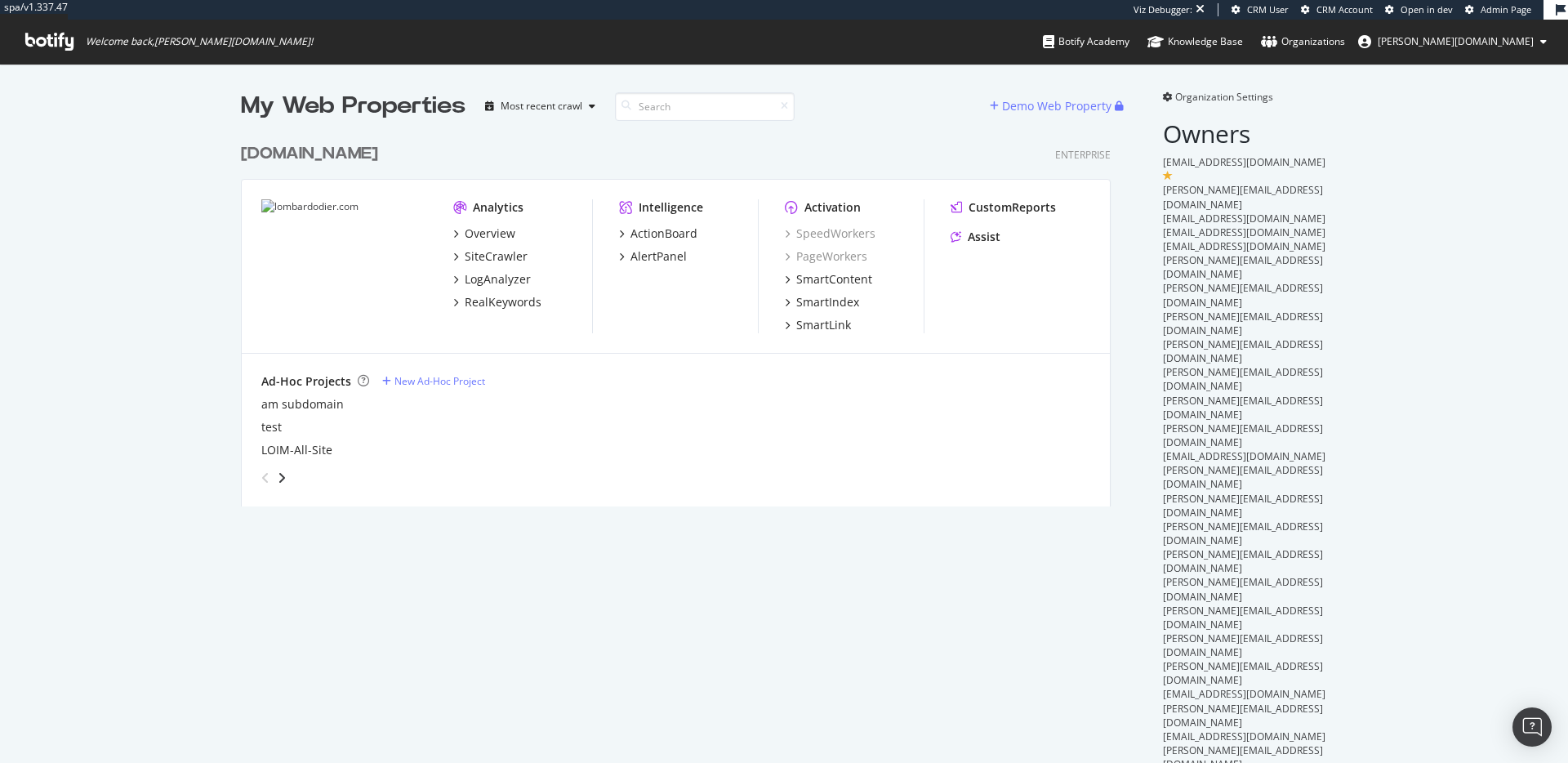
scroll to position [372, 870]
click at [833, 308] on div "SmartIndex" at bounding box center [828, 302] width 63 height 17
click at [819, 302] on div "SmartIndex" at bounding box center [828, 302] width 63 height 17
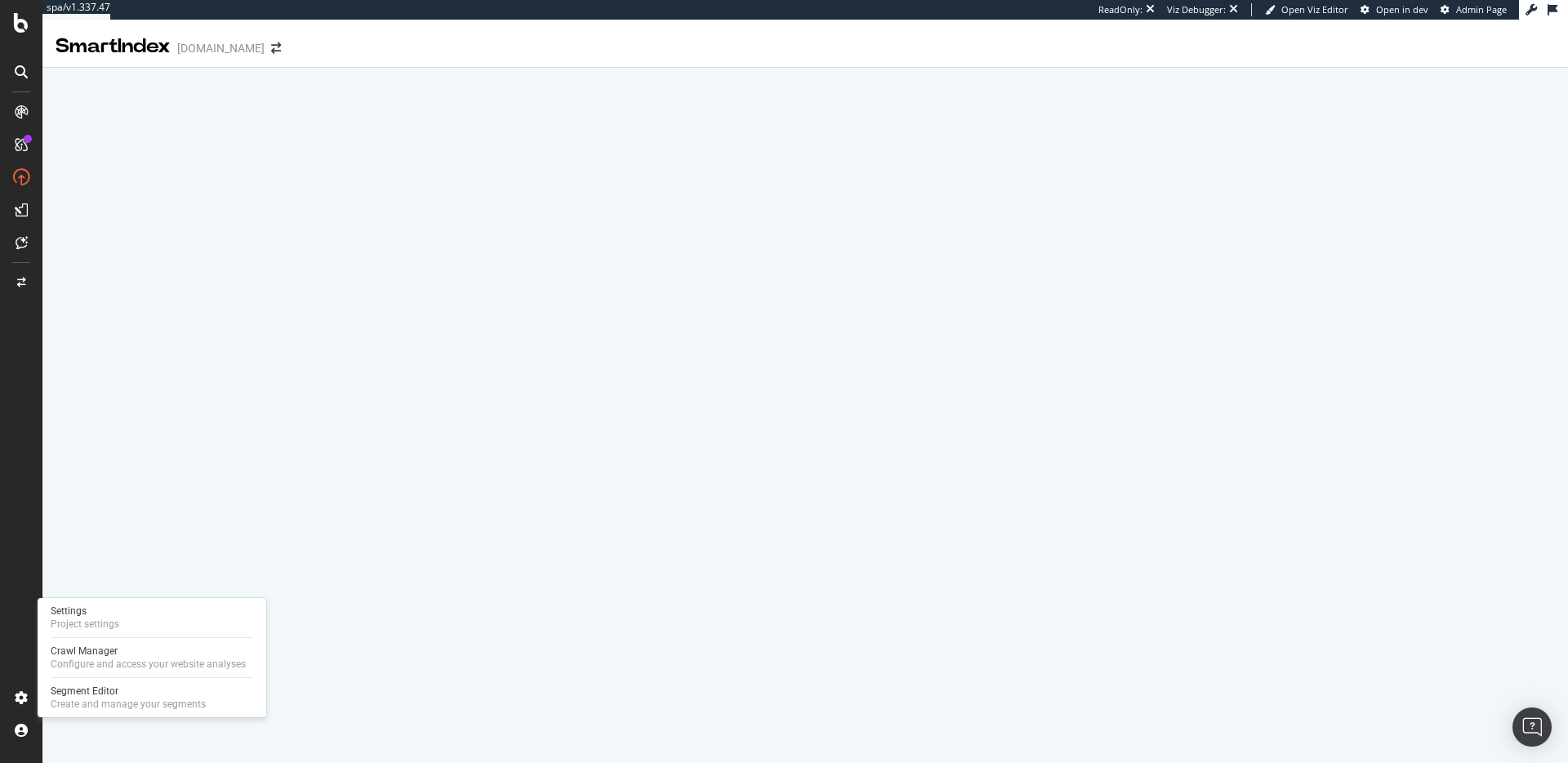
click at [113, 713] on div "Settings Project settings Crawl Manager Configure and access your website analy…" at bounding box center [152, 657] width 228 height 119
click at [115, 708] on div "Create and manage your segments" at bounding box center [129, 704] width 155 height 13
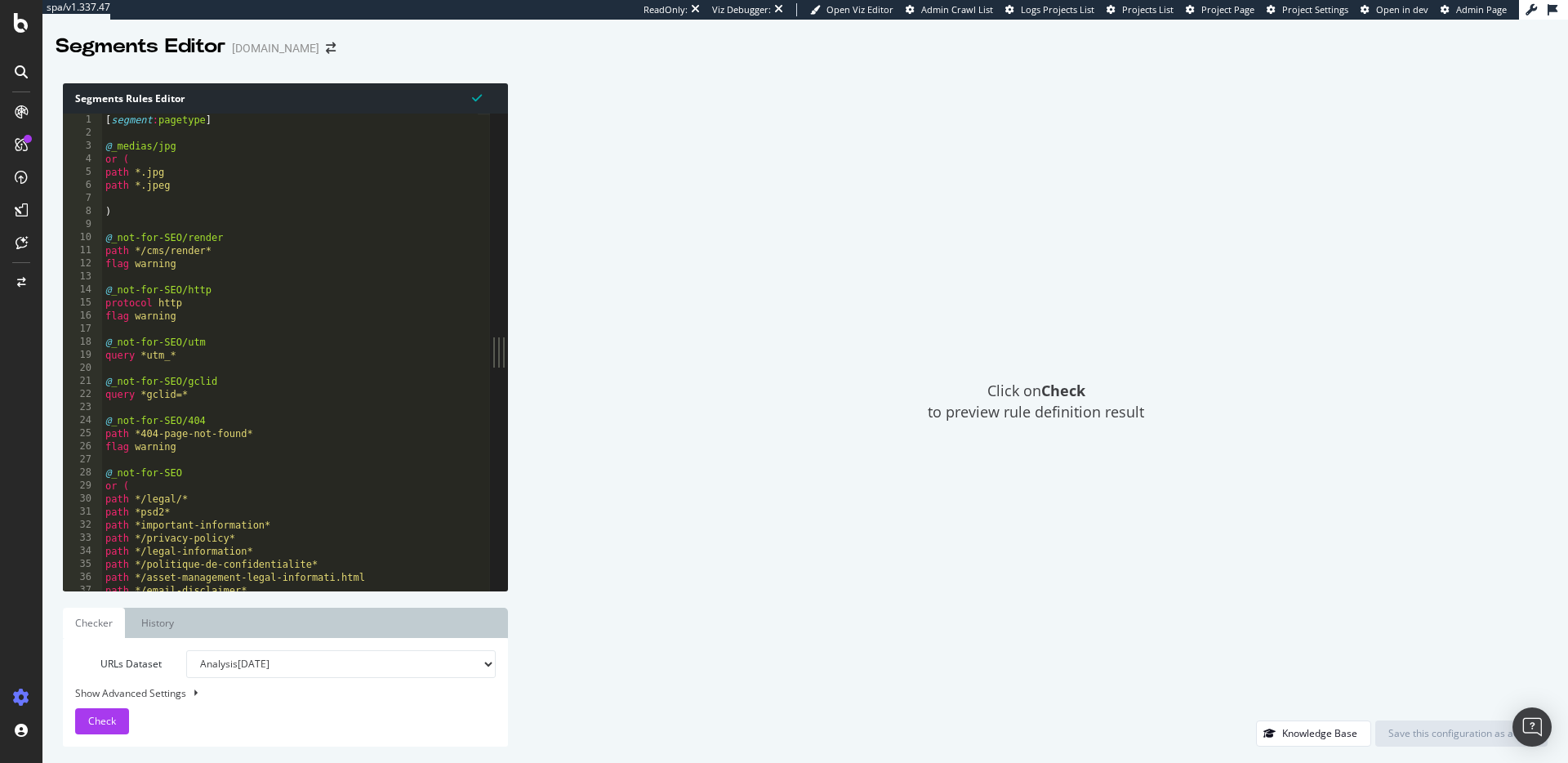
type textarea "protocol http"
click at [363, 302] on div "[ segment : pagetype ] @ _medias/jpg or ( path *.jpg path *.jpeg ) @ _not-for-S…" at bounding box center [364, 359] width 525 height 491
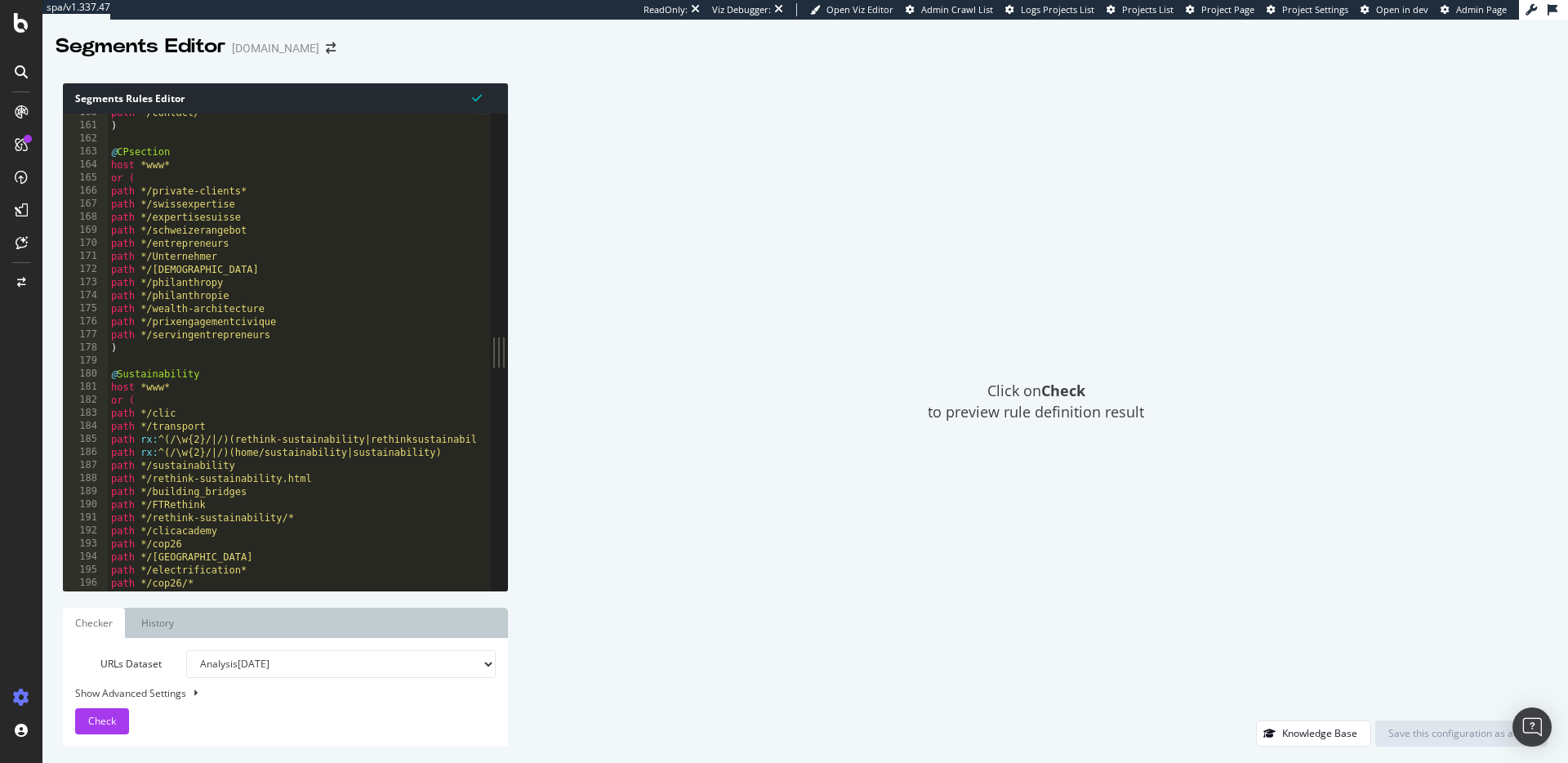
scroll to position [2085, 0]
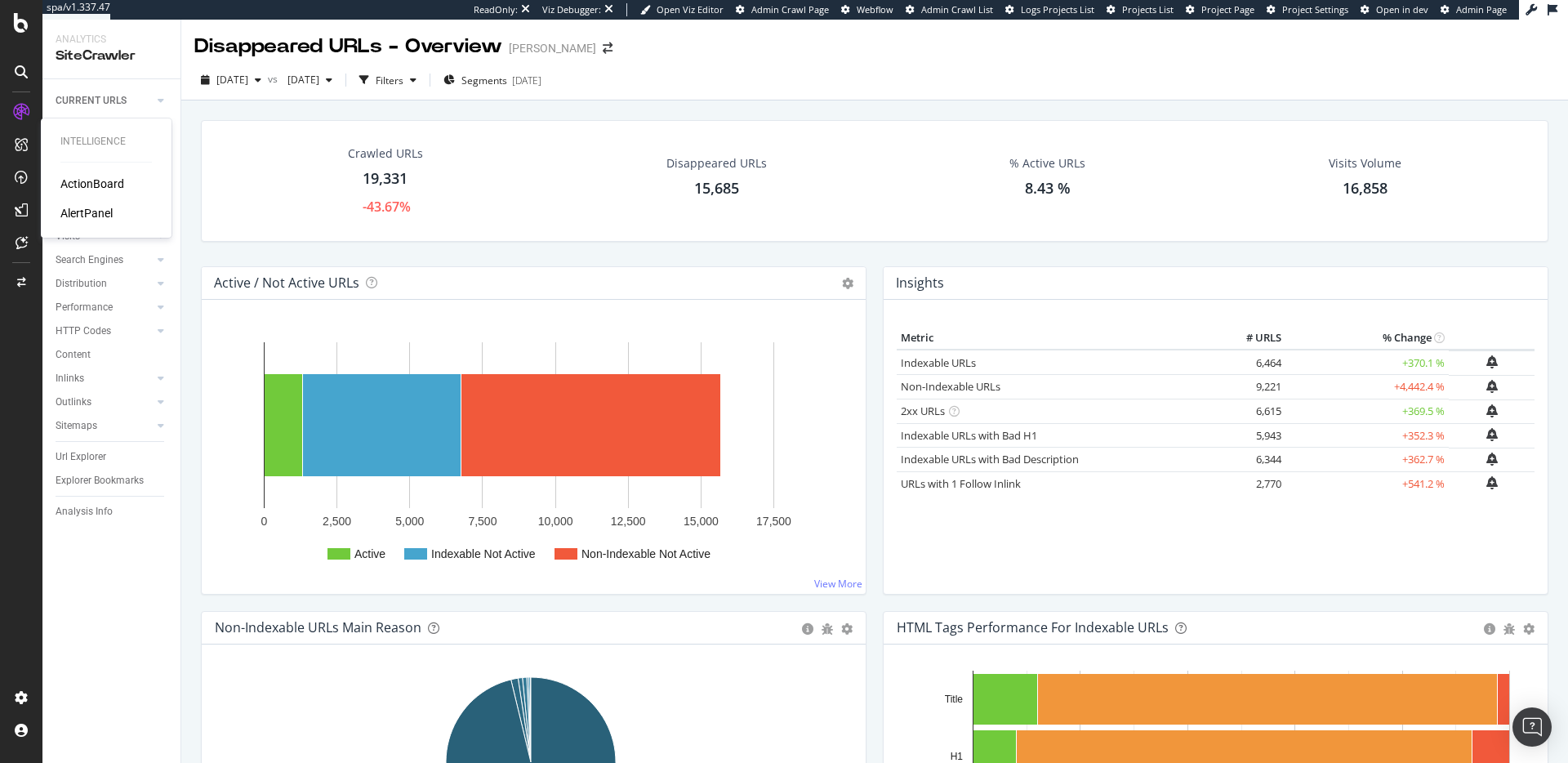
click at [89, 209] on div "AlertPanel" at bounding box center [86, 214] width 53 height 17
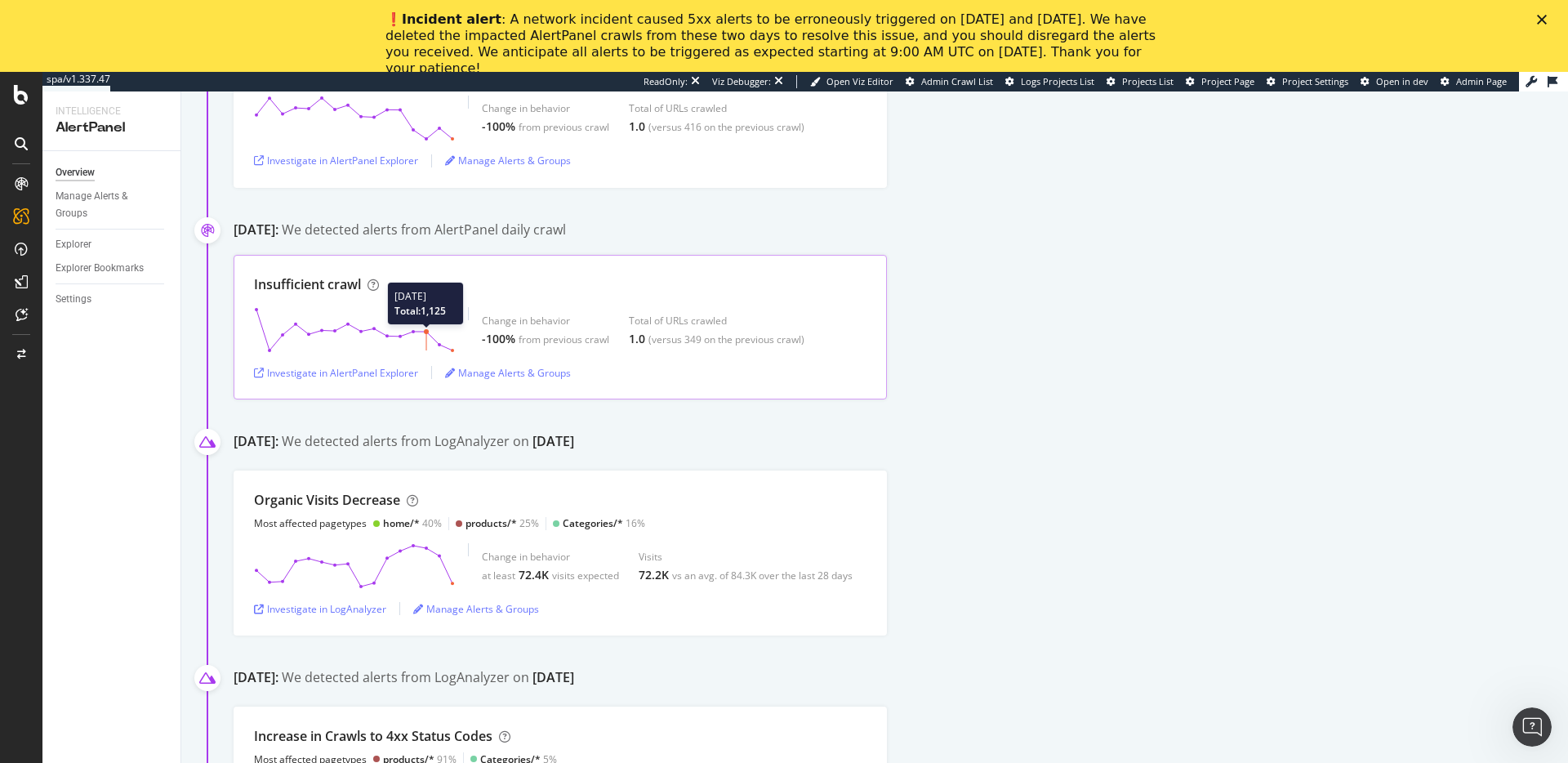
scroll to position [1687, 0]
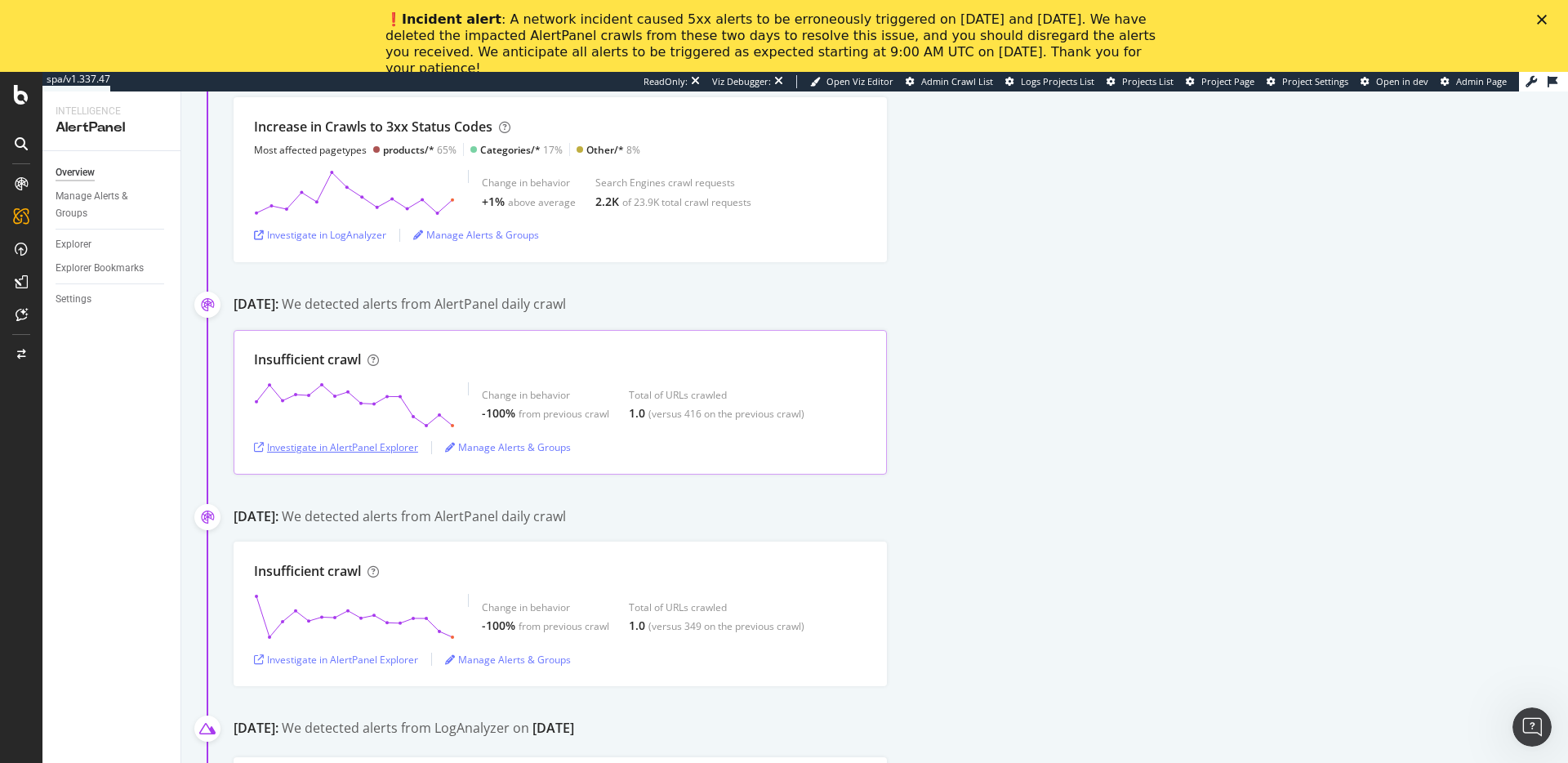
click at [393, 450] on div "Investigate in AlertPanel Explorer" at bounding box center [336, 447] width 164 height 14
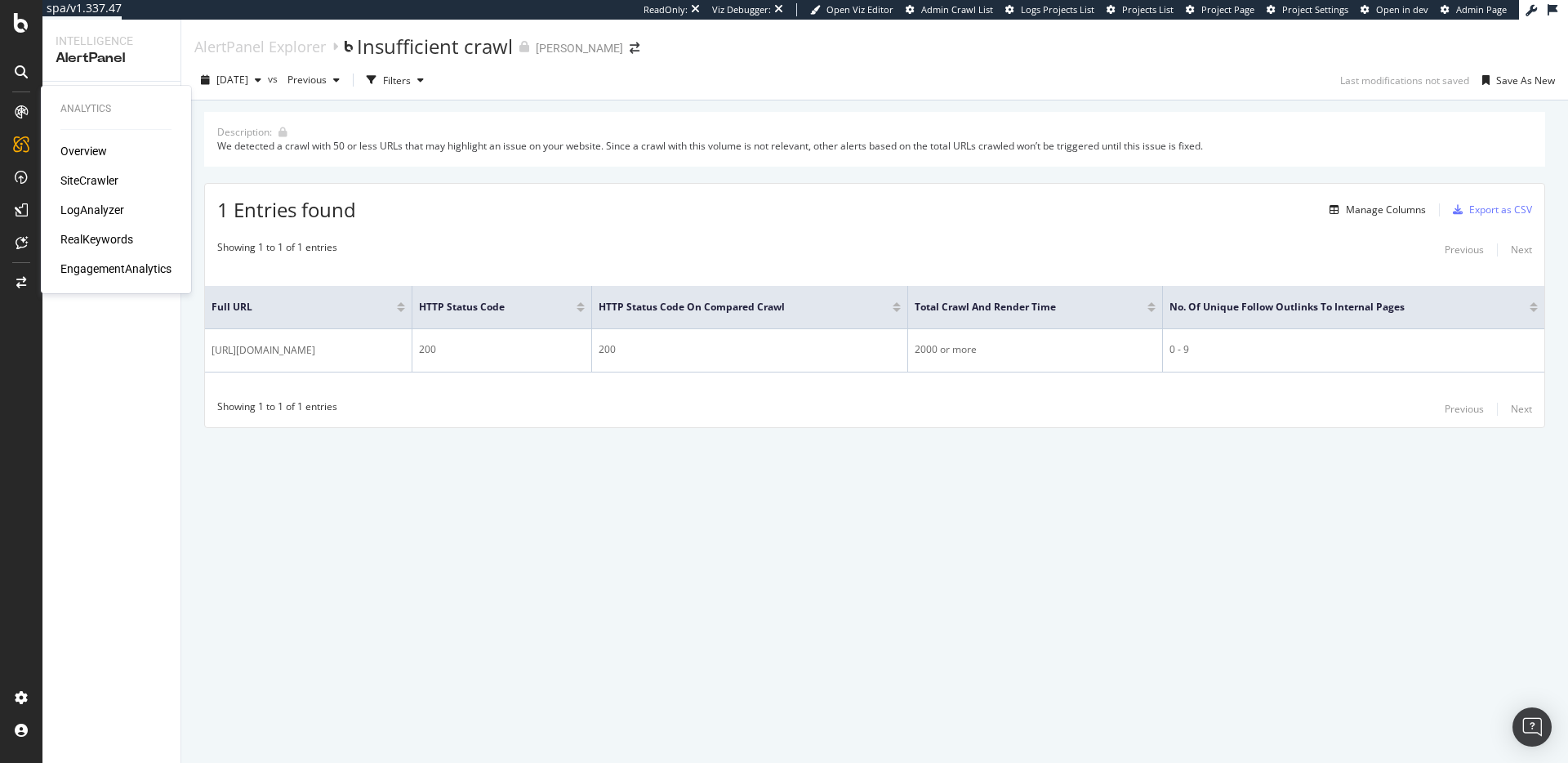
click at [76, 192] on div "Overview SiteCrawler LogAnalyzer RealKeywords EngagementAnalytics" at bounding box center [116, 209] width 111 height 134
click at [74, 180] on div "SiteCrawler" at bounding box center [89, 180] width 58 height 17
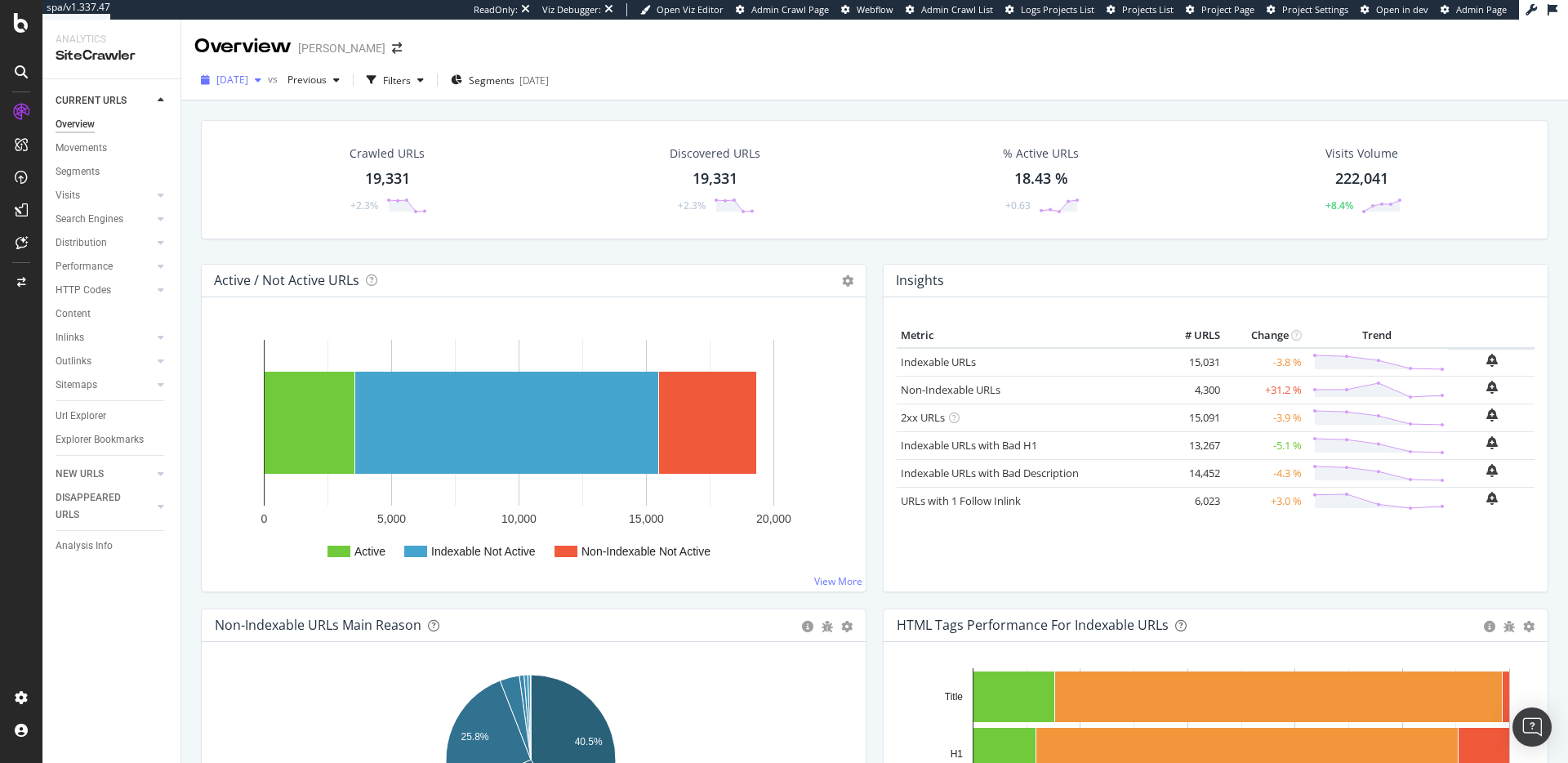
click at [248, 81] on span "[DATE]" at bounding box center [232, 80] width 31 height 14
click at [304, 177] on div "[DATE] 18.9K URLs" at bounding box center [302, 169] width 194 height 24
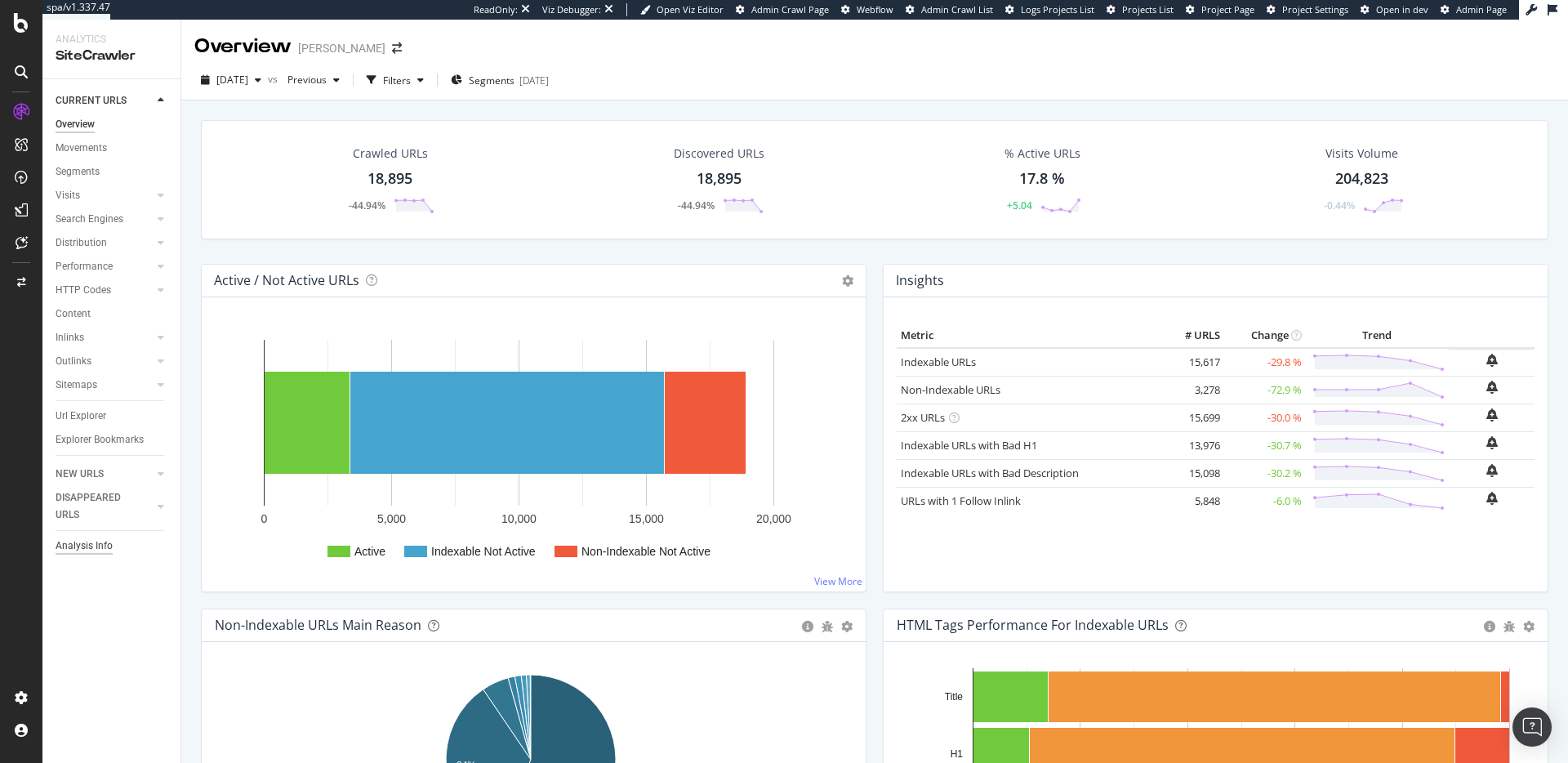
click at [100, 542] on div "Analysis Info" at bounding box center [84, 546] width 57 height 18
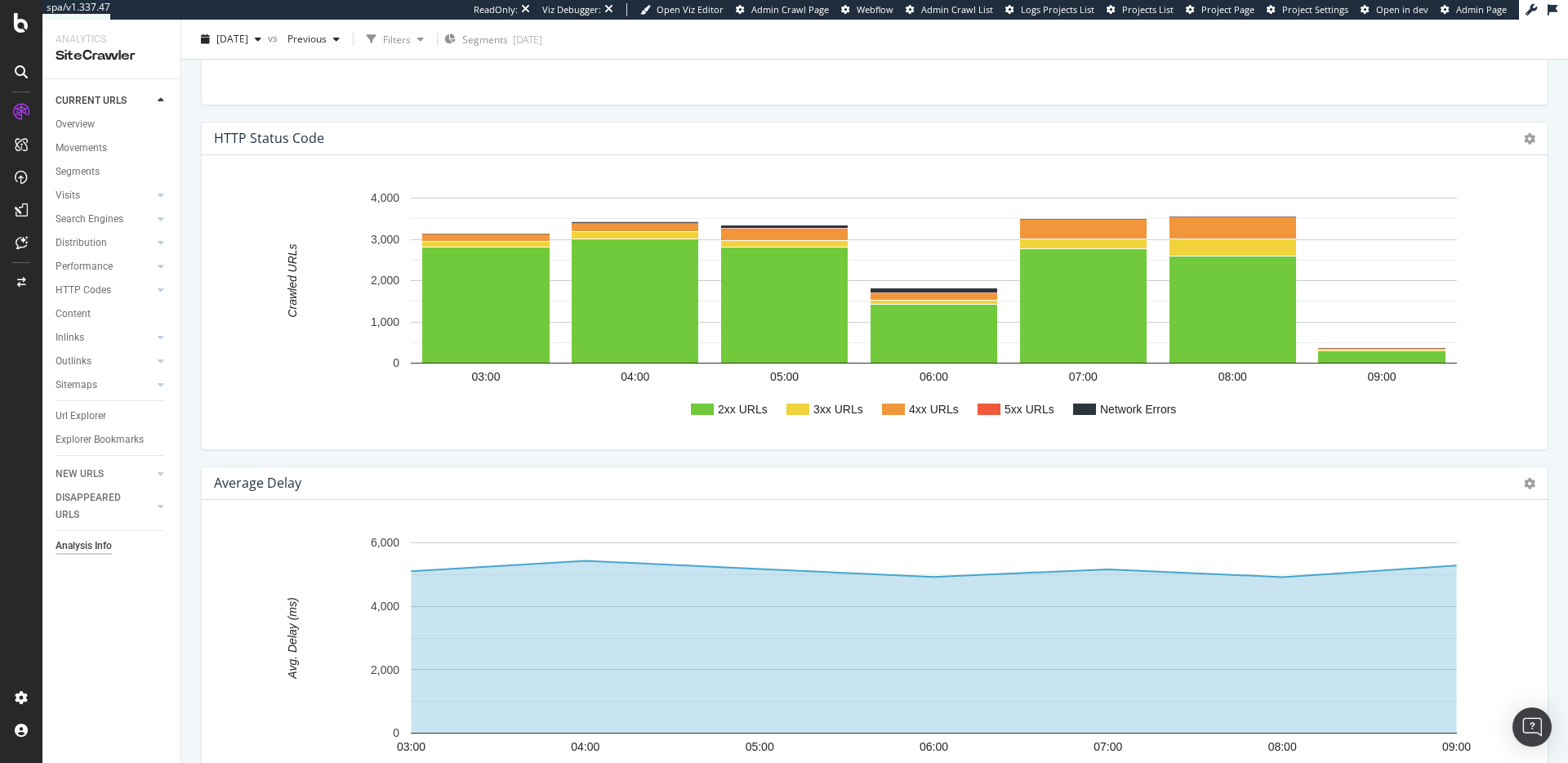
scroll to position [2620, 0]
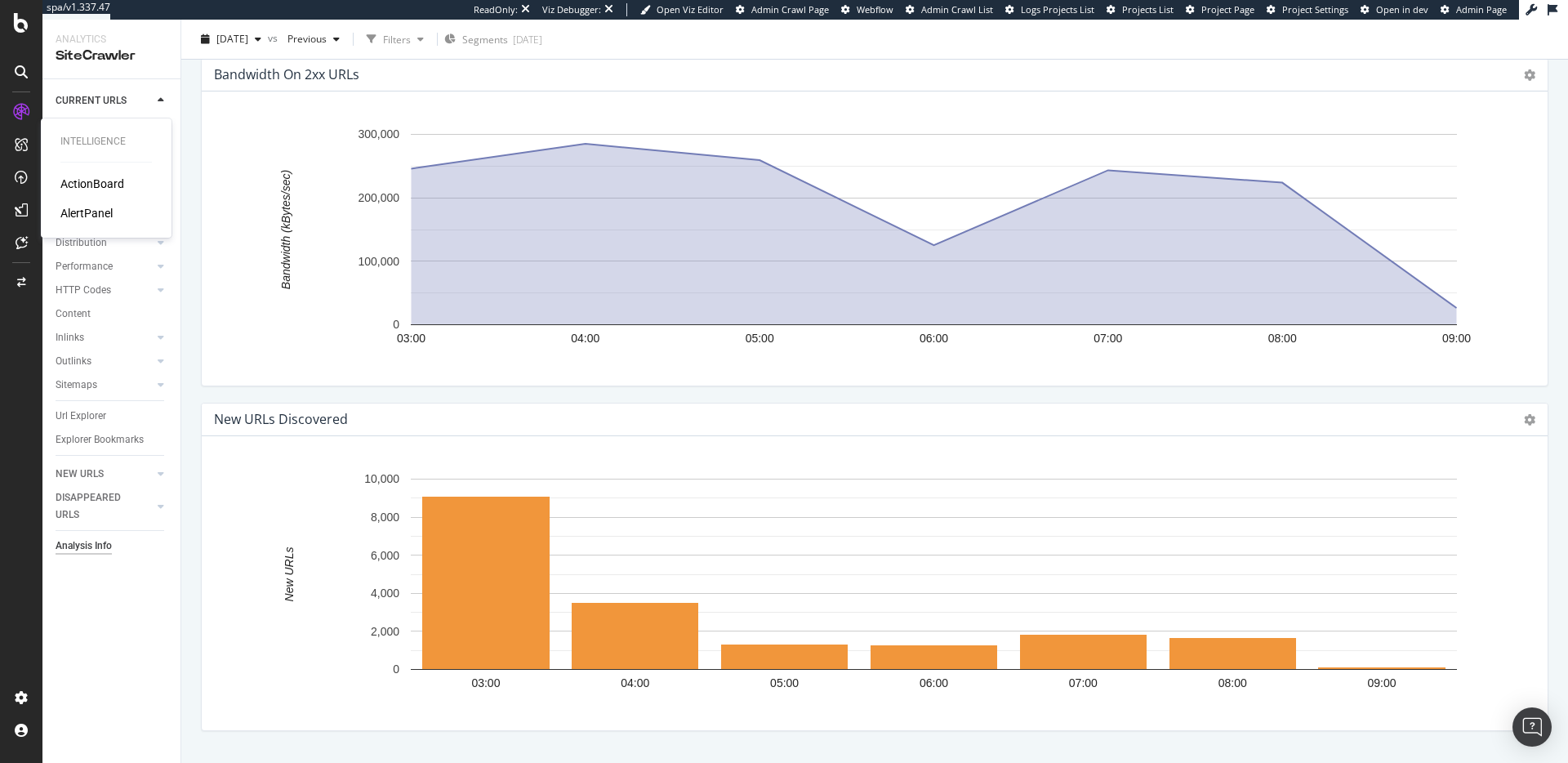
click at [69, 213] on div "AlertPanel" at bounding box center [86, 214] width 53 height 17
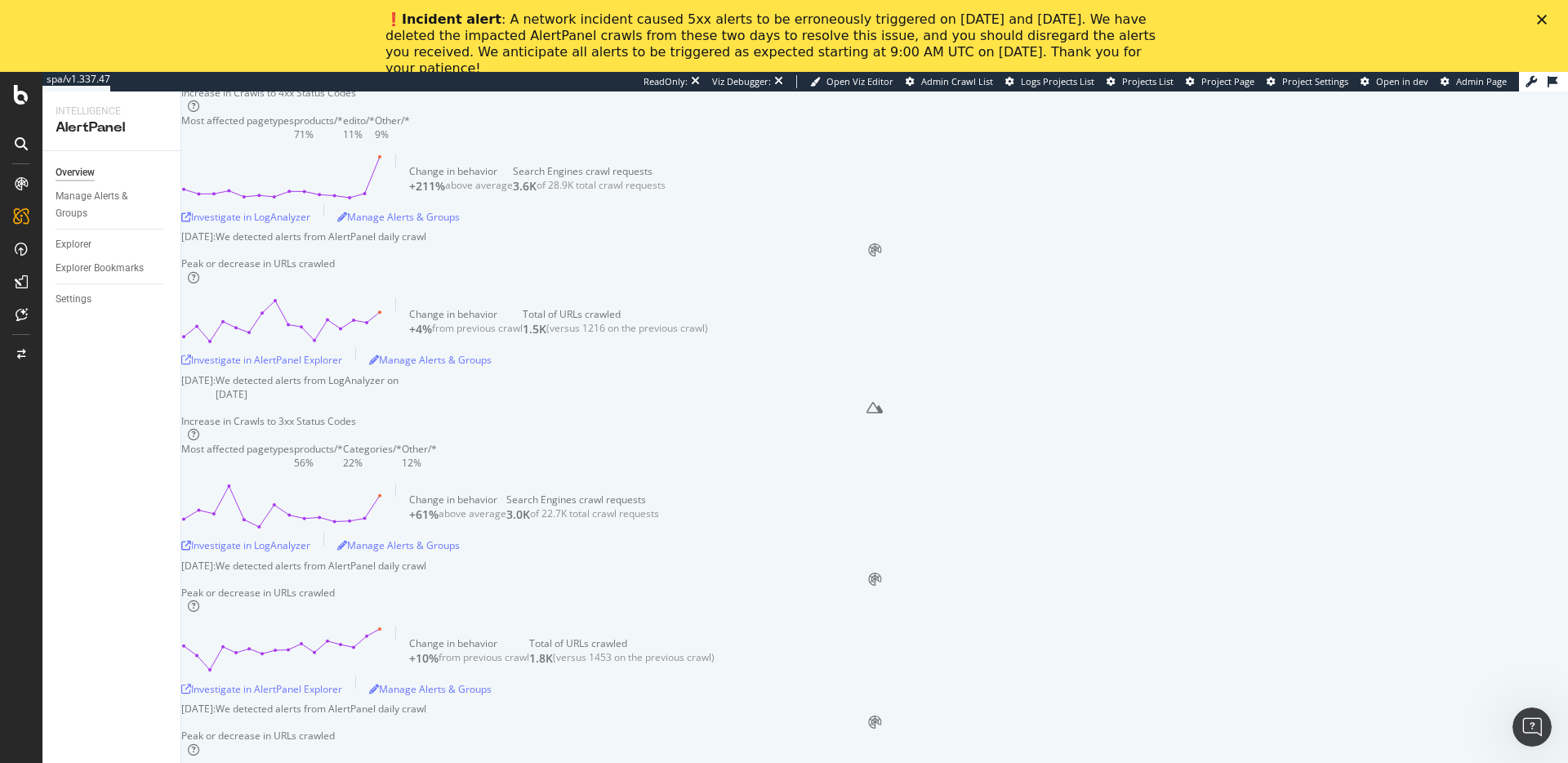
scroll to position [3005, 0]
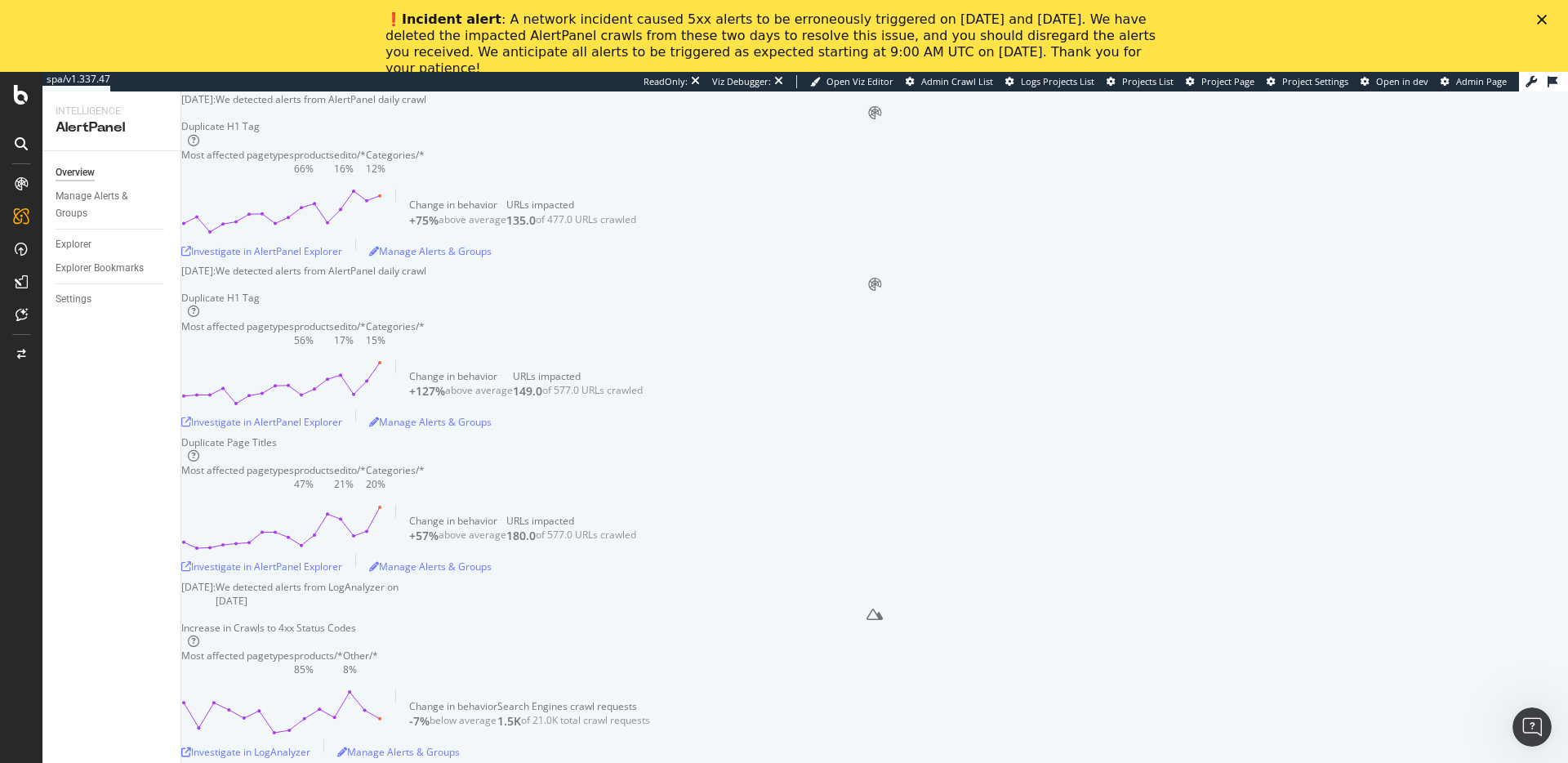
scroll to position [4775, 0]
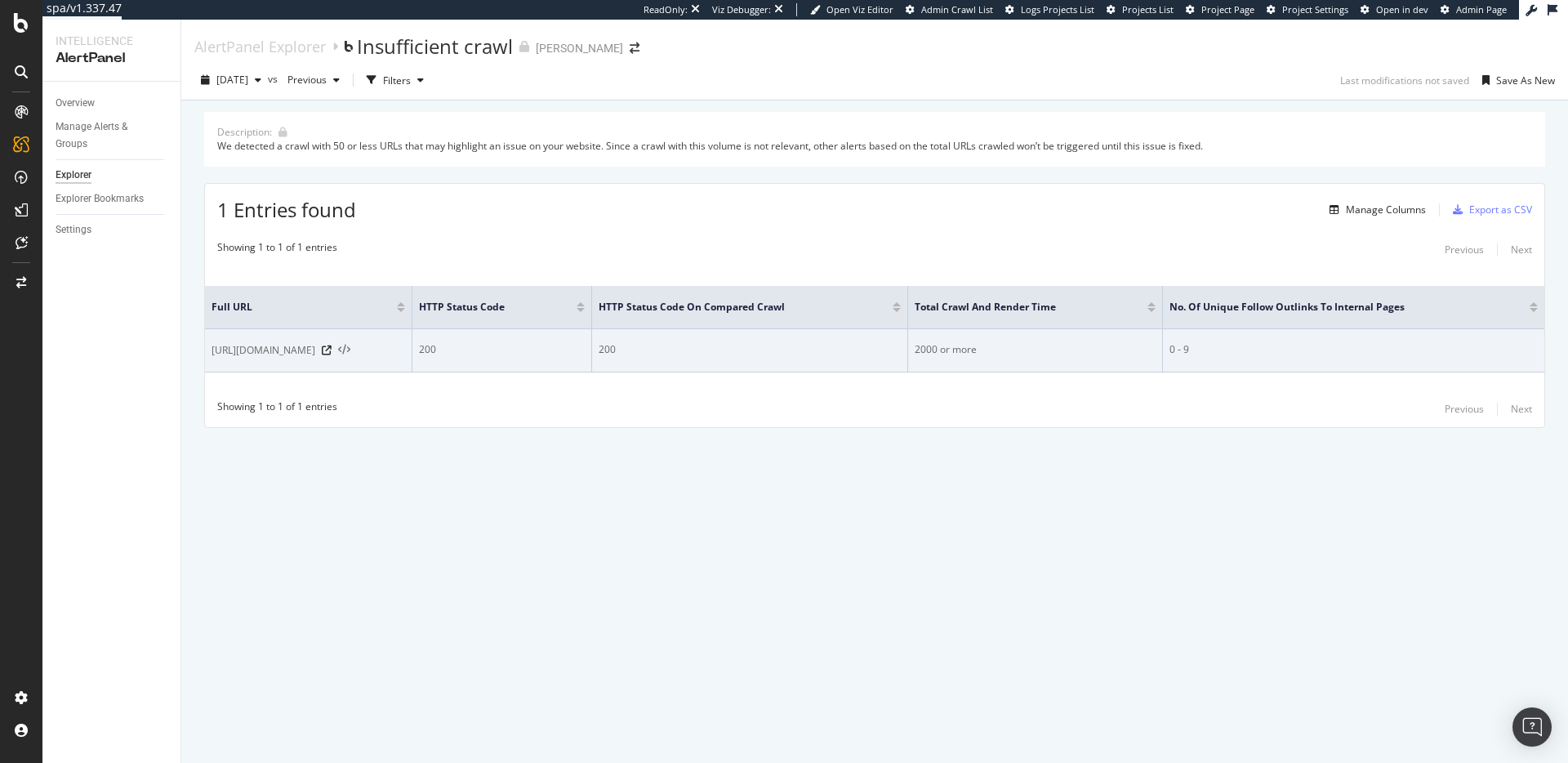
click at [351, 350] on icon at bounding box center [343, 351] width 12 height 11
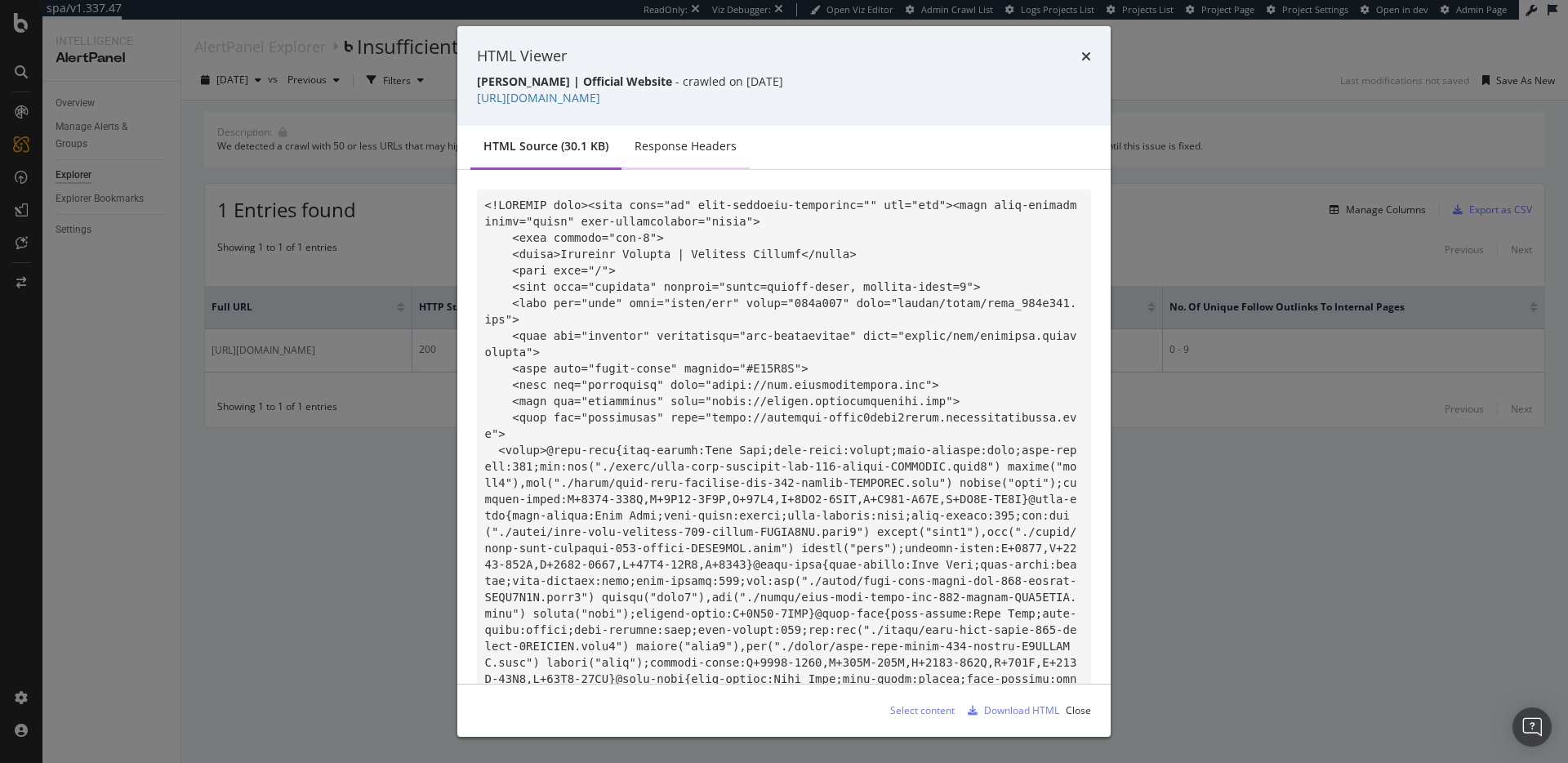
click at [681, 136] on div "Response Headers" at bounding box center [685, 147] width 129 height 45
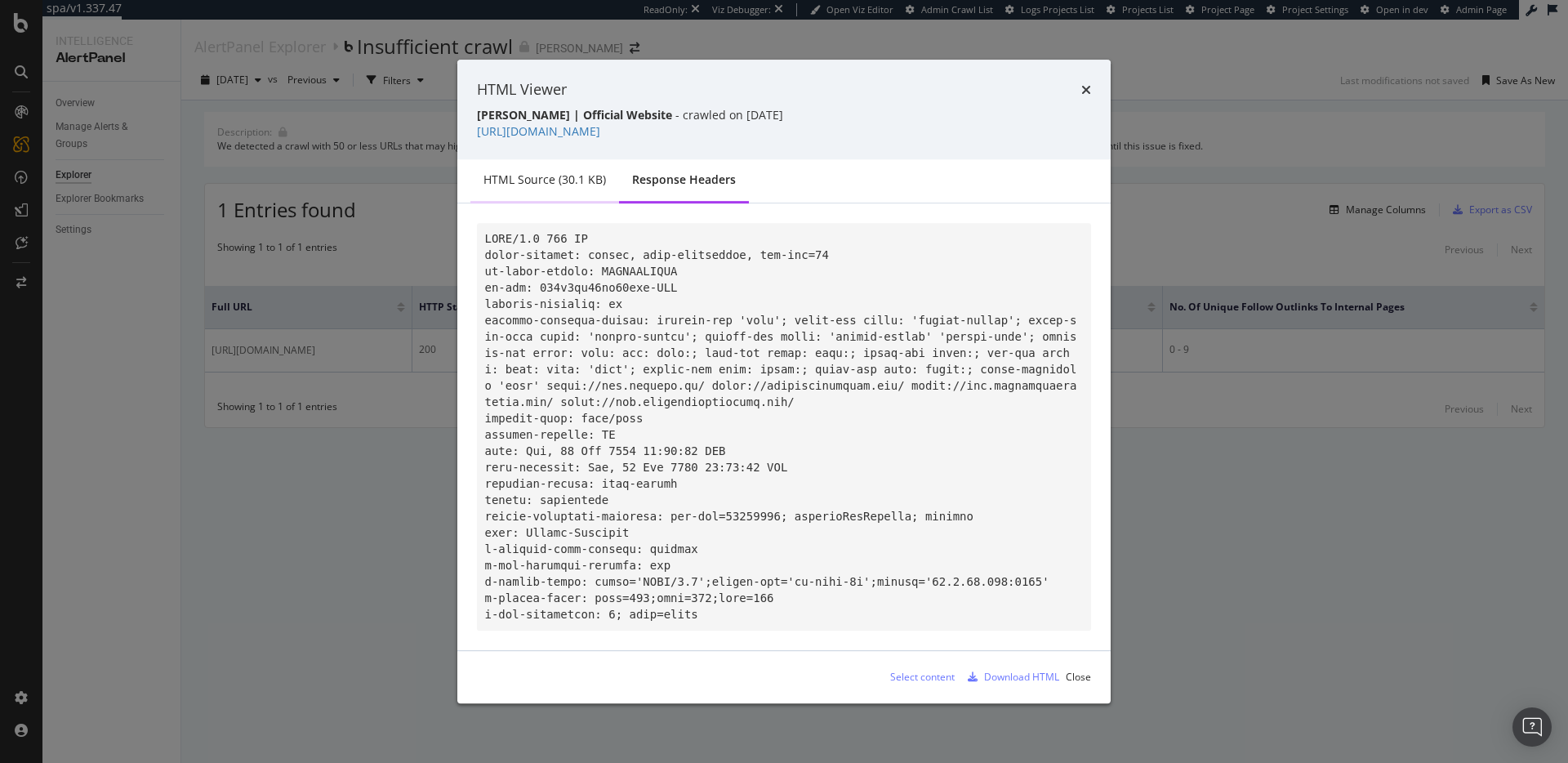
click at [530, 182] on div "HTML source (30.1 KB)" at bounding box center [545, 180] width 149 height 45
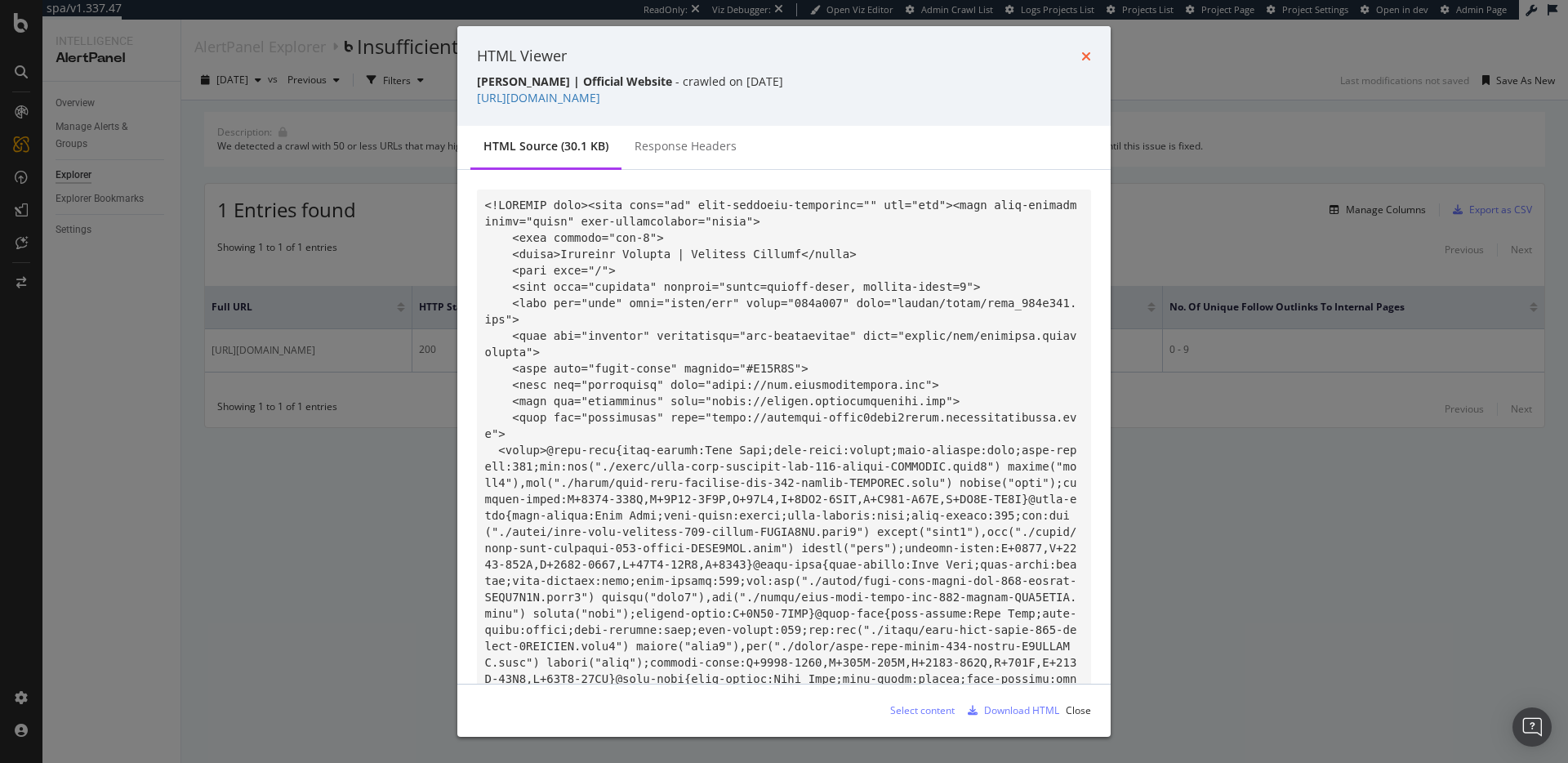
click at [1091, 61] on icon "times" at bounding box center [1086, 56] width 10 height 13
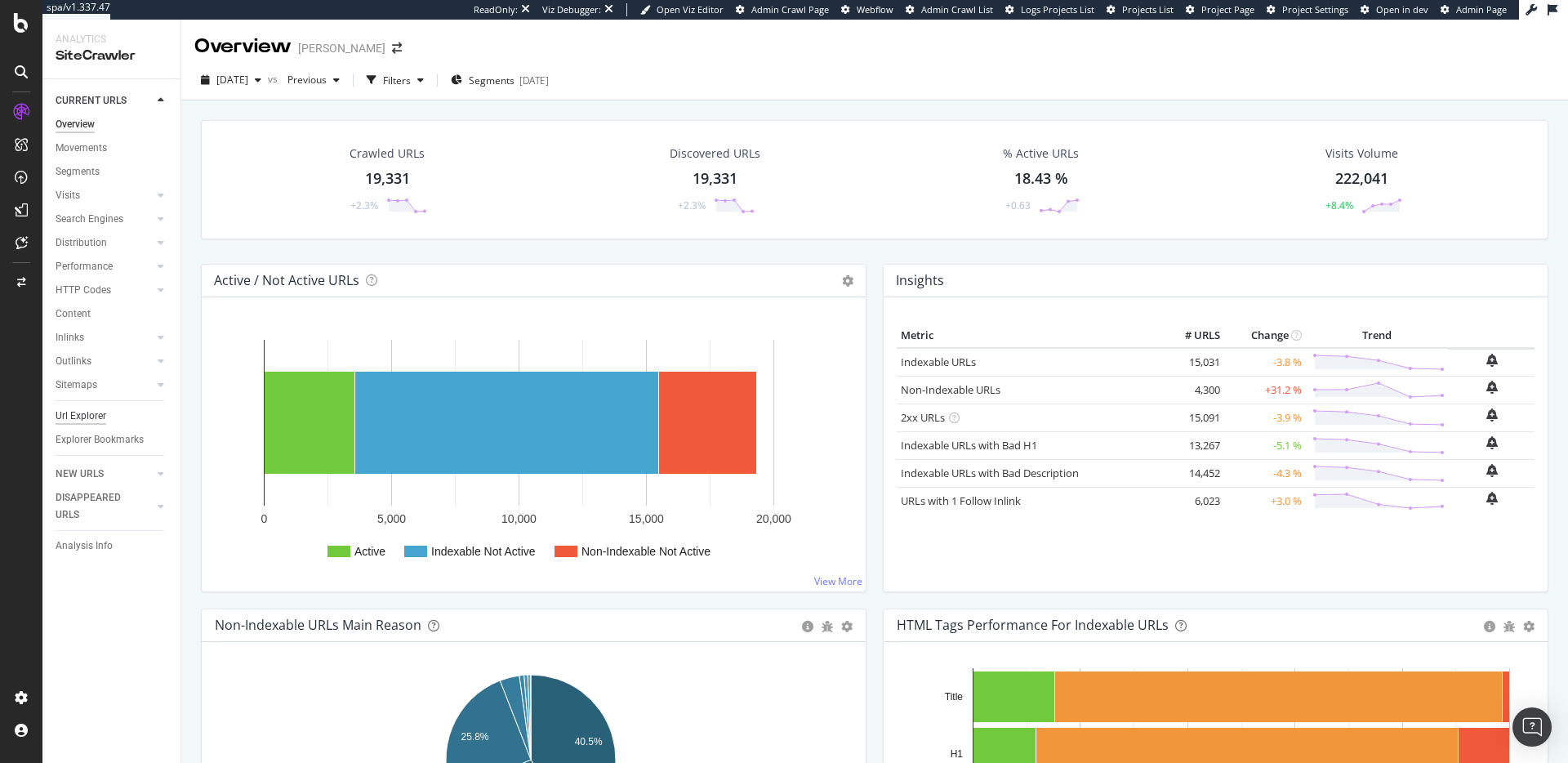
click at [89, 417] on div "Url Explorer" at bounding box center [80, 416] width 51 height 18
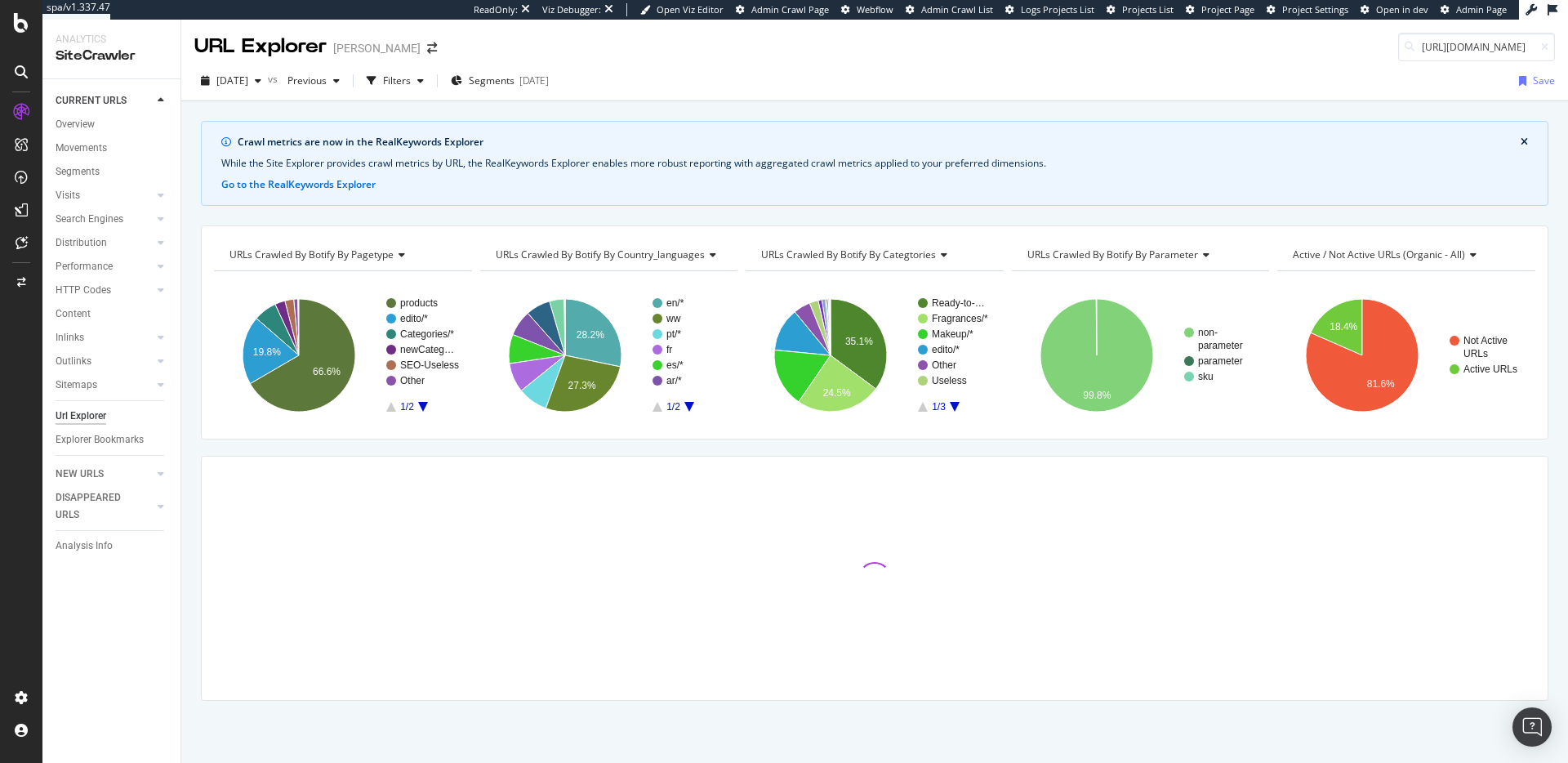
scroll to position [0, 146]
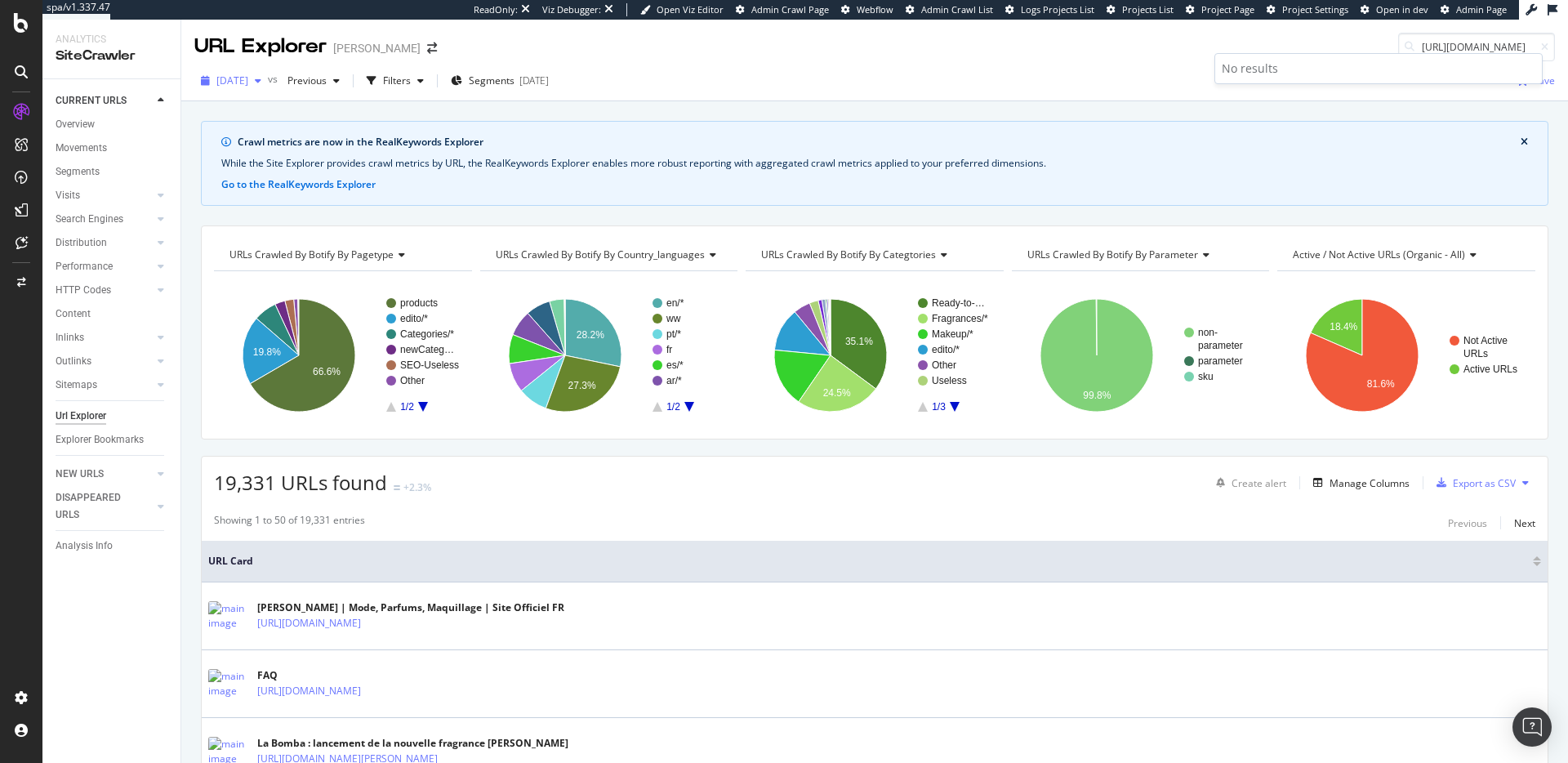
type input "[URL][DOMAIN_NAME]"
click at [248, 80] on span "[DATE]" at bounding box center [232, 80] width 31 height 14
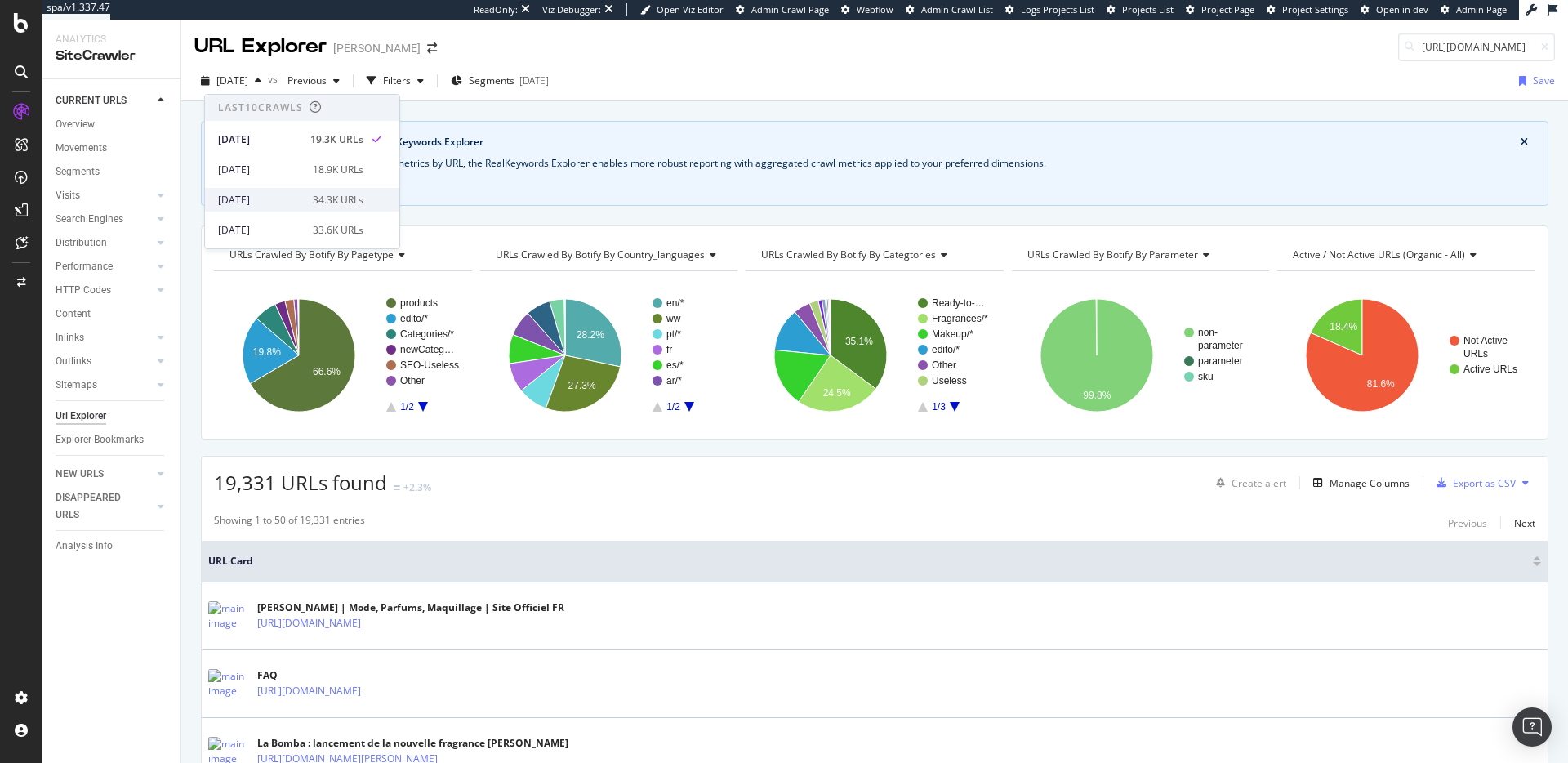
click at [285, 192] on div "[DATE]" at bounding box center [261, 200] width 85 height 15
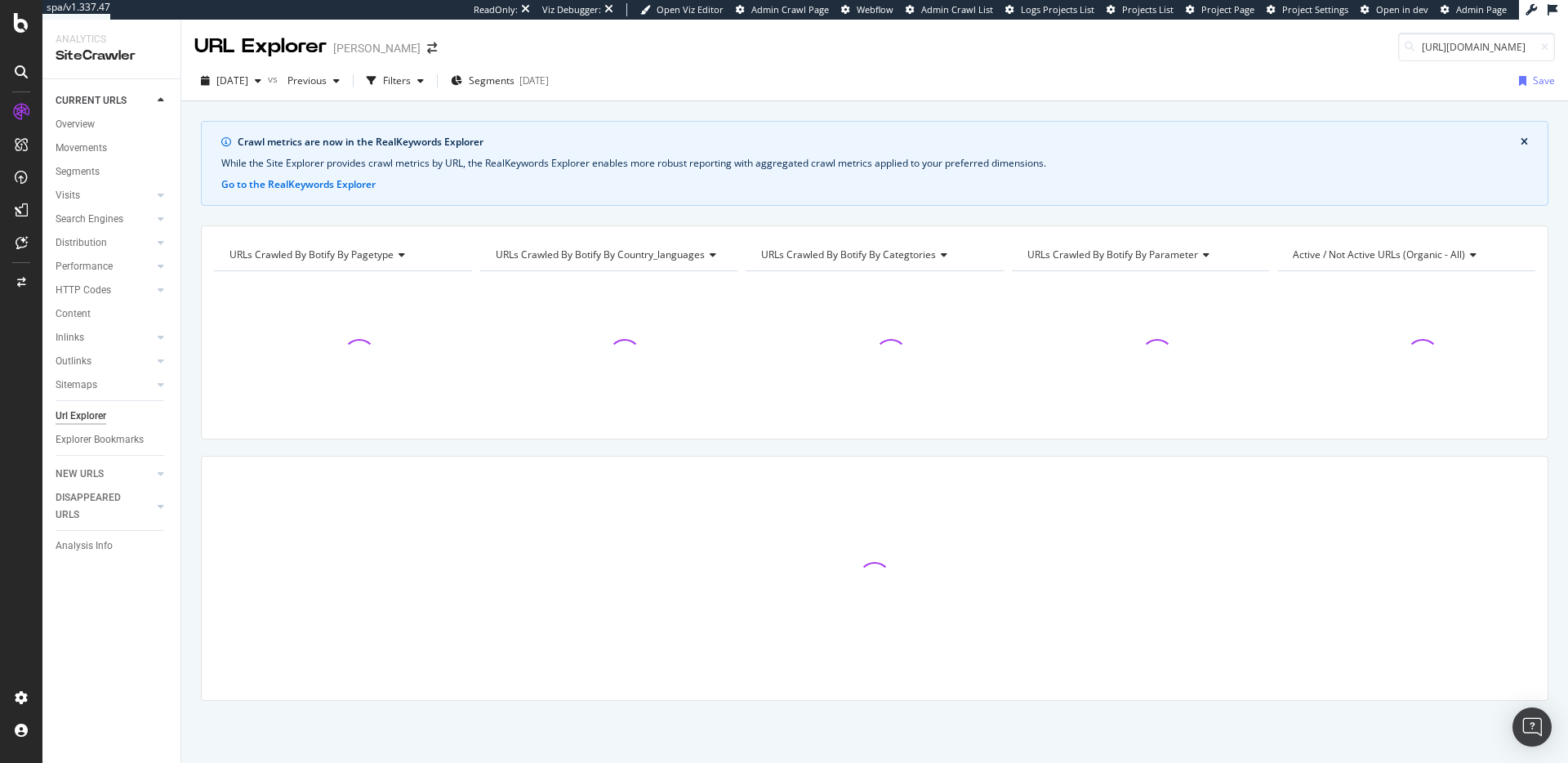
scroll to position [0, 146]
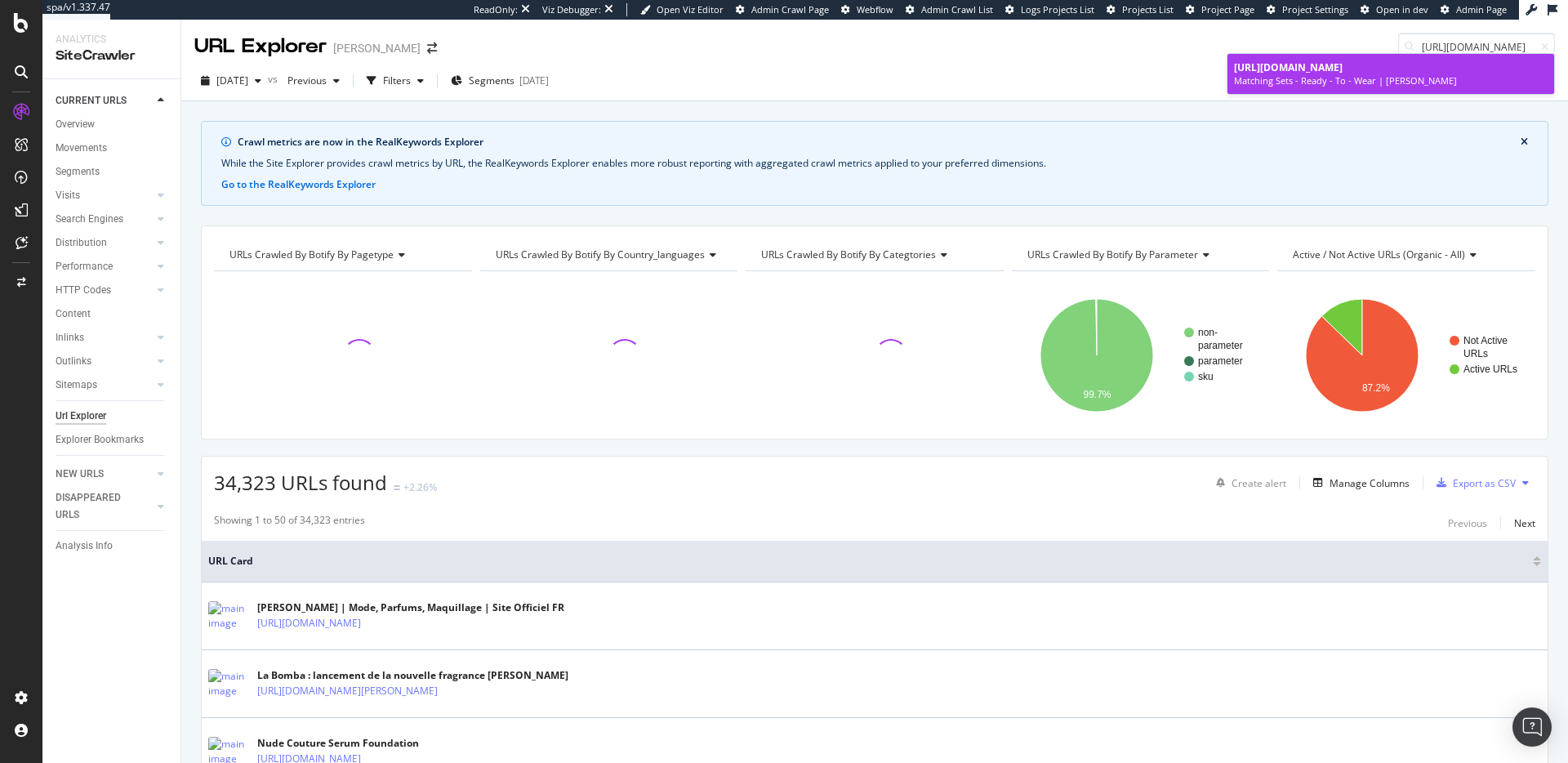
type input "[URL][DOMAIN_NAME]"
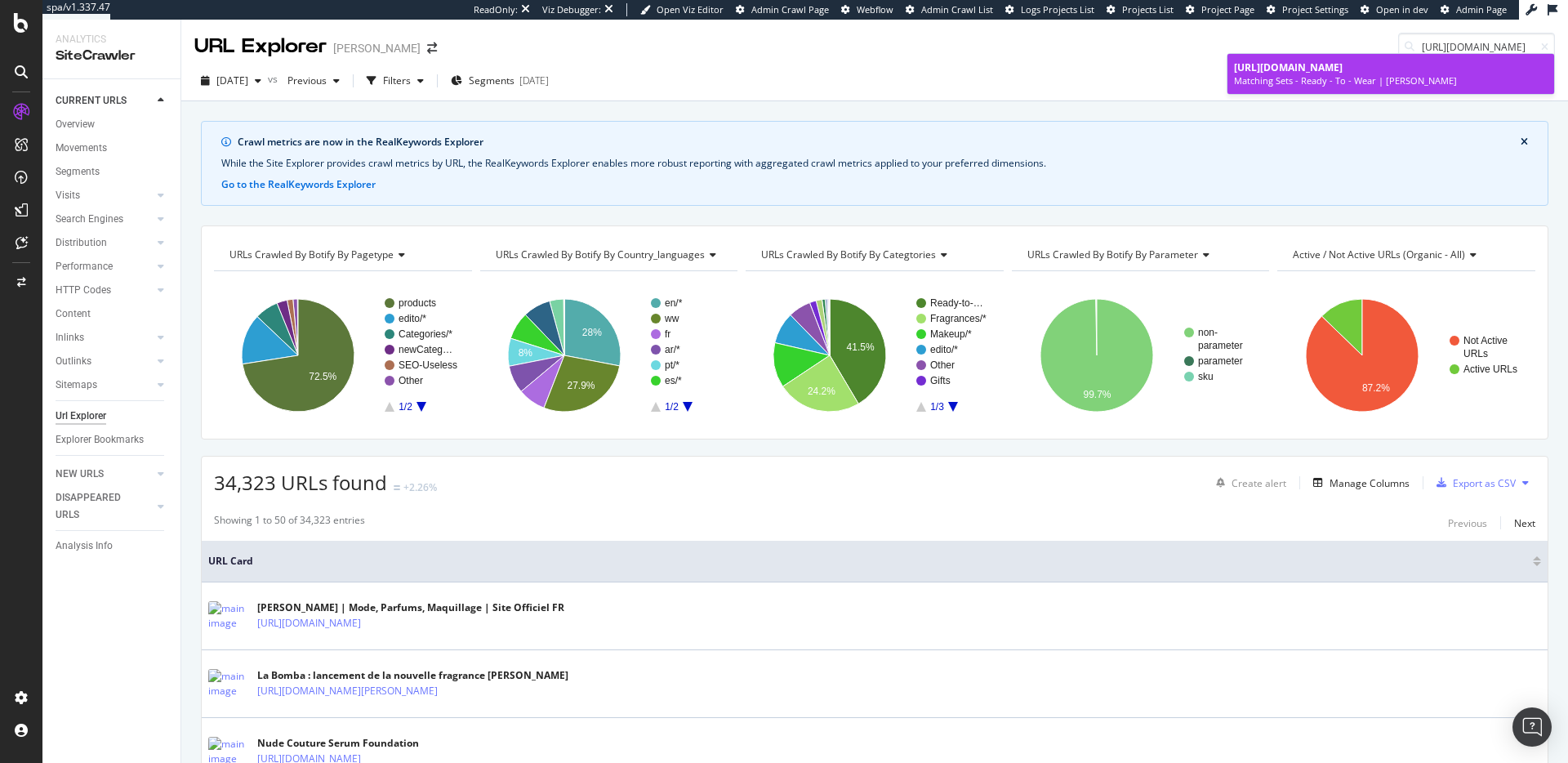
click at [1269, 62] on span "[URL][DOMAIN_NAME]" at bounding box center [1288, 67] width 108 height 14
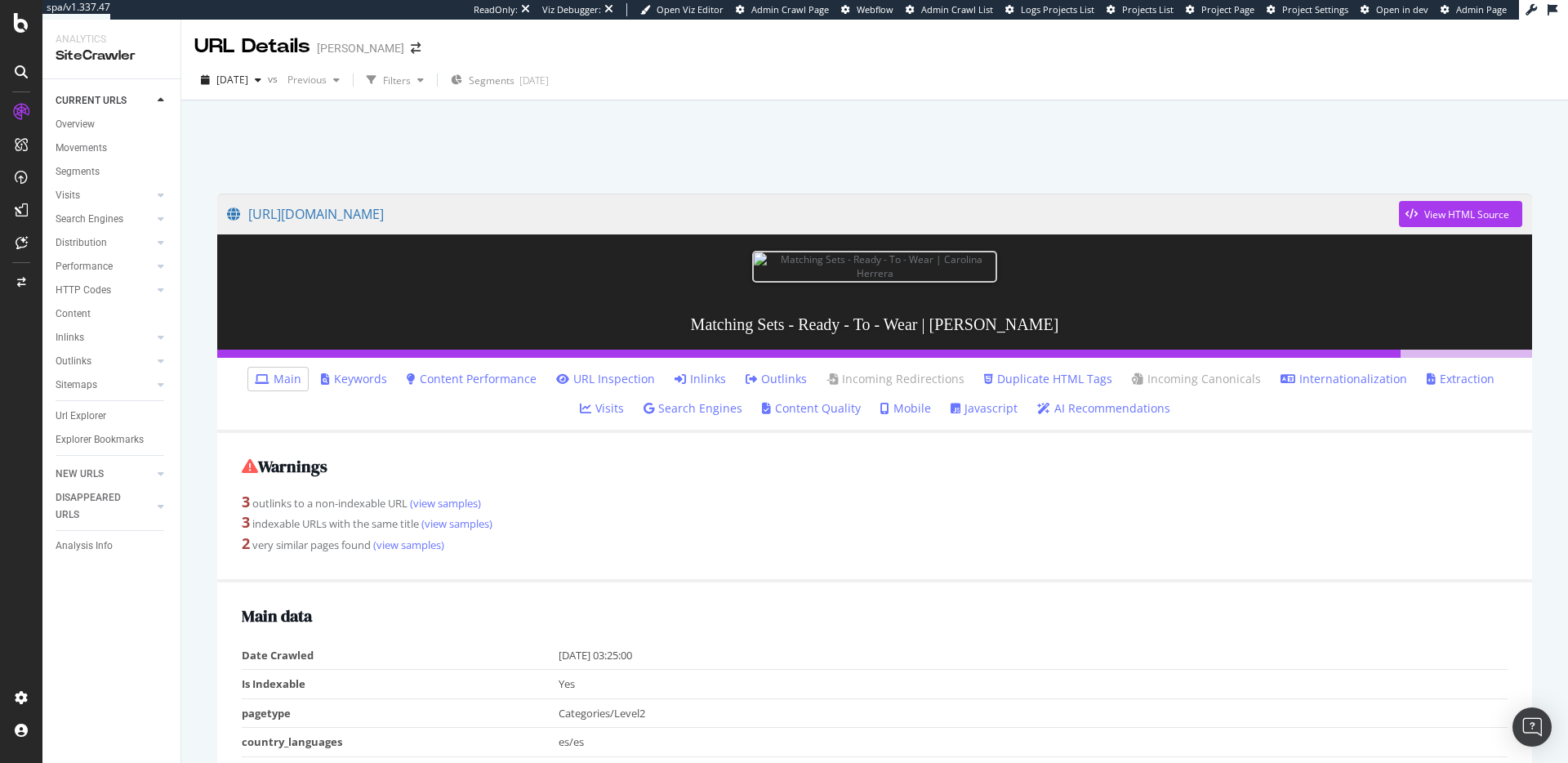
click at [681, 371] on link "Inlinks" at bounding box center [700, 379] width 52 height 17
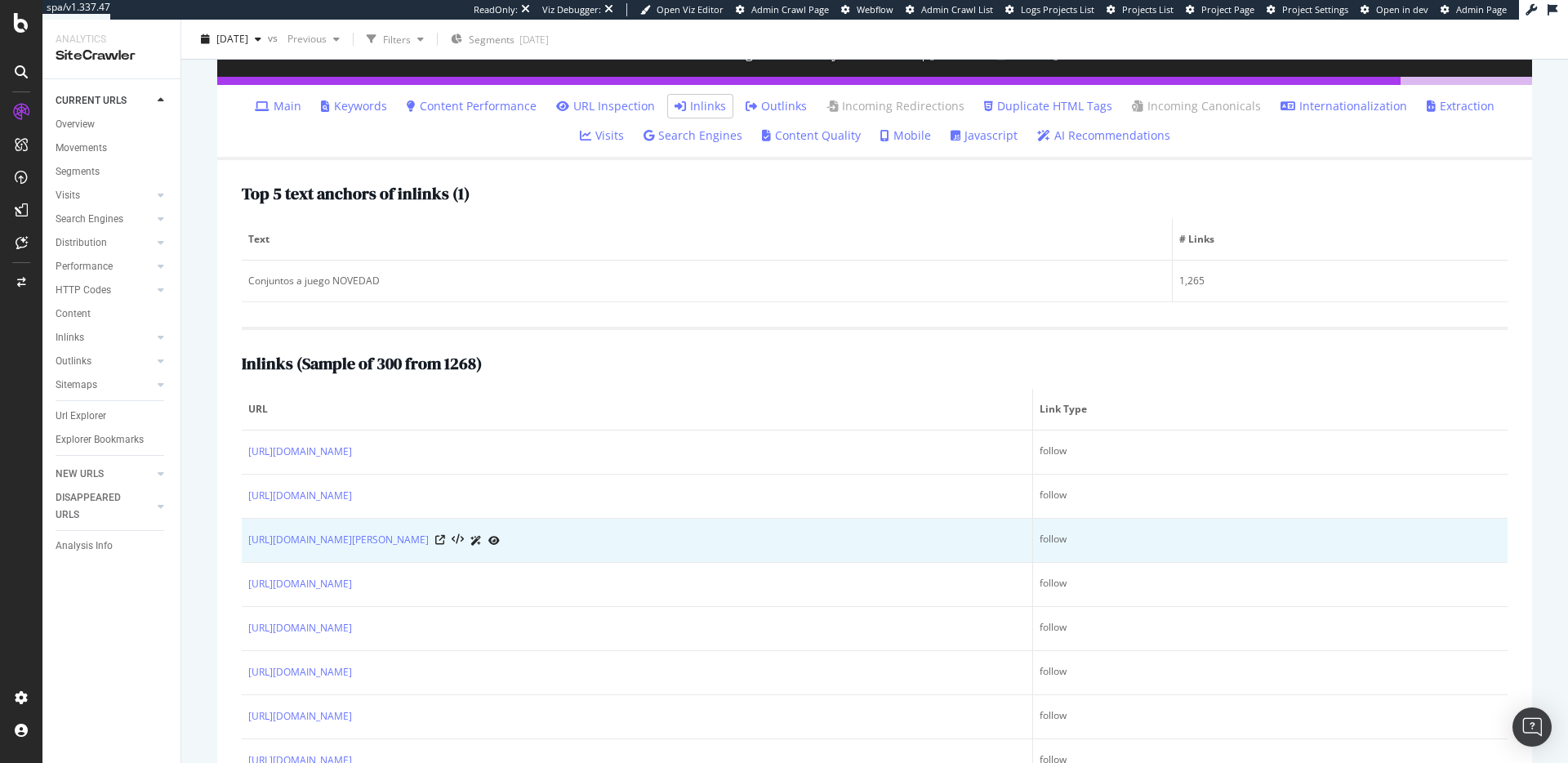
scroll to position [348, 0]
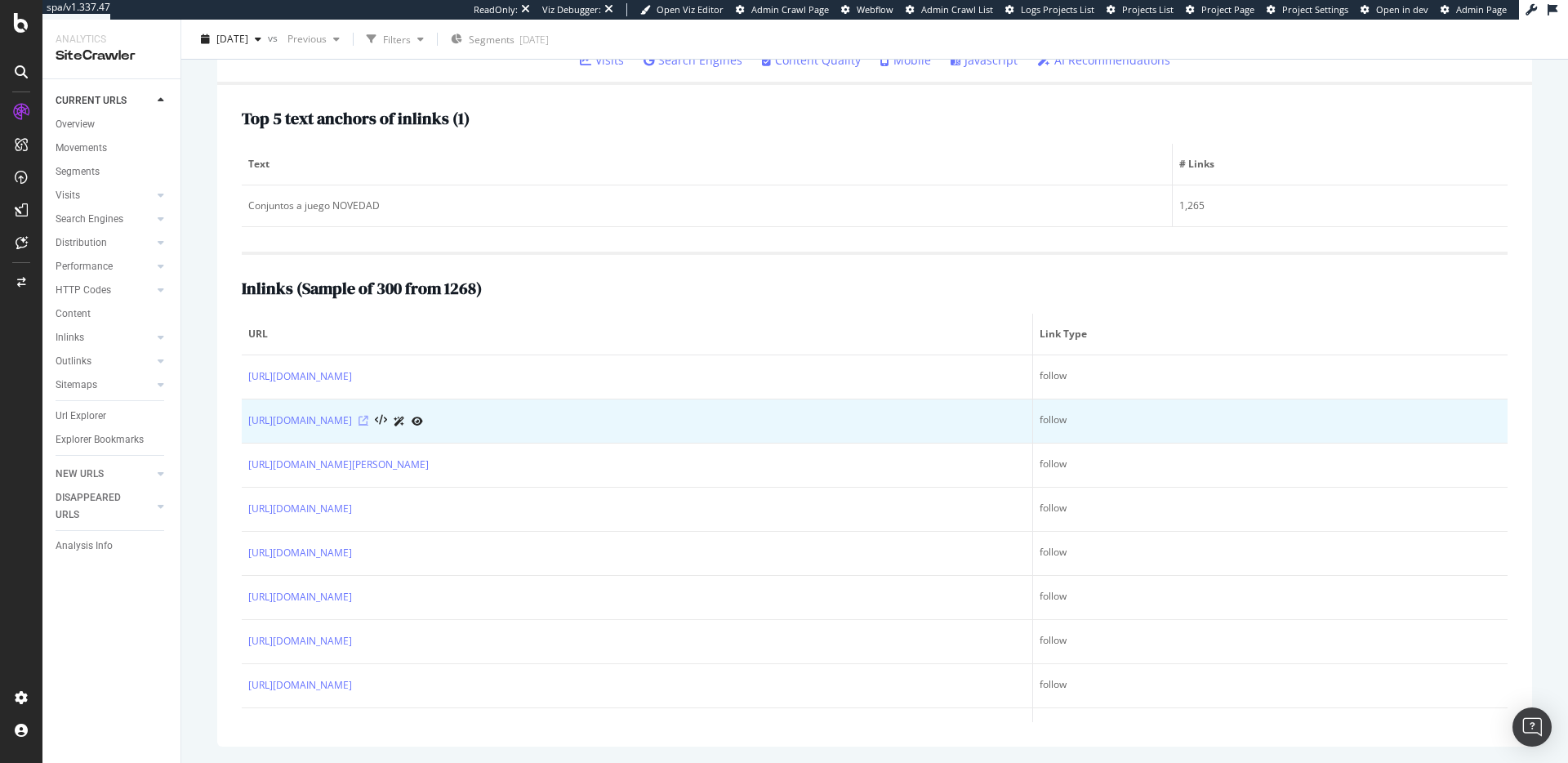
click at [368, 419] on icon at bounding box center [364, 420] width 10 height 10
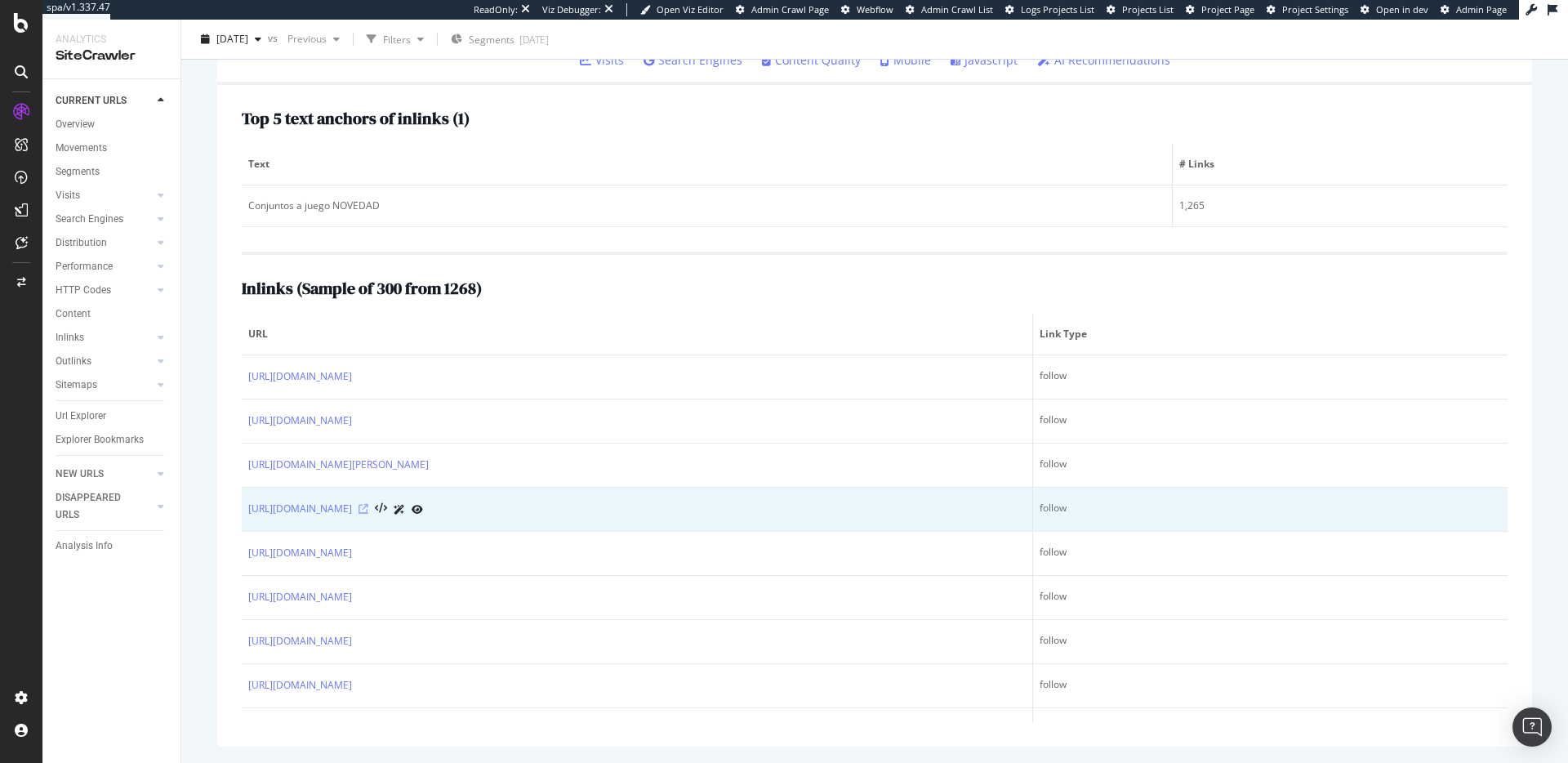
click at [368, 506] on icon at bounding box center [364, 509] width 10 height 10
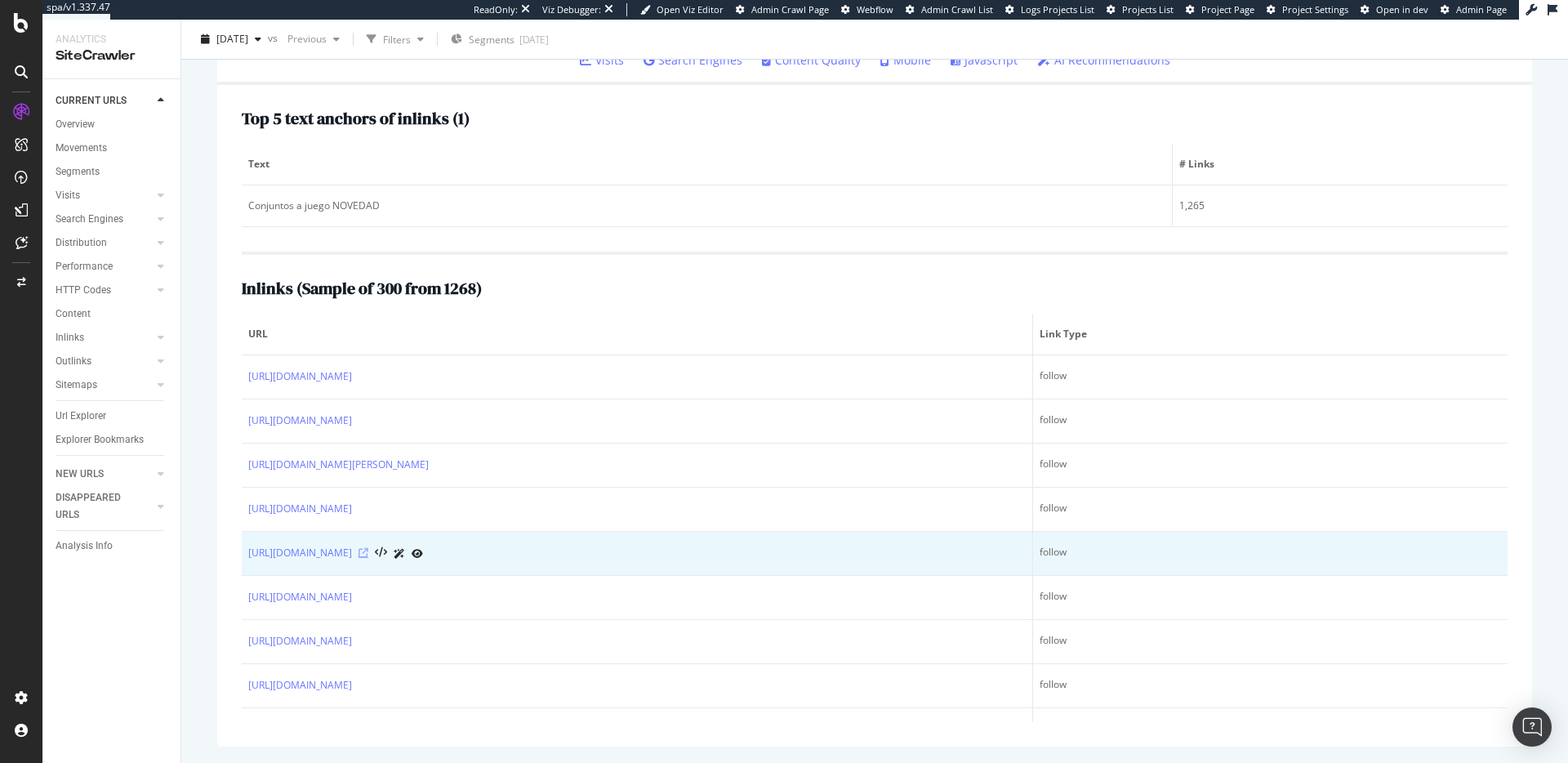
click at [368, 554] on icon at bounding box center [364, 552] width 10 height 10
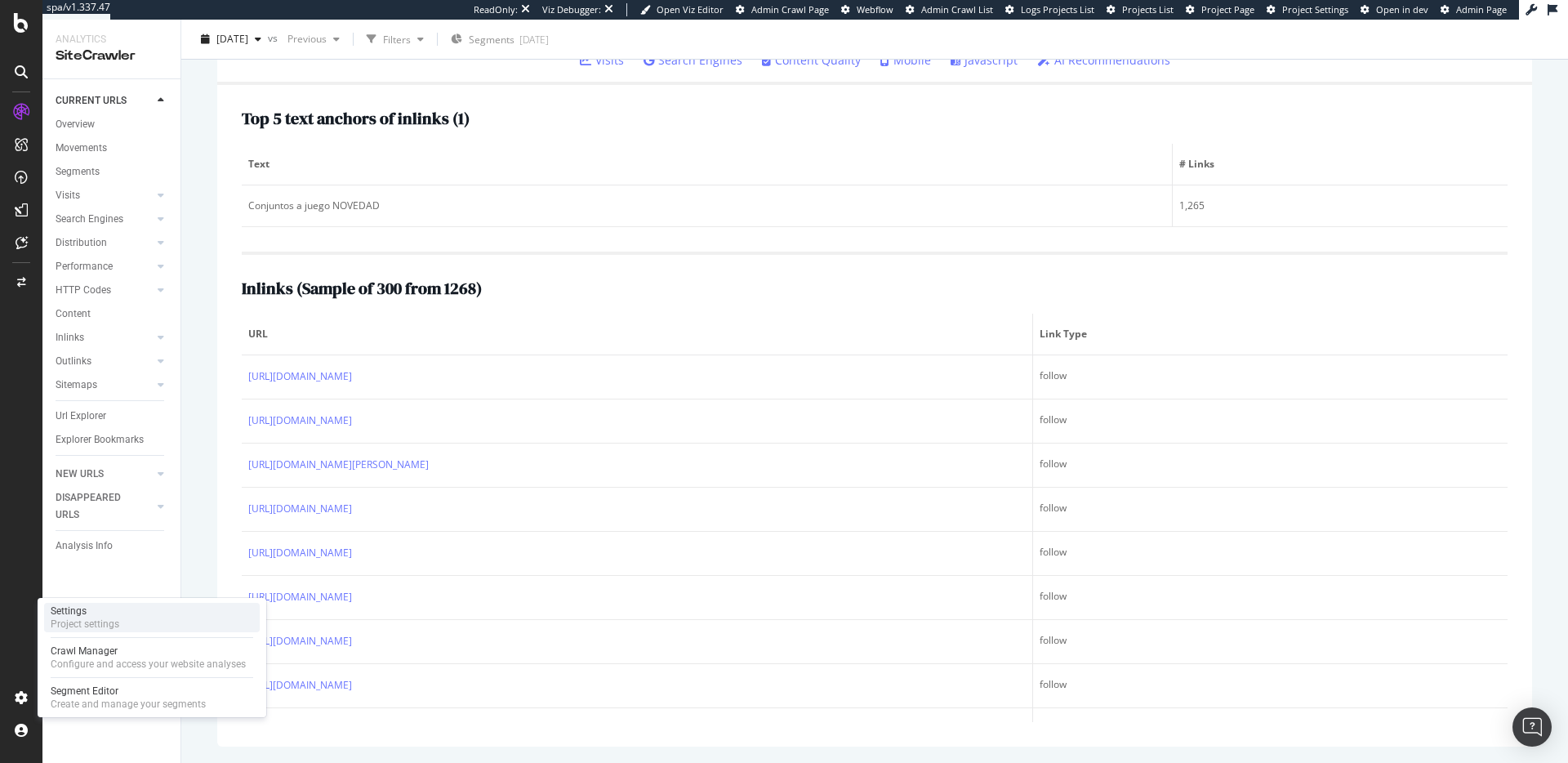
click at [127, 618] on div "Settings Project settings" at bounding box center [152, 618] width 216 height 30
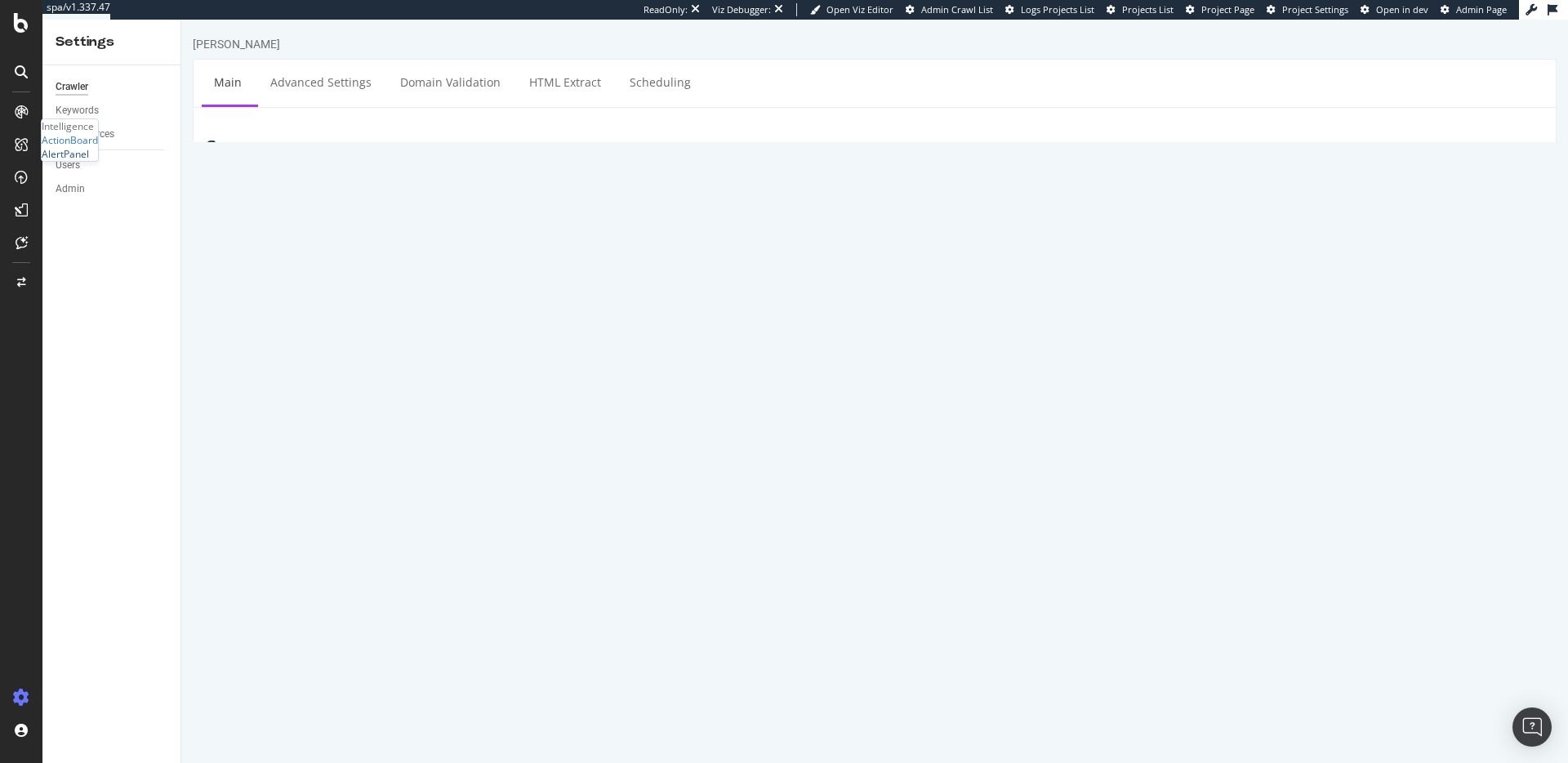
click at [84, 161] on div "AlertPanel" at bounding box center [65, 154] width 47 height 14
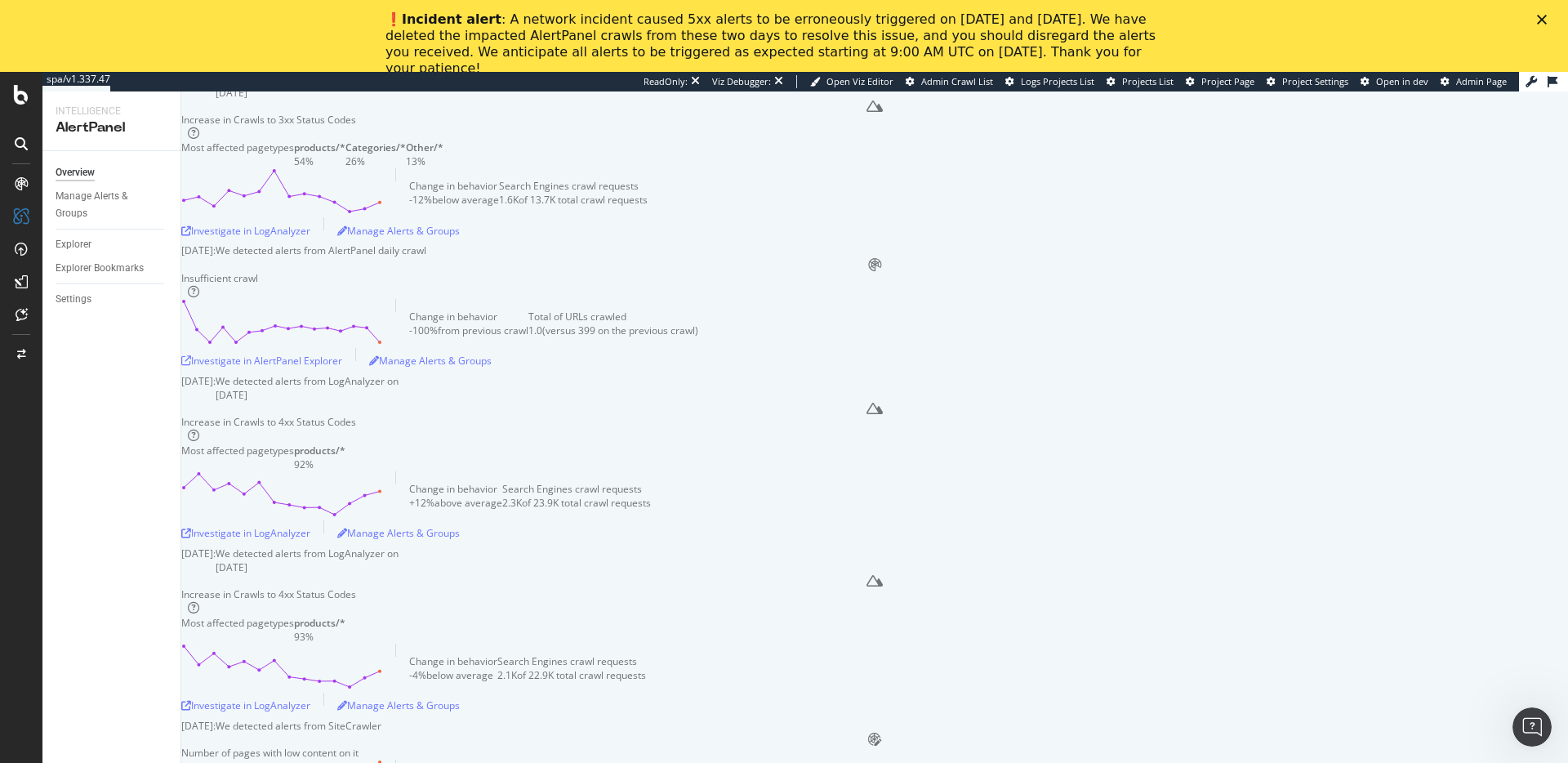
scroll to position [412, 0]
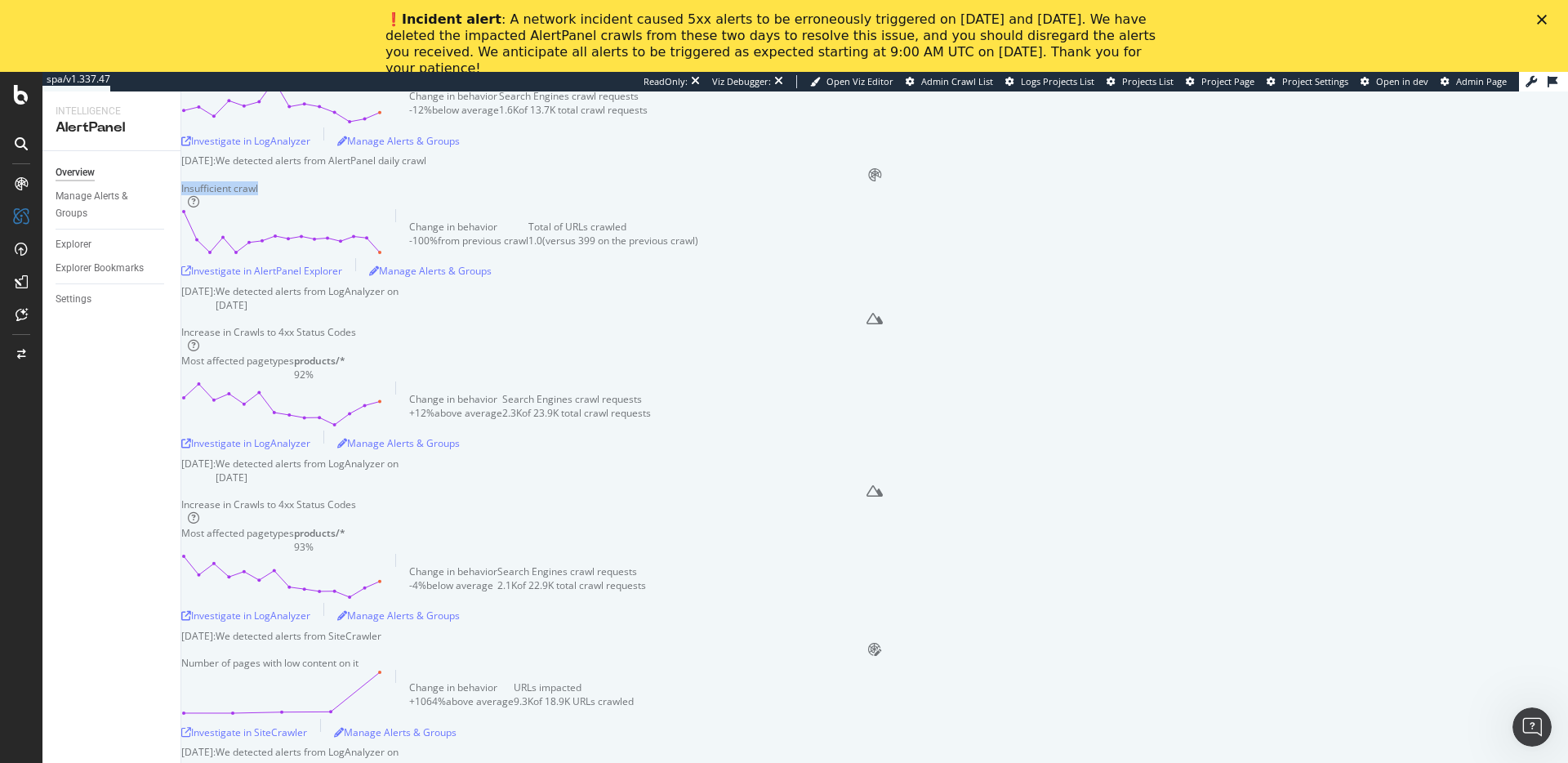
drag, startPoint x: 241, startPoint y: 503, endPoint x: 364, endPoint y: 509, distance: 123.1
click at [364, 284] on div "Insufficient crawl Change in behavior -100% from previous crawl Total of URLs c…" at bounding box center [874, 232] width 1387 height 103
copy div "Insufficient crawl"
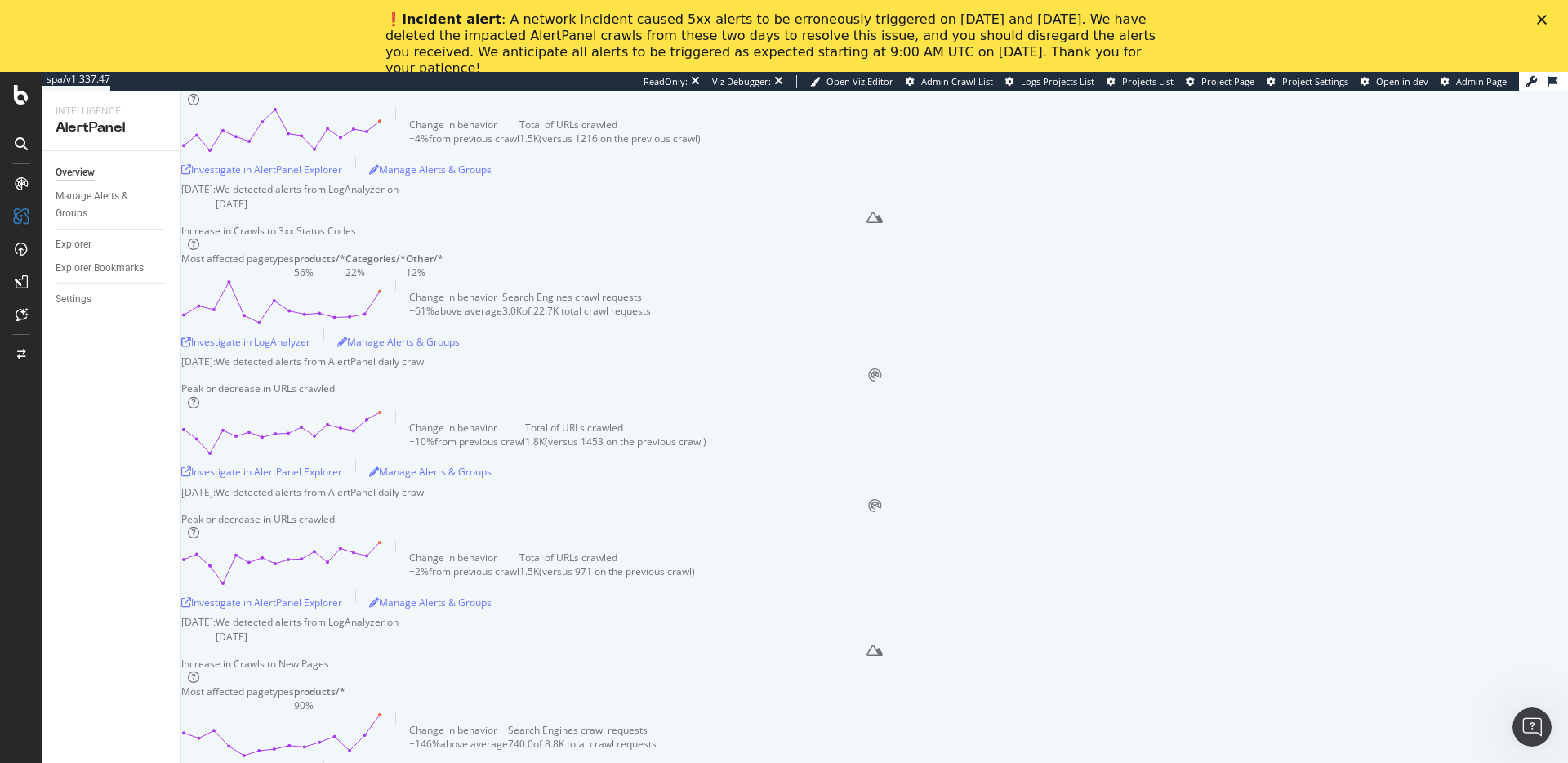
scroll to position [2955, 0]
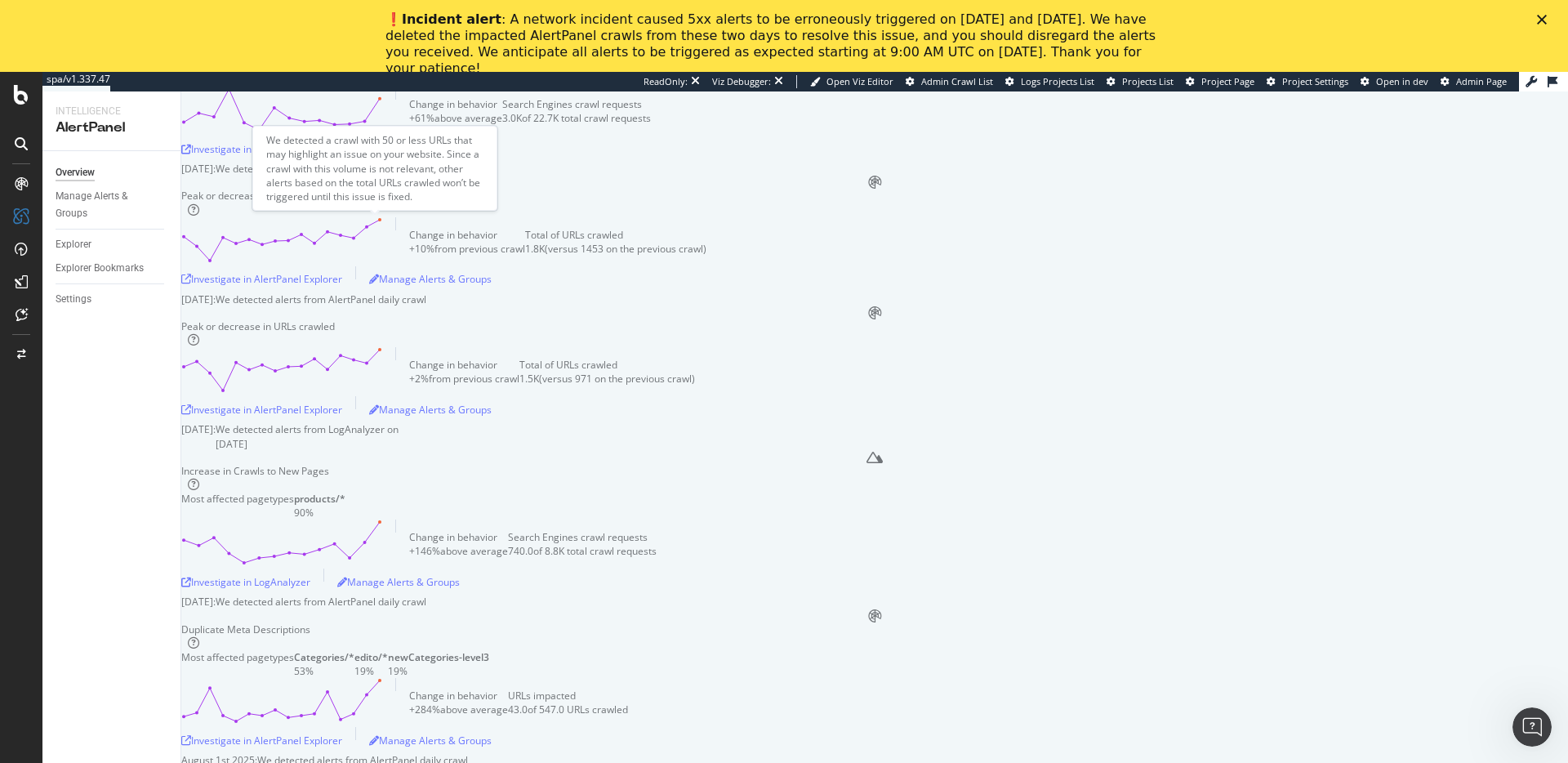
drag, startPoint x: 248, startPoint y: 222, endPoint x: 369, endPoint y: 228, distance: 121.1
copy div "Insufficient crawl"
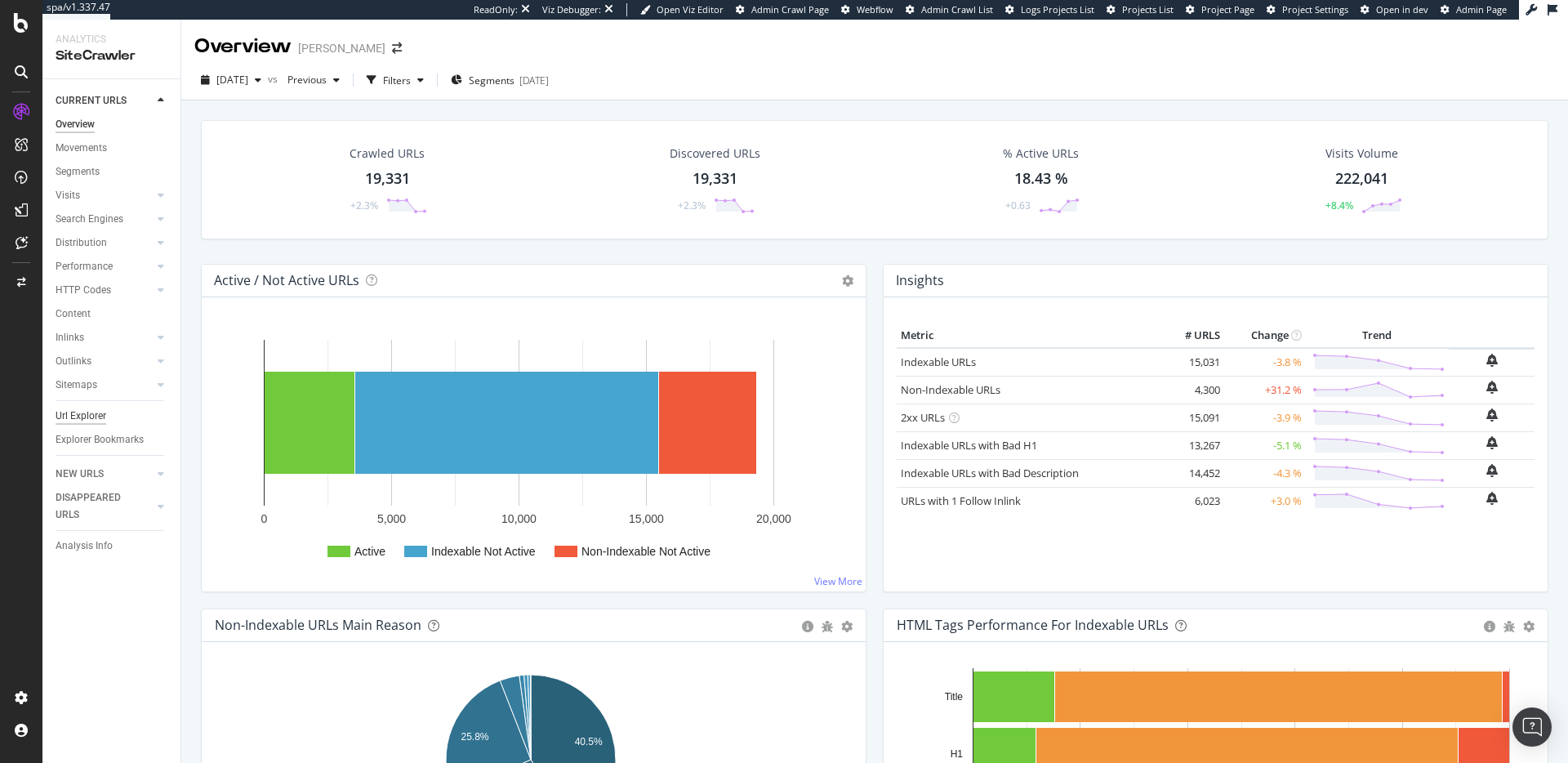
click at [90, 416] on div "Url Explorer" at bounding box center [80, 416] width 51 height 18
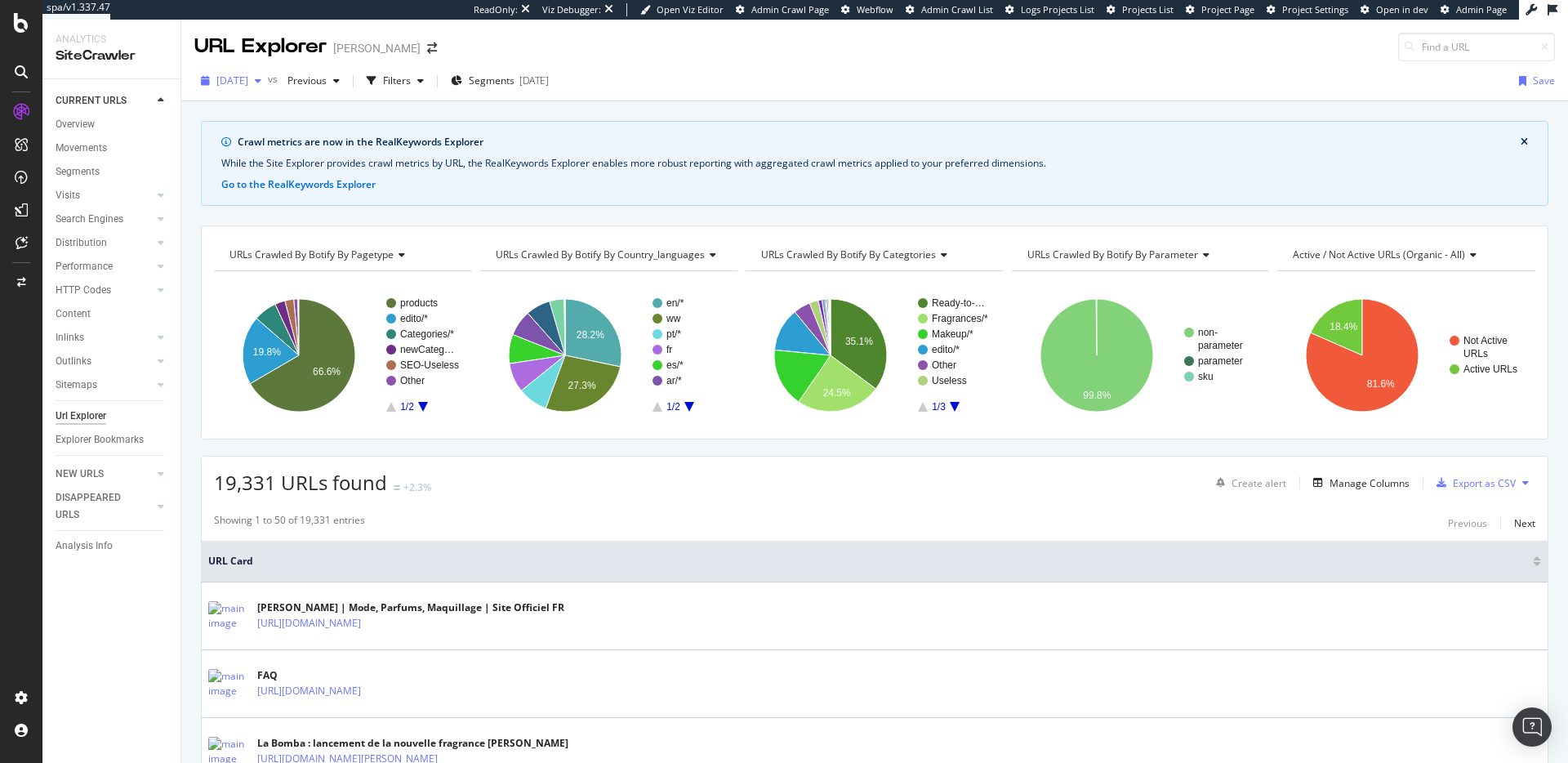
click at [233, 89] on div "[DATE]" at bounding box center [230, 80] width 73 height 24
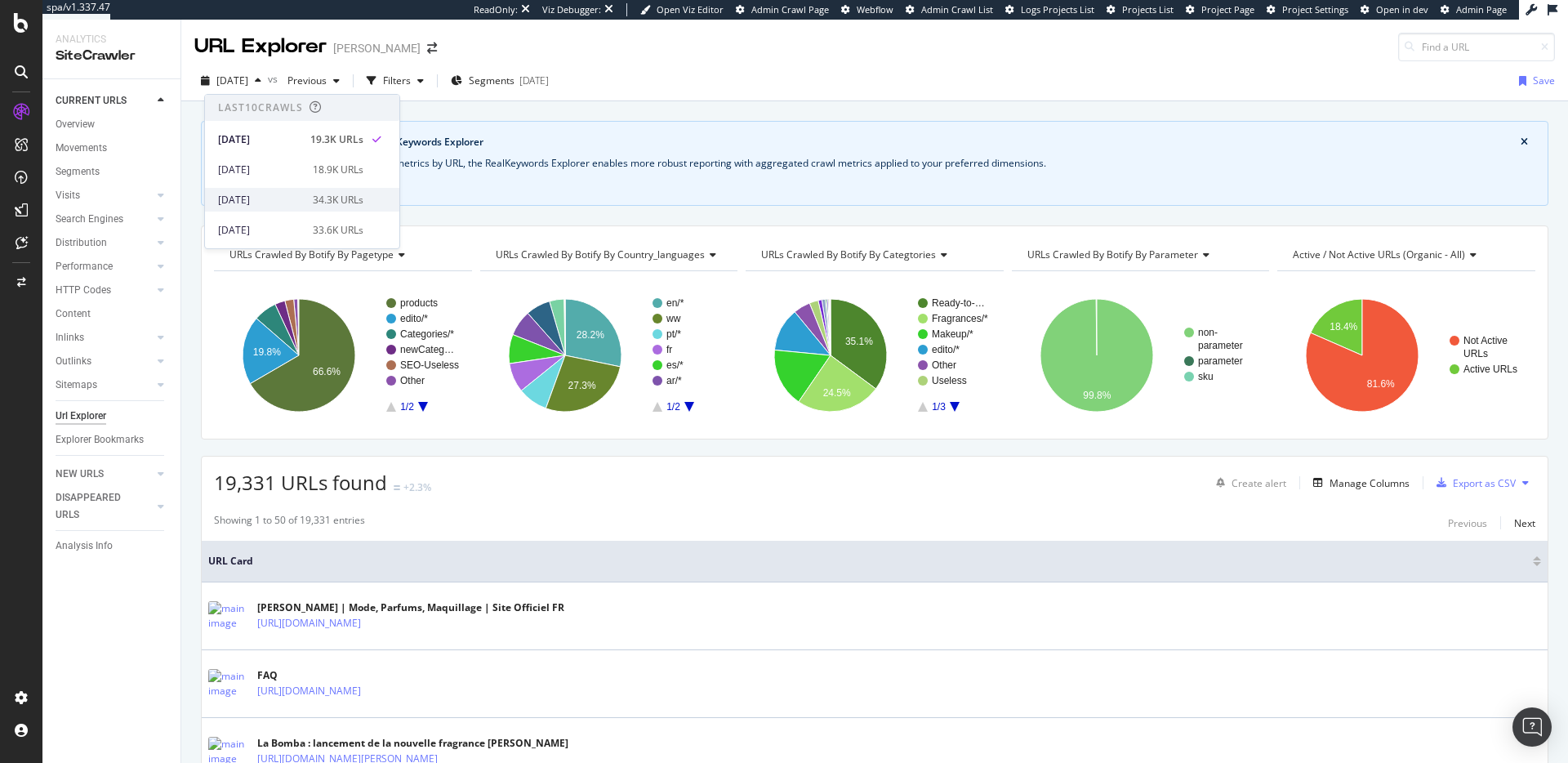
click at [270, 198] on div "[DATE]" at bounding box center [261, 200] width 85 height 15
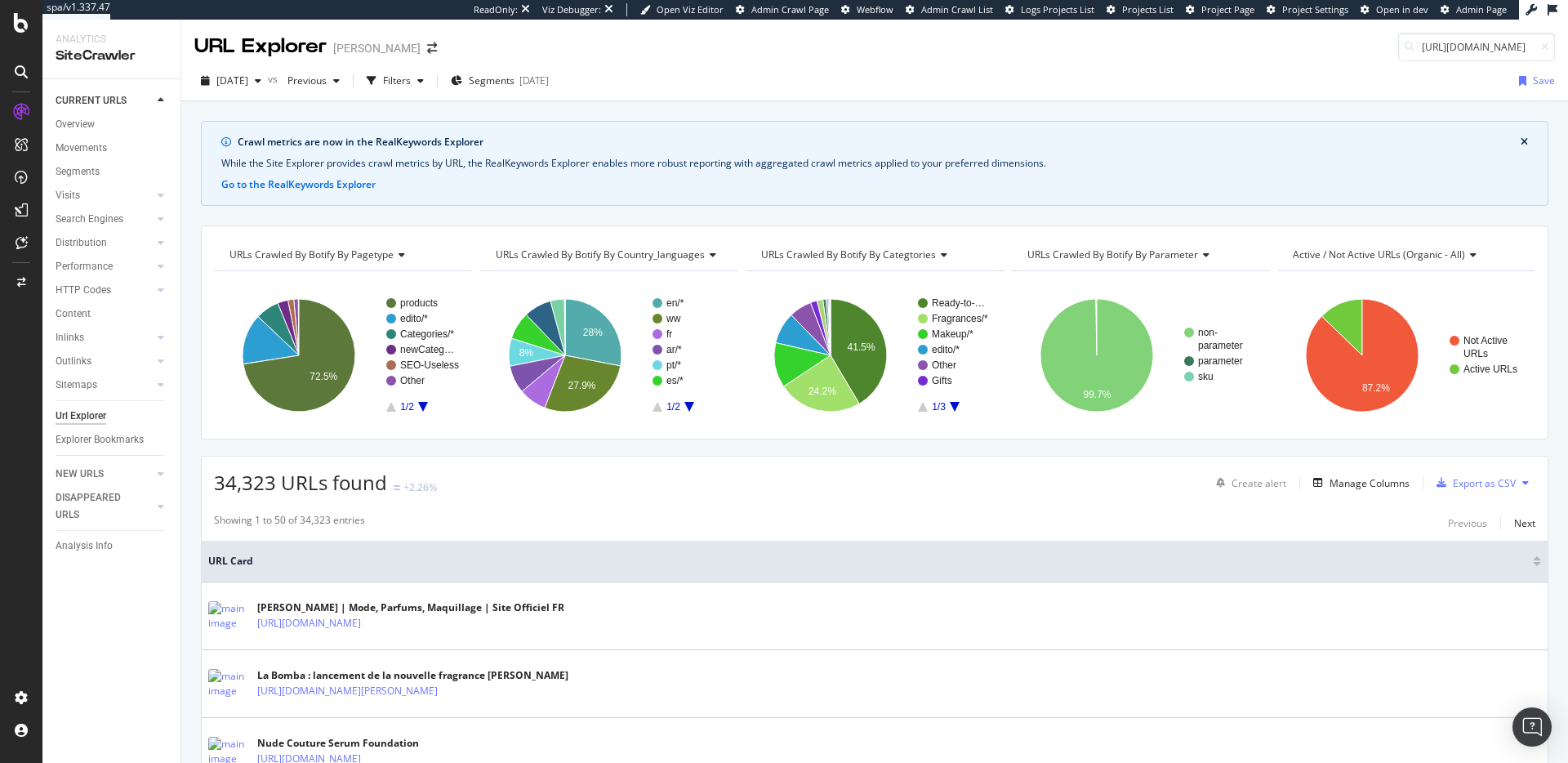
scroll to position [0, 215]
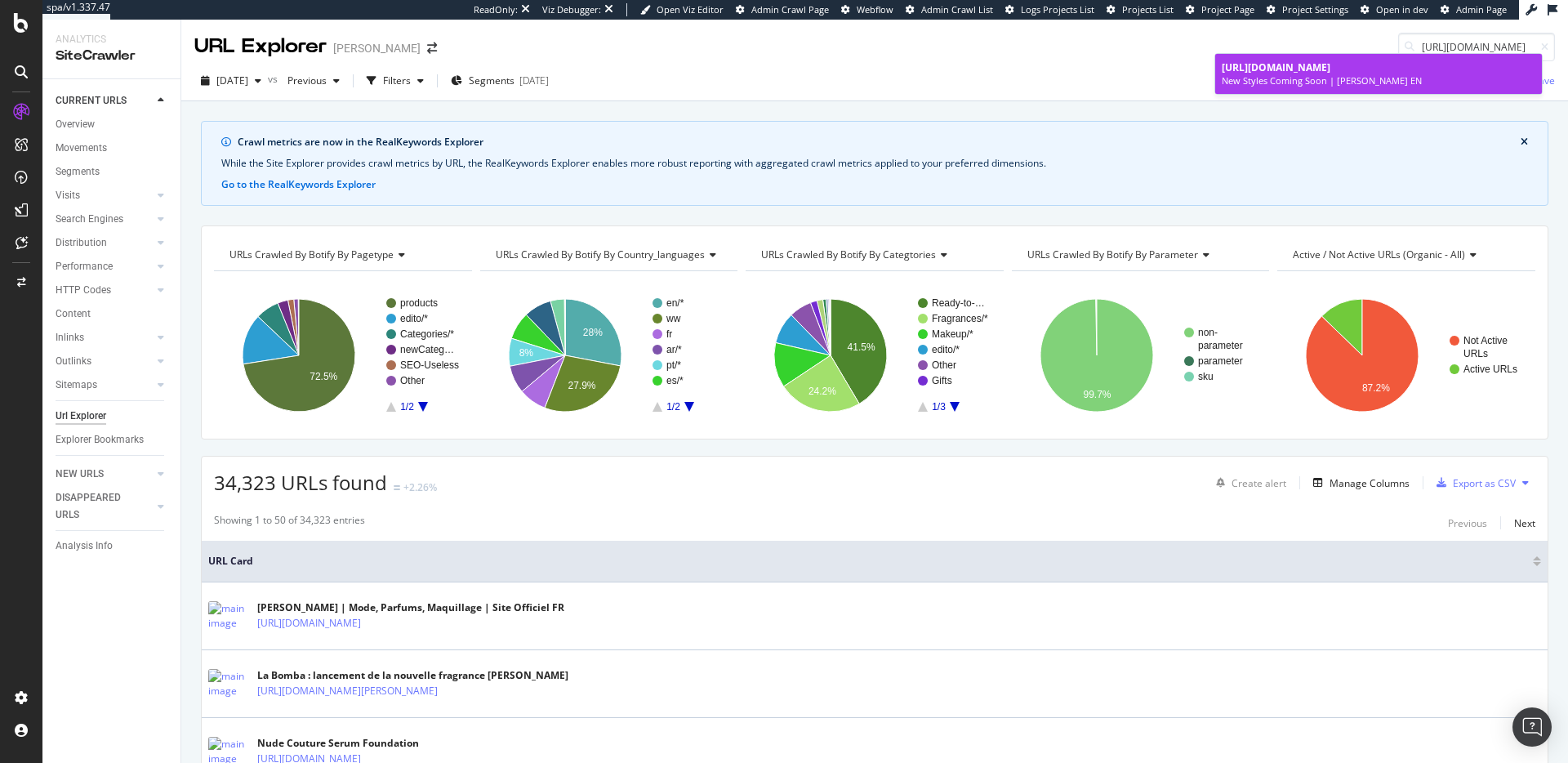
type input "[URL][DOMAIN_NAME]"
click at [1266, 69] on span "[URL][DOMAIN_NAME]" at bounding box center [1276, 67] width 108 height 14
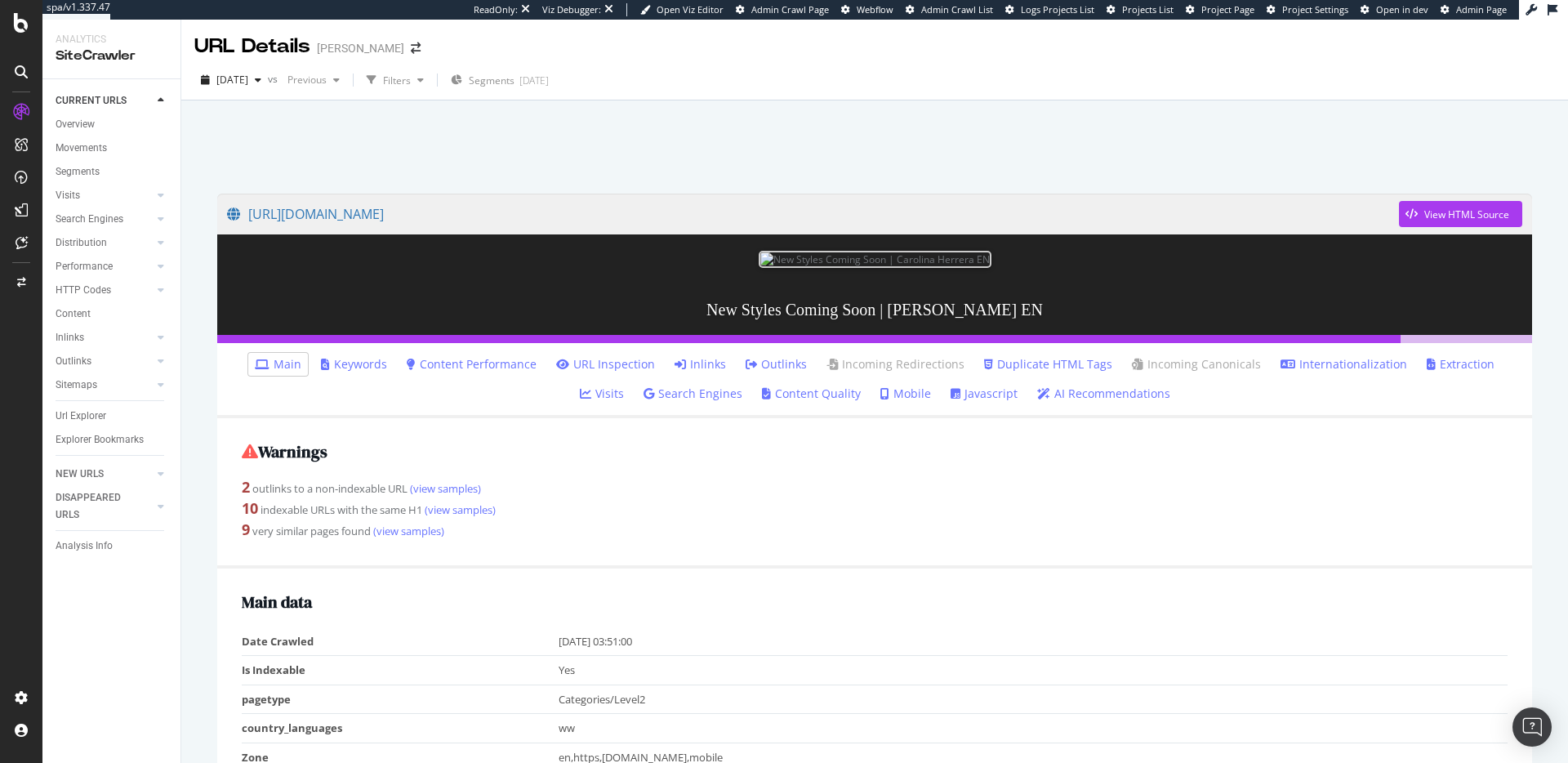
click at [674, 364] on link "Inlinks" at bounding box center [700, 364] width 52 height 17
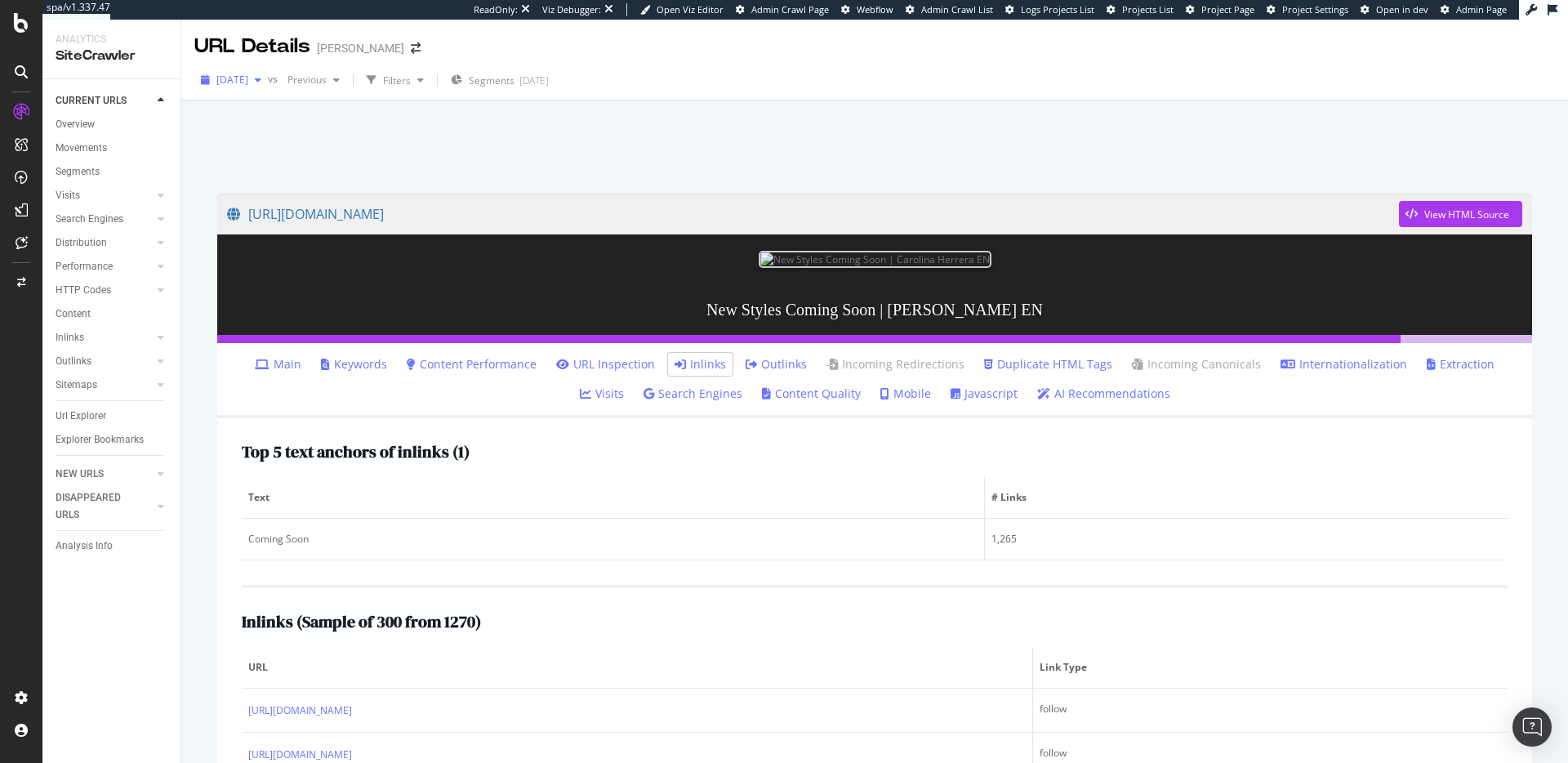
click at [248, 73] on span "[DATE]" at bounding box center [232, 80] width 31 height 14
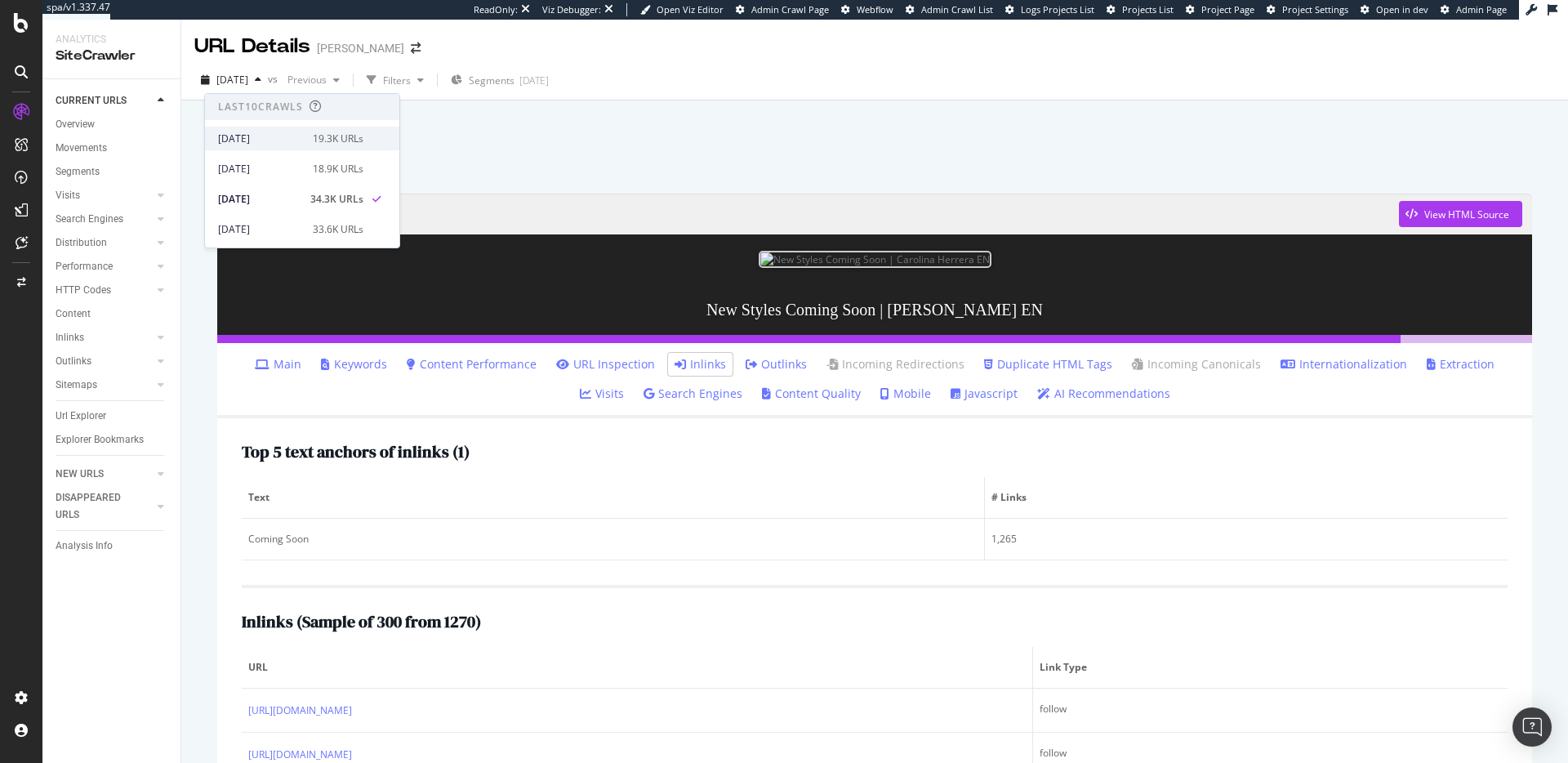
click at [262, 144] on div "[DATE]" at bounding box center [261, 139] width 85 height 15
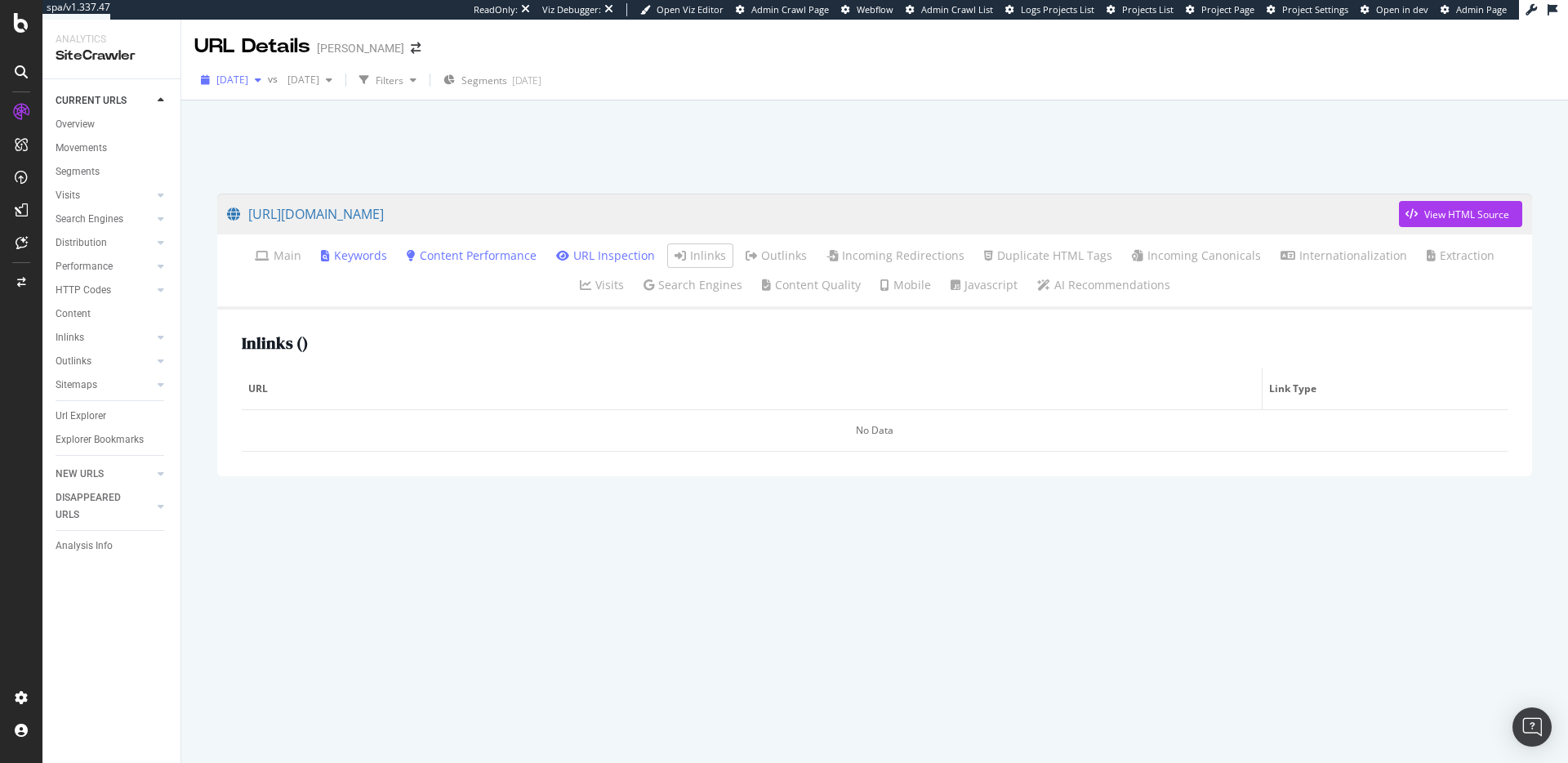
click at [237, 80] on span "[DATE]" at bounding box center [232, 80] width 31 height 14
click at [276, 198] on div "[DATE]" at bounding box center [261, 199] width 85 height 15
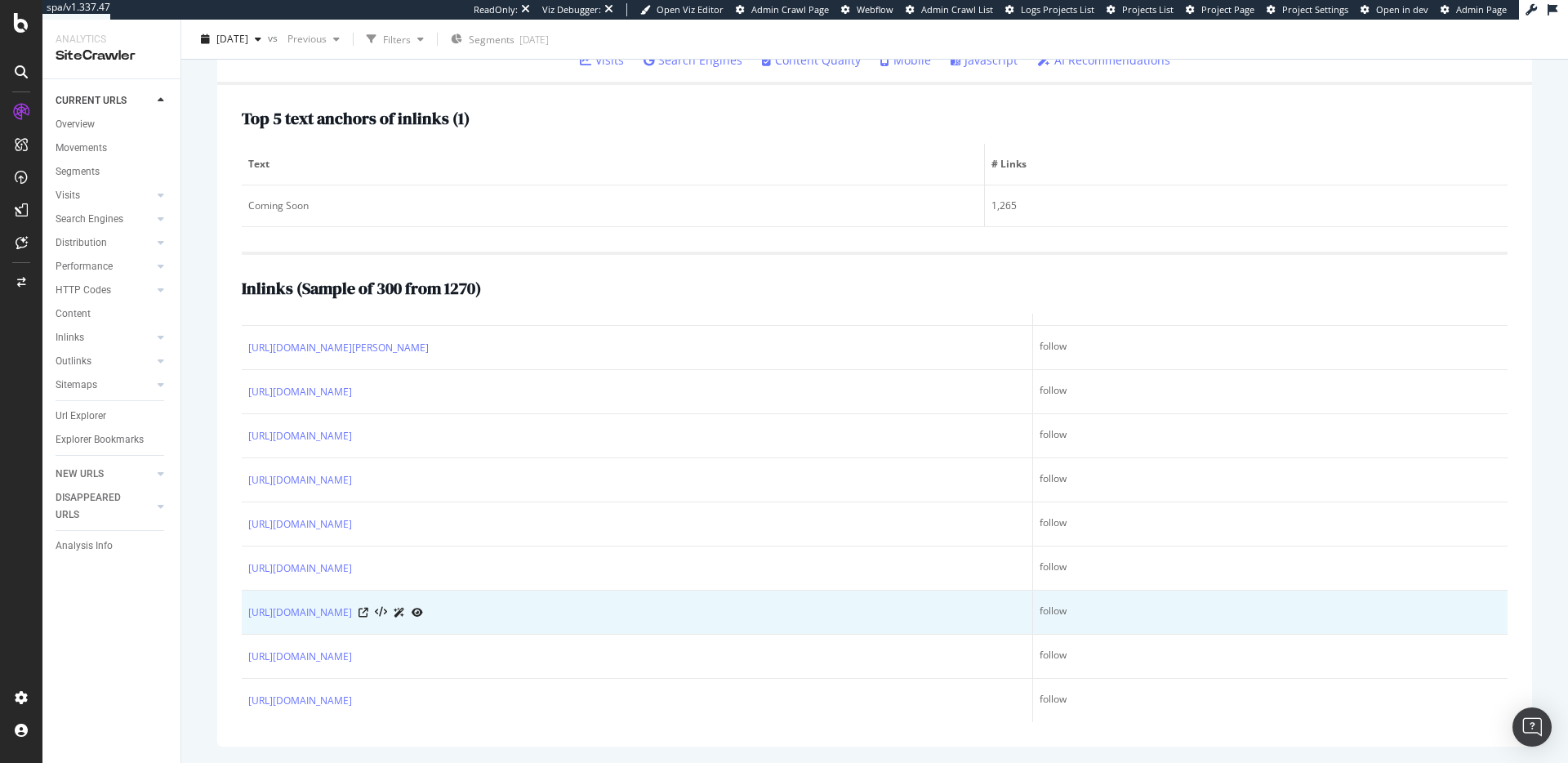
scroll to position [12861, 0]
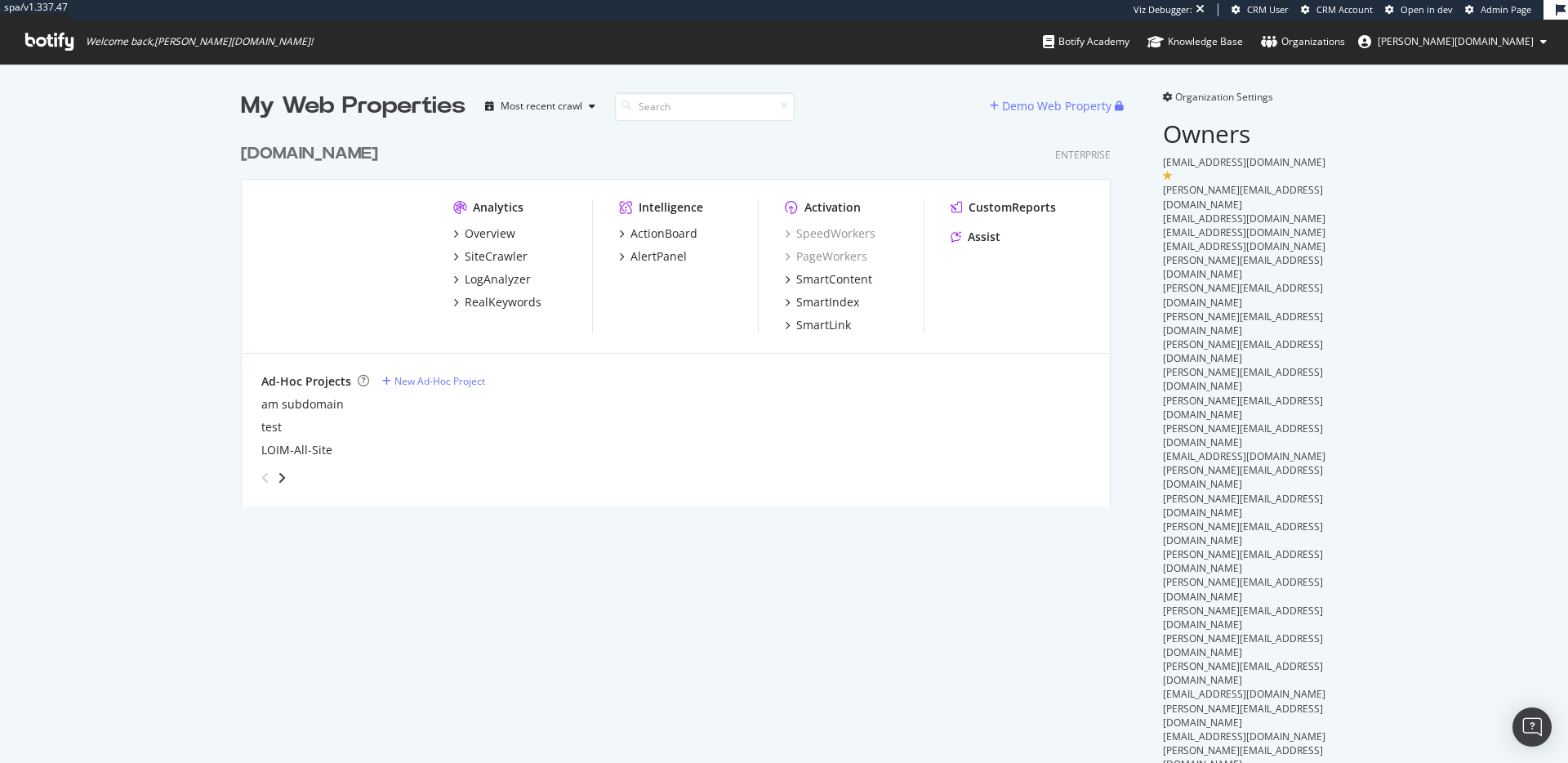
scroll to position [372, 870]
click at [481, 240] on div "Overview" at bounding box center [489, 234] width 51 height 17
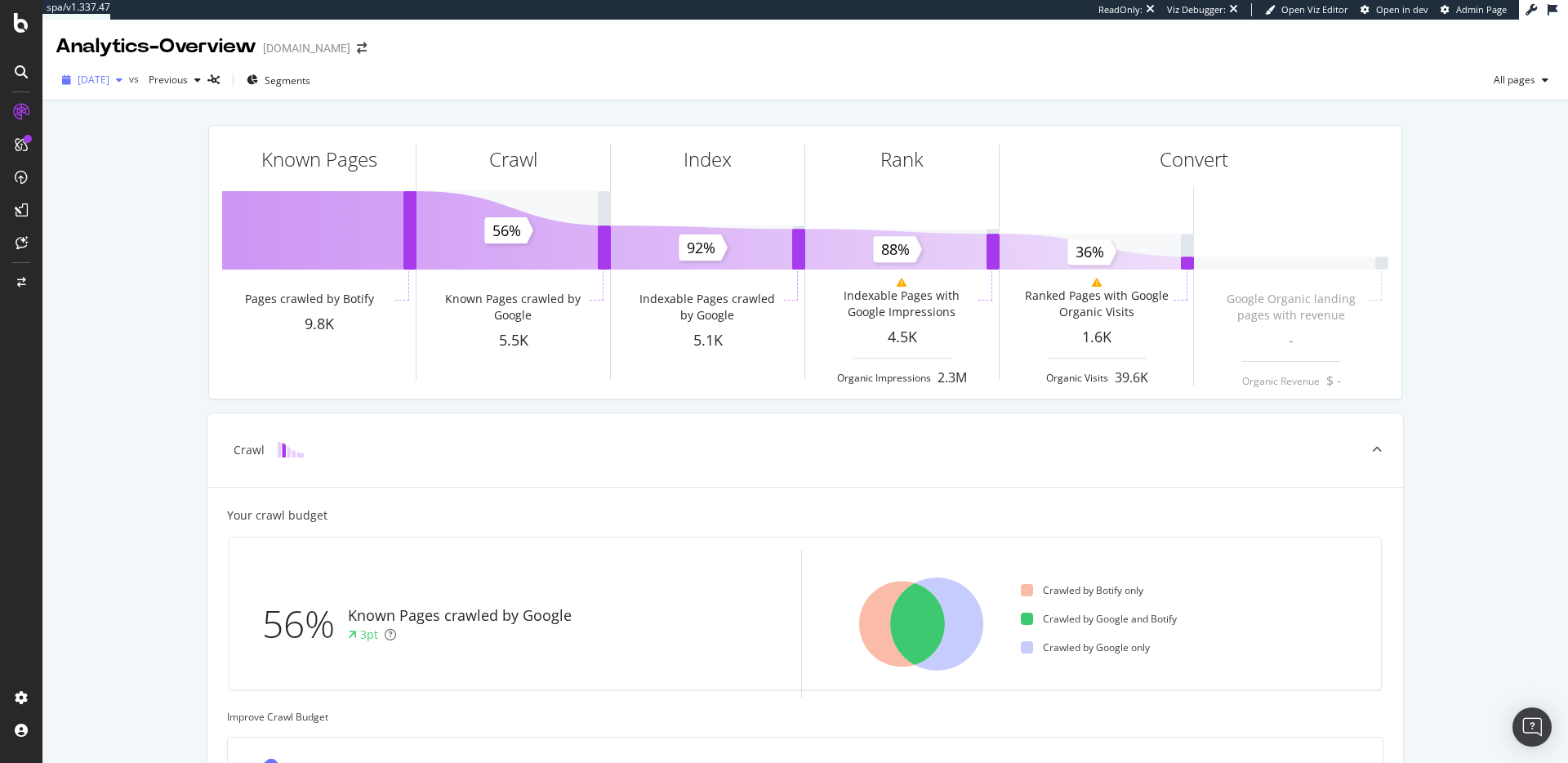
click at [103, 80] on span "[DATE]" at bounding box center [93, 80] width 31 height 14
click at [111, 320] on div "Known Pages Pages crawled by Botify 9.8K Crawl Known Pages crawled by Google 5.…" at bounding box center [805, 695] width 1525 height 1188
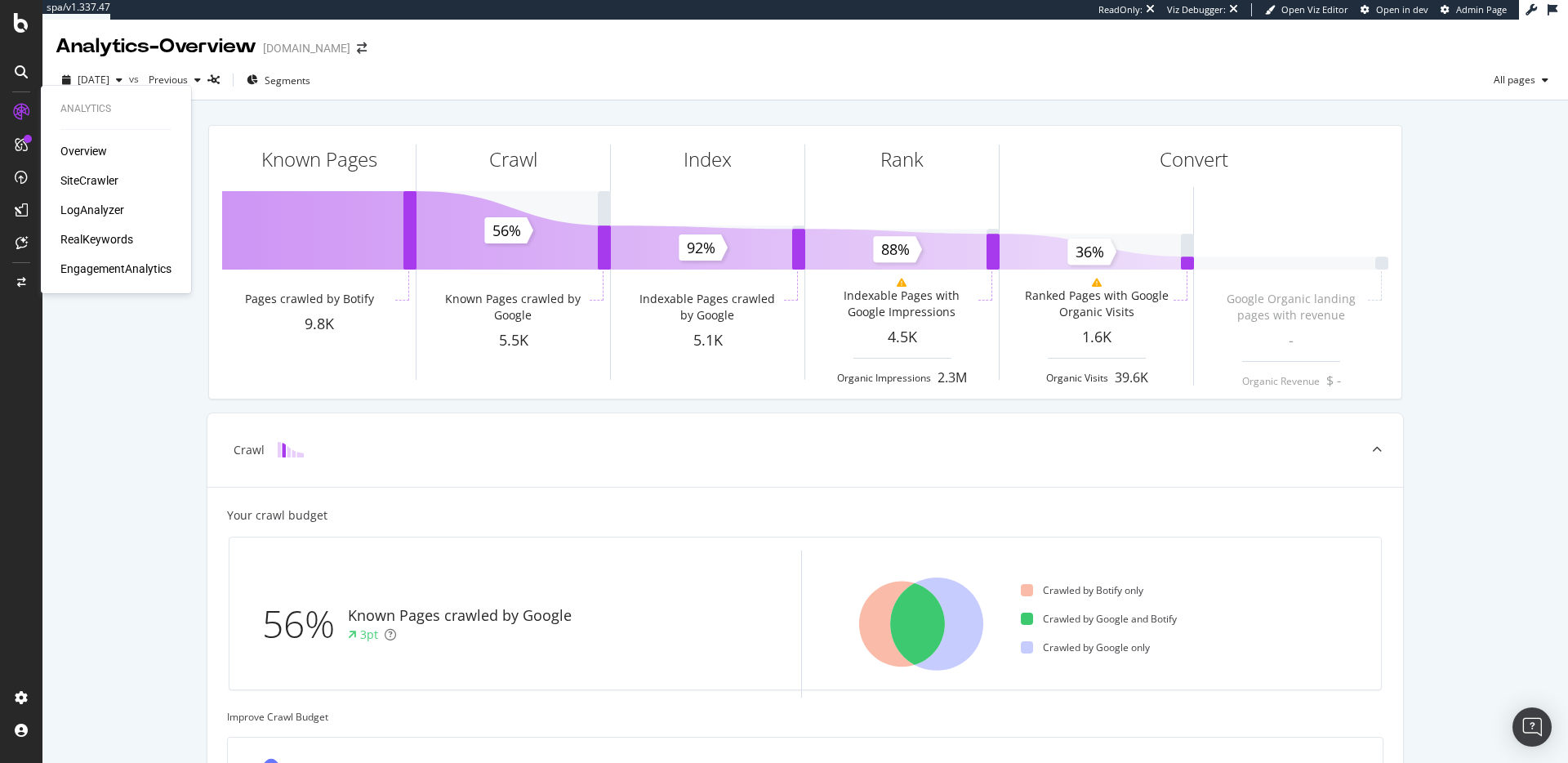
click at [76, 185] on div "SiteCrawler" at bounding box center [89, 180] width 58 height 17
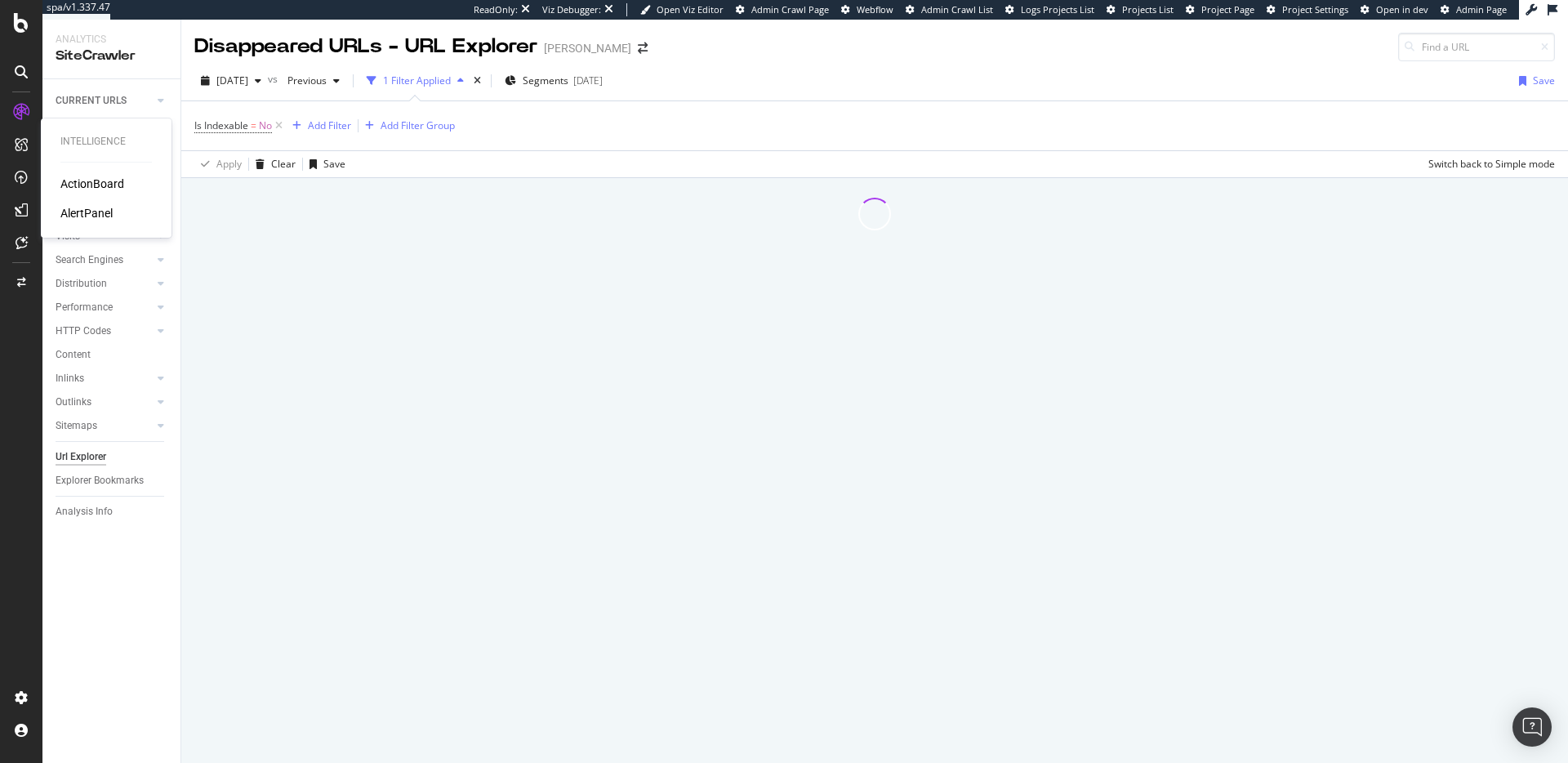
click at [86, 210] on div "AlertPanel" at bounding box center [86, 214] width 53 height 17
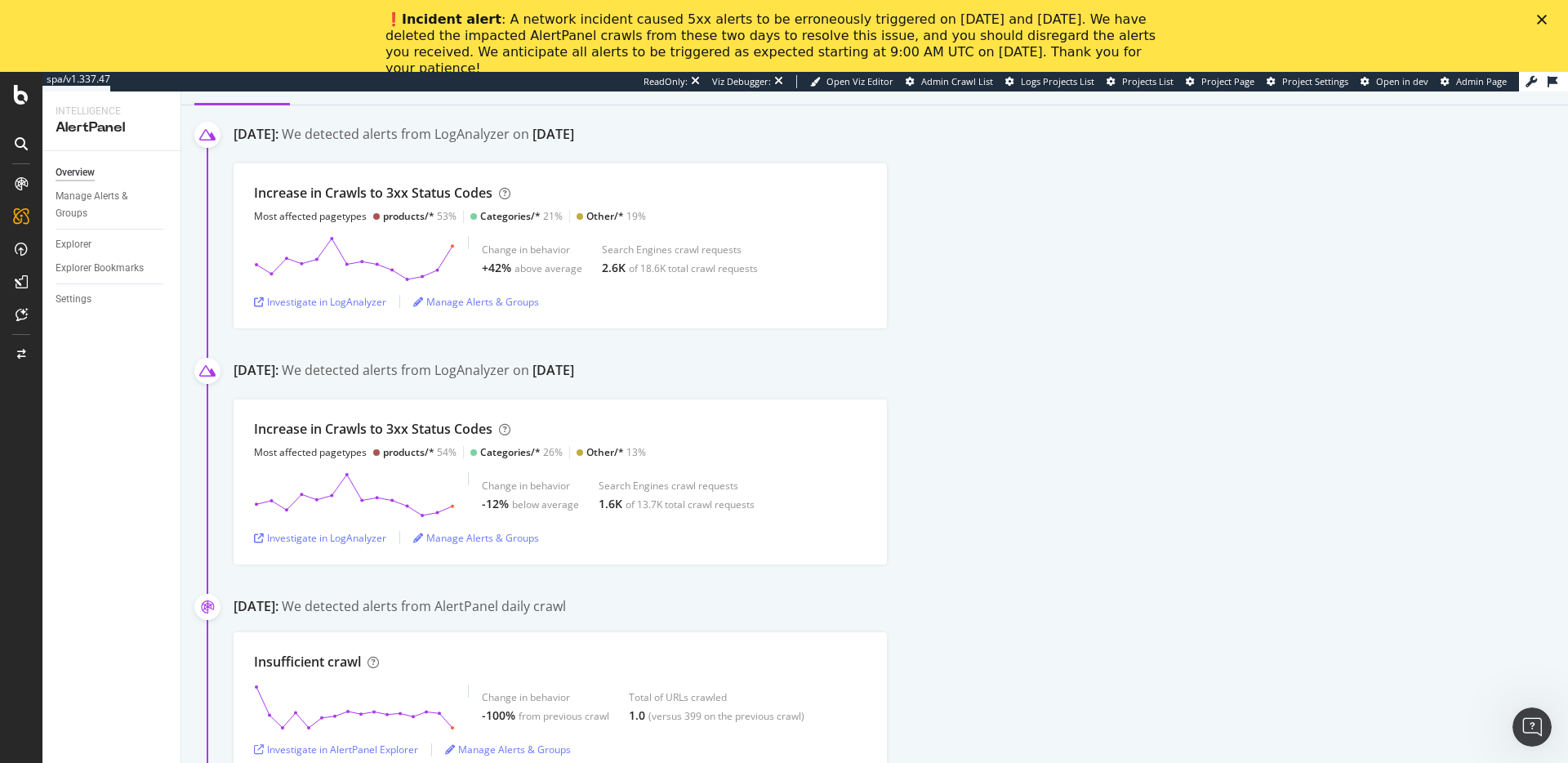
scroll to position [626, 0]
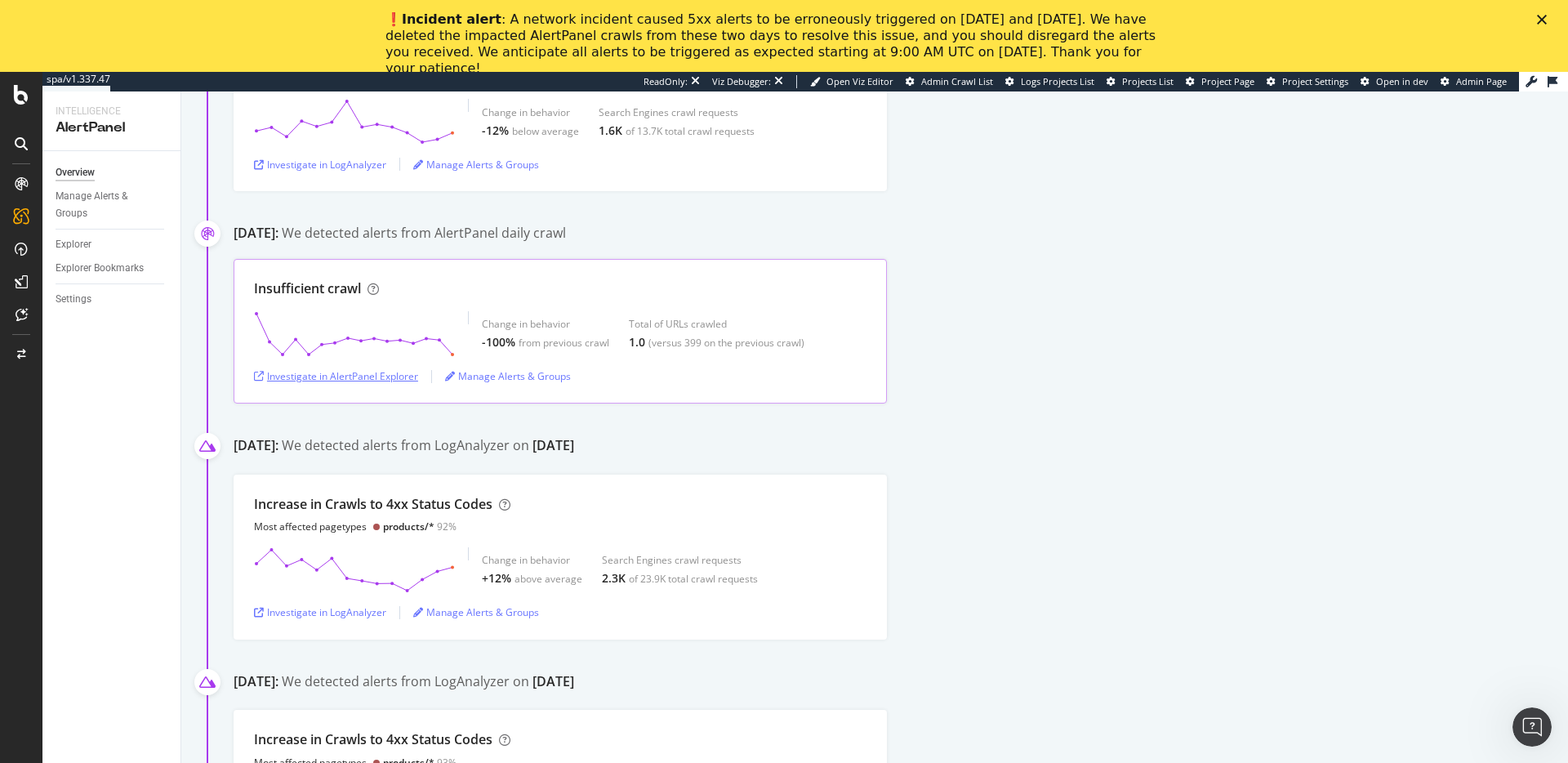
click at [327, 380] on div "Investigate in AlertPanel Explorer" at bounding box center [336, 375] width 164 height 14
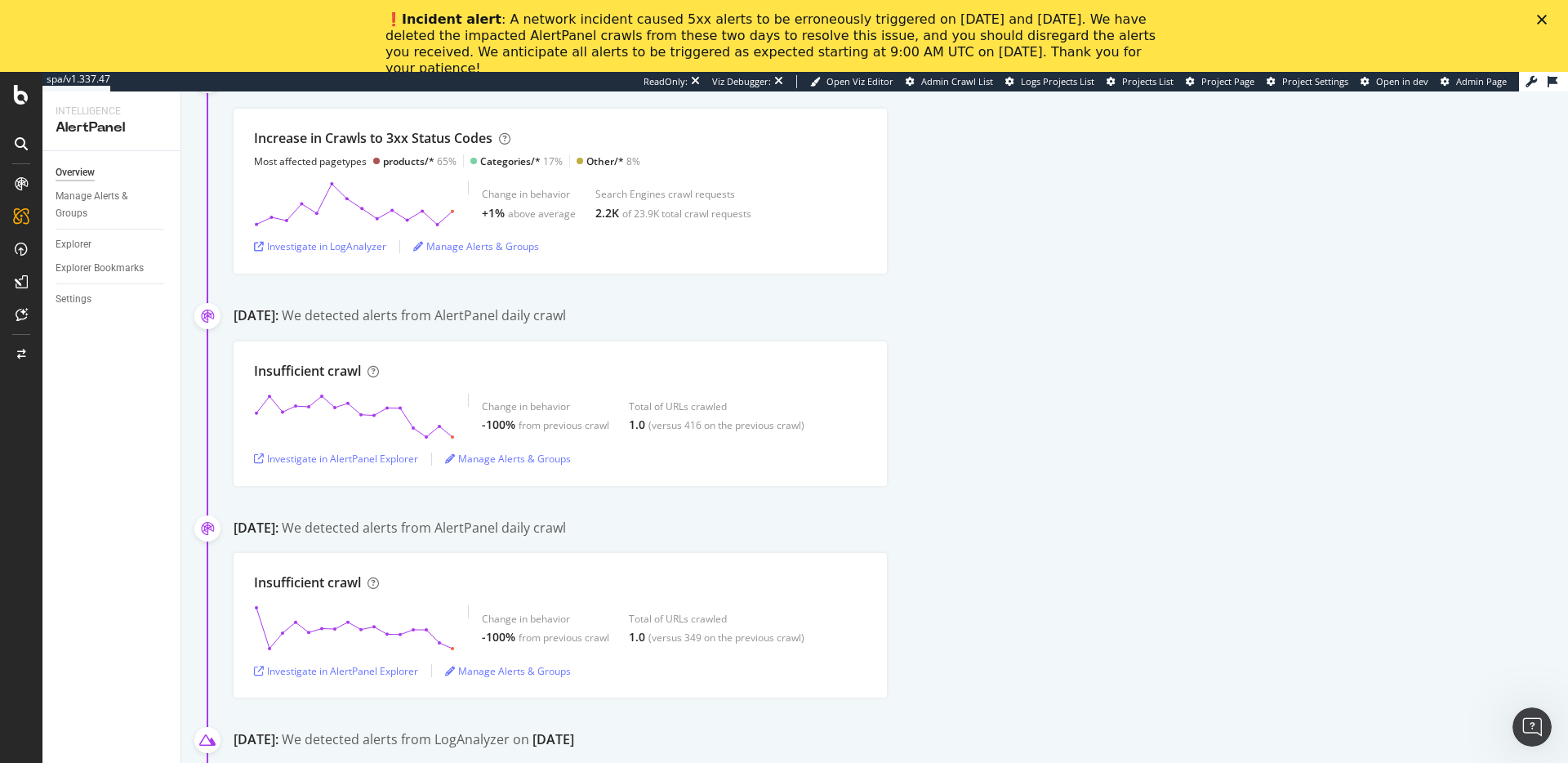
scroll to position [1679, 0]
click at [344, 460] on div "Investigate in AlertPanel Explorer" at bounding box center [336, 455] width 164 height 14
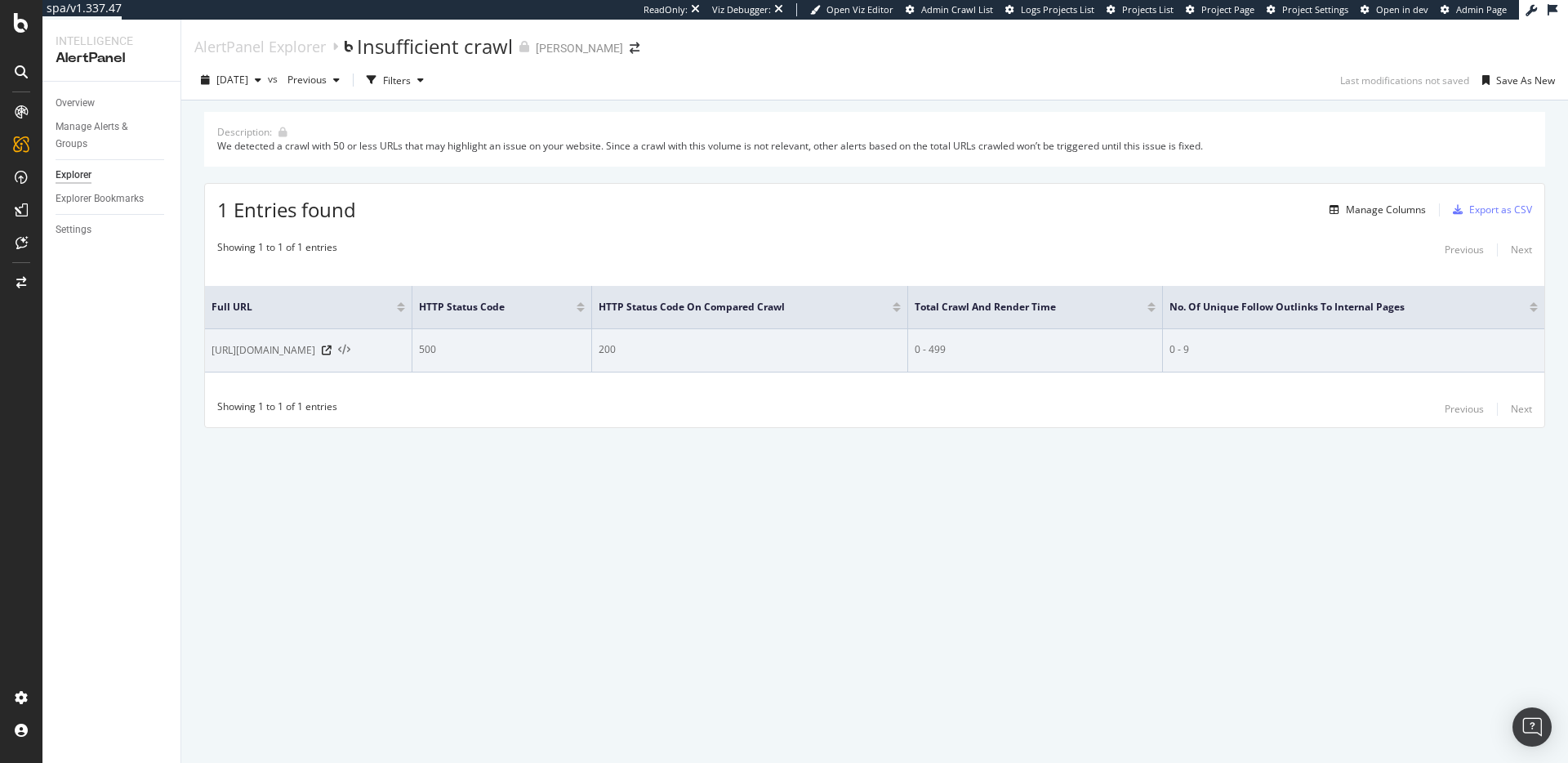
click at [351, 350] on icon at bounding box center [343, 351] width 12 height 11
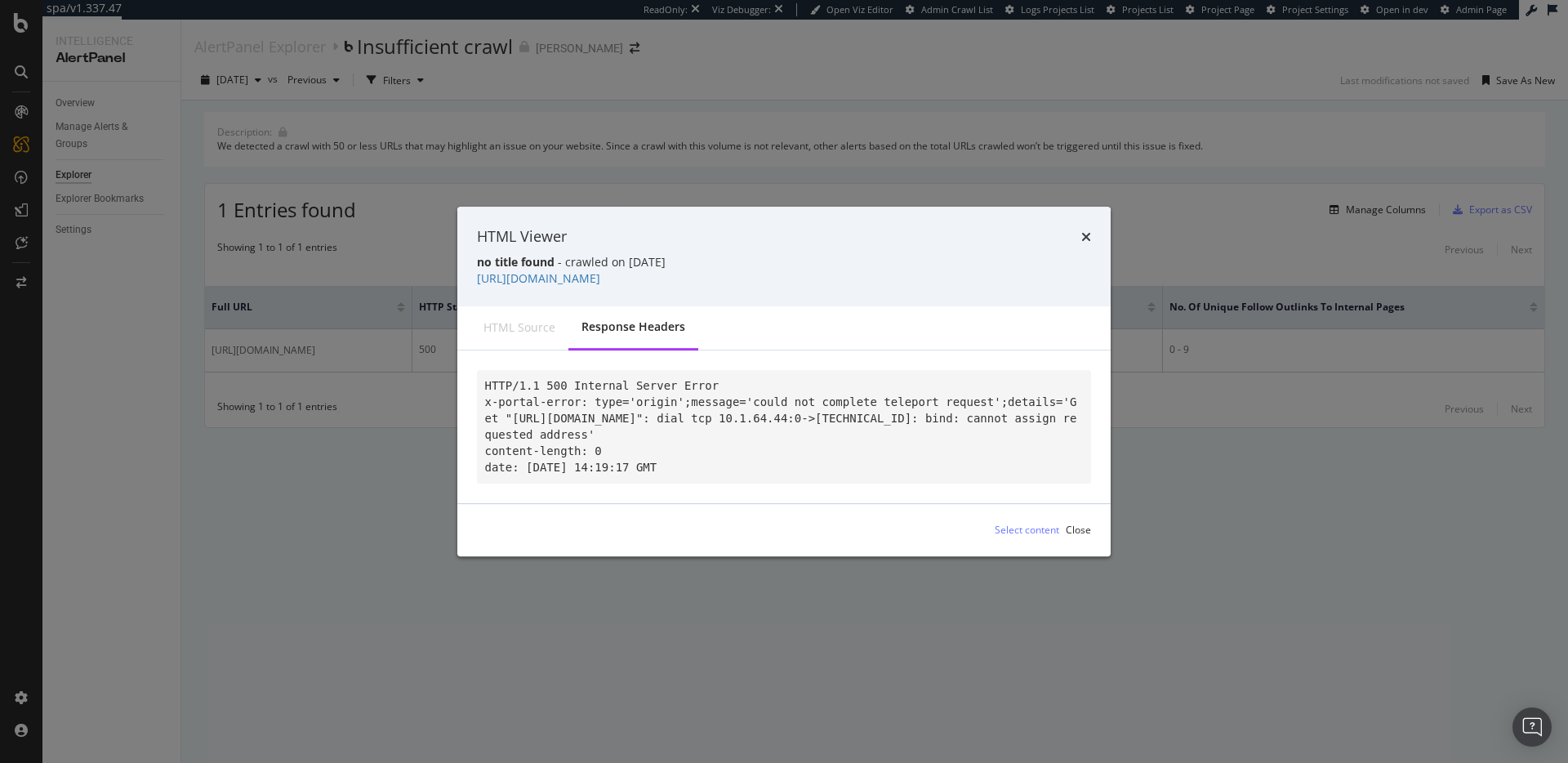
click at [494, 326] on div "HTML source" at bounding box center [520, 327] width 72 height 17
click at [1089, 231] on icon "times" at bounding box center [1086, 237] width 10 height 13
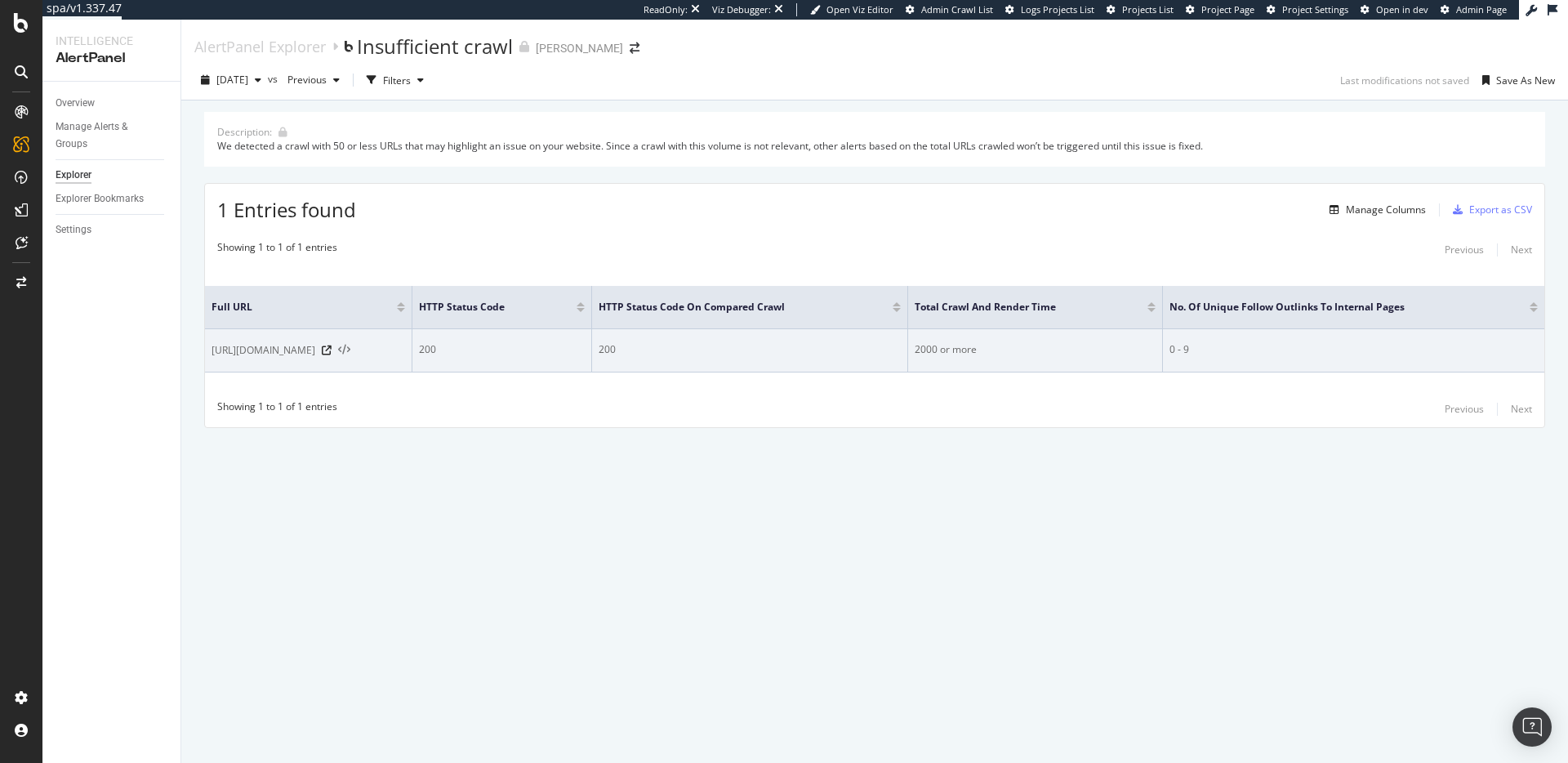
click at [351, 351] on icon at bounding box center [343, 351] width 12 height 11
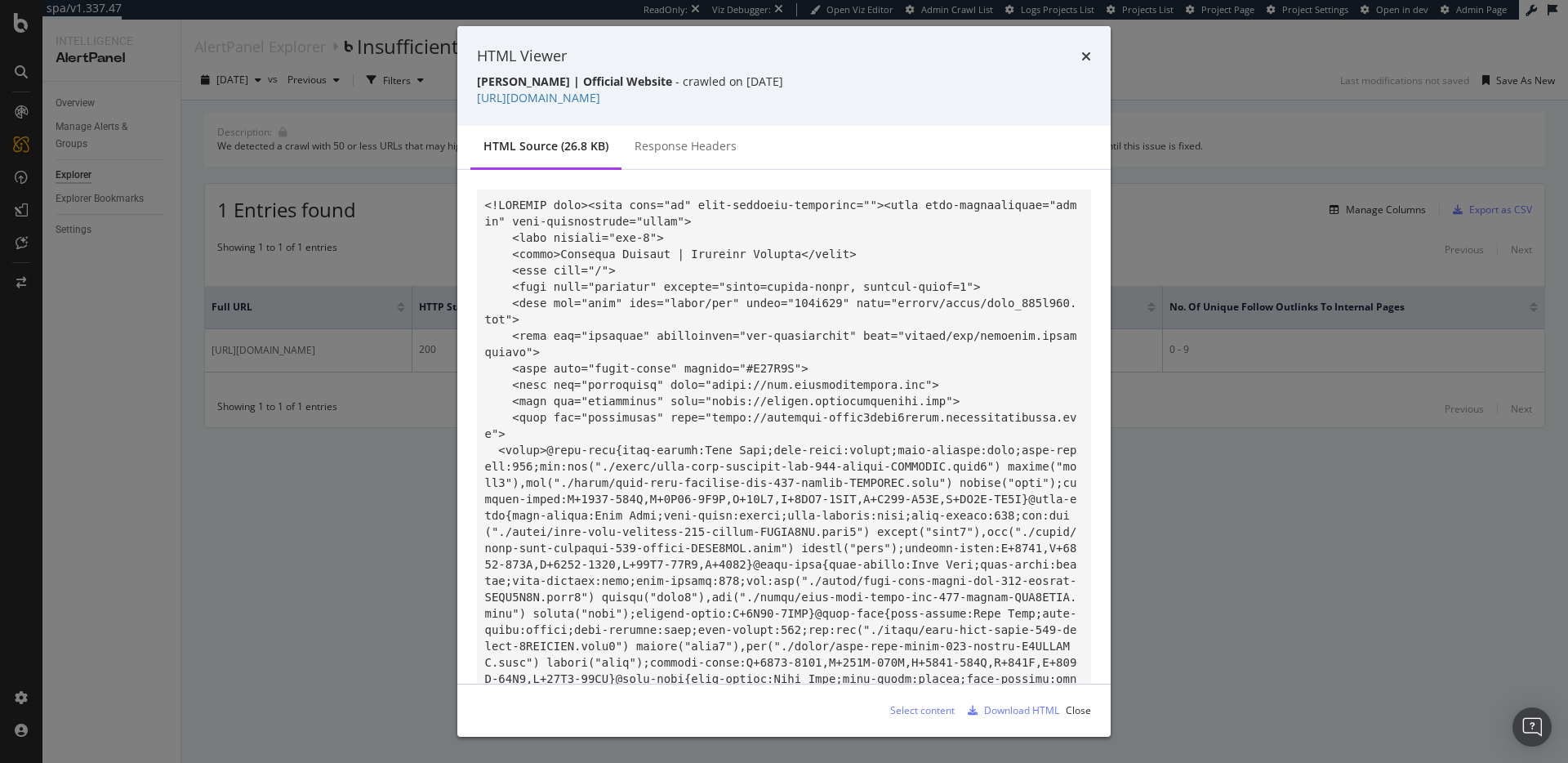
click at [721, 170] on div "modal" at bounding box center [784, 426] width 653 height 513
click at [714, 157] on div "Response Headers" at bounding box center [685, 147] width 129 height 45
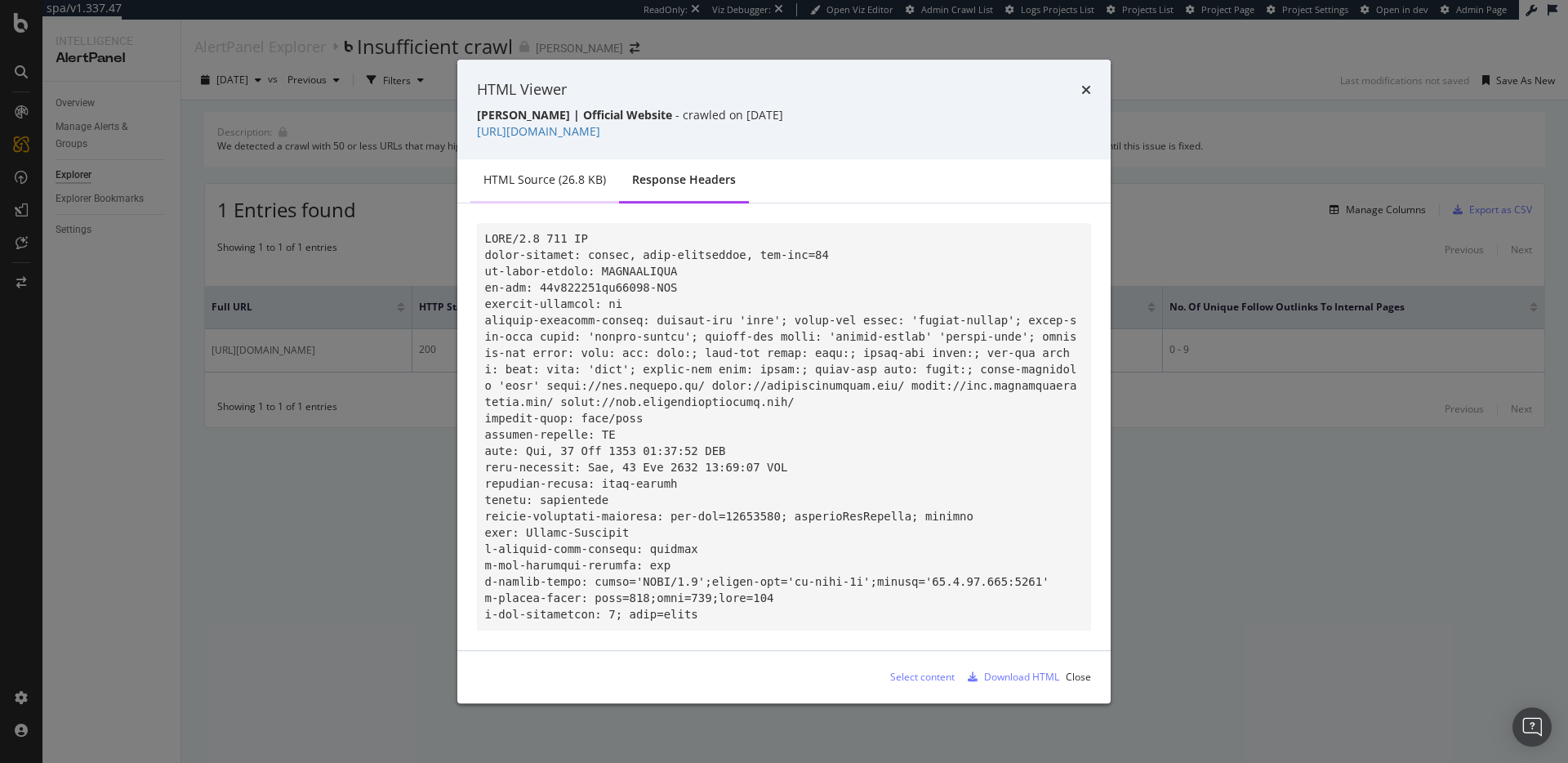
click at [559, 171] on div "HTML source (26.8 KB)" at bounding box center [545, 179] width 122 height 17
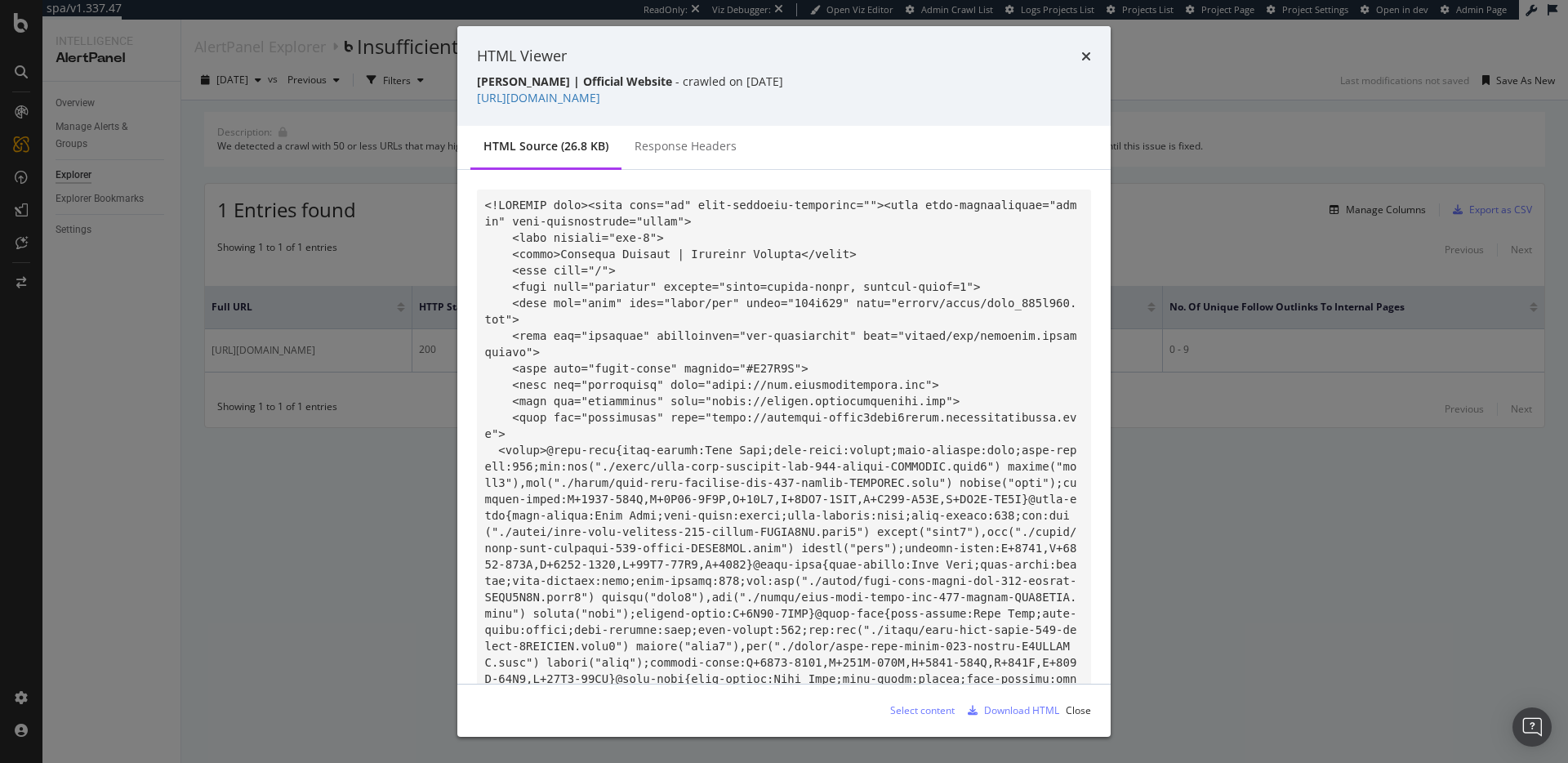
scroll to position [4995, 0]
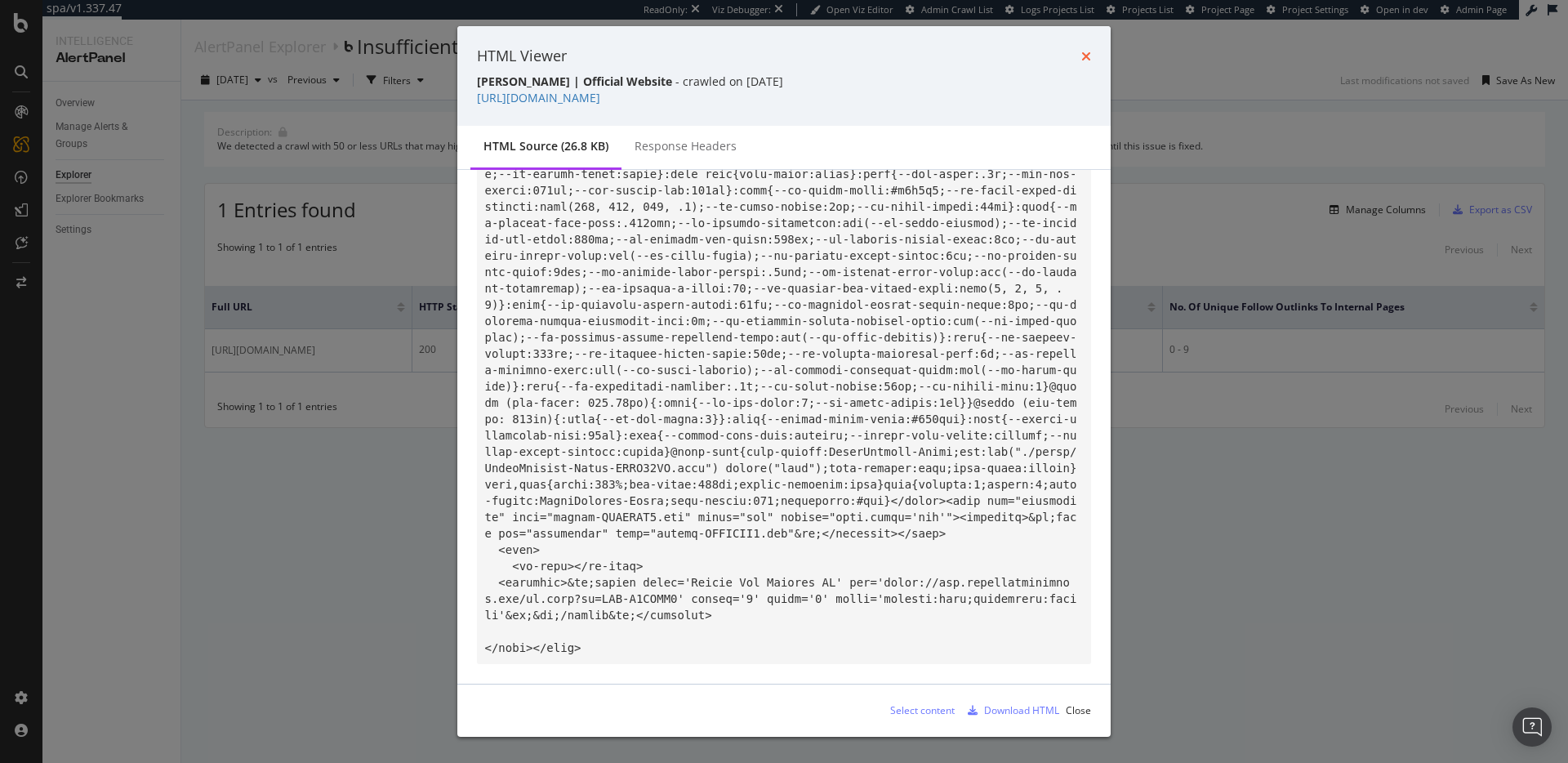
click at [1090, 55] on icon "times" at bounding box center [1086, 56] width 10 height 13
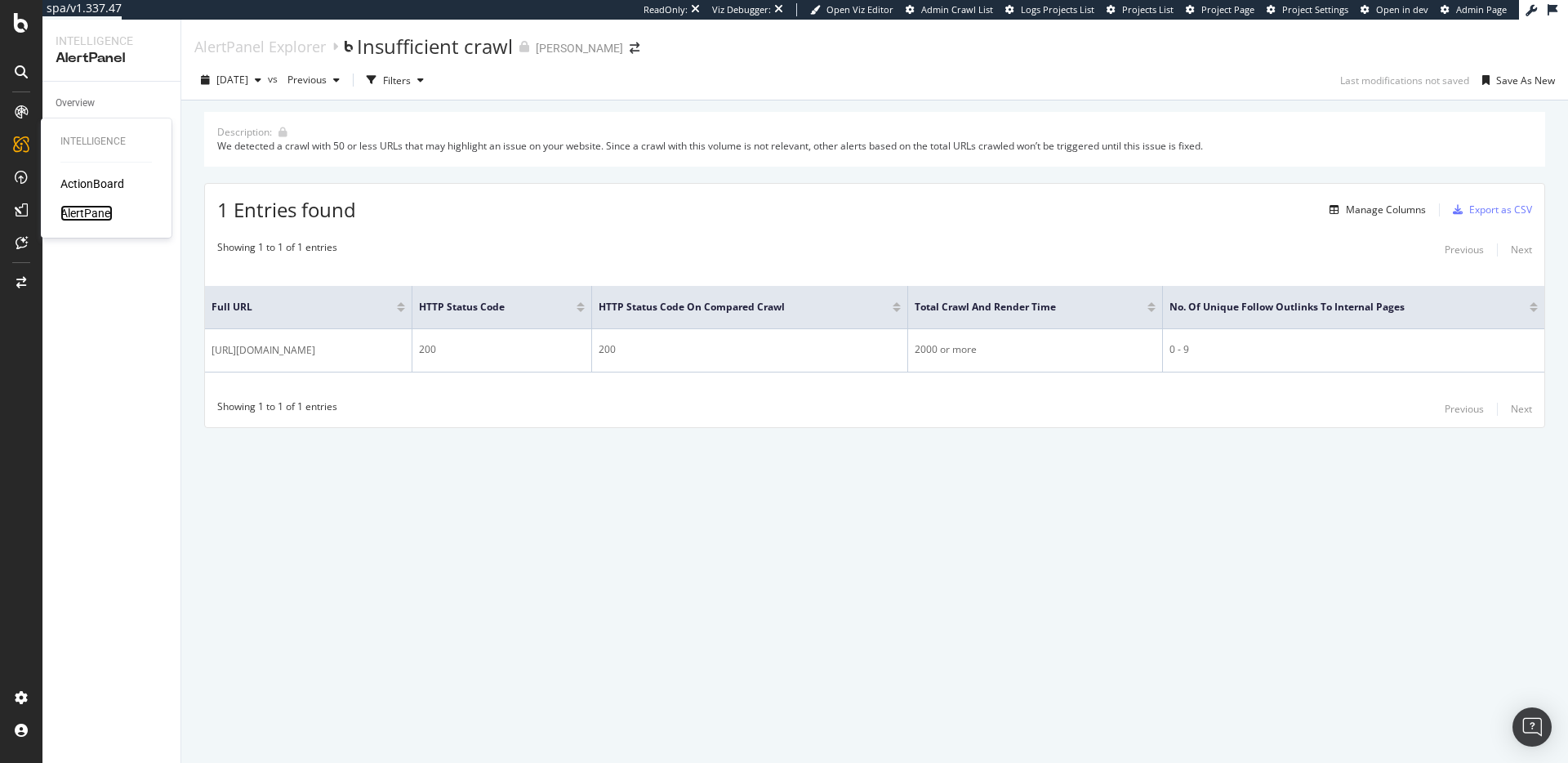
click at [77, 220] on div "AlertPanel" at bounding box center [86, 214] width 53 height 17
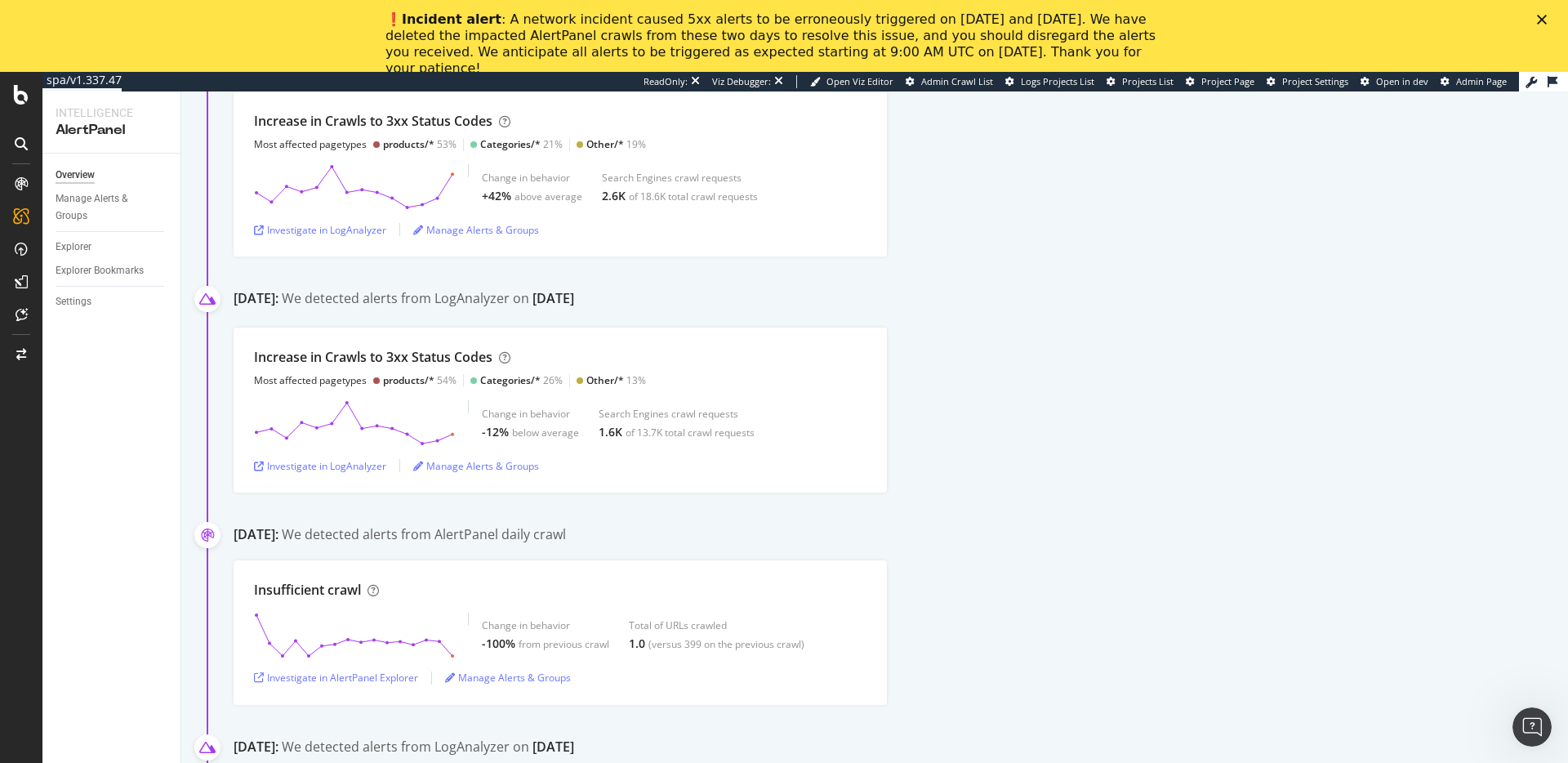
scroll to position [324, 0]
drag, startPoint x: 246, startPoint y: 589, endPoint x: 365, endPoint y: 596, distance: 119.2
click at [365, 596] on div "Insufficient crawl Change in behavior -100% from previous crawl Total of URLs c…" at bounding box center [560, 632] width 653 height 144
copy div "Insufficient crawl"
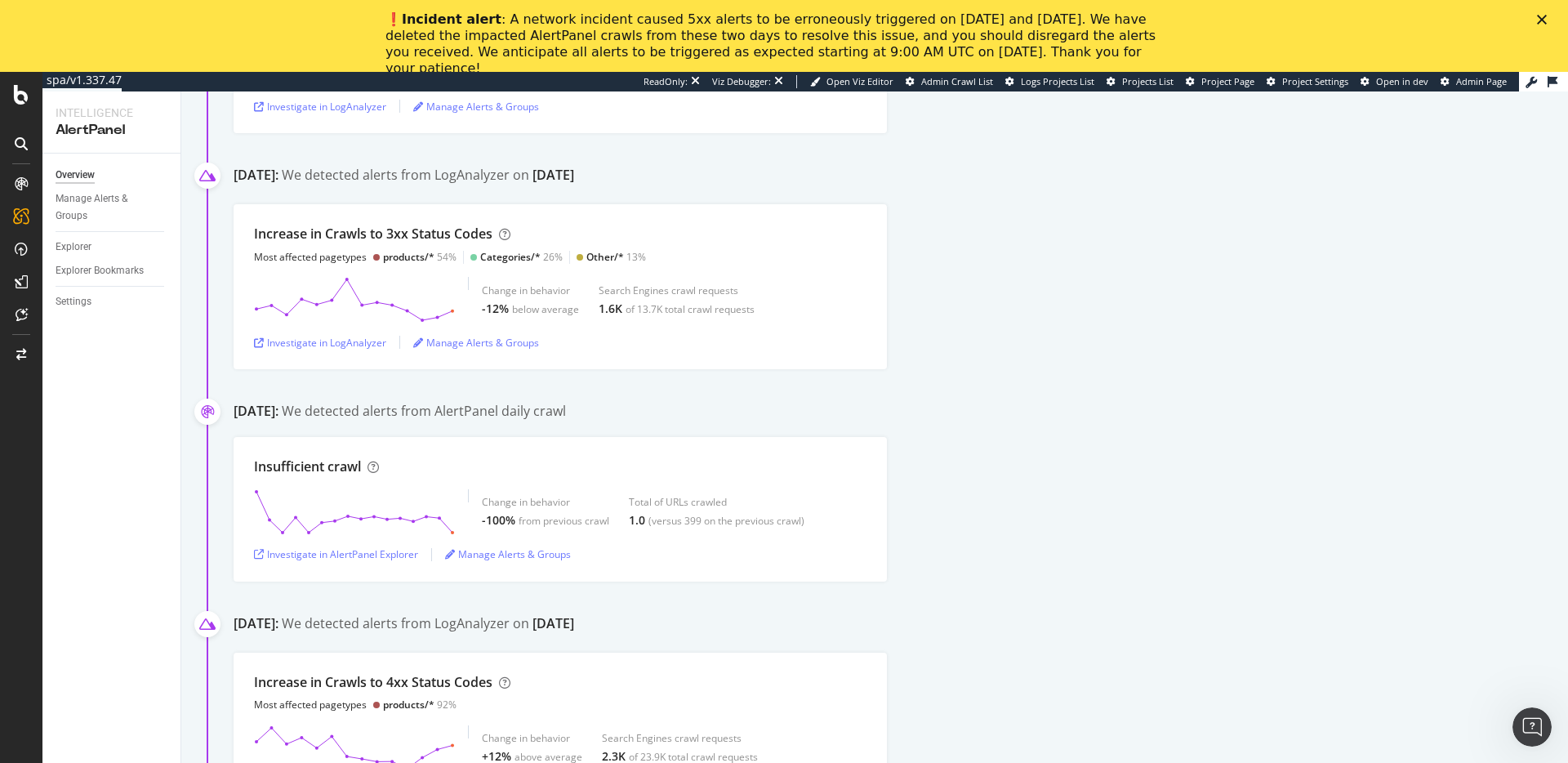
scroll to position [447, 0]
click at [1529, 744] on html at bounding box center [1529, 724] width 39 height 39
click at [1530, 714] on icon "Open Intercom Messenger" at bounding box center [1529, 724] width 27 height 27
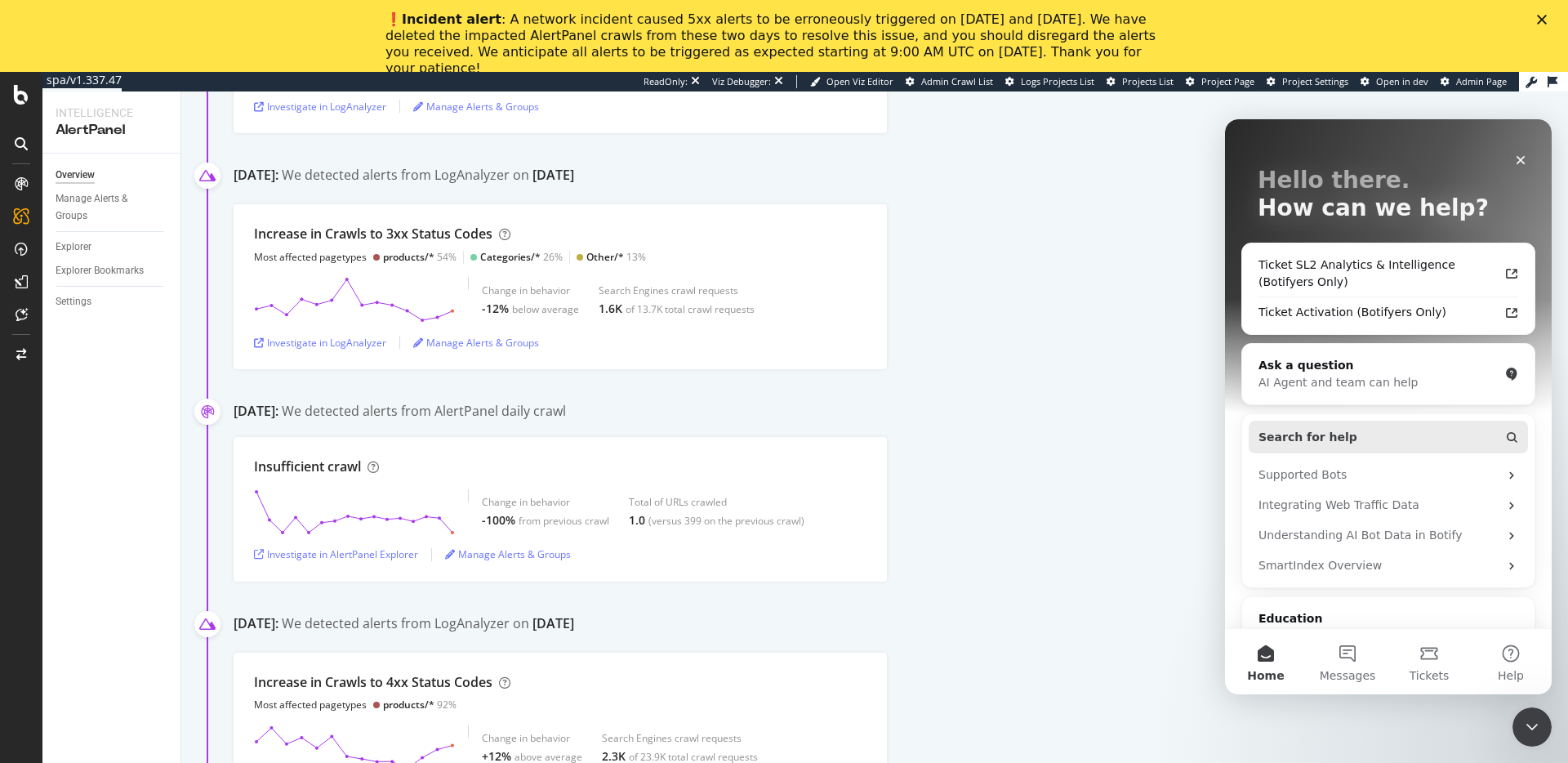
scroll to position [190, 0]
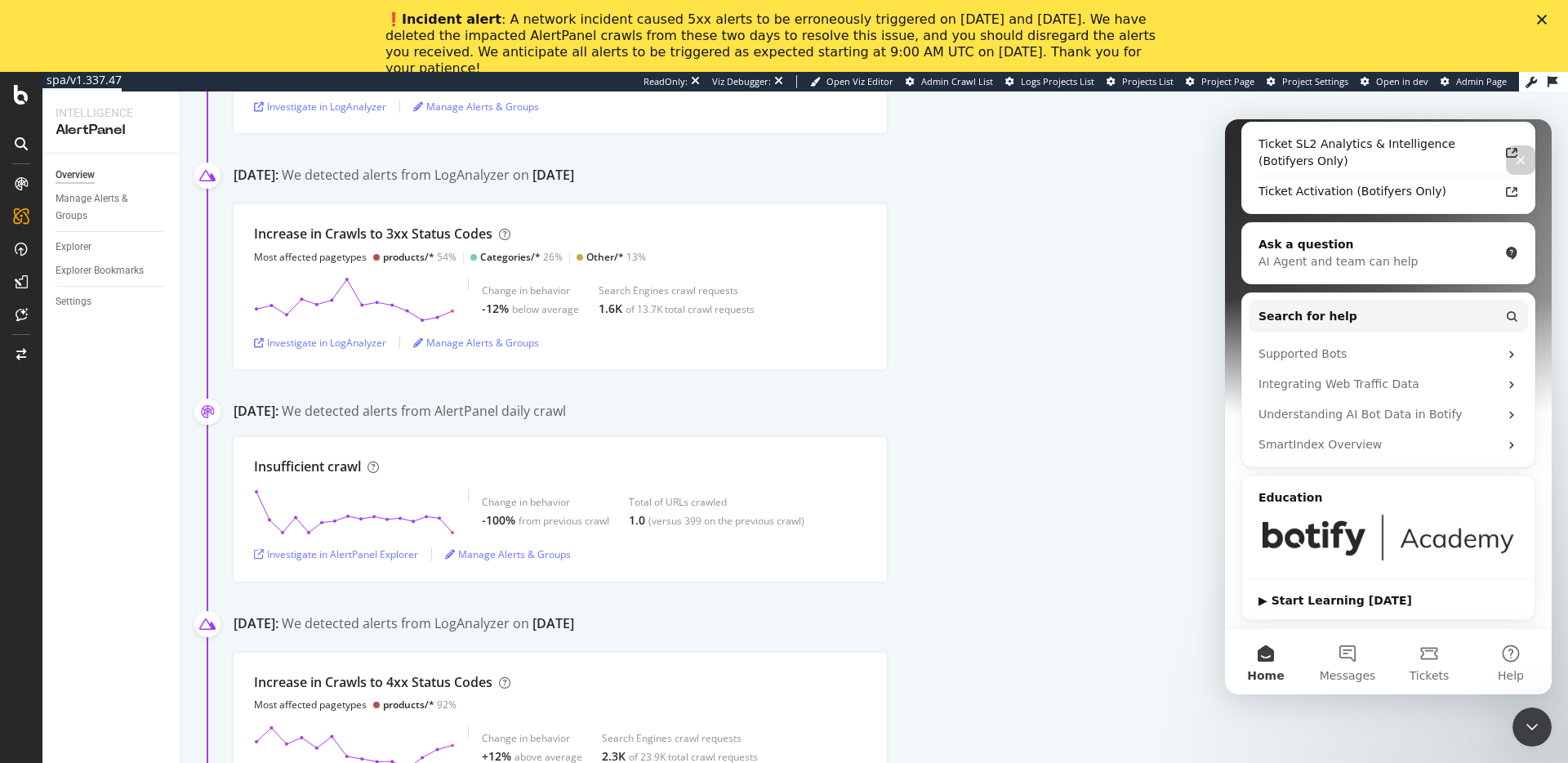
click at [1340, 535] on img "Intercom messenger" at bounding box center [1388, 536] width 260 height 49
click at [1342, 609] on div "▶ Start Learning Today" at bounding box center [1389, 600] width 292 height 43
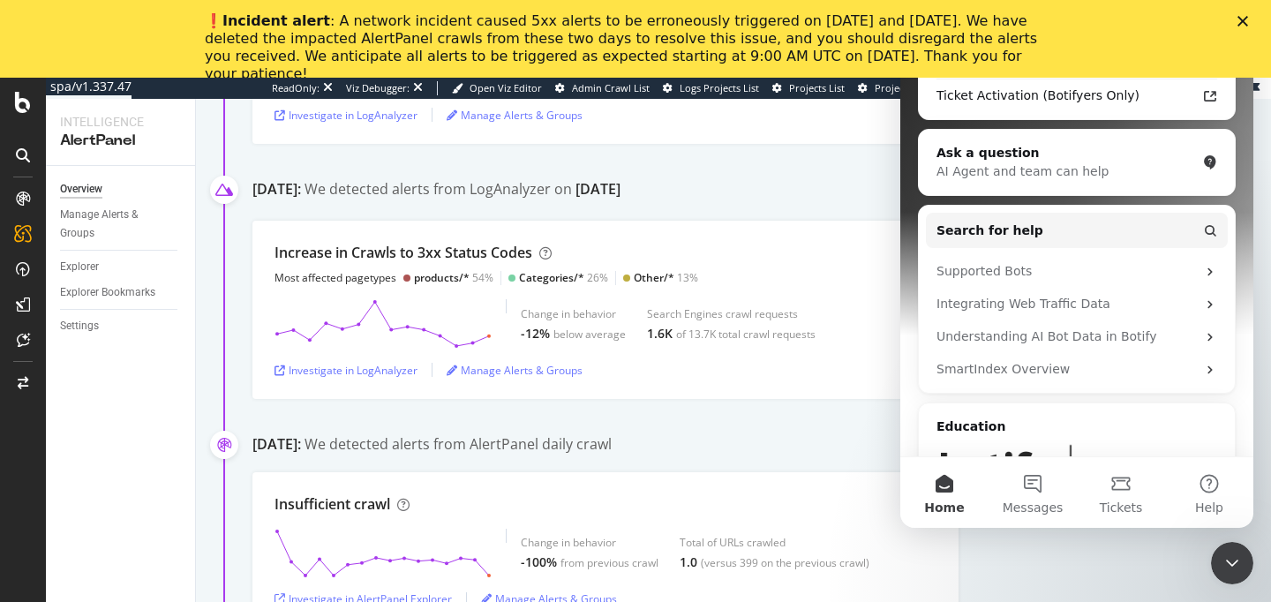
scroll to position [483, 0]
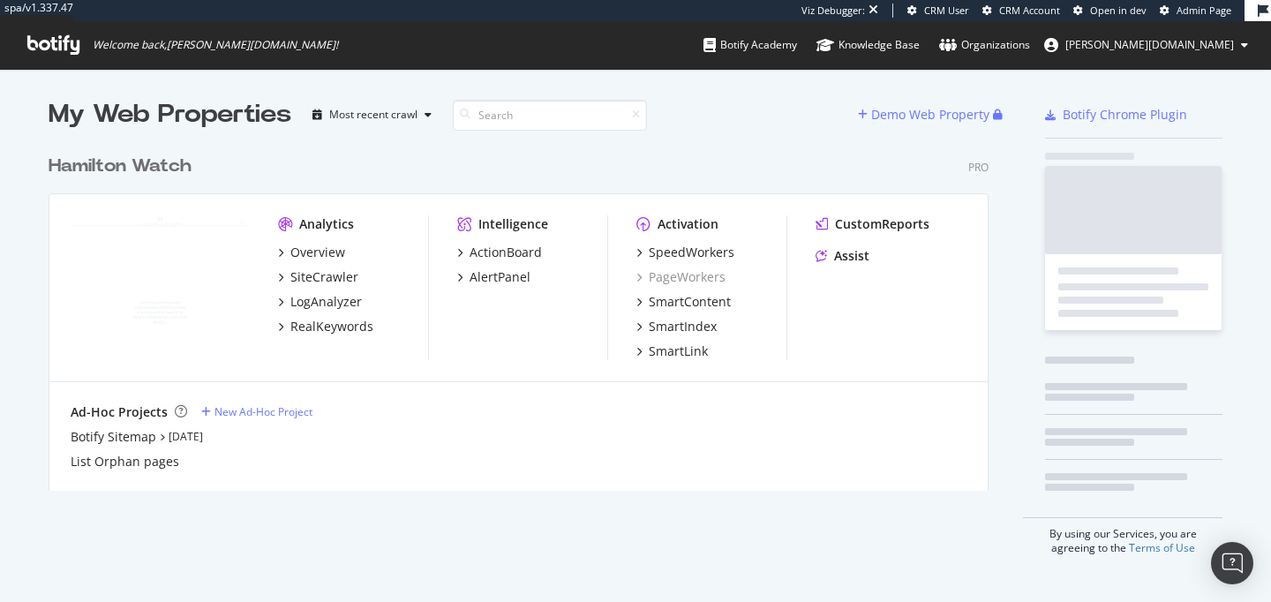
scroll to position [358, 954]
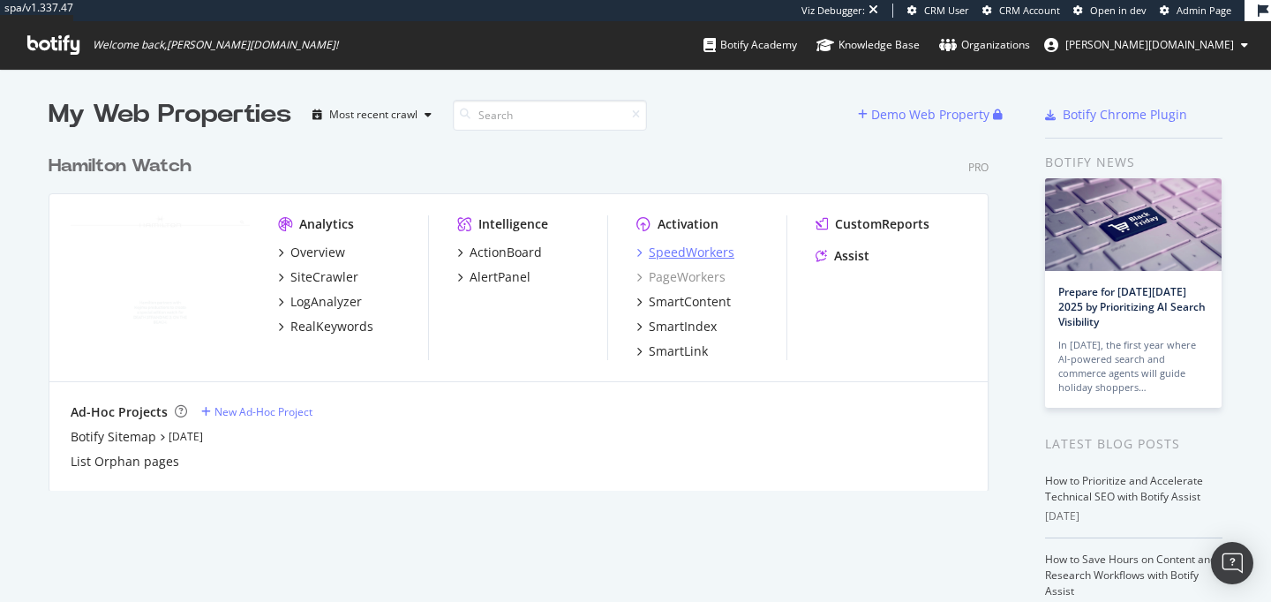
click at [694, 251] on div "SpeedWorkers" at bounding box center [692, 253] width 86 height 18
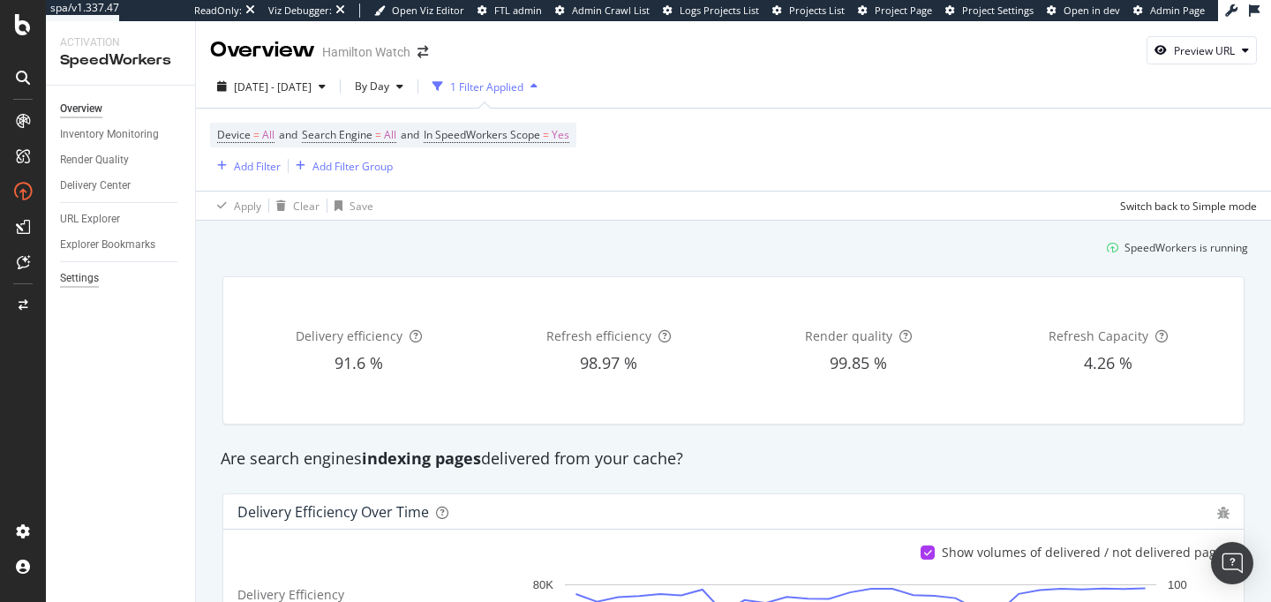
click at [94, 270] on div "Settings" at bounding box center [79, 278] width 39 height 19
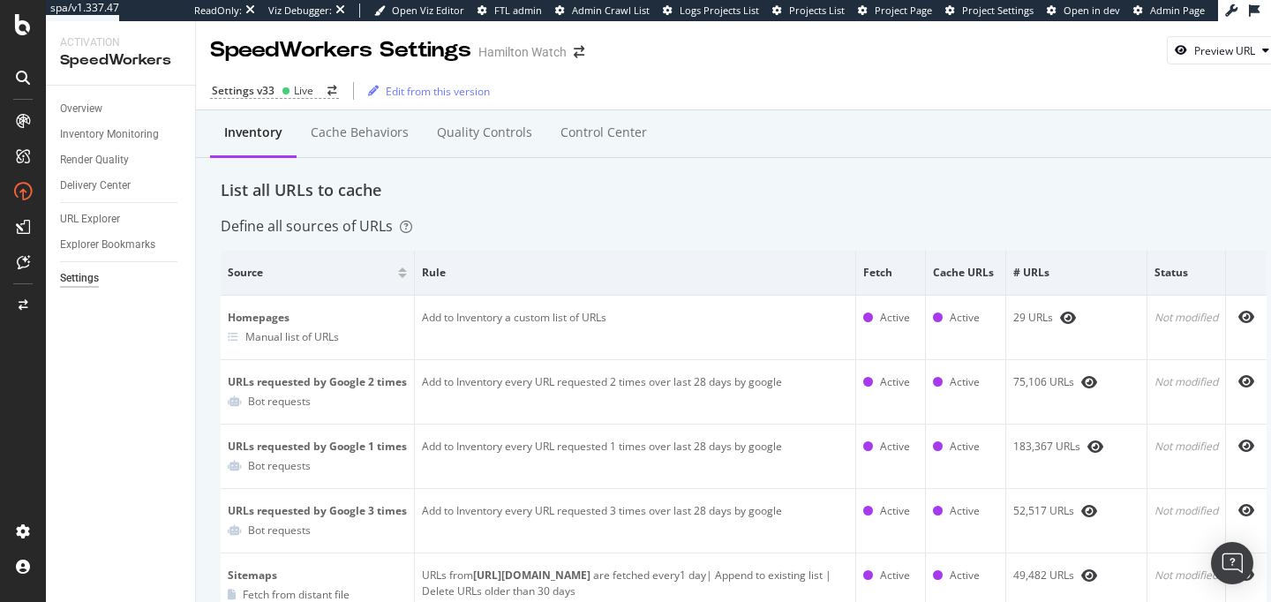
click at [307, 102] on div "Settings v33 Live Edit from this version" at bounding box center [744, 90] width 1096 height 37
click at [304, 95] on div "Live" at bounding box center [303, 90] width 19 height 15
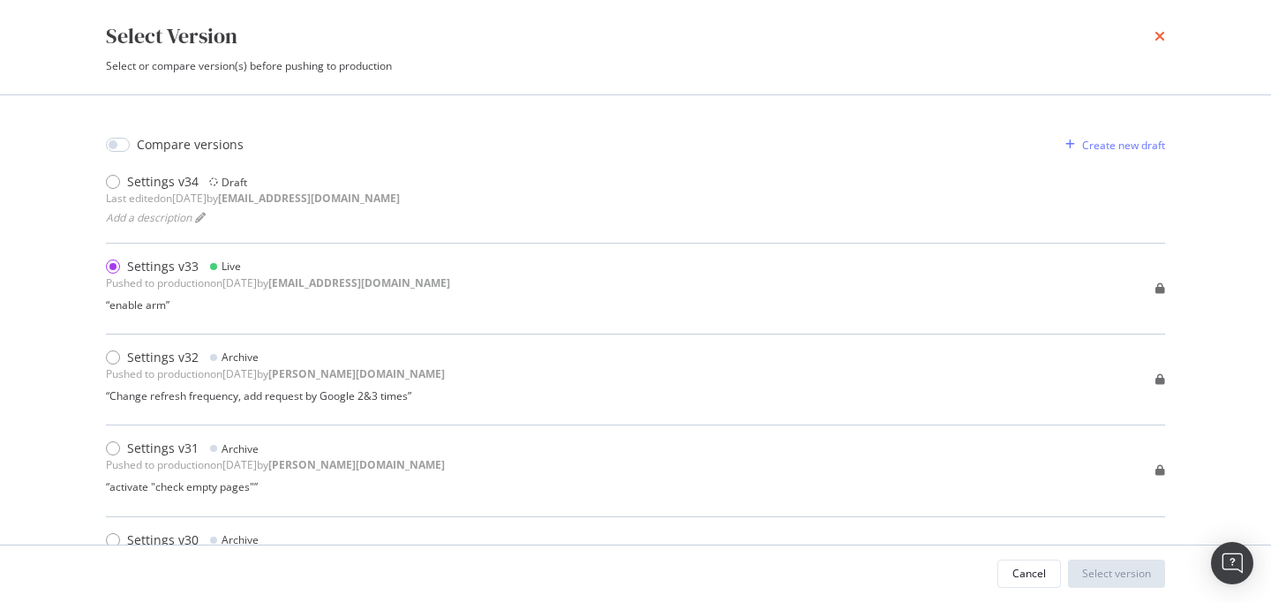
click at [1159, 35] on icon "times" at bounding box center [1160, 36] width 11 height 14
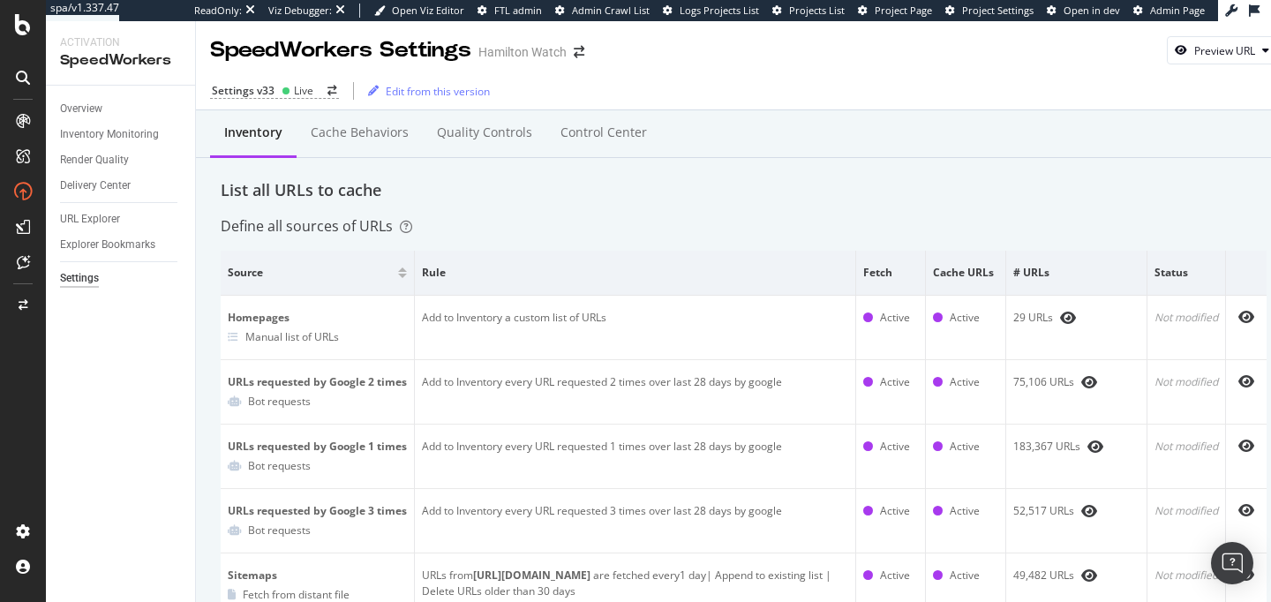
click at [80, 98] on div "Overview" at bounding box center [127, 109] width 135 height 26
click at [84, 115] on div "Overview" at bounding box center [81, 109] width 42 height 19
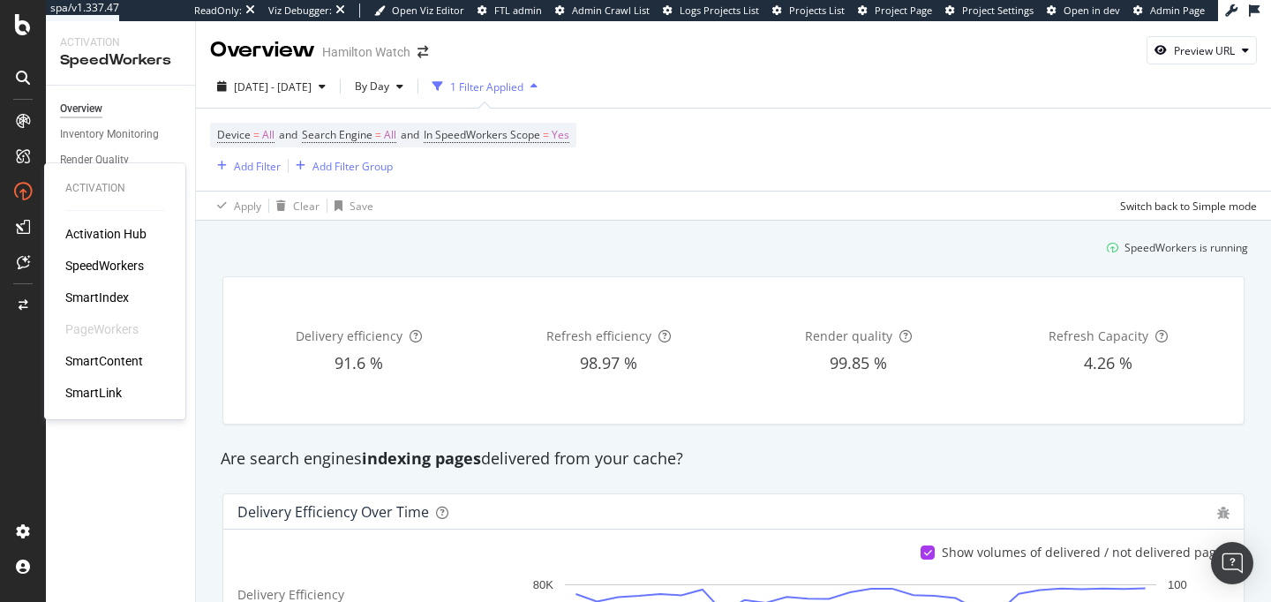
click at [106, 301] on div "SmartIndex" at bounding box center [97, 298] width 64 height 18
